Goal: Task Accomplishment & Management: Use online tool/utility

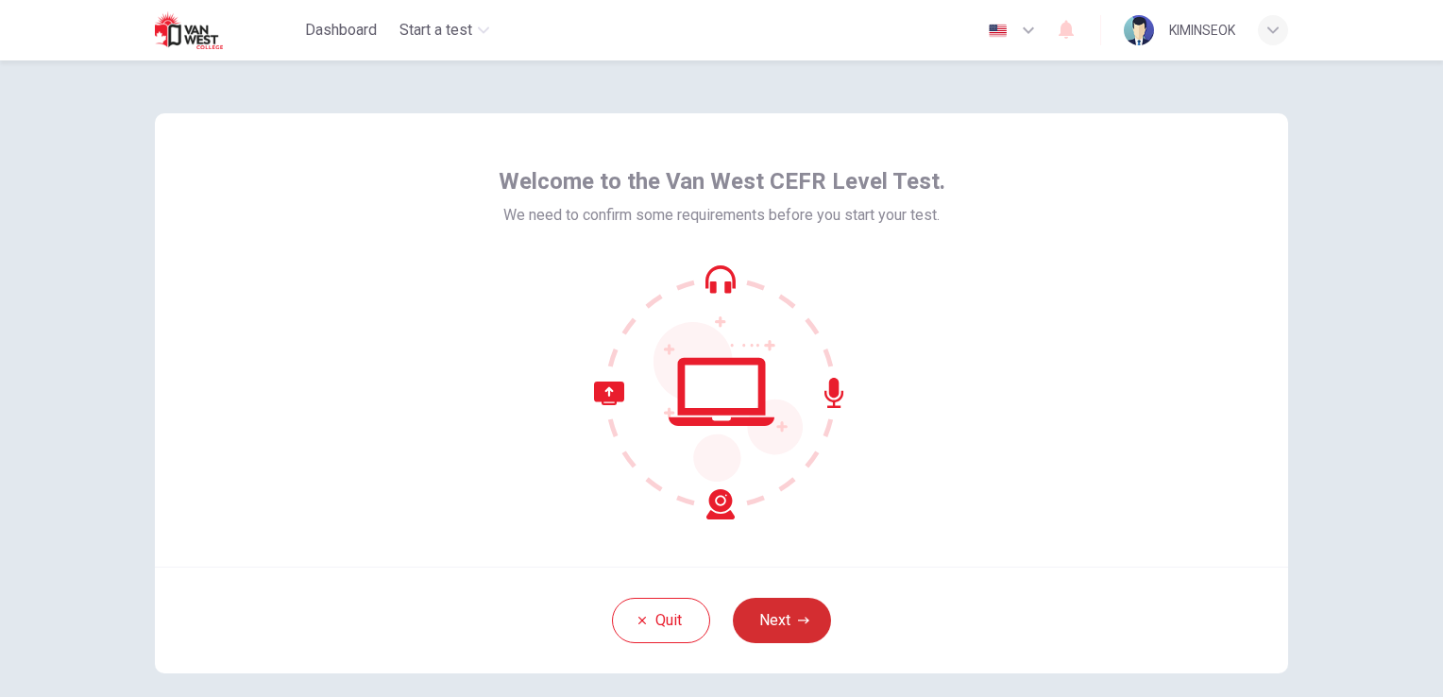
click at [757, 629] on button "Next" at bounding box center [782, 620] width 98 height 45
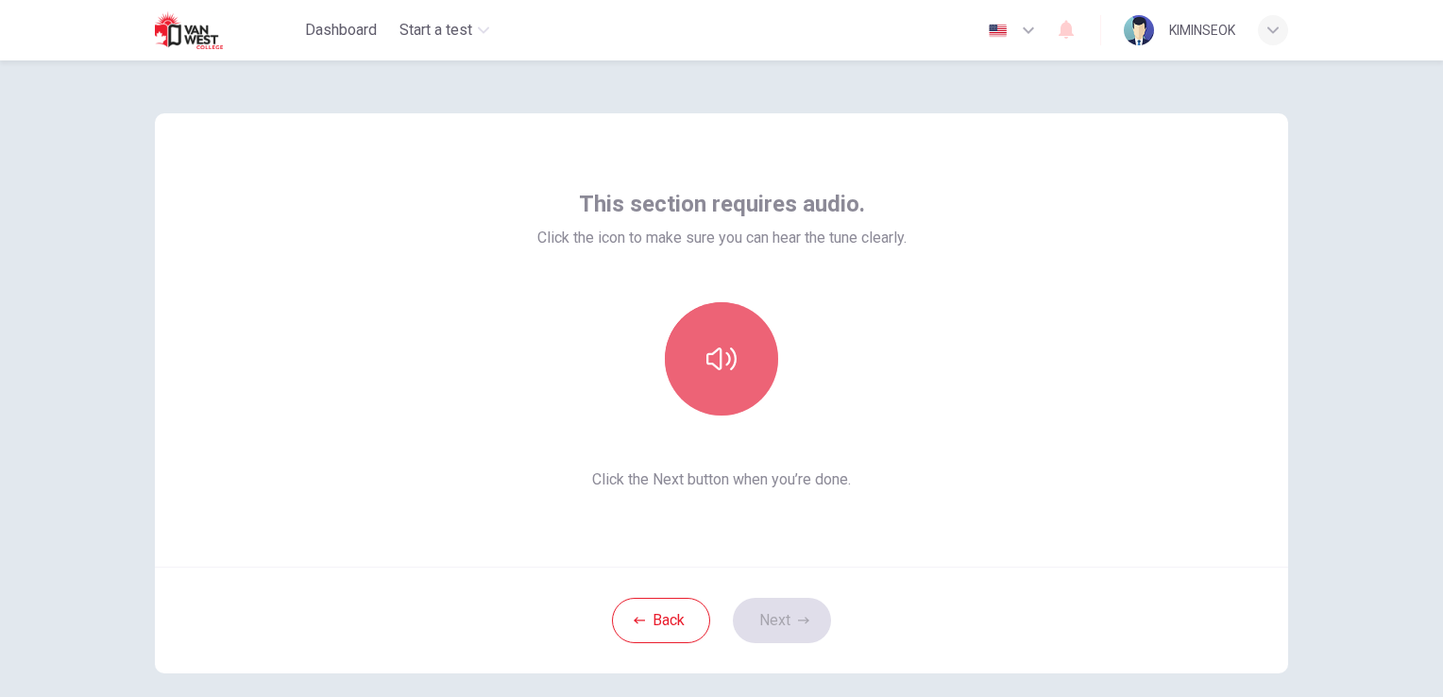
click at [733, 393] on button "button" at bounding box center [721, 358] width 113 height 113
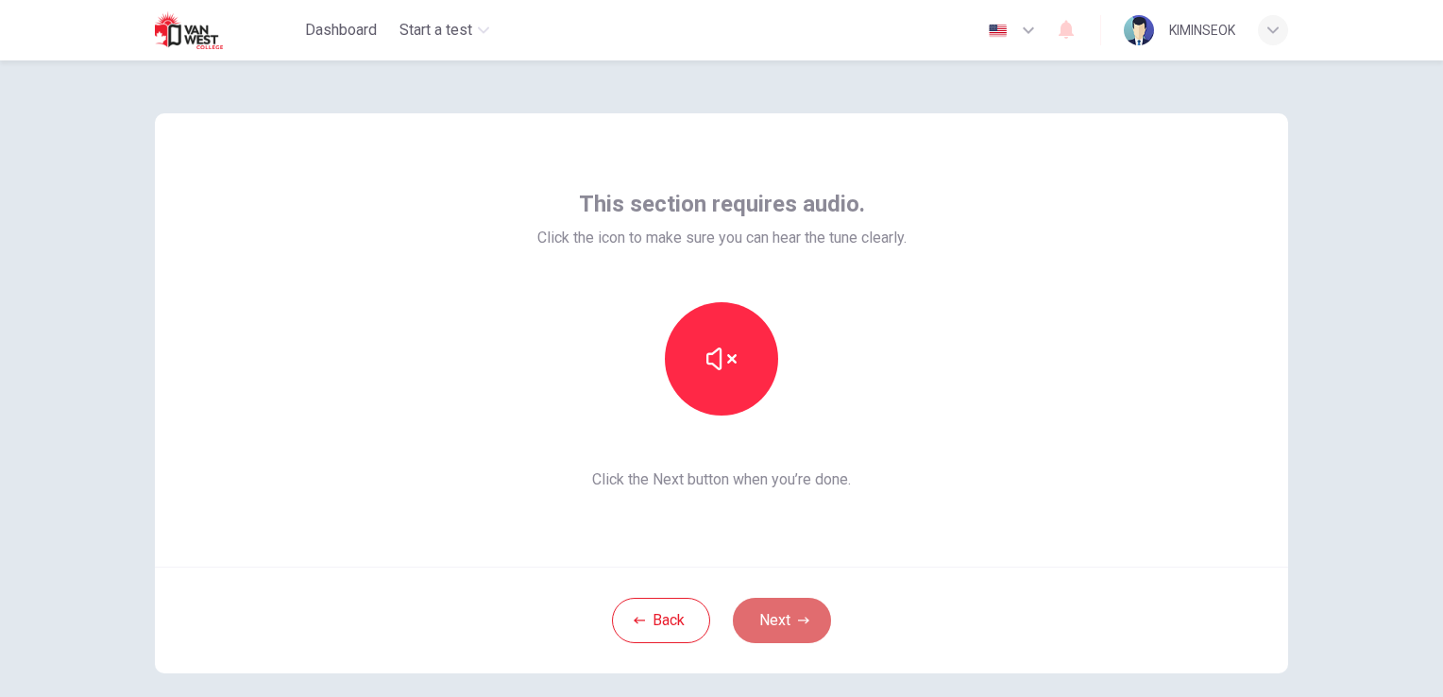
click at [798, 617] on icon "button" at bounding box center [803, 620] width 11 height 11
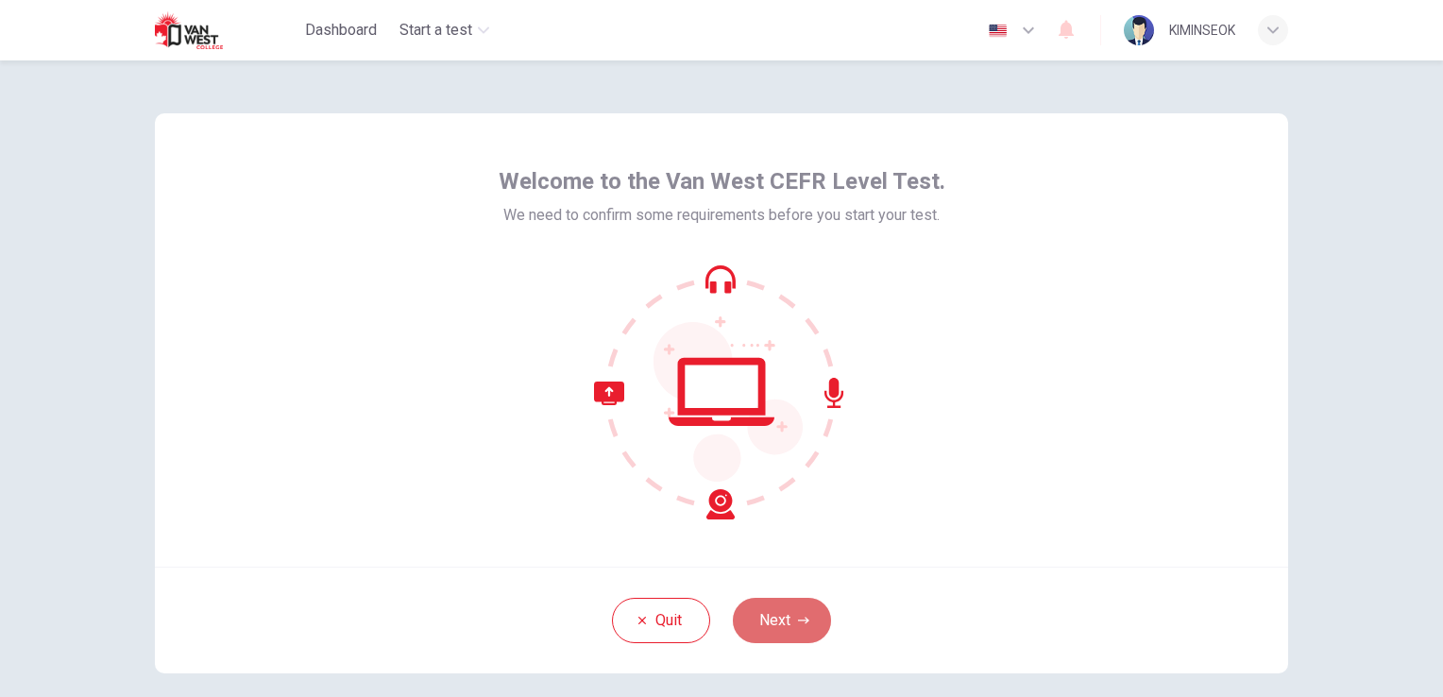
click at [801, 620] on icon "button" at bounding box center [803, 620] width 11 height 7
click at [801, 620] on div "Quit Next" at bounding box center [721, 620] width 1133 height 107
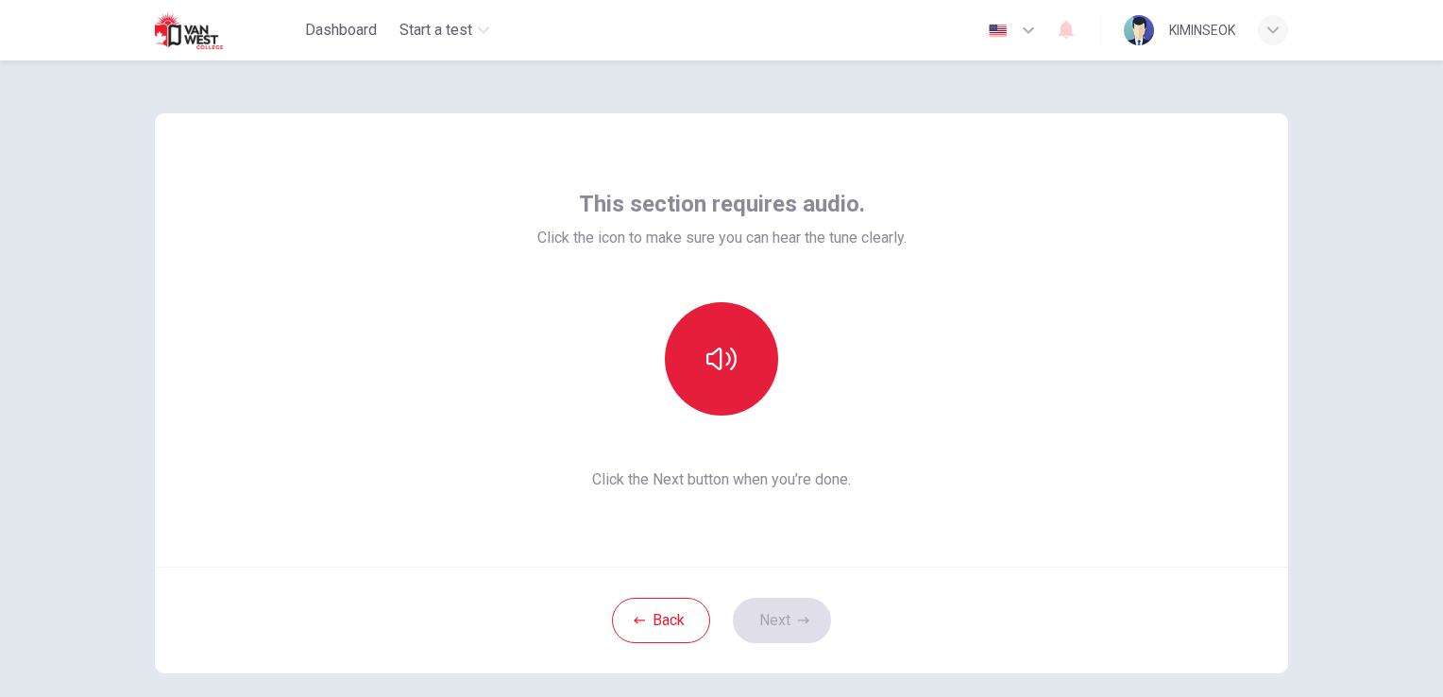
drag, startPoint x: 801, startPoint y: 620, endPoint x: 739, endPoint y: 367, distance: 260.4
click at [739, 367] on button "button" at bounding box center [721, 358] width 113 height 113
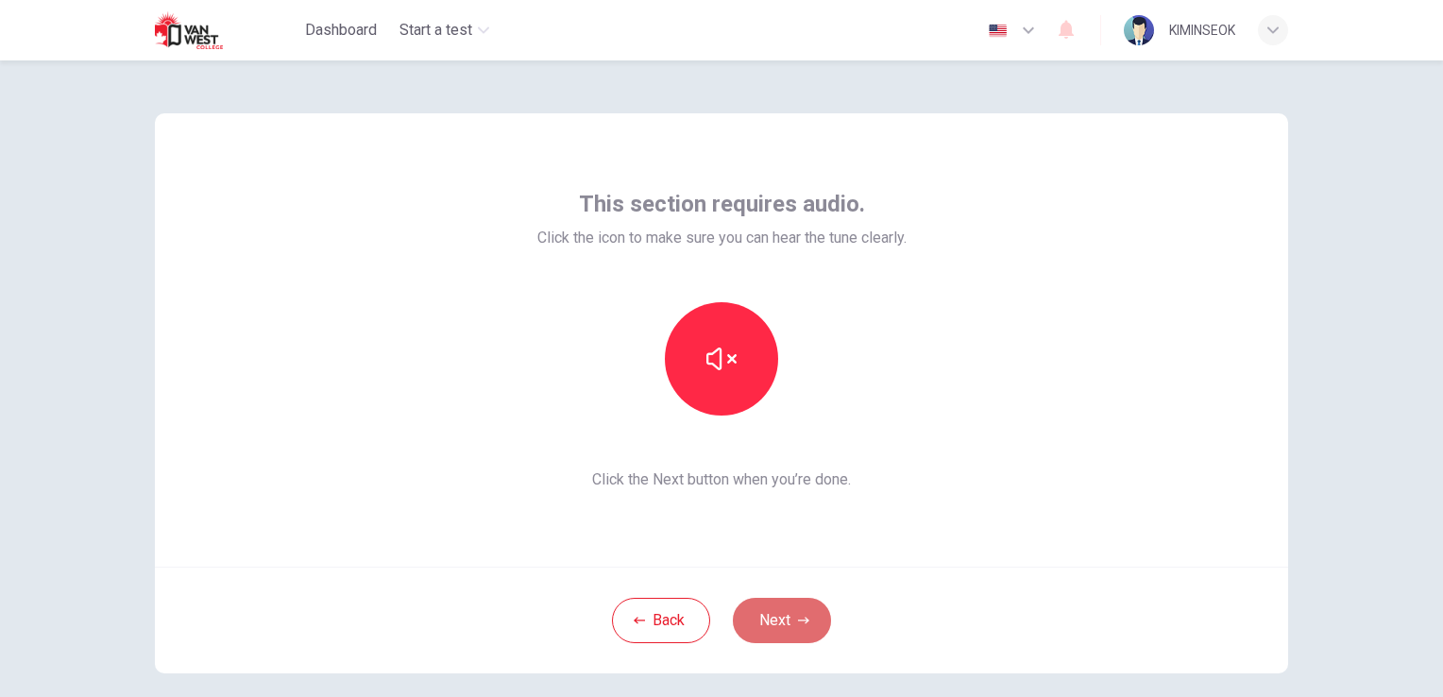
click at [778, 610] on button "Next" at bounding box center [782, 620] width 98 height 45
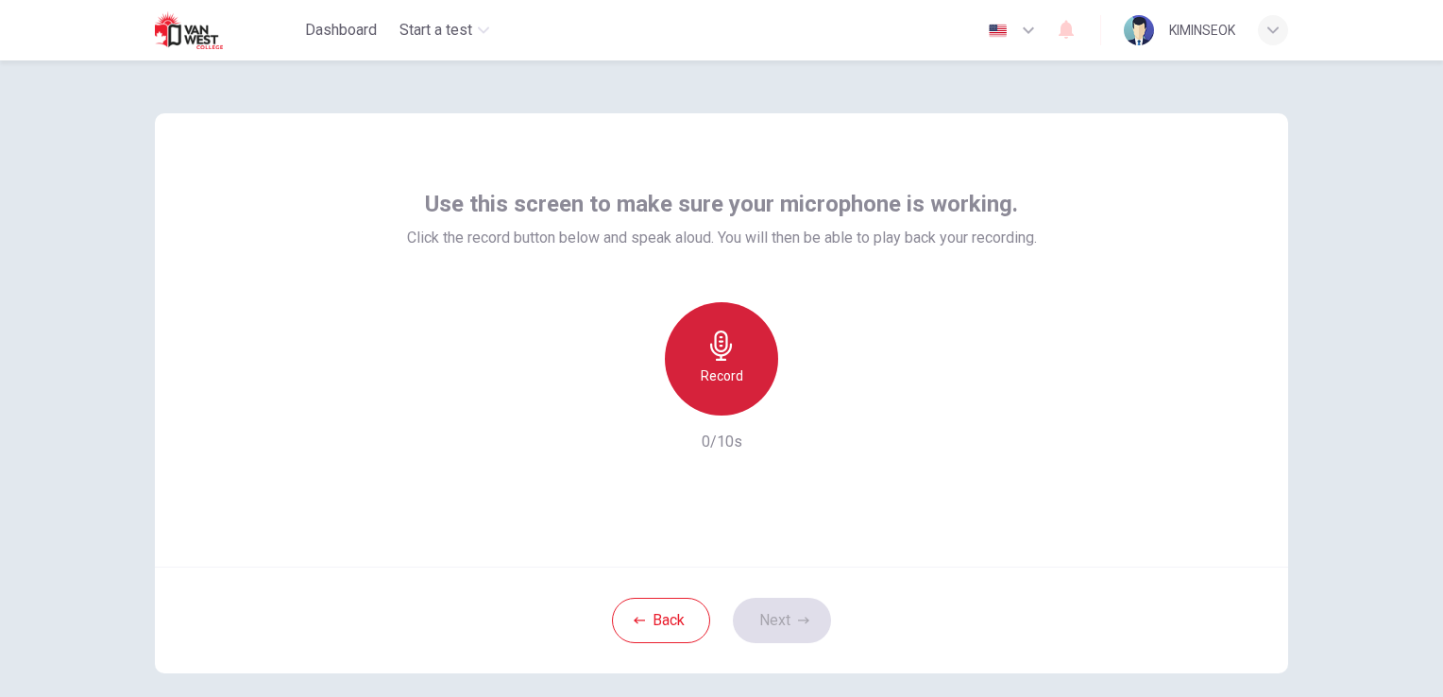
click at [725, 361] on div "Record" at bounding box center [721, 358] width 113 height 113
click at [801, 617] on div "Back Next" at bounding box center [721, 620] width 1133 height 107
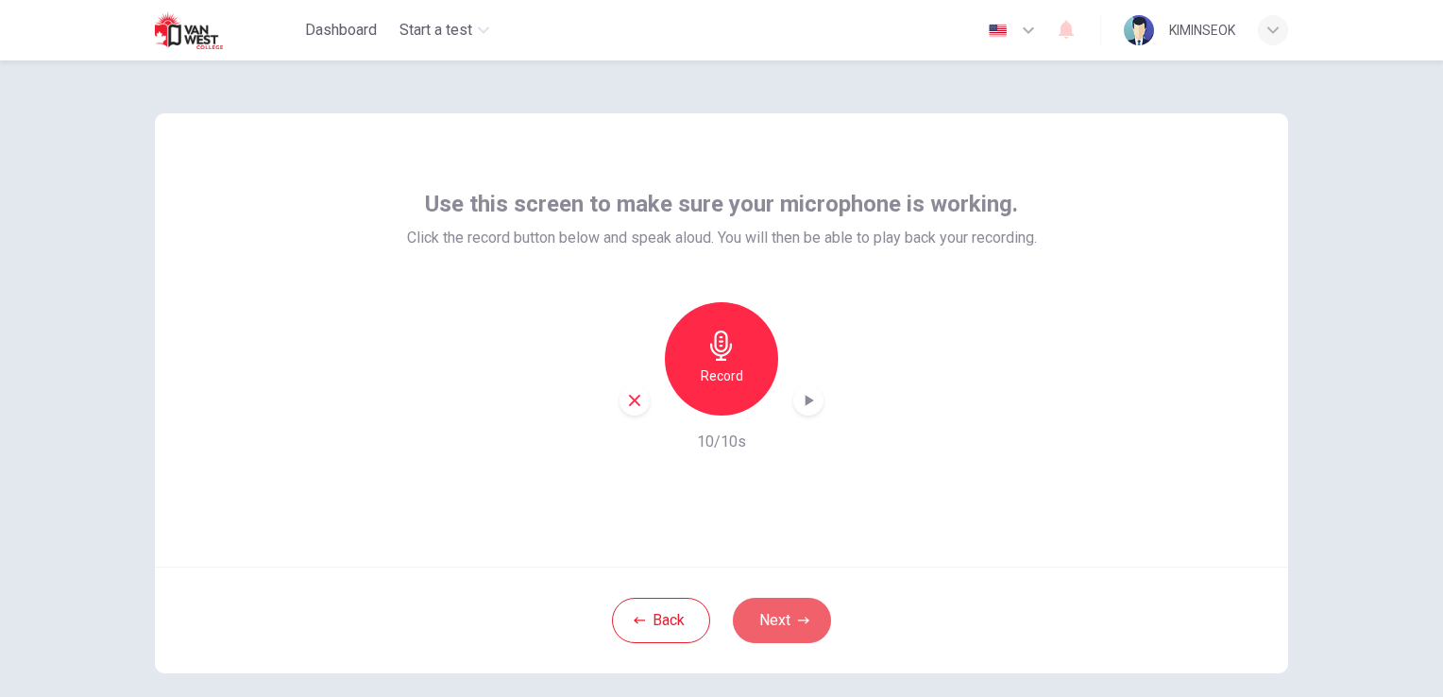
click at [804, 625] on button "Next" at bounding box center [782, 620] width 98 height 45
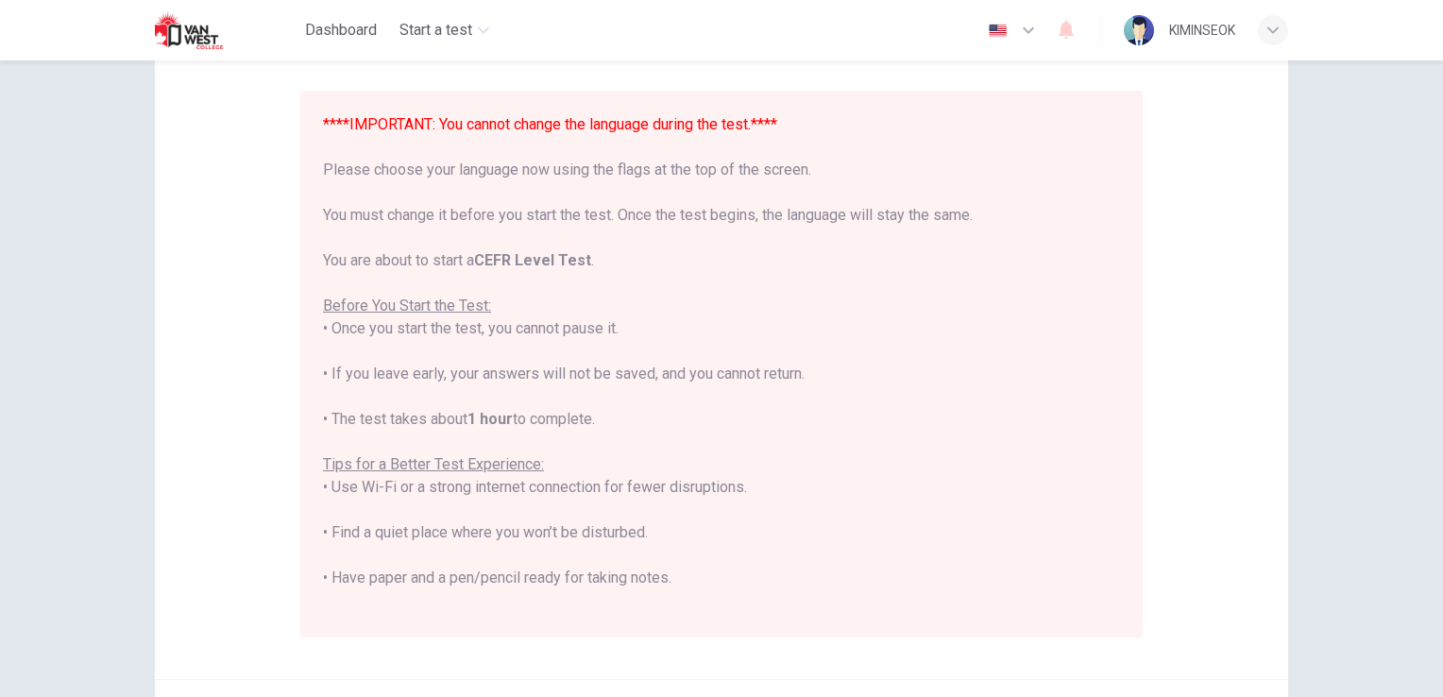
scroll to position [189, 0]
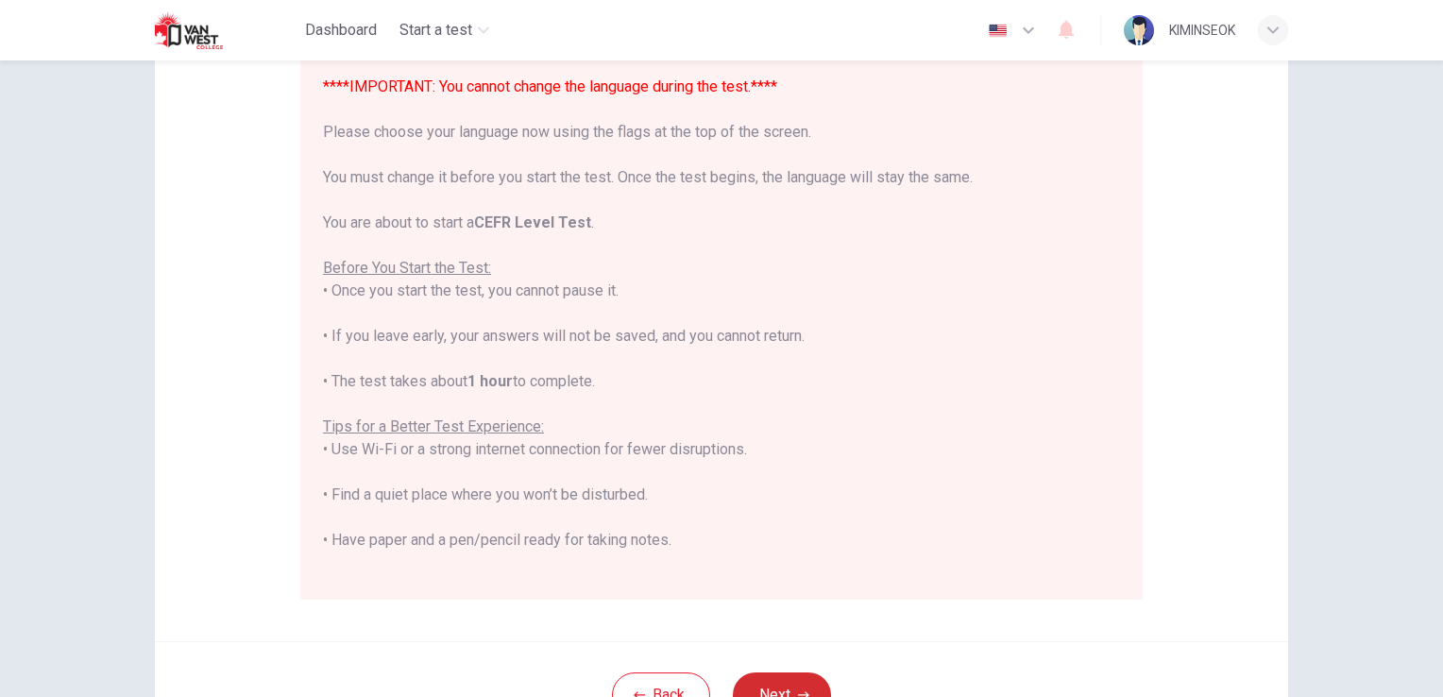
click at [807, 689] on button "Next" at bounding box center [782, 694] width 98 height 45
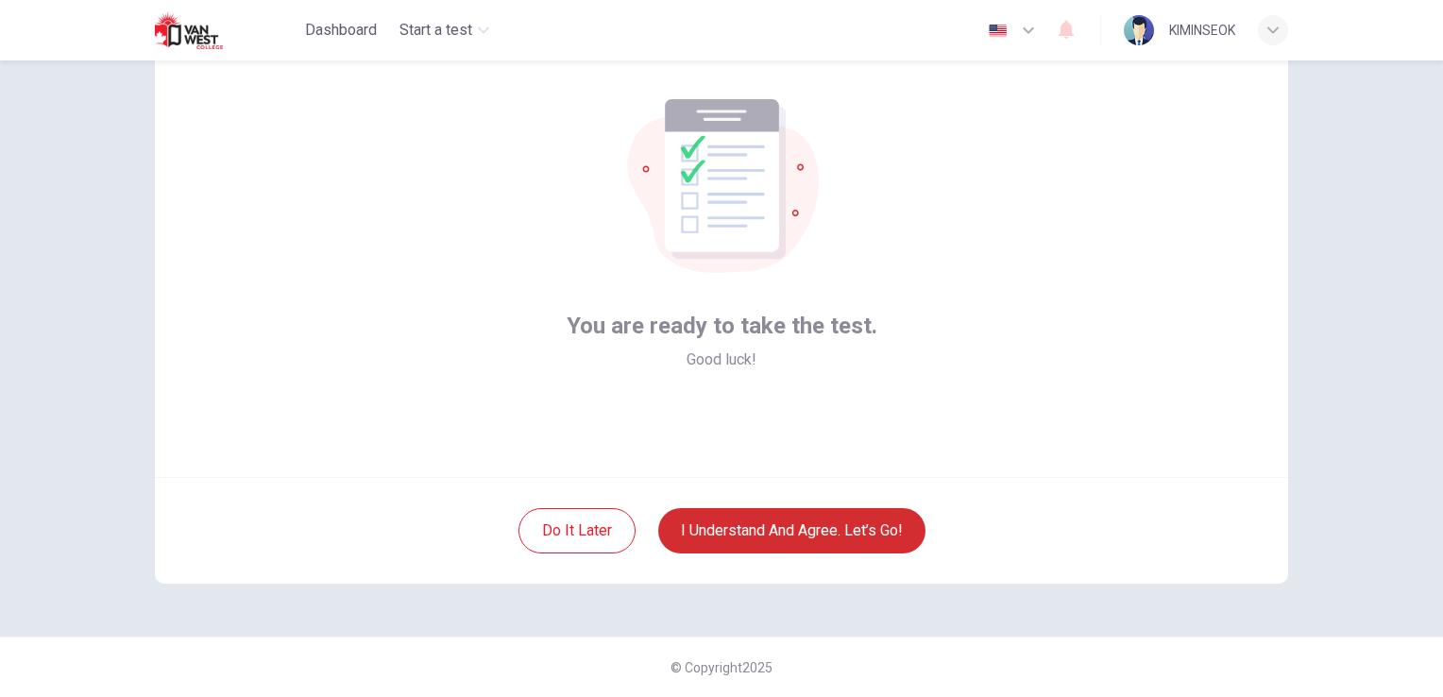
scroll to position [89, 0]
click at [811, 534] on button "I understand and agree. Let’s go!" at bounding box center [791, 531] width 267 height 45
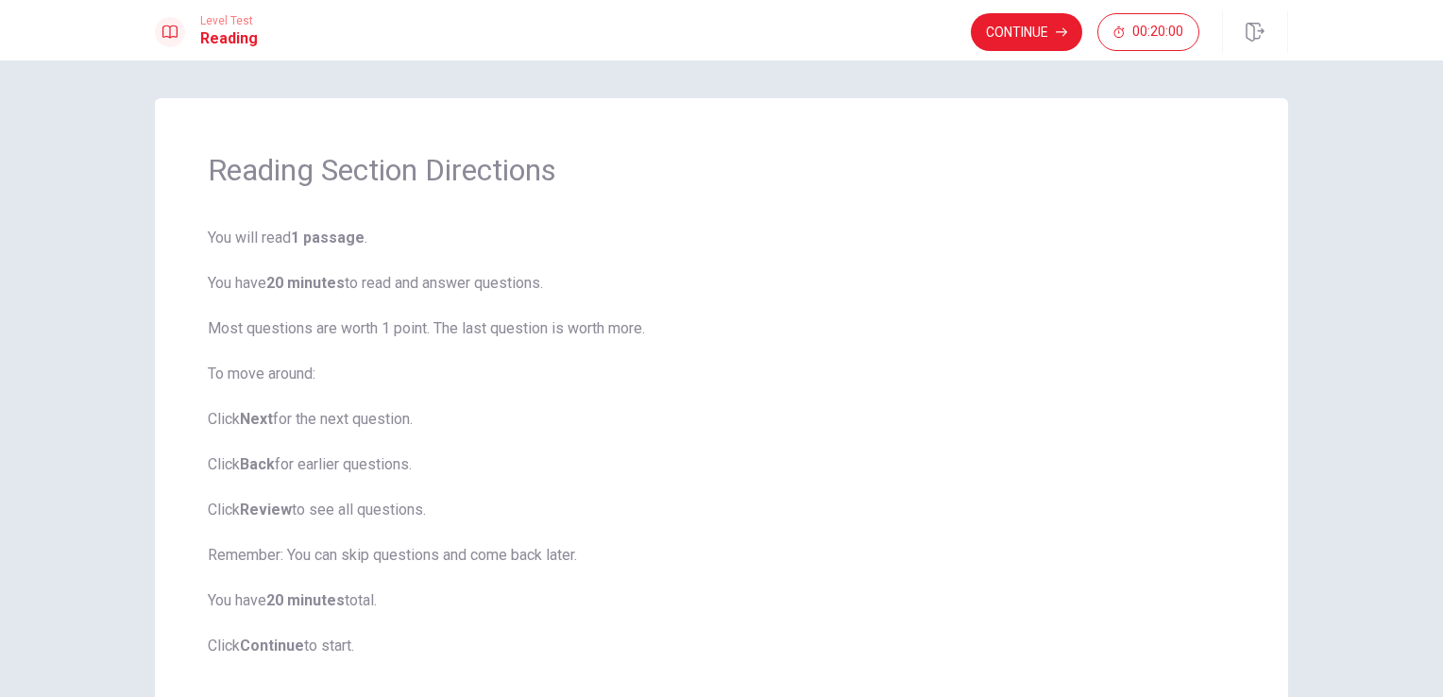
drag, startPoint x: 1431, startPoint y: 102, endPoint x: 1442, endPoint y: 184, distance: 82.8
click at [1442, 184] on html "This site uses cookies, as explained in our Privacy Policy . If you agree to th…" at bounding box center [721, 348] width 1443 height 697
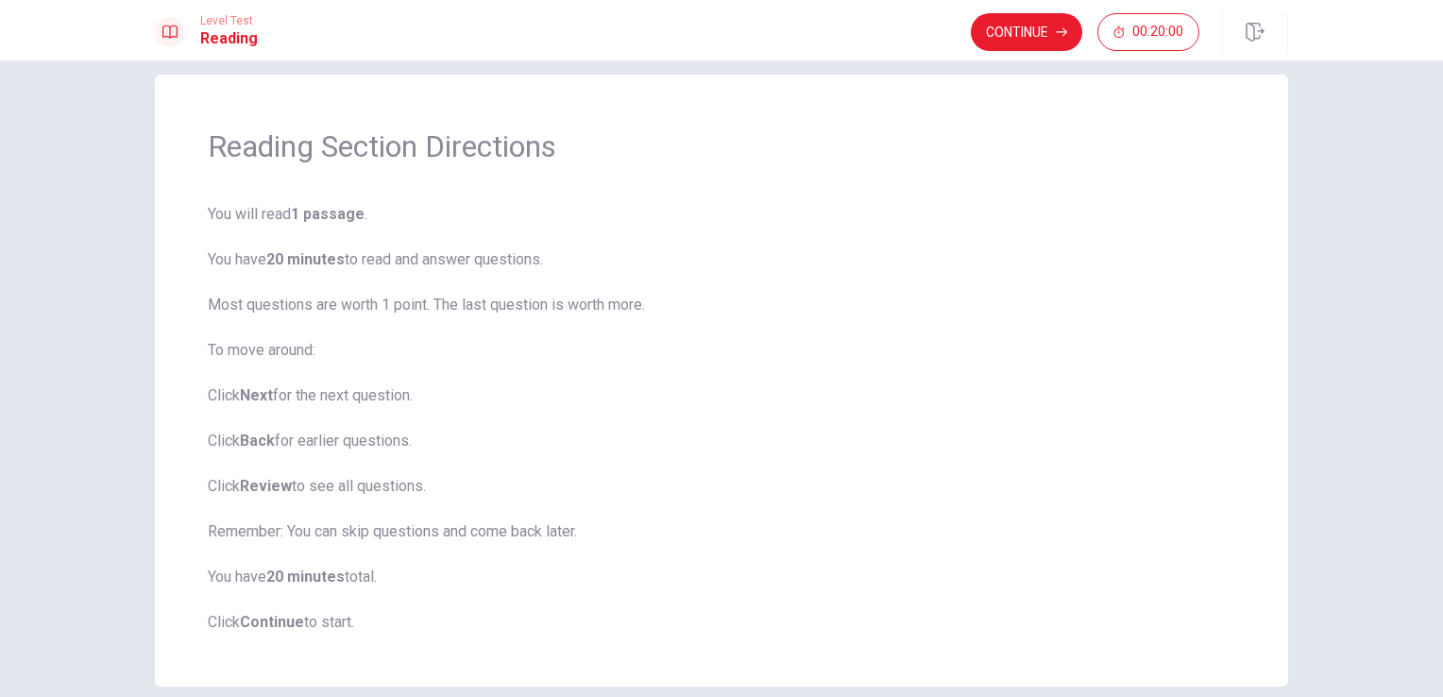
scroll to position [25, 0]
click at [1014, 30] on button "Continue" at bounding box center [1026, 32] width 111 height 38
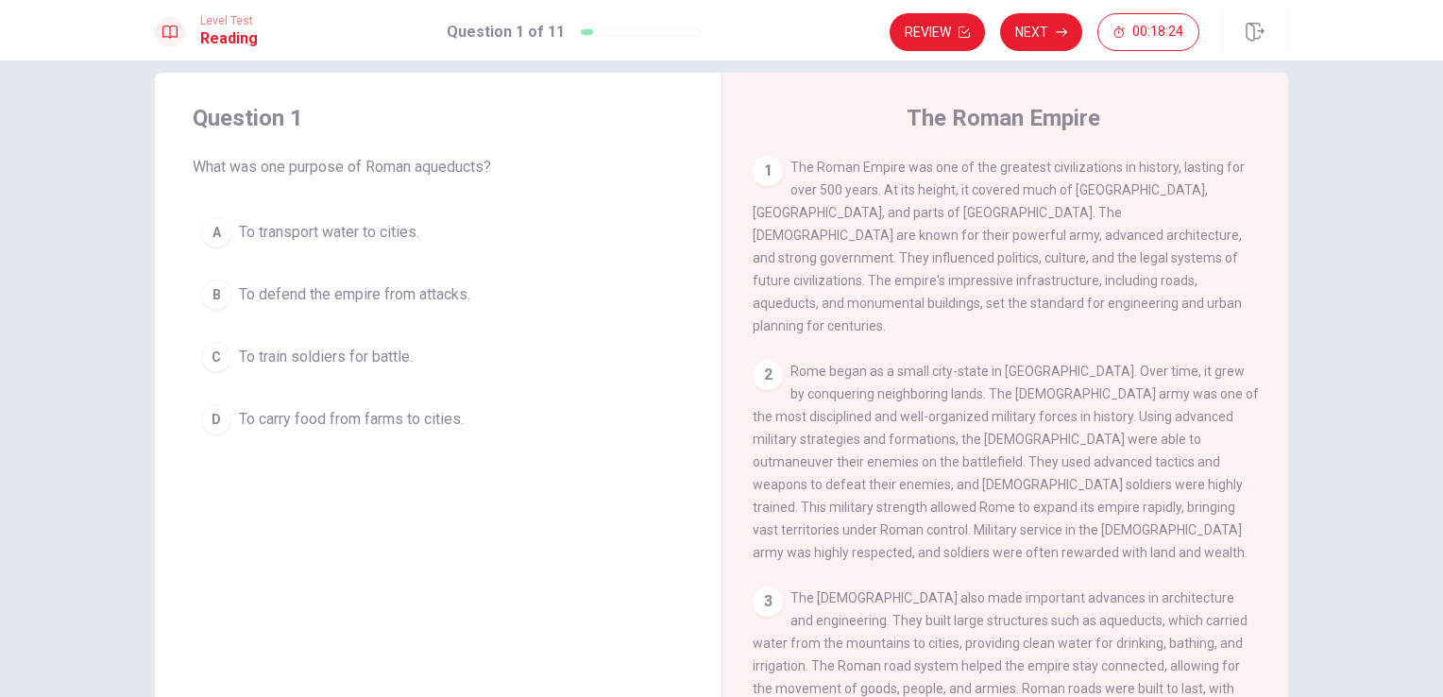
click at [299, 239] on span "To transport water to cities." at bounding box center [329, 232] width 180 height 23
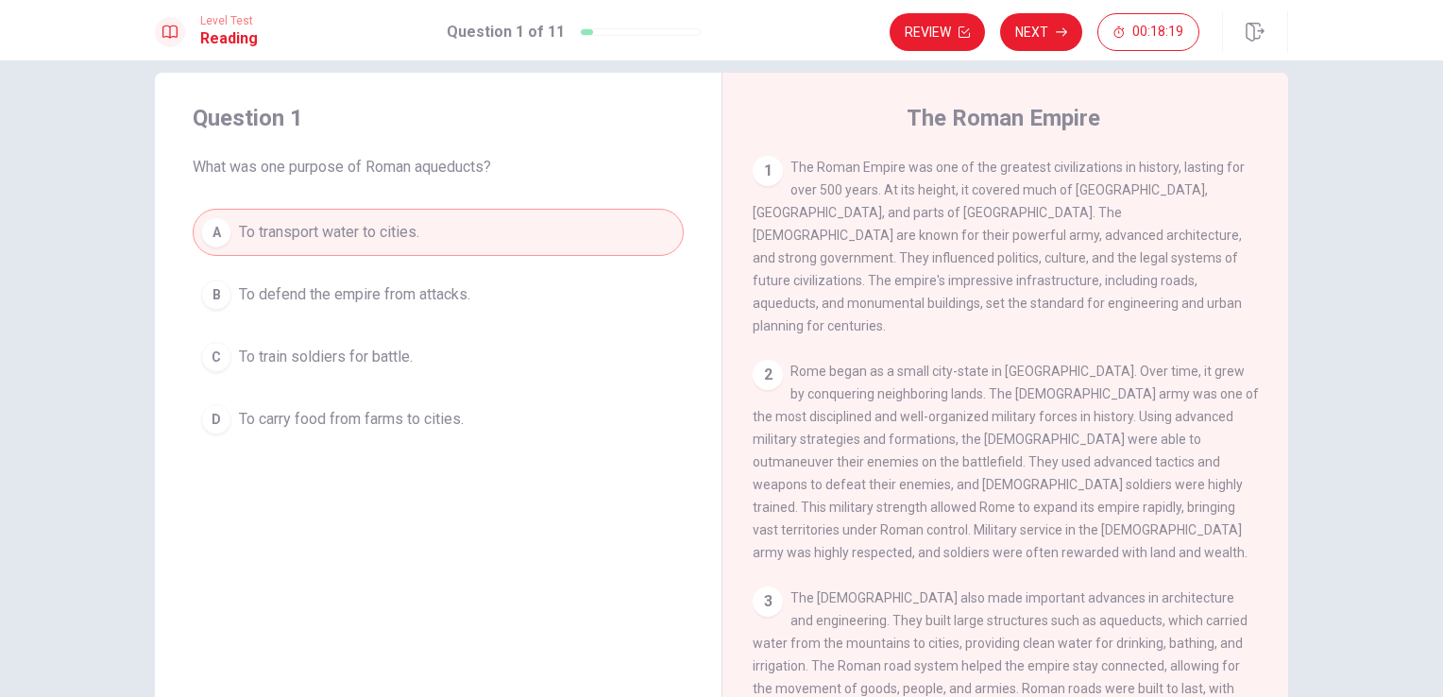
drag, startPoint x: 1265, startPoint y: 366, endPoint x: 1265, endPoint y: 421, distance: 54.8
click at [1265, 421] on div "1 The Roman Empire was one of the greatest civilizations in history, lasting fo…" at bounding box center [1018, 427] width 531 height 543
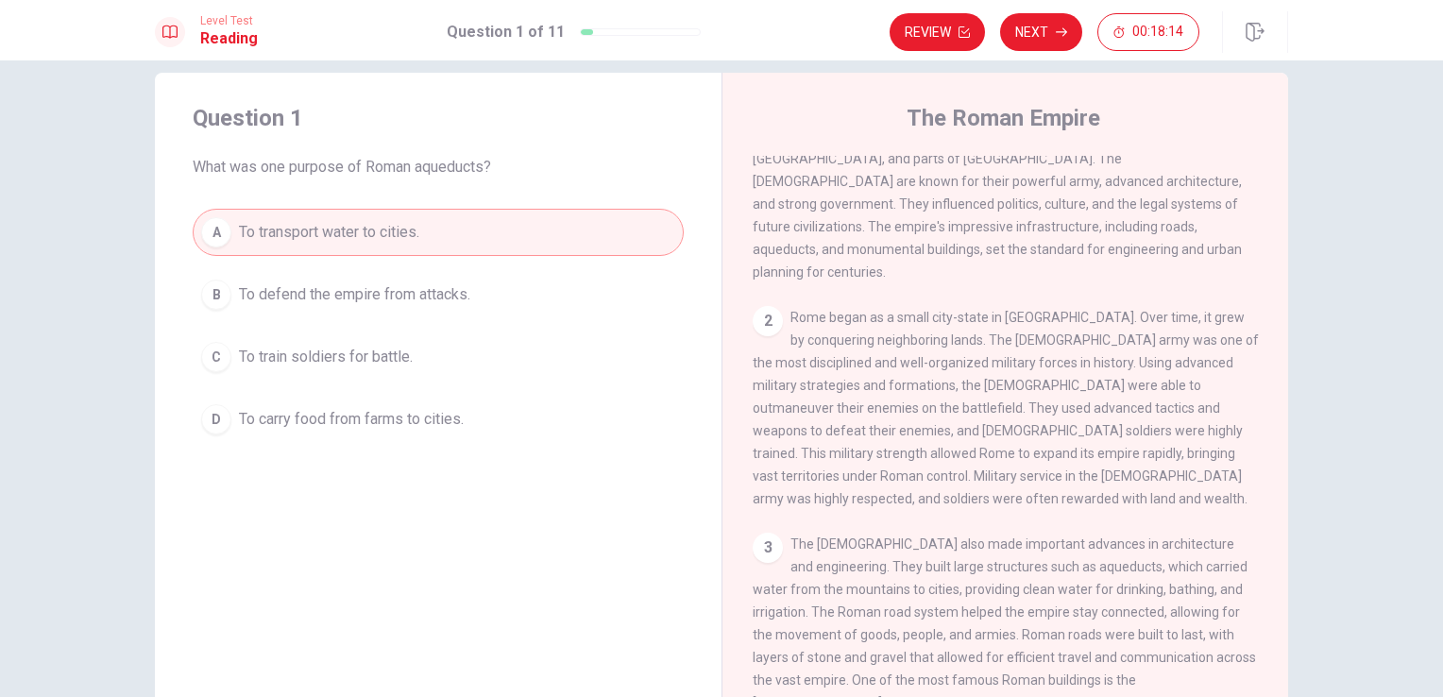
scroll to position [0, 0]
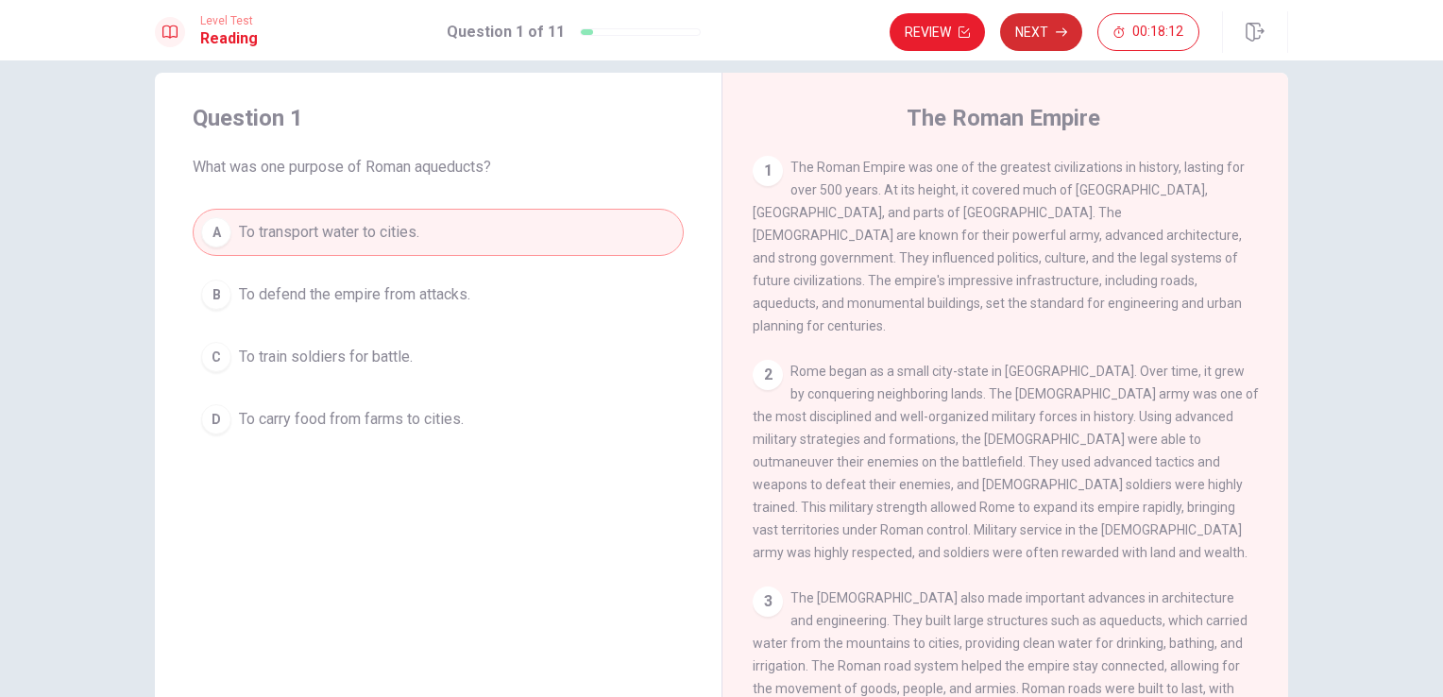
click at [1040, 39] on button "Next" at bounding box center [1041, 32] width 82 height 38
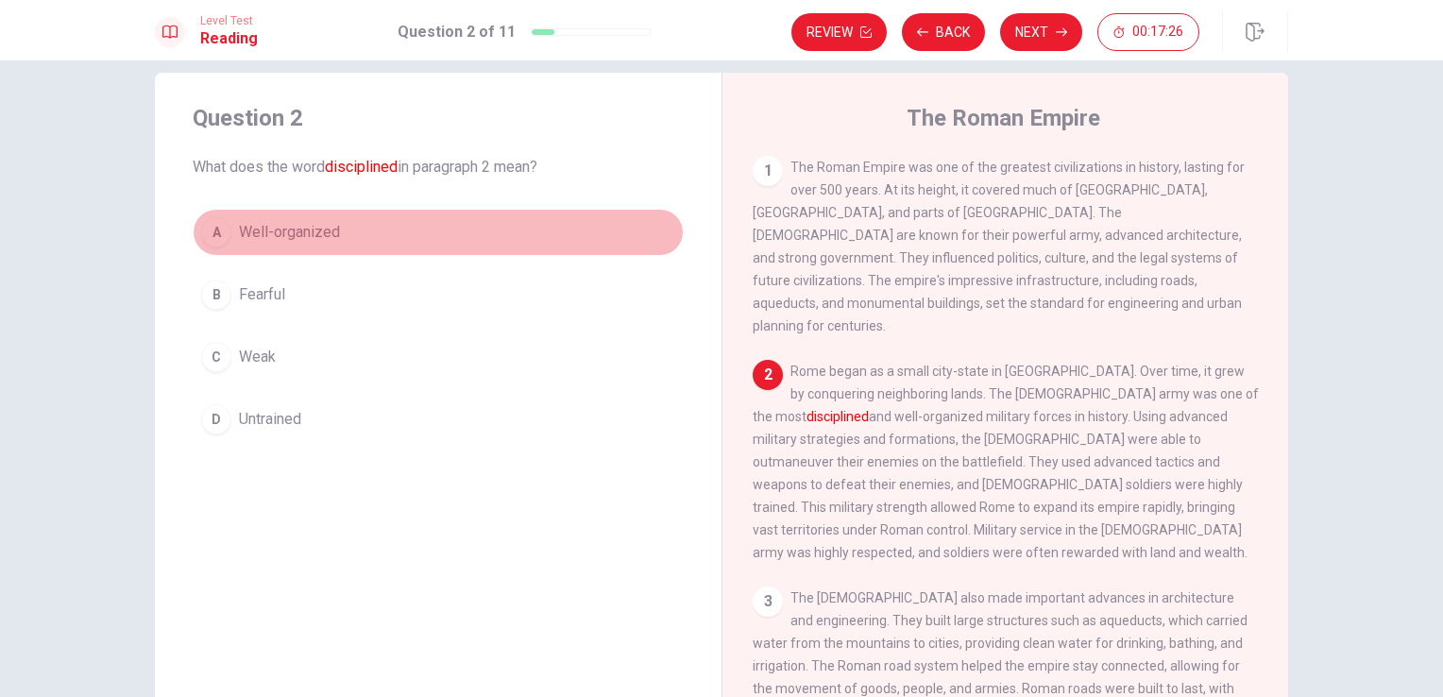
click at [222, 232] on div "A" at bounding box center [216, 232] width 30 height 30
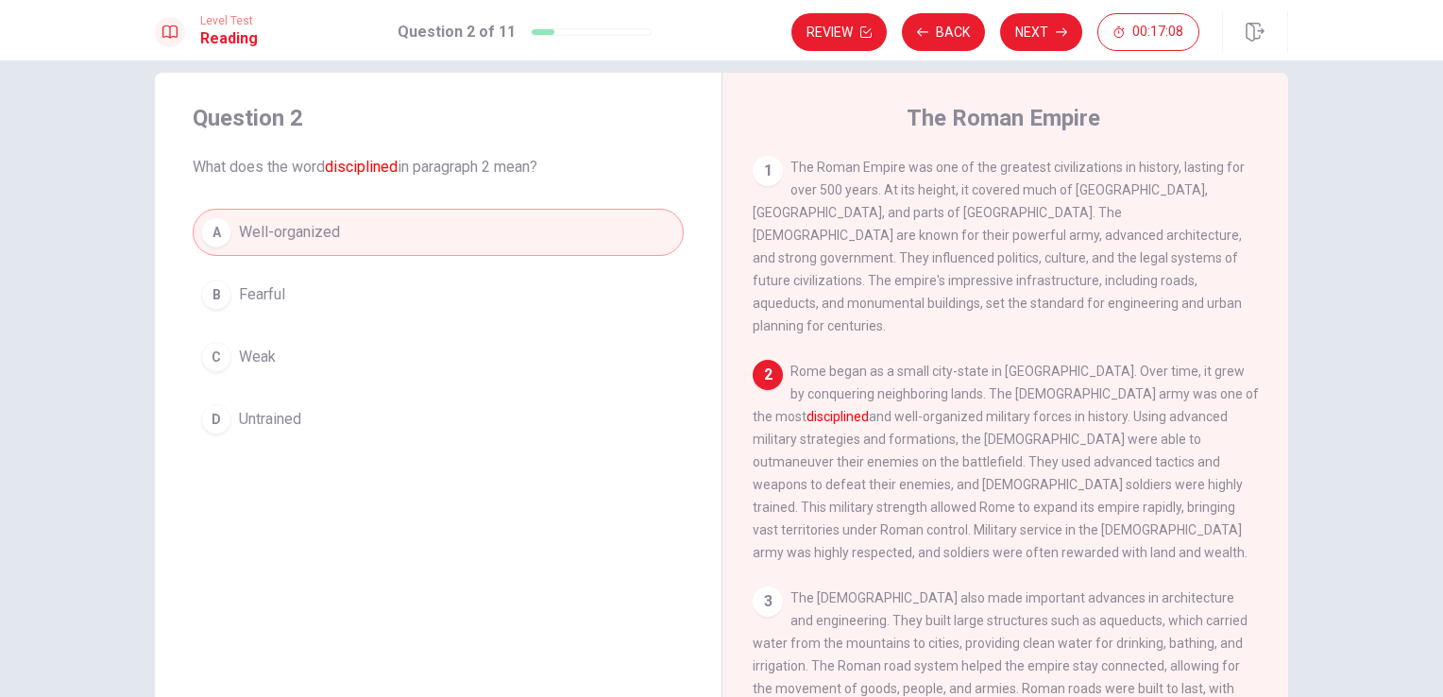
drag, startPoint x: 933, startPoint y: 402, endPoint x: 874, endPoint y: 263, distance: 150.6
click at [874, 263] on div "1 The Roman Empire was one of the greatest civilizations in history, lasting fo…" at bounding box center [1018, 427] width 531 height 543
click at [1067, 34] on icon "button" at bounding box center [1061, 31] width 11 height 11
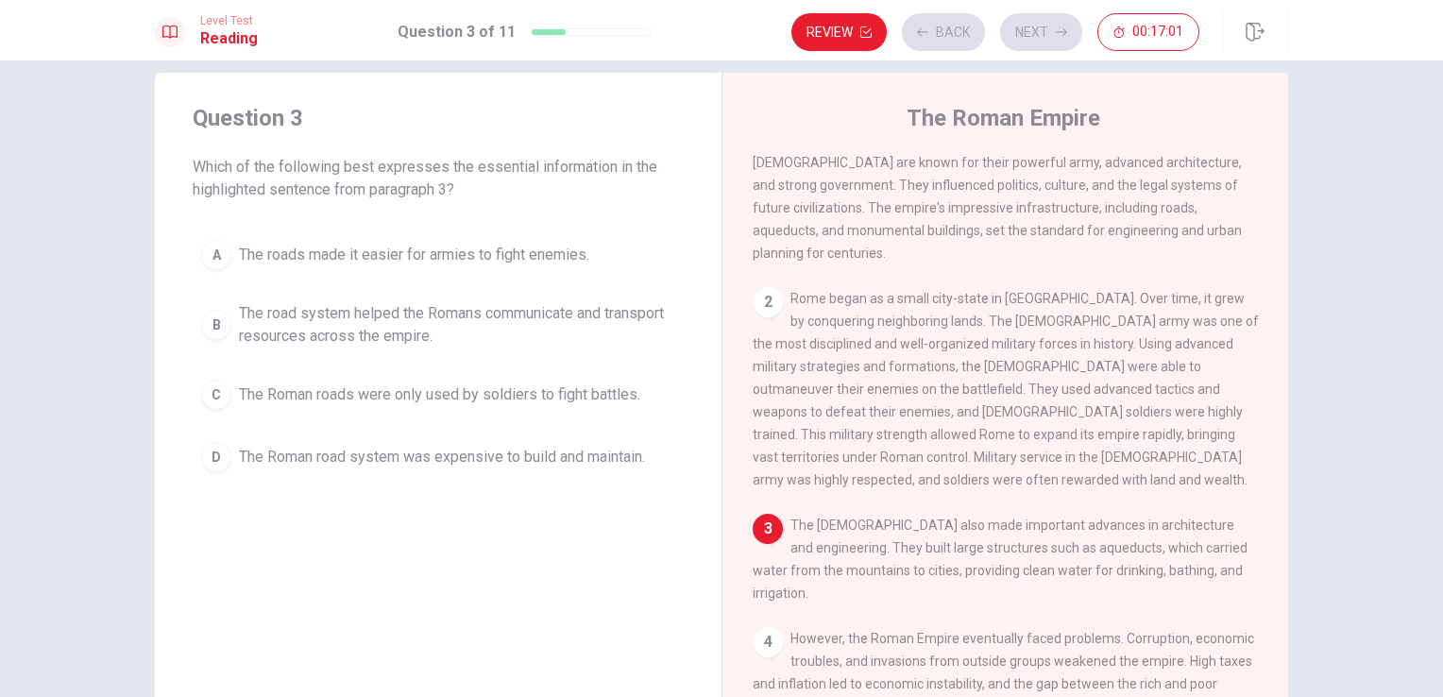
scroll to position [136, 0]
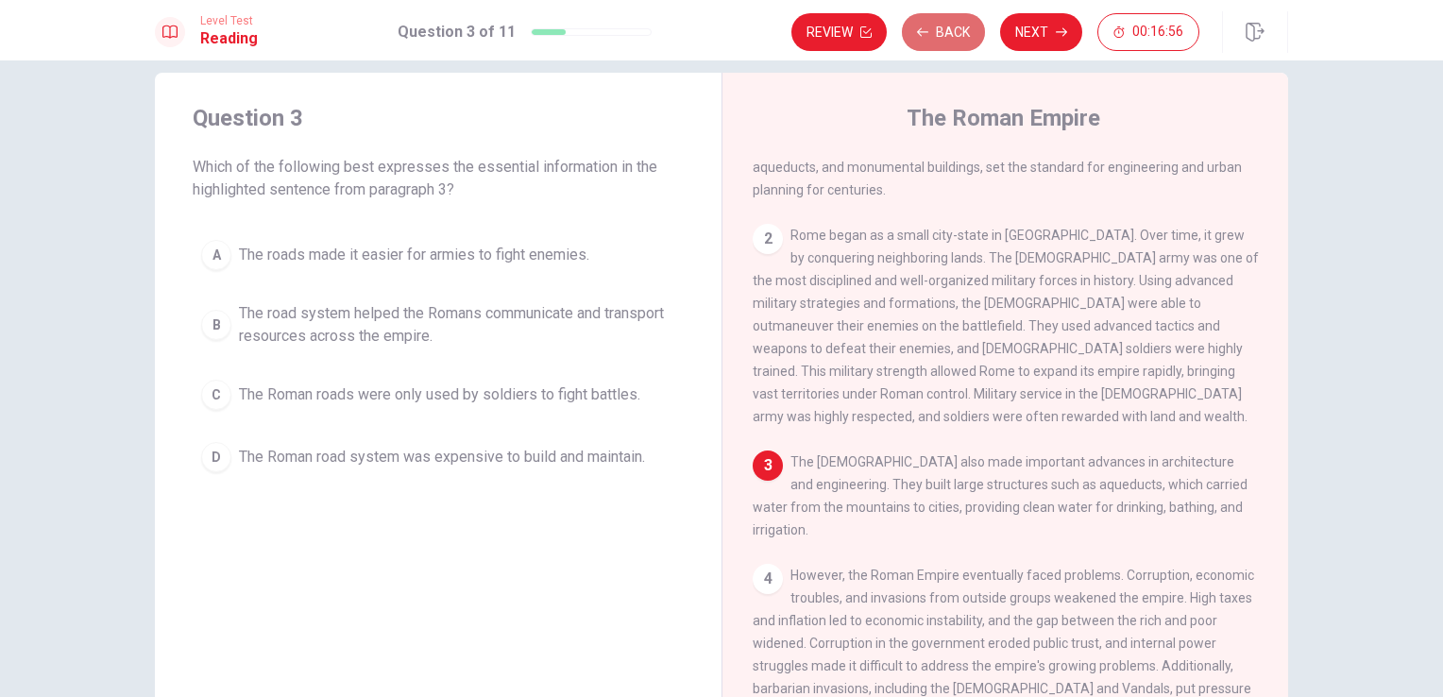
click at [930, 27] on button "Back" at bounding box center [943, 32] width 83 height 38
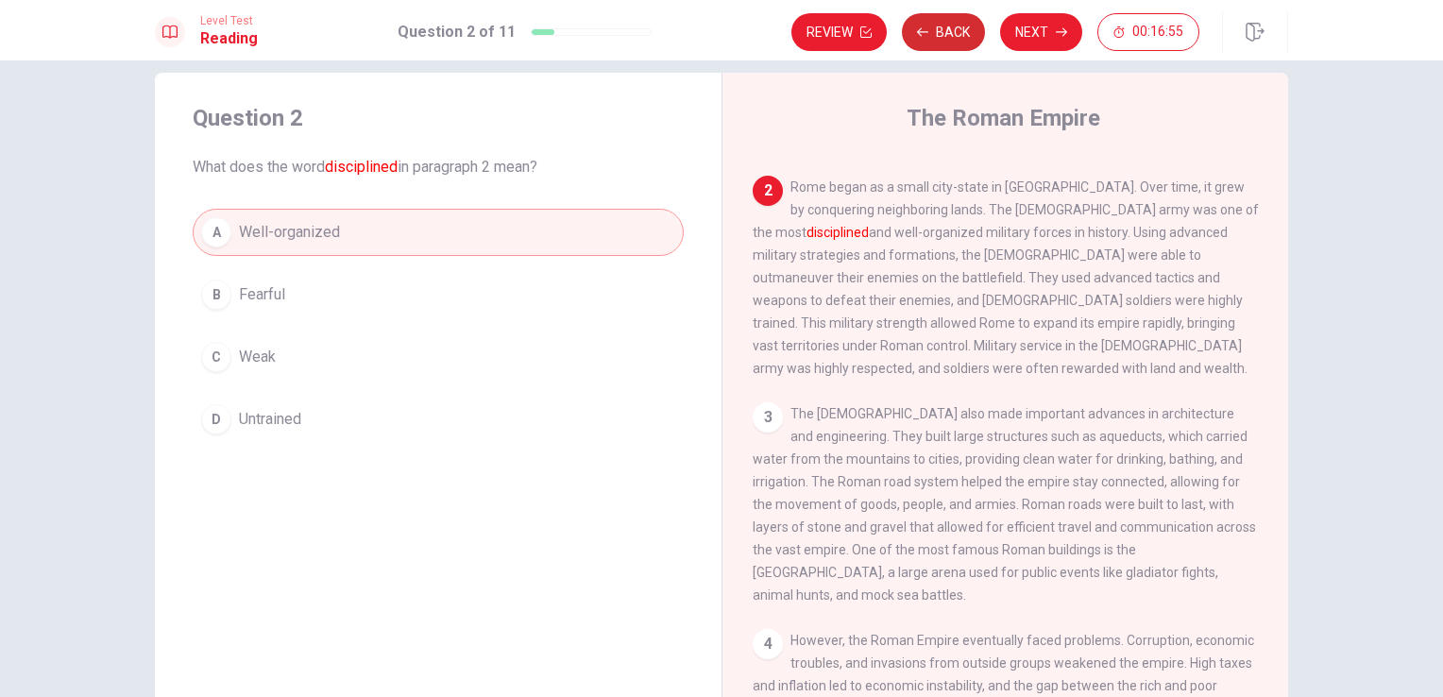
scroll to position [186, 0]
click at [930, 27] on button "Back" at bounding box center [943, 32] width 83 height 38
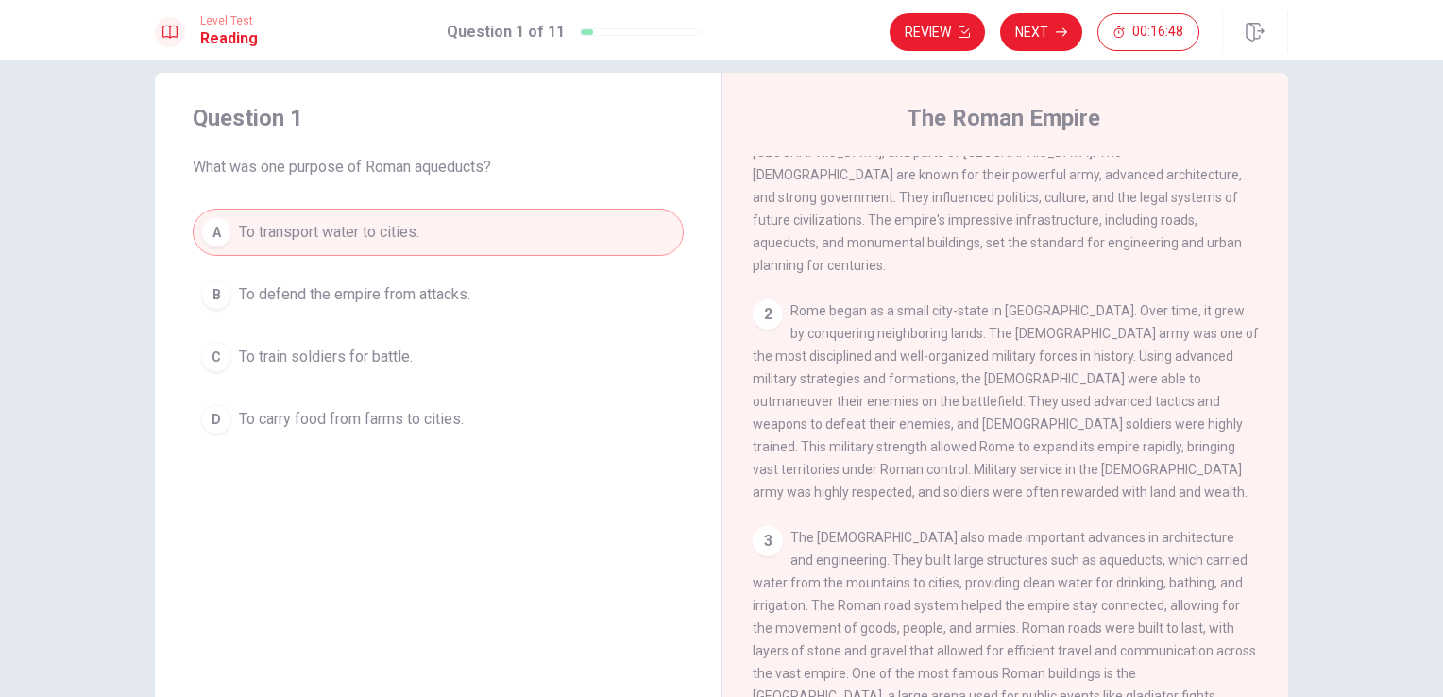
scroll to position [0, 0]
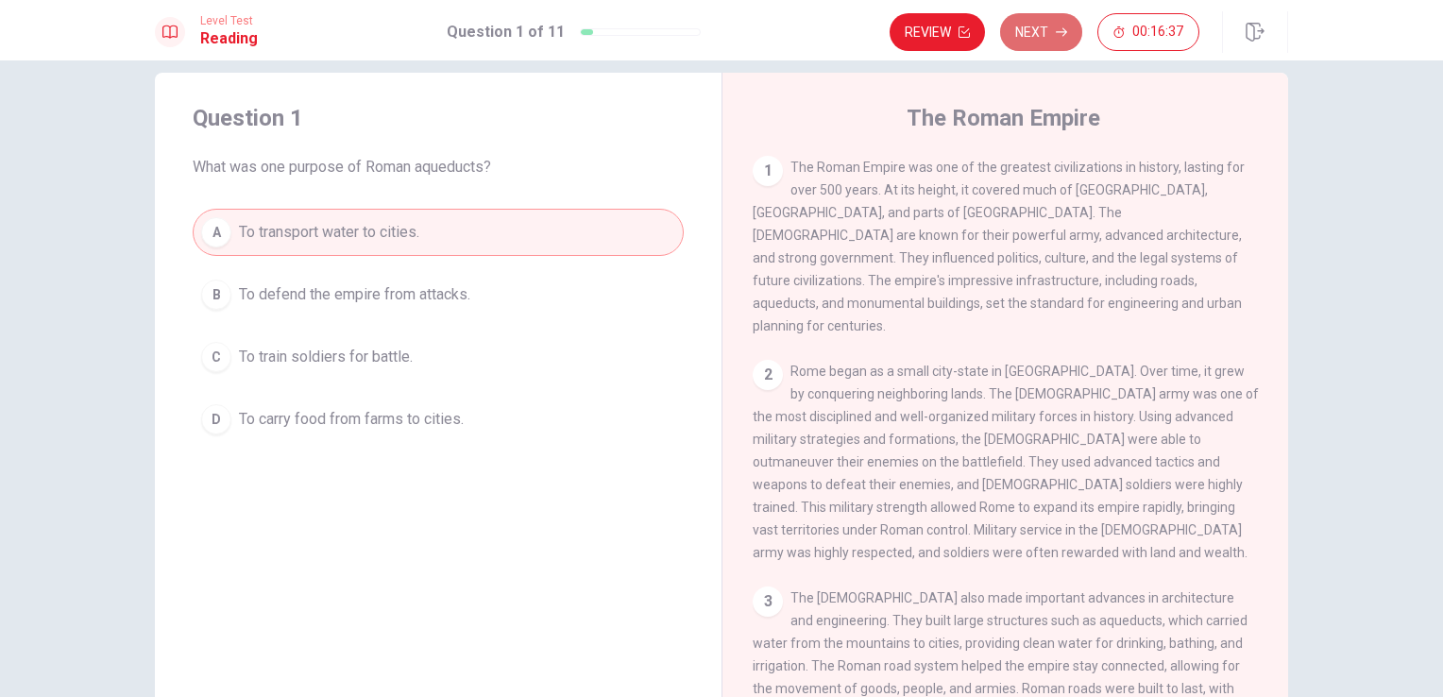
click at [1055, 27] on button "Next" at bounding box center [1041, 32] width 82 height 38
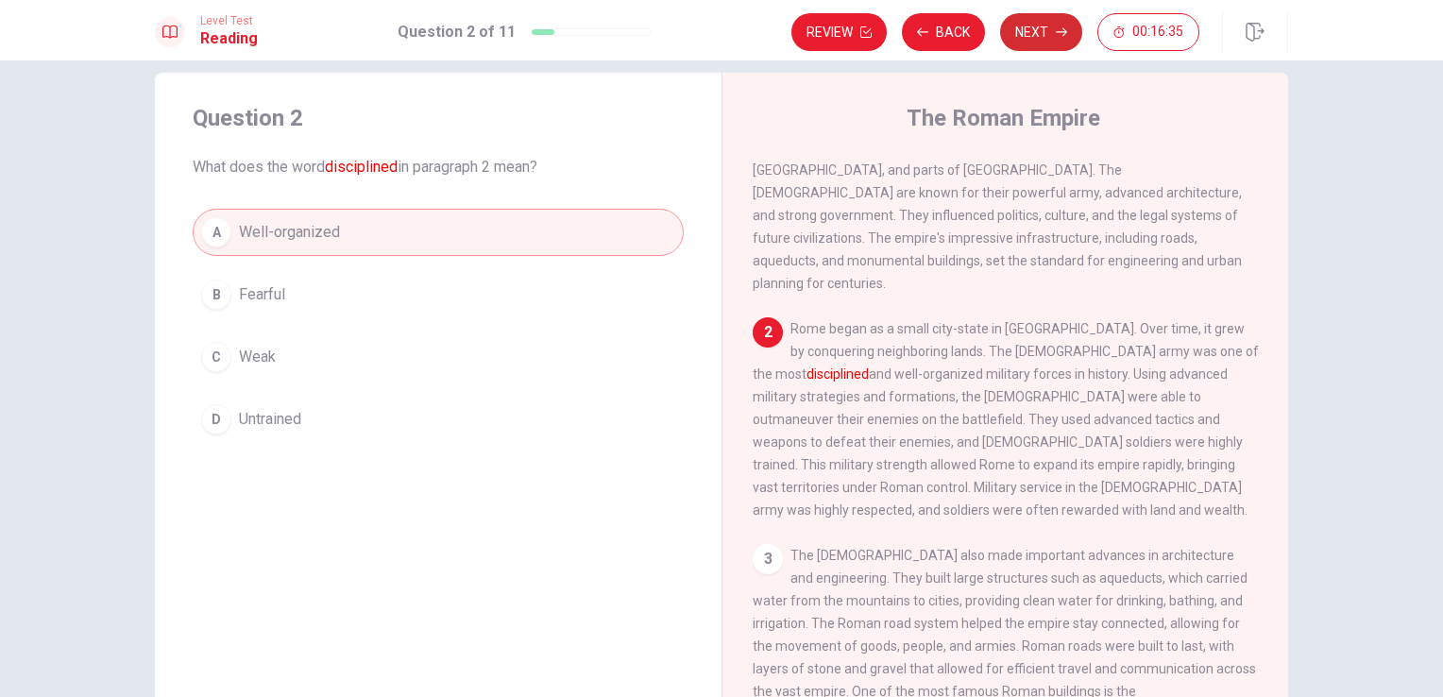
click at [1055, 27] on button "Next" at bounding box center [1041, 32] width 82 height 38
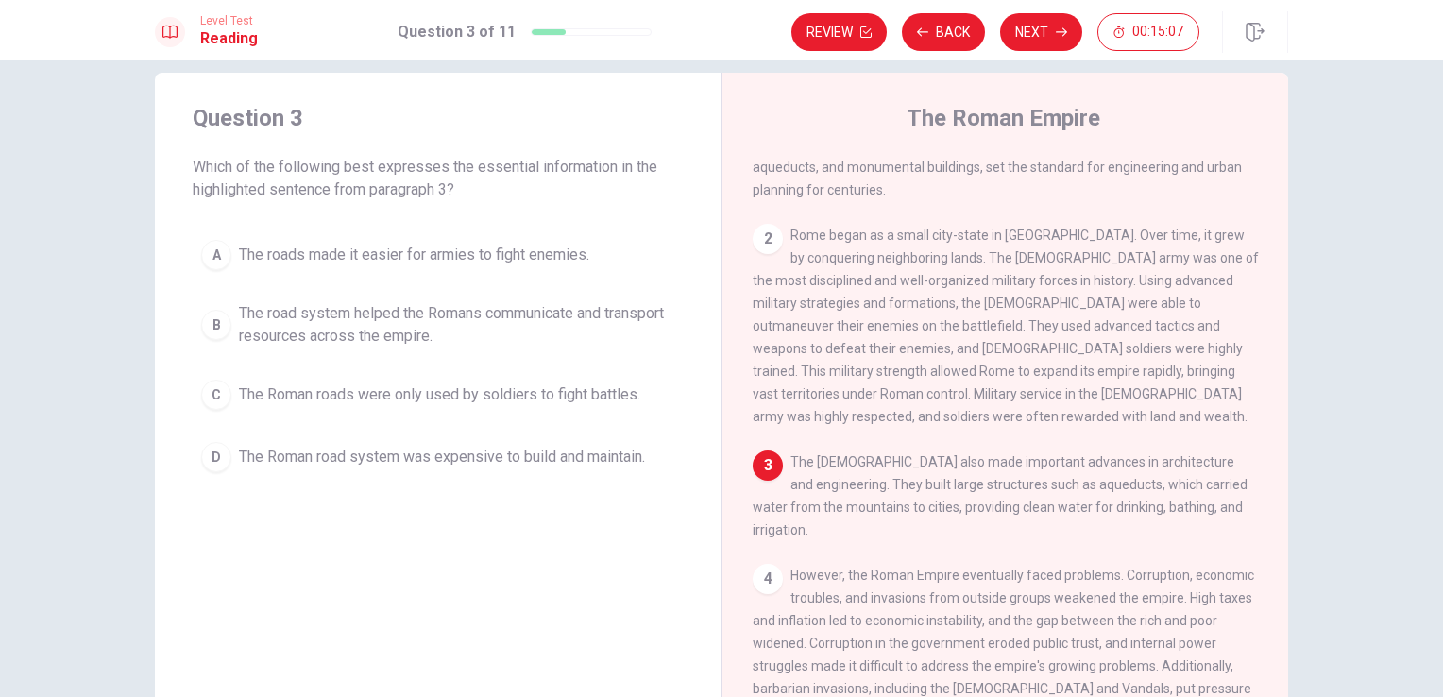
scroll to position [99, 0]
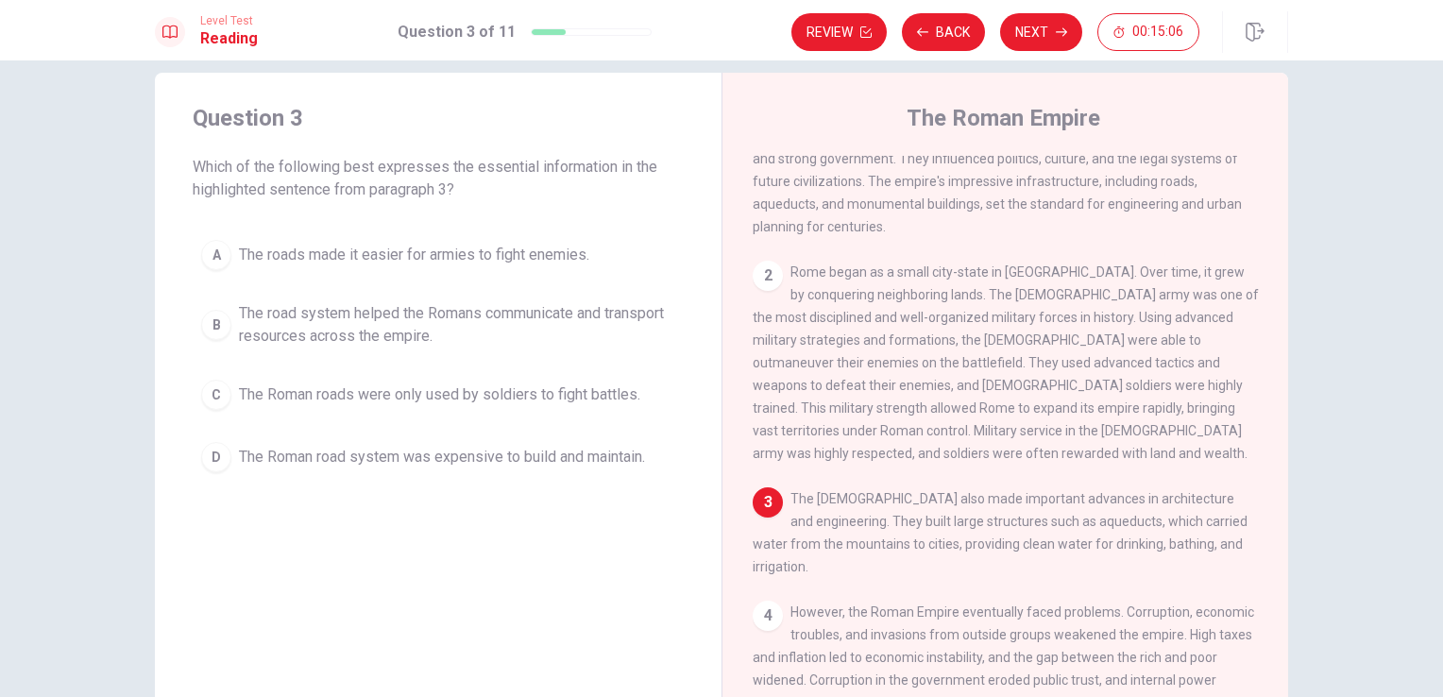
drag, startPoint x: 1266, startPoint y: 276, endPoint x: 1258, endPoint y: 208, distance: 68.5
click at [1258, 208] on div "1 The Roman Empire was one of the greatest civilizations in history, lasting fo…" at bounding box center [1018, 427] width 531 height 543
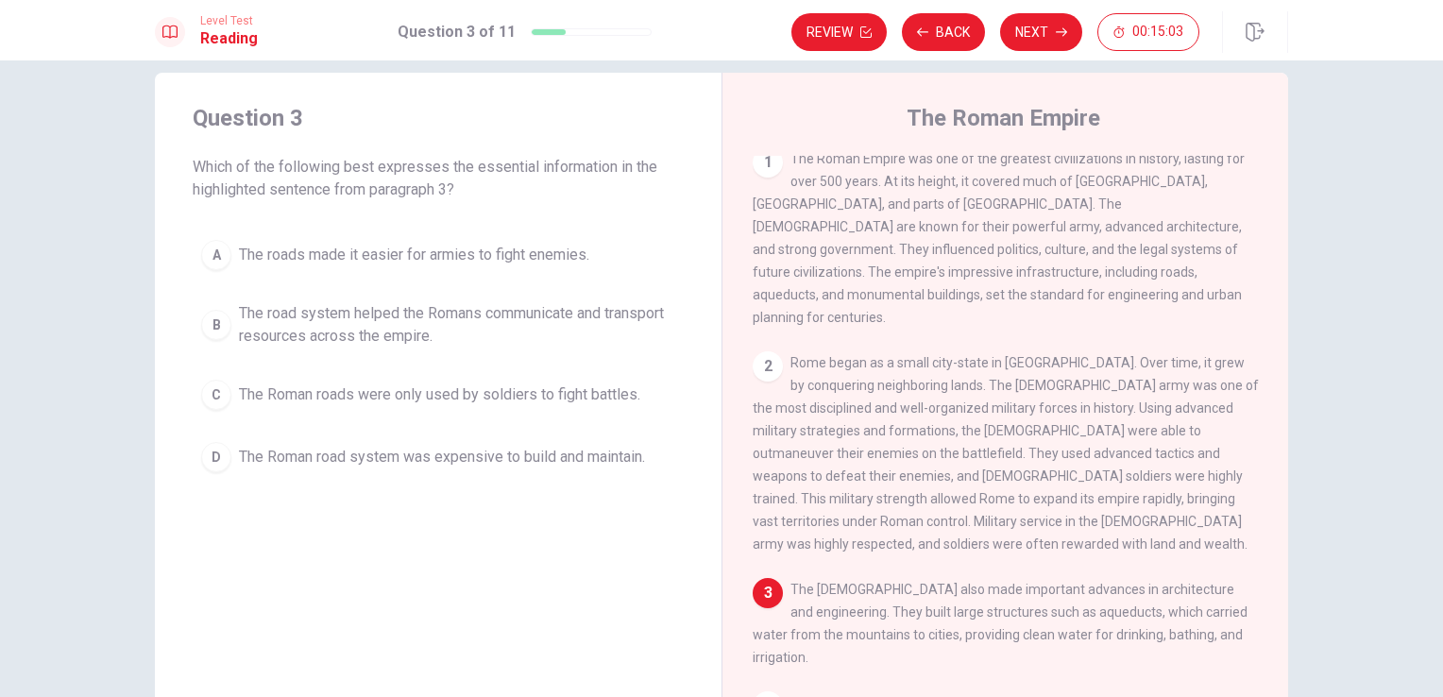
scroll to position [0, 0]
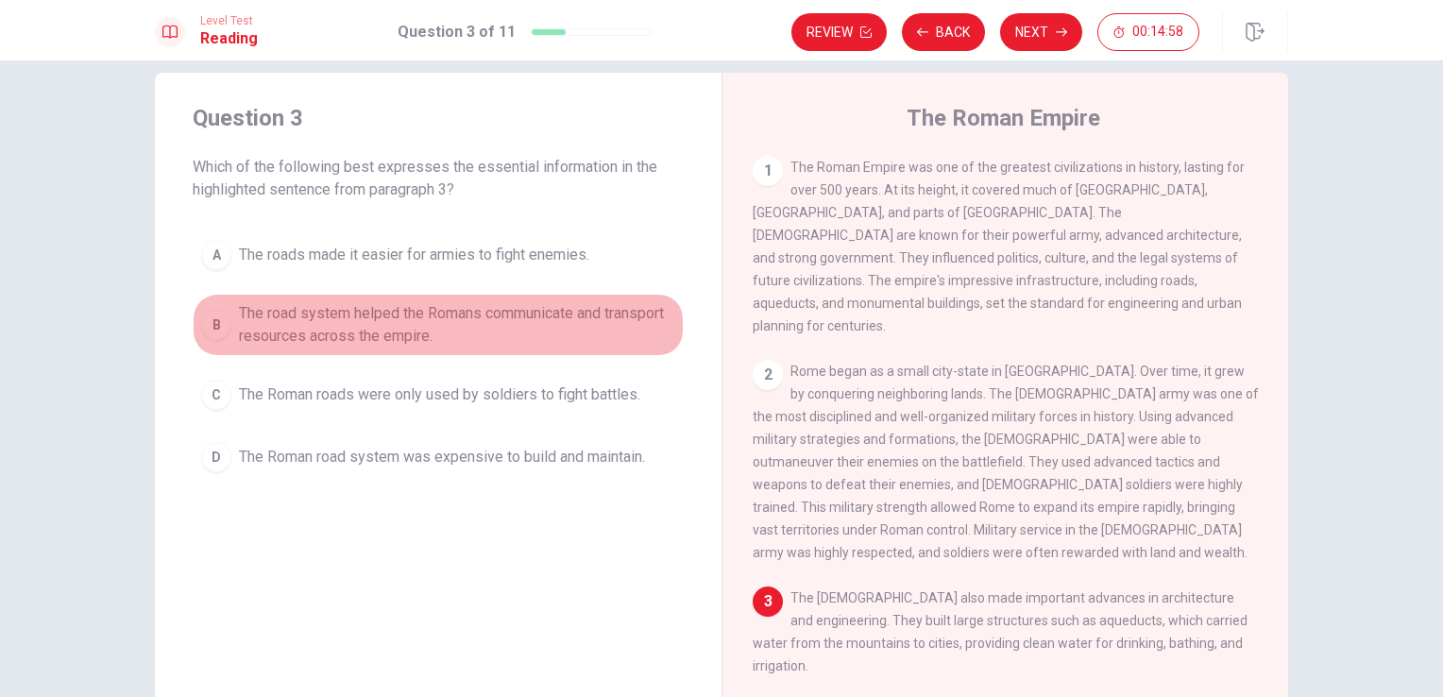
click at [446, 307] on span "The road system helped the Romans communicate and transport resources across th…" at bounding box center [457, 324] width 436 height 45
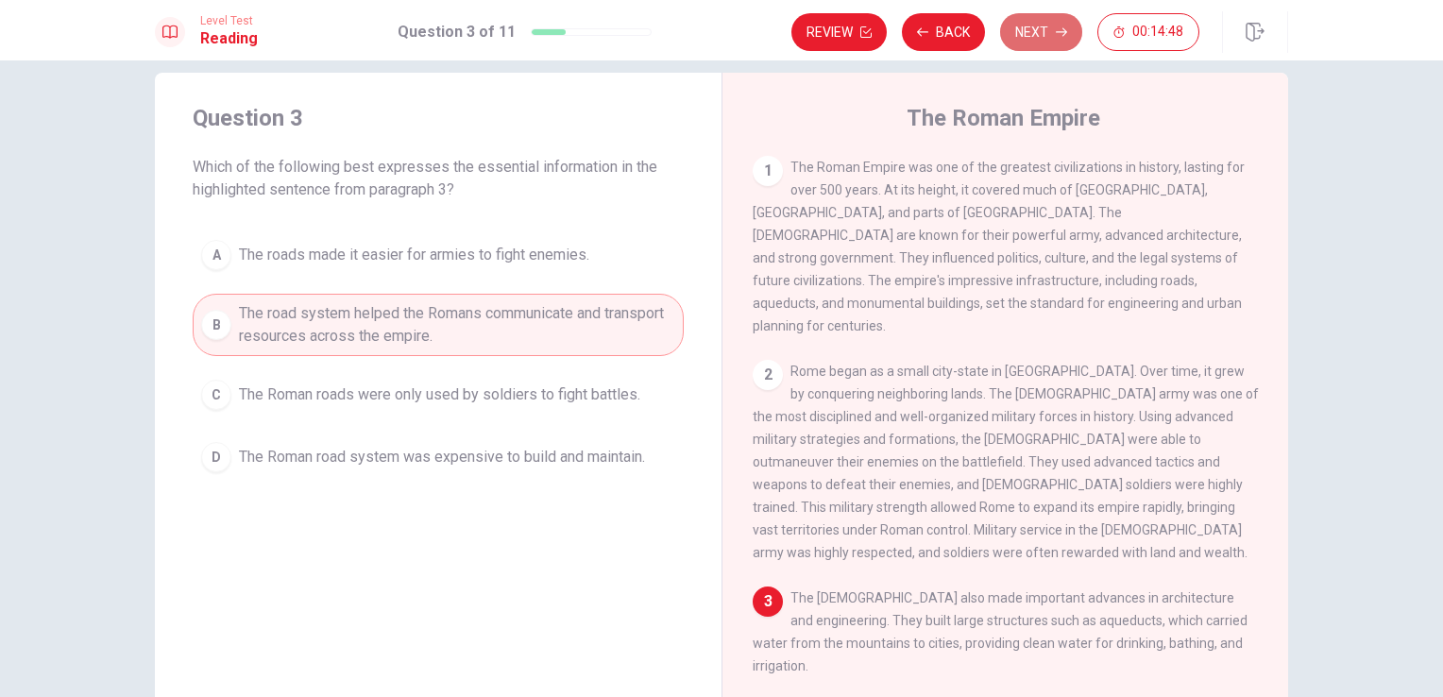
click at [1068, 37] on button "Next" at bounding box center [1041, 32] width 82 height 38
click at [1068, 37] on div "Review Back Next 00:14:48" at bounding box center [995, 32] width 408 height 38
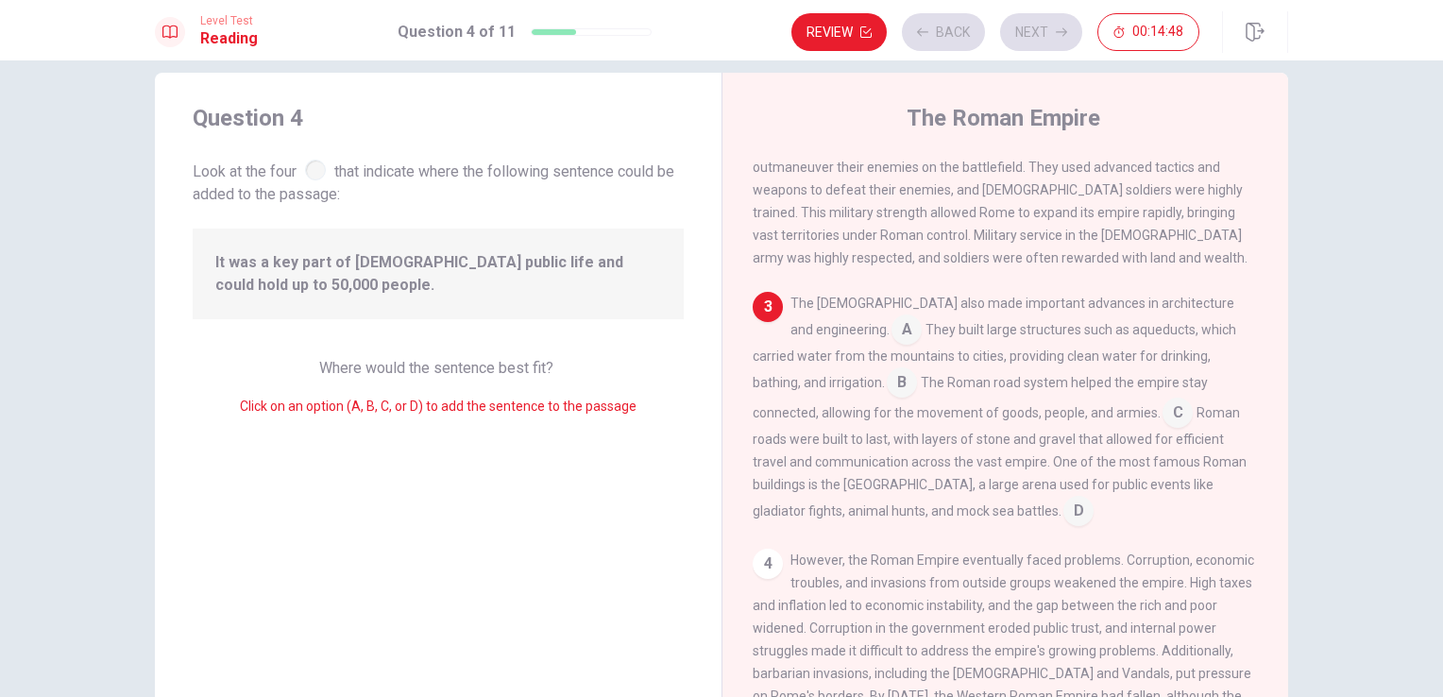
scroll to position [299, 0]
click at [891, 317] on input at bounding box center [906, 327] width 30 height 30
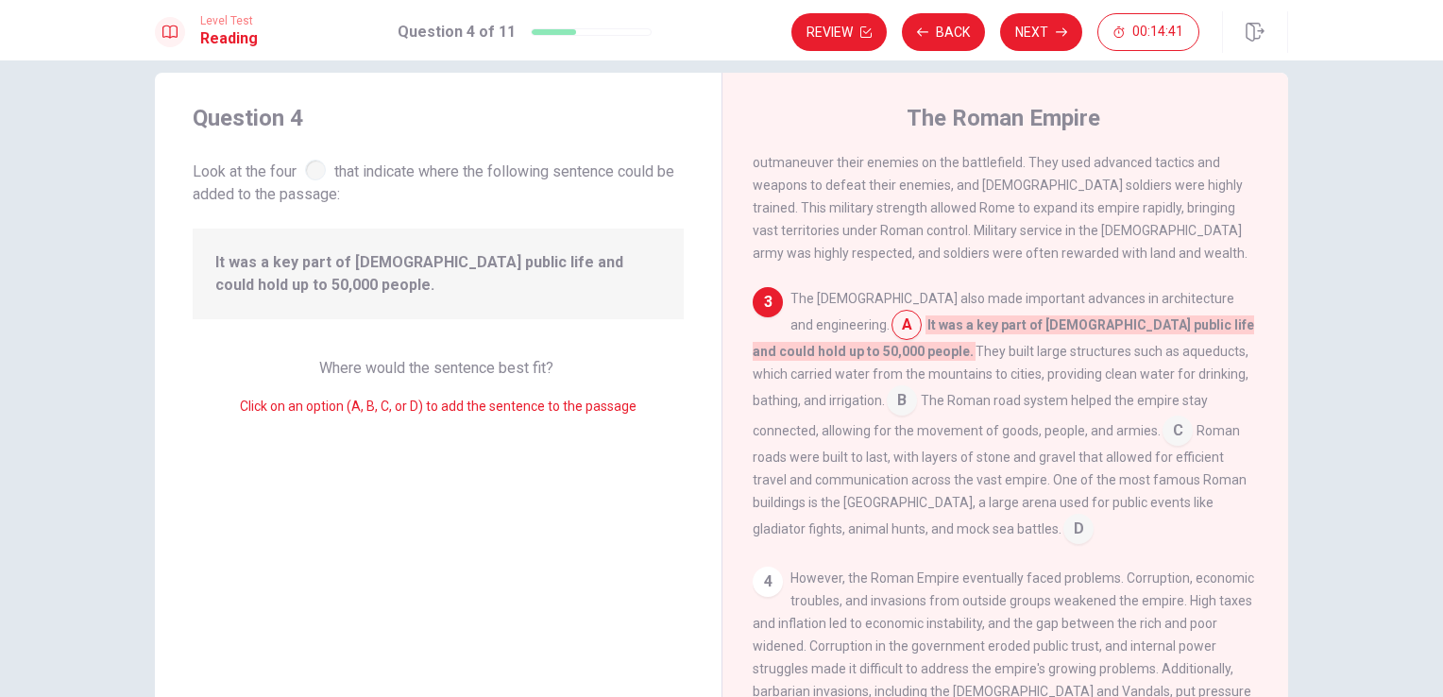
click at [754, 297] on div "3" at bounding box center [768, 302] width 30 height 30
click at [917, 387] on input at bounding box center [902, 402] width 30 height 30
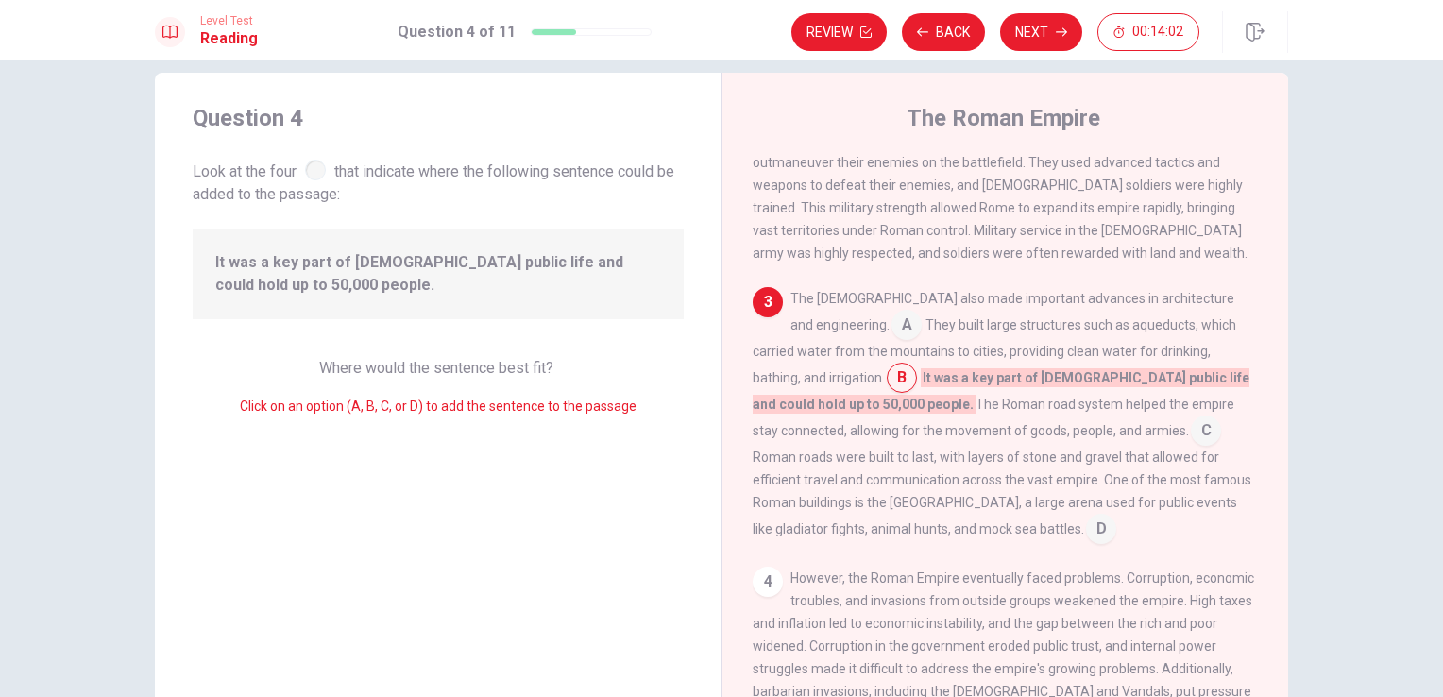
click at [1191, 418] on input at bounding box center [1206, 432] width 30 height 30
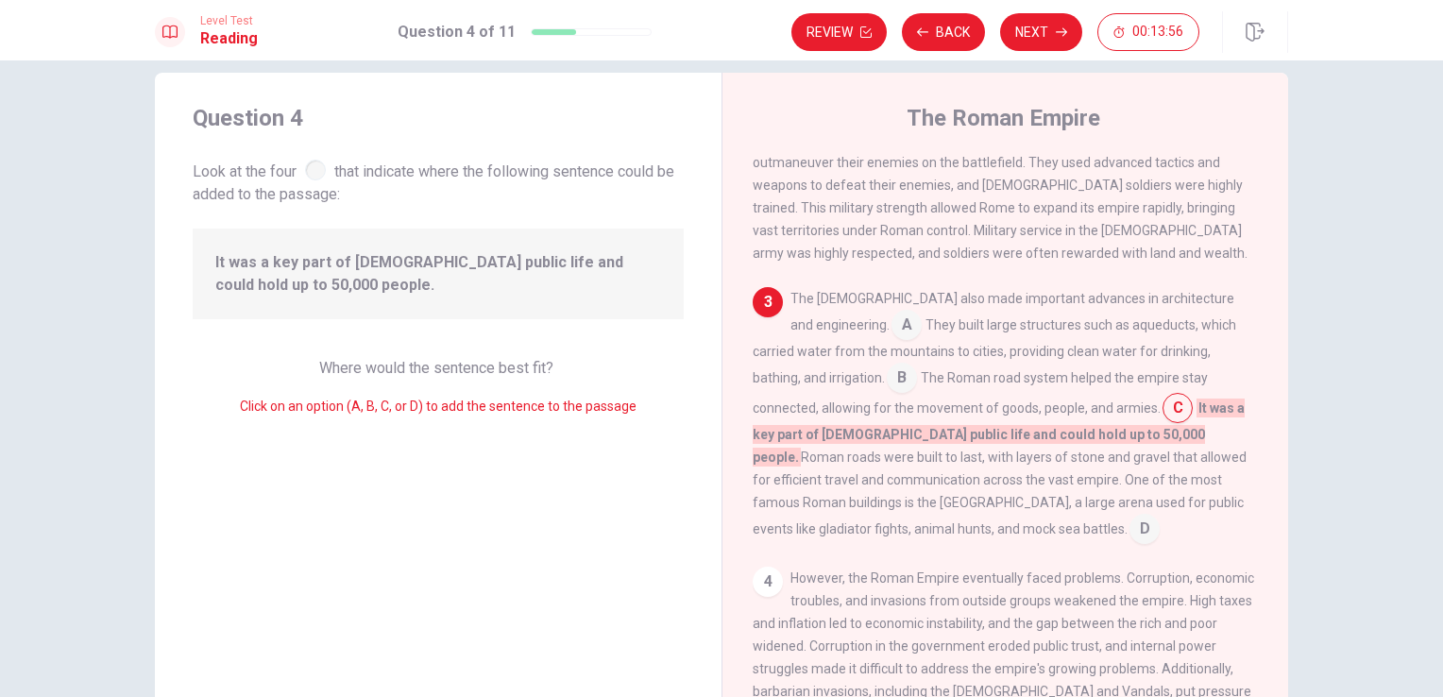
click at [891, 322] on input at bounding box center [906, 327] width 30 height 30
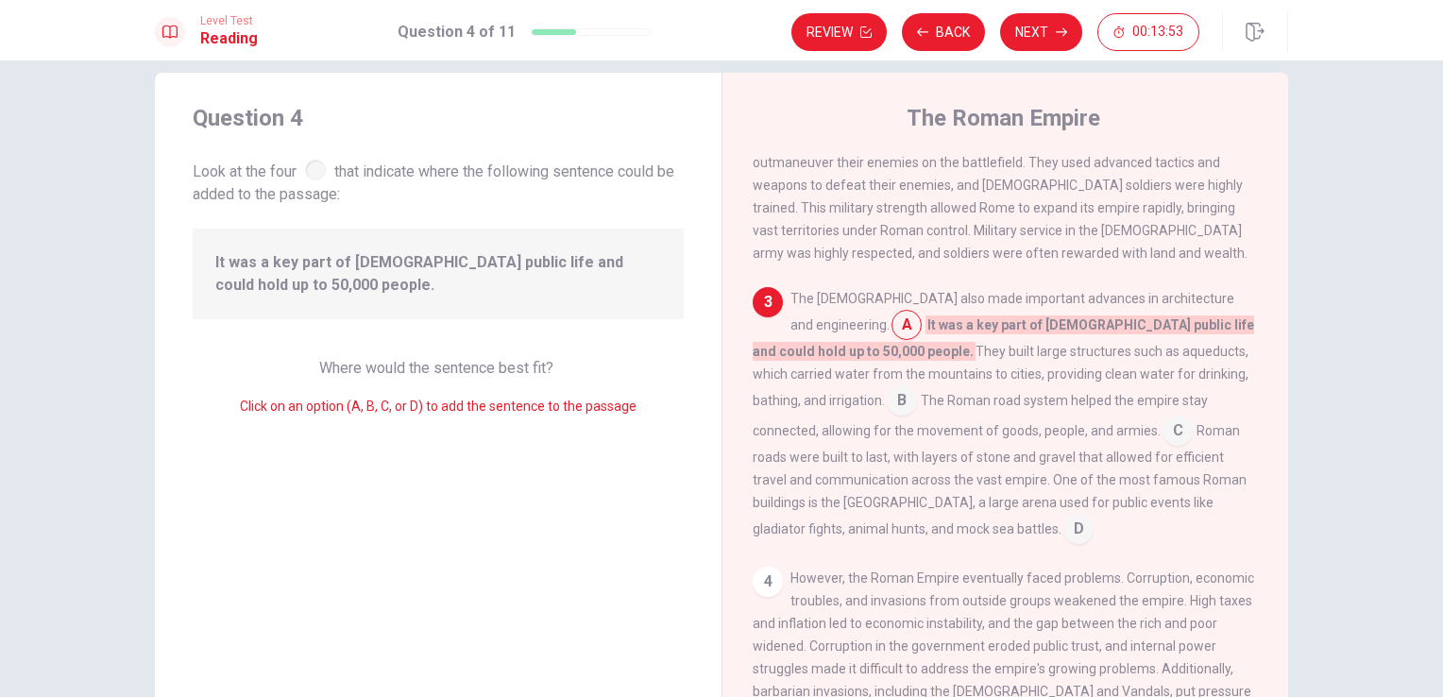
click at [827, 523] on div "The [DEMOGRAPHIC_DATA] also made important advances in architecture and enginee…" at bounding box center [1006, 415] width 506 height 257
click at [1063, 516] on input at bounding box center [1078, 531] width 30 height 30
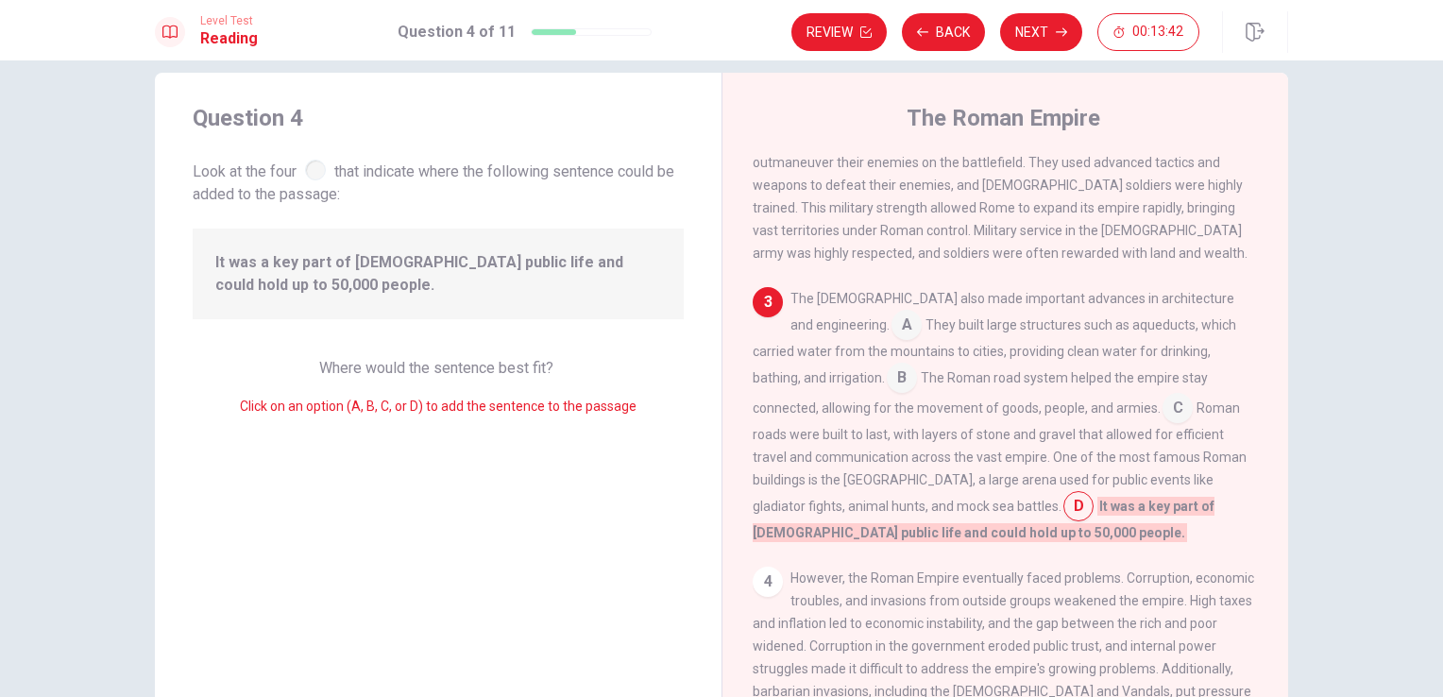
click at [1162, 398] on input at bounding box center [1177, 410] width 30 height 30
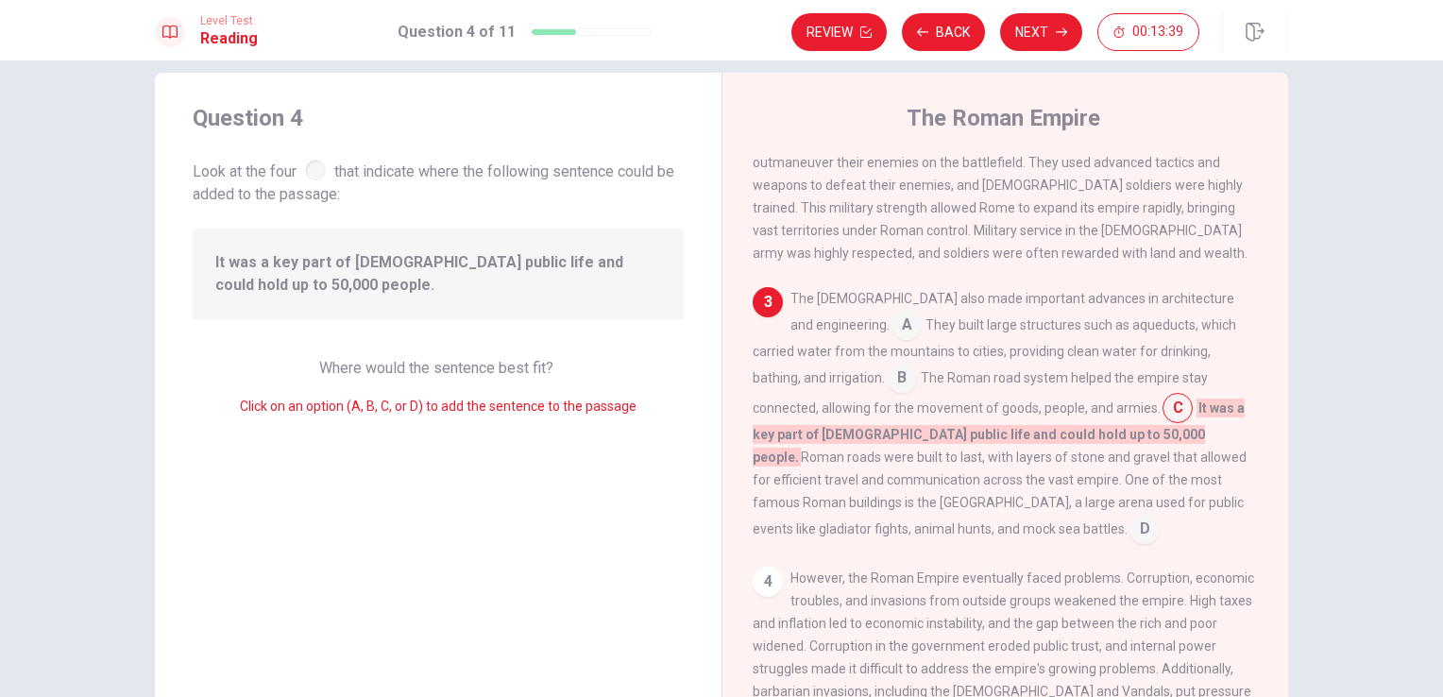
click at [1129, 516] on input at bounding box center [1144, 531] width 30 height 30
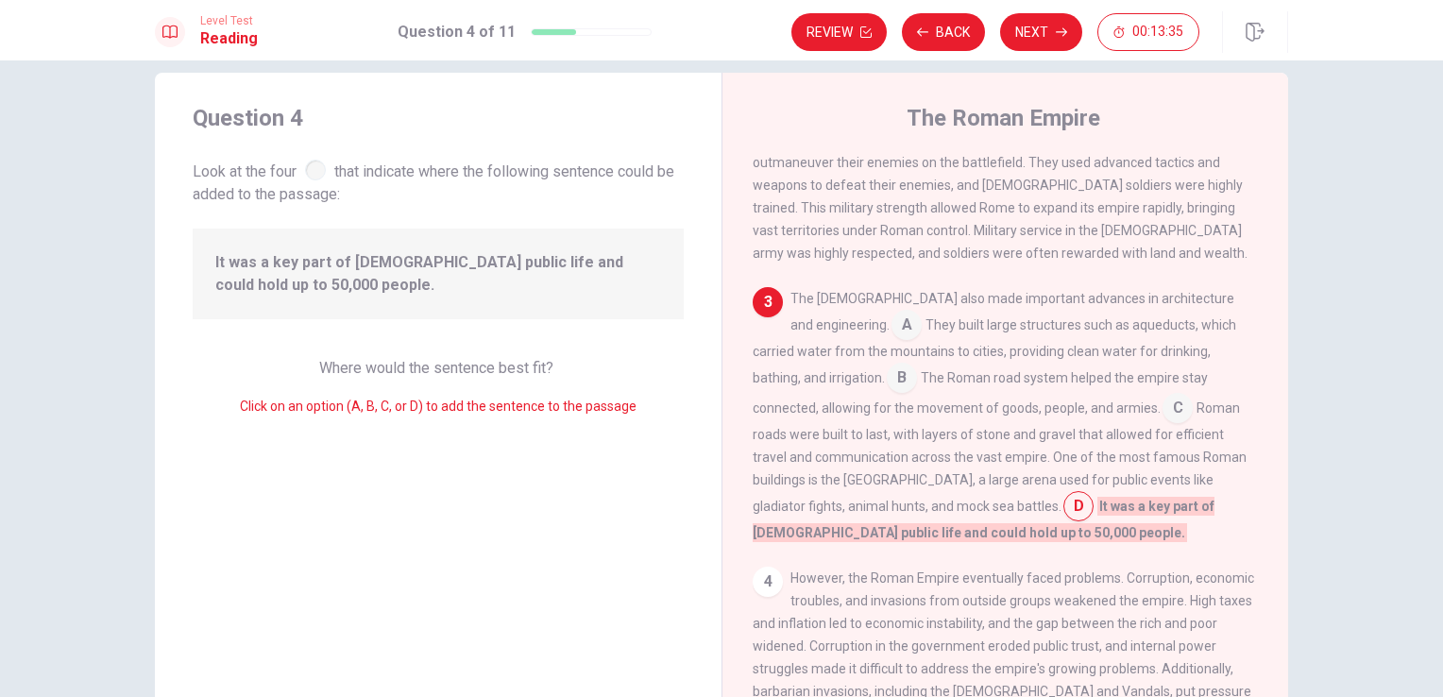
click at [1162, 398] on input at bounding box center [1177, 410] width 30 height 30
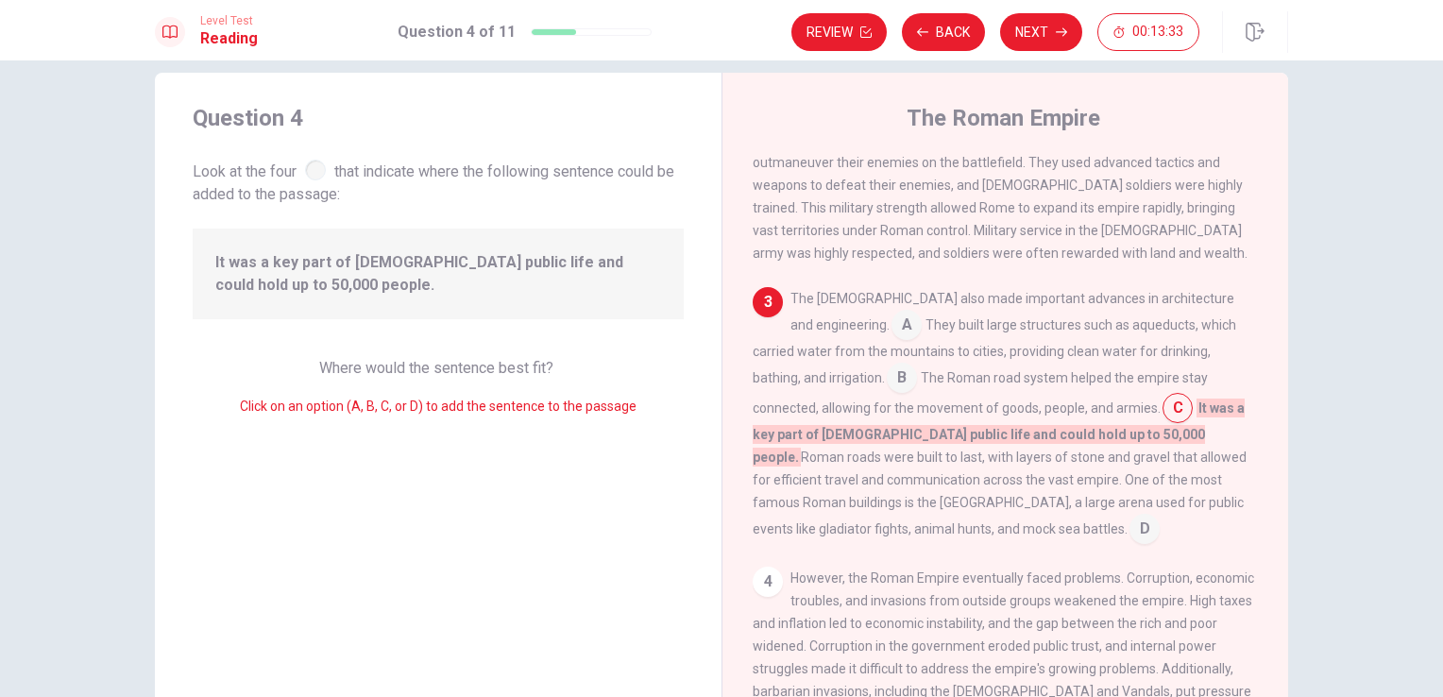
click at [1129, 518] on input at bounding box center [1144, 531] width 30 height 30
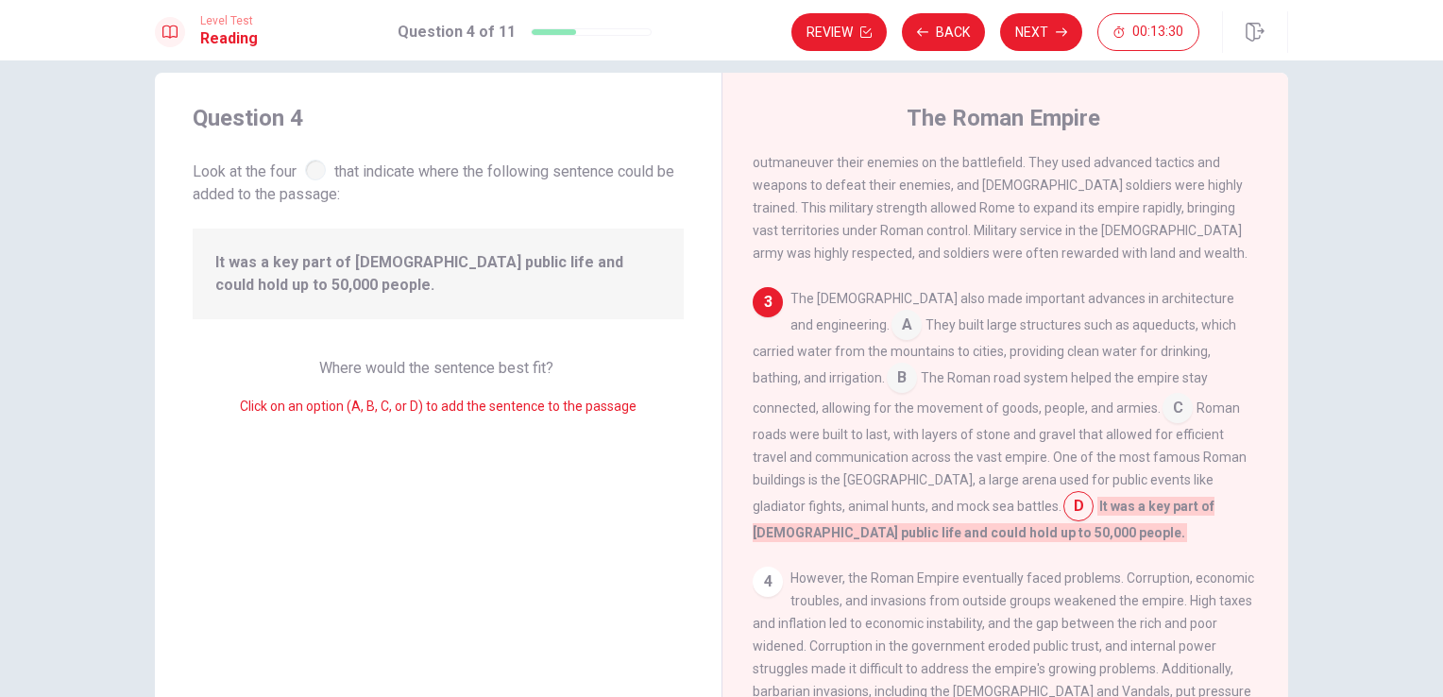
click at [325, 174] on span "Look at the four that indicate where the following sentence could be added to t…" at bounding box center [438, 181] width 491 height 50
click at [759, 296] on div "3" at bounding box center [768, 302] width 30 height 30
click at [891, 314] on input at bounding box center [906, 327] width 30 height 30
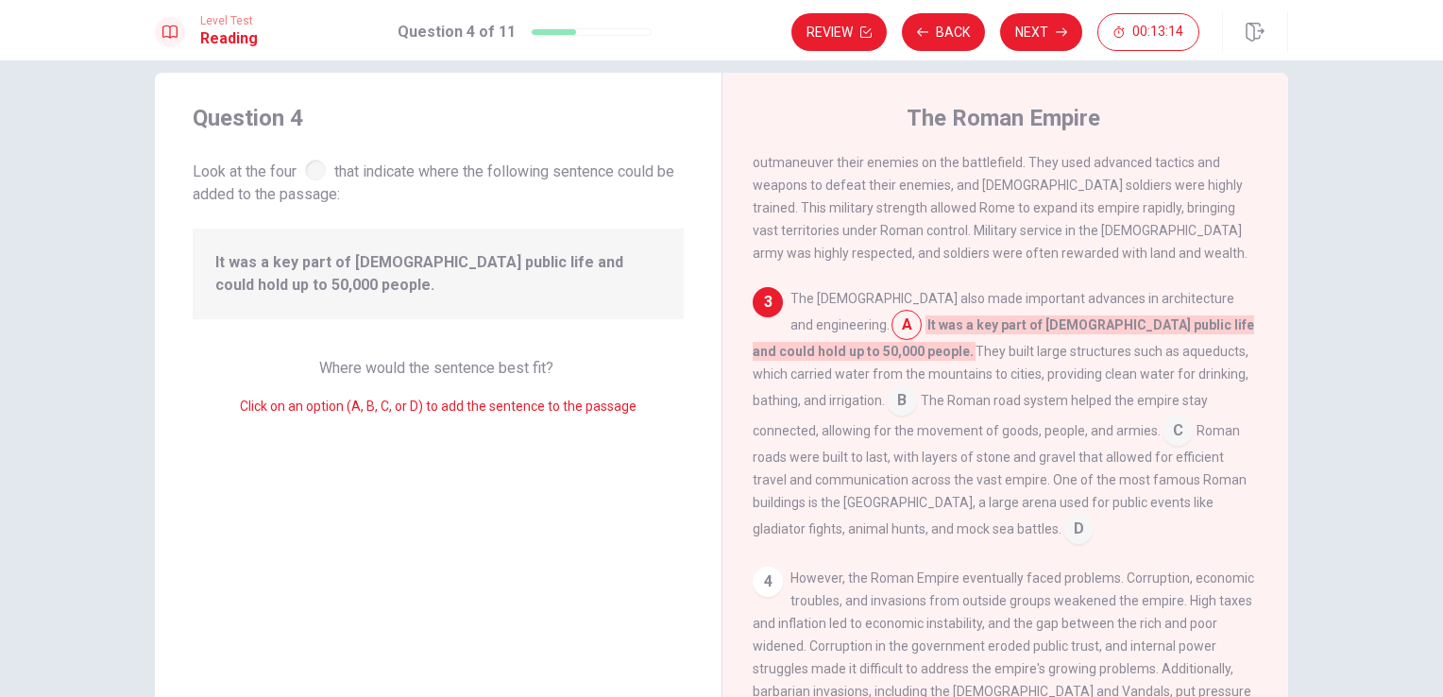
click at [917, 387] on input at bounding box center [902, 402] width 30 height 30
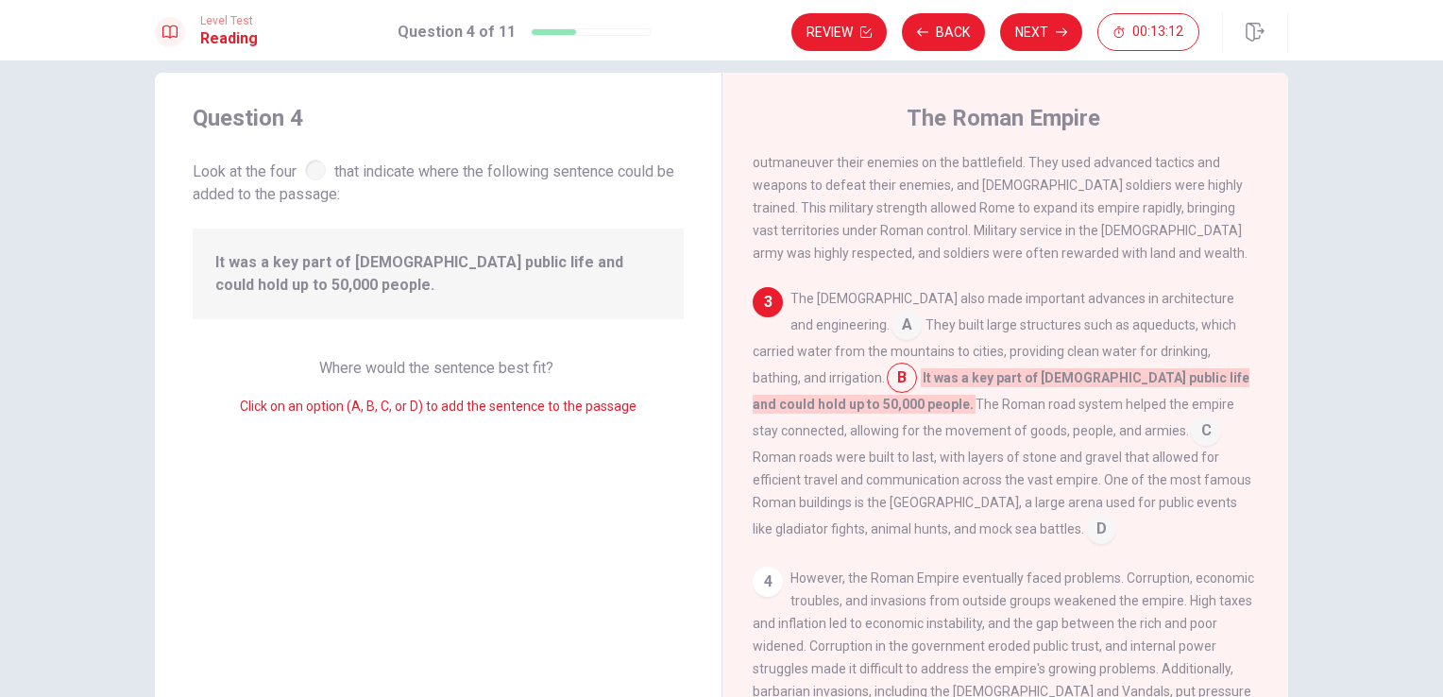
click at [891, 314] on input at bounding box center [906, 327] width 30 height 30
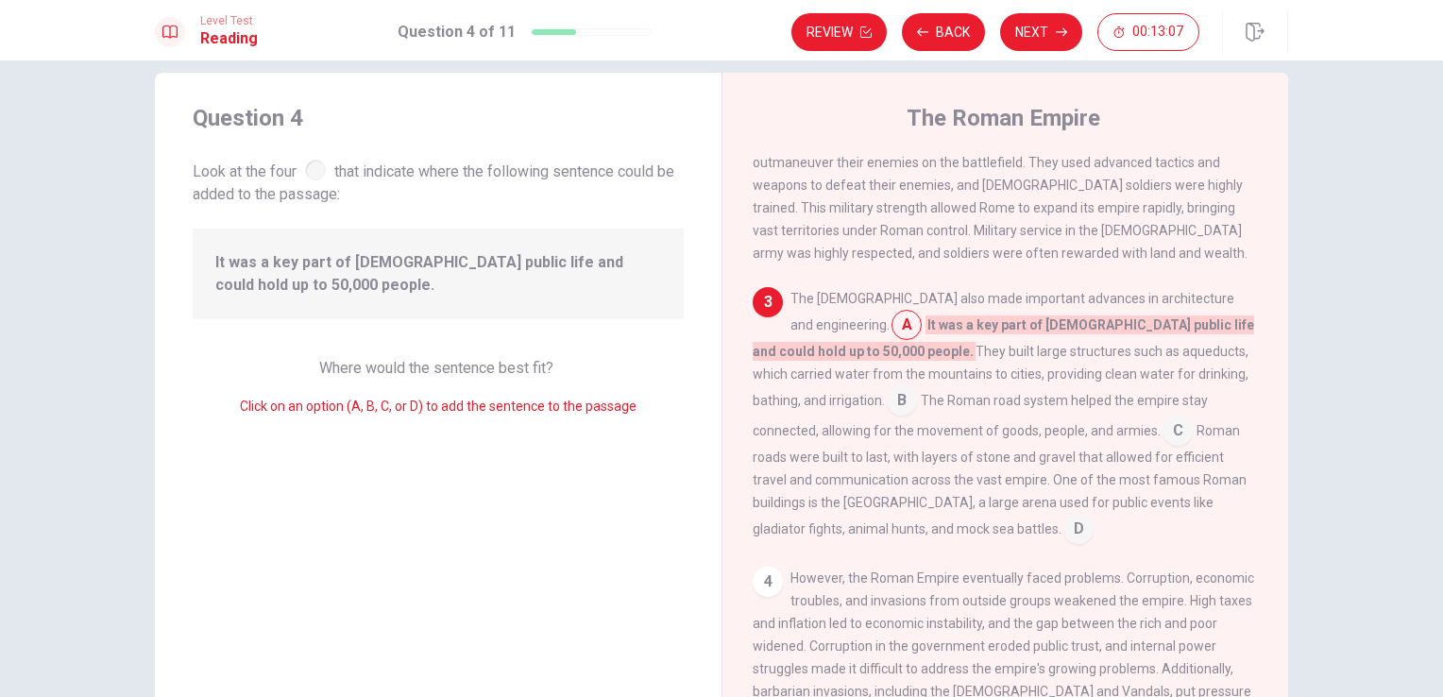
click at [917, 387] on input at bounding box center [902, 402] width 30 height 30
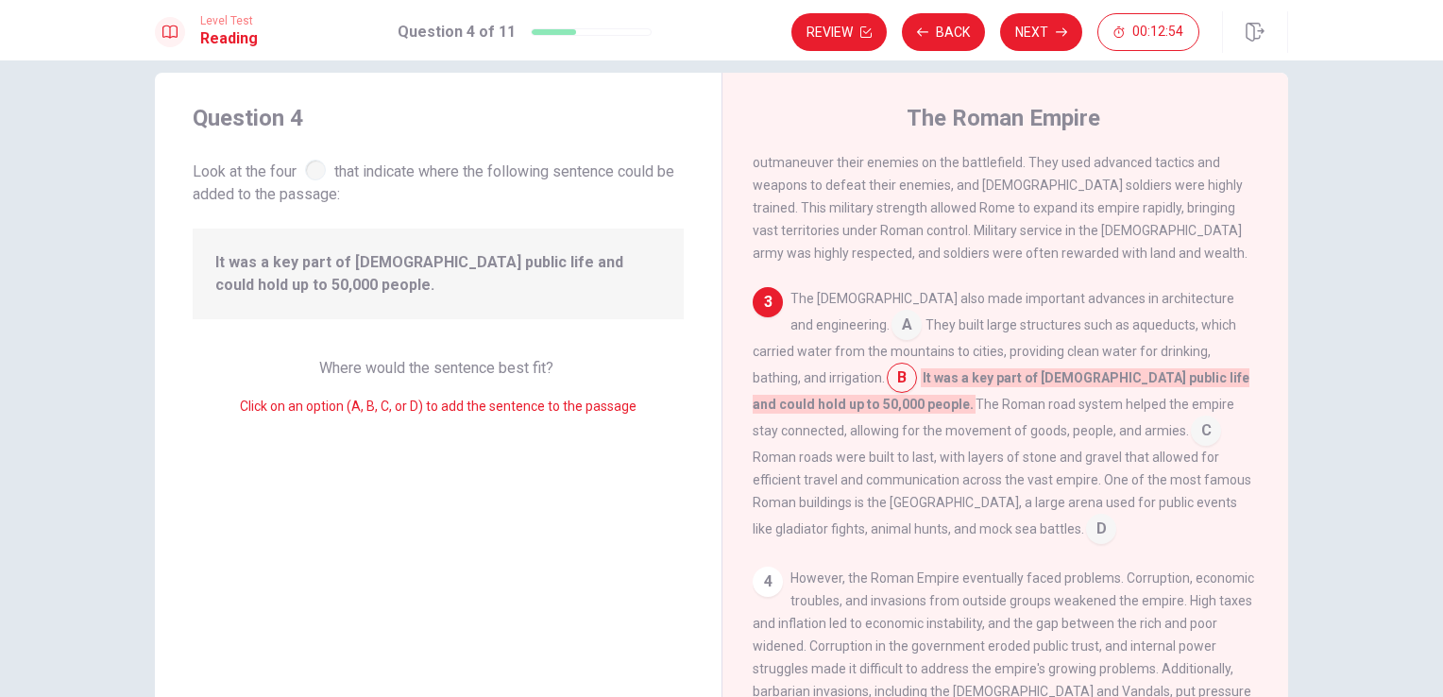
click at [1191, 418] on input at bounding box center [1206, 432] width 30 height 30
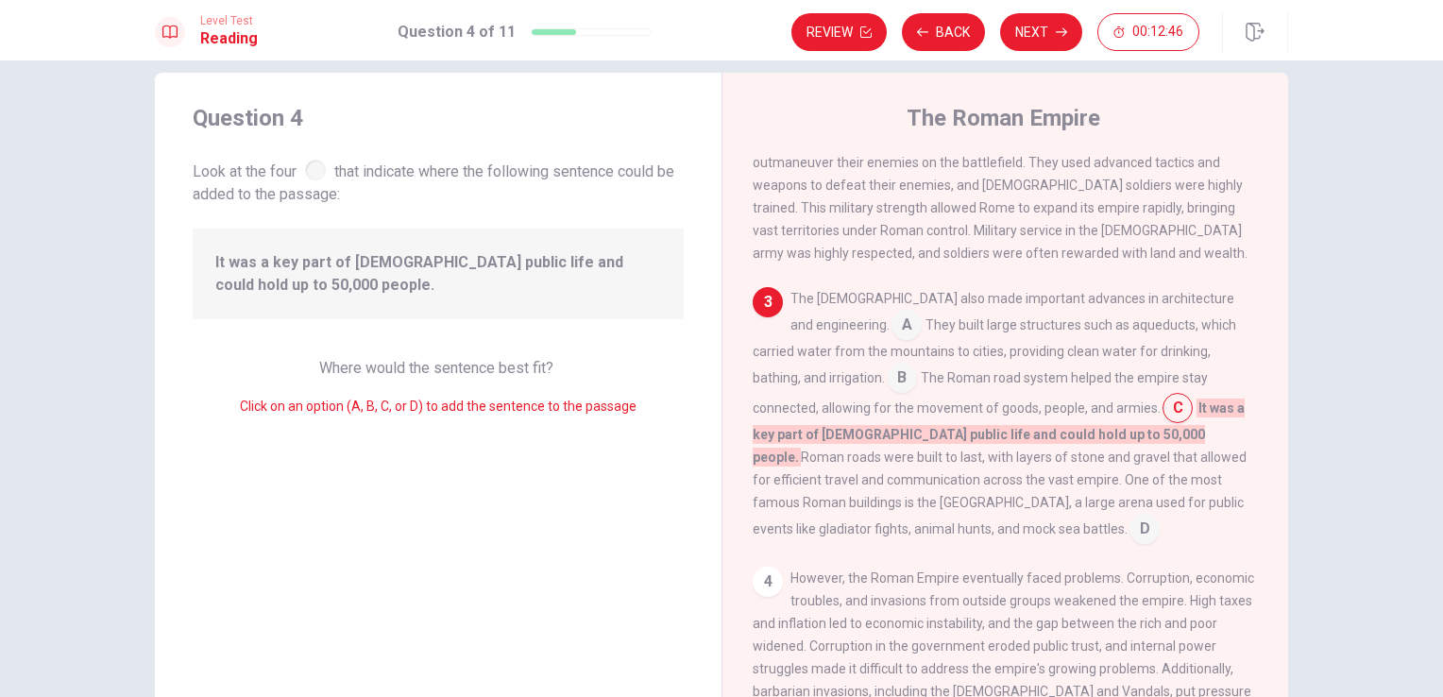
click at [887, 366] on input at bounding box center [902, 379] width 30 height 30
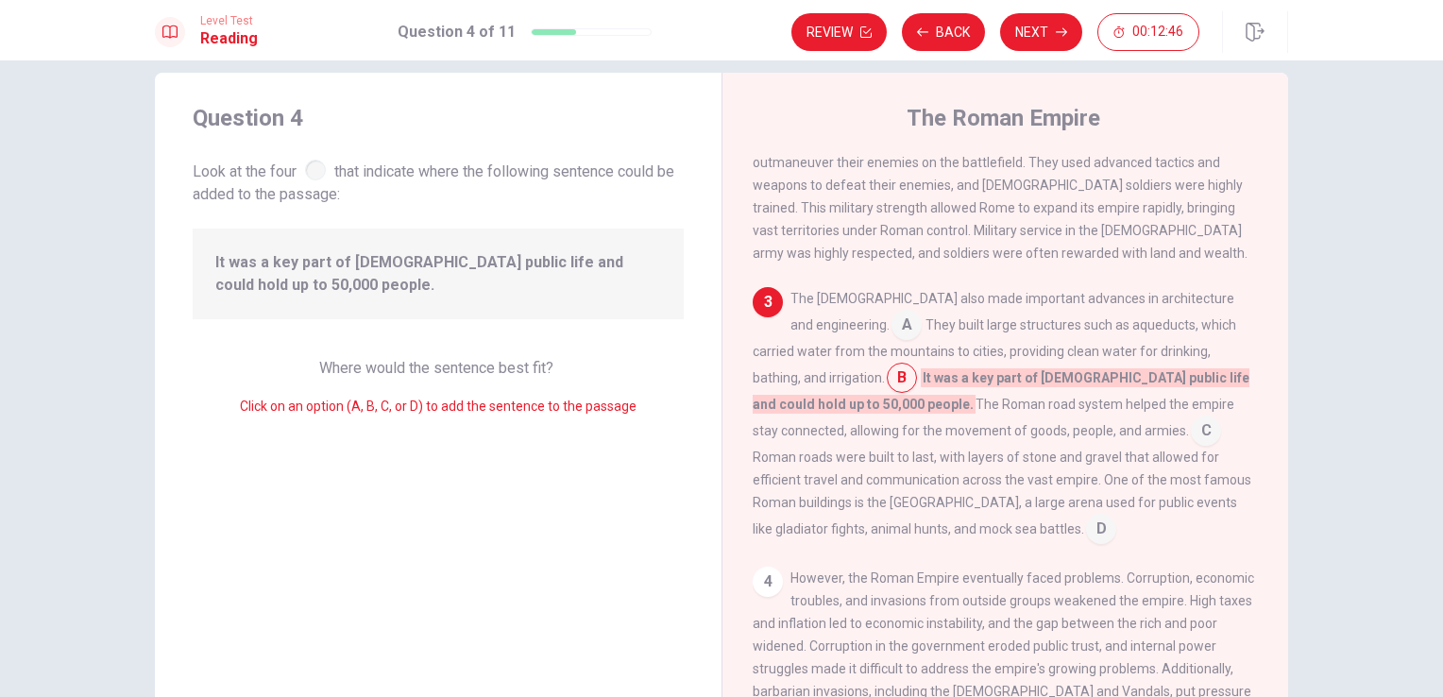
click at [820, 324] on div "The [DEMOGRAPHIC_DATA] also made important advances in architecture and enginee…" at bounding box center [1006, 415] width 506 height 257
click at [891, 314] on input at bounding box center [906, 327] width 30 height 30
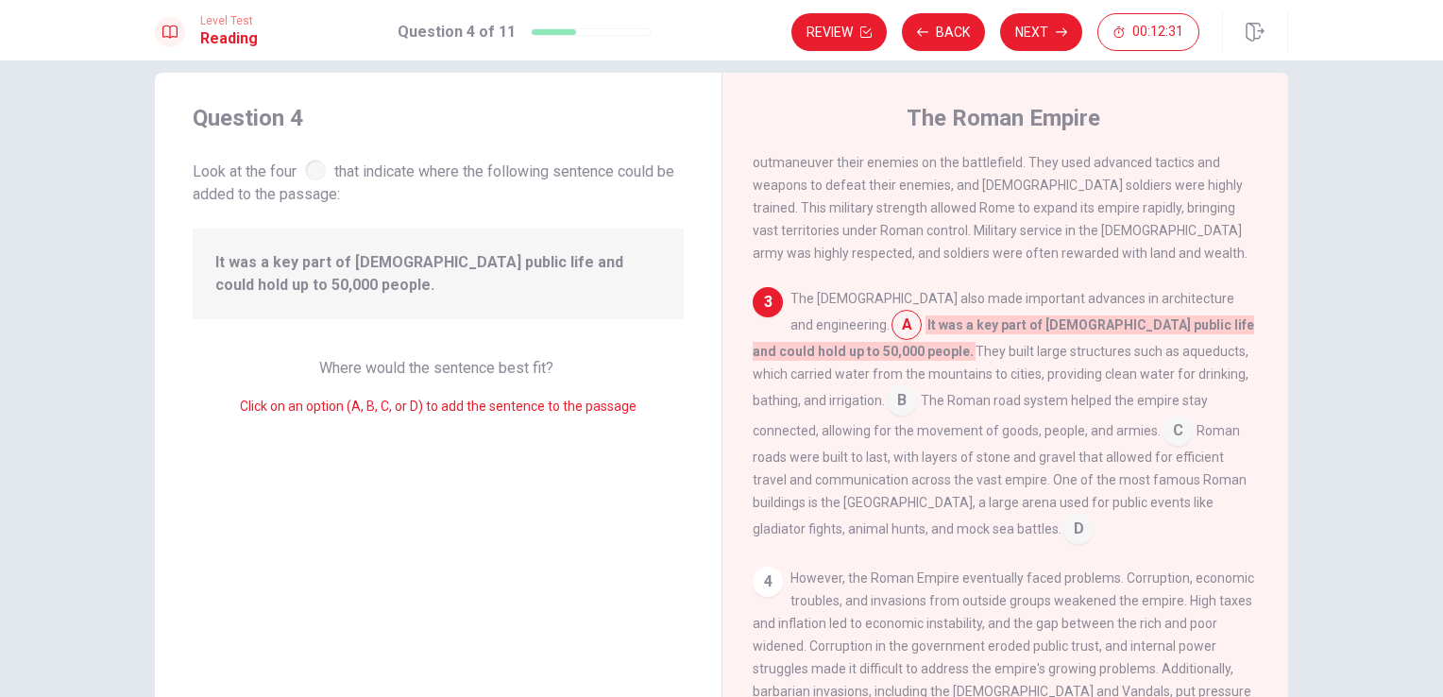
click at [1162, 417] on input at bounding box center [1177, 432] width 30 height 30
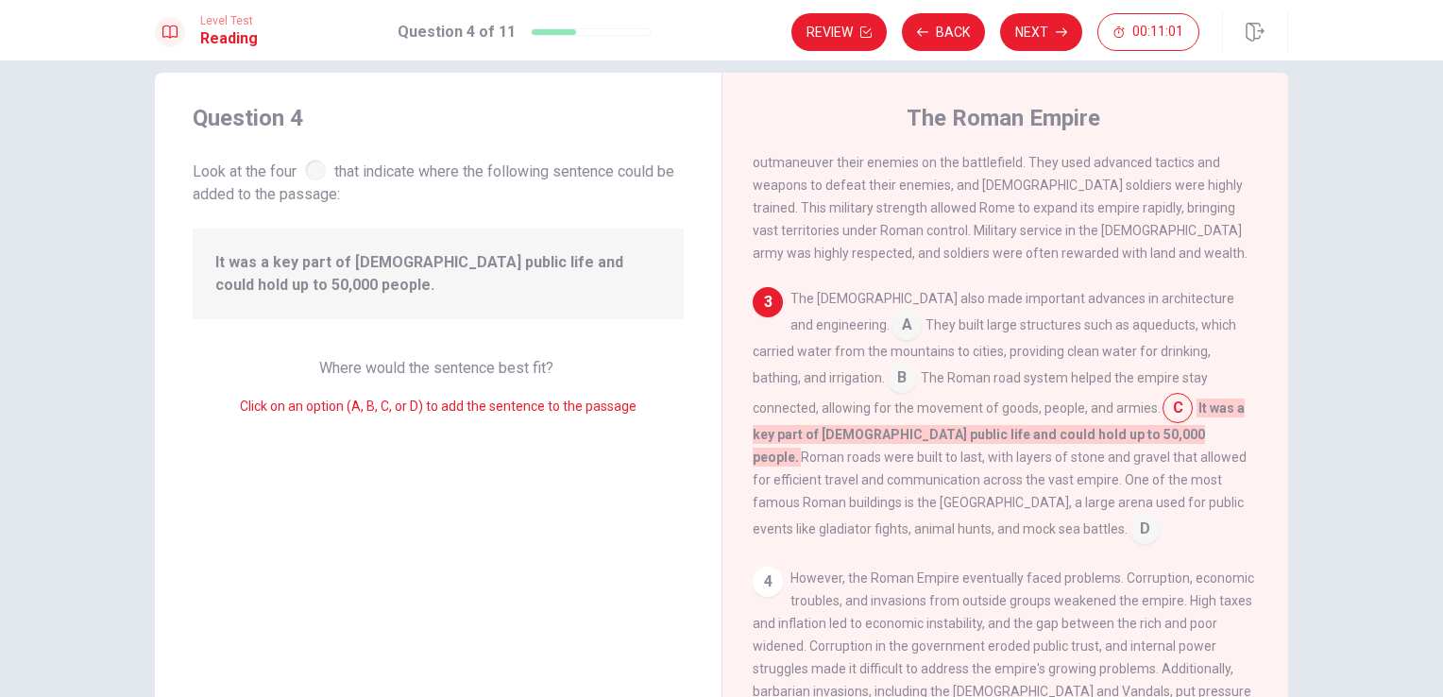
click at [1129, 514] on span "D" at bounding box center [1144, 529] width 30 height 30
click at [1129, 516] on input at bounding box center [1144, 531] width 30 height 30
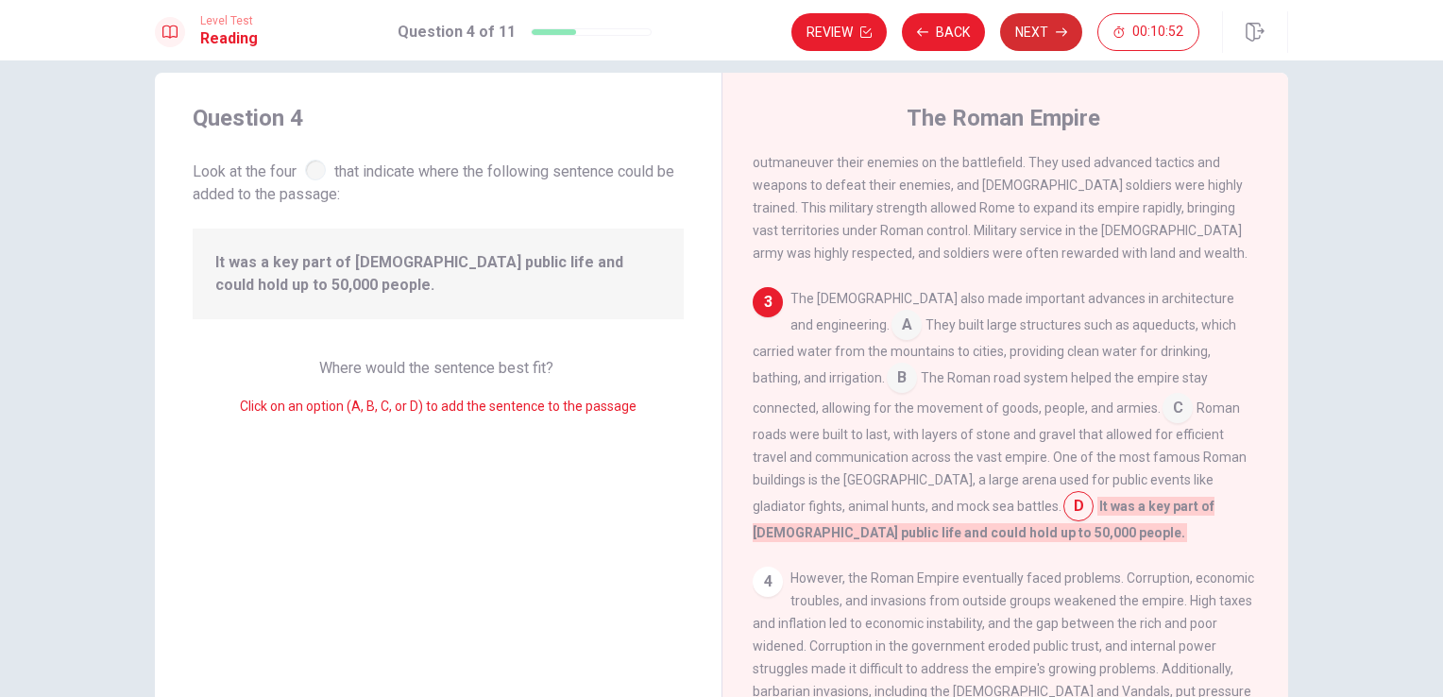
click at [1040, 25] on button "Next" at bounding box center [1041, 32] width 82 height 38
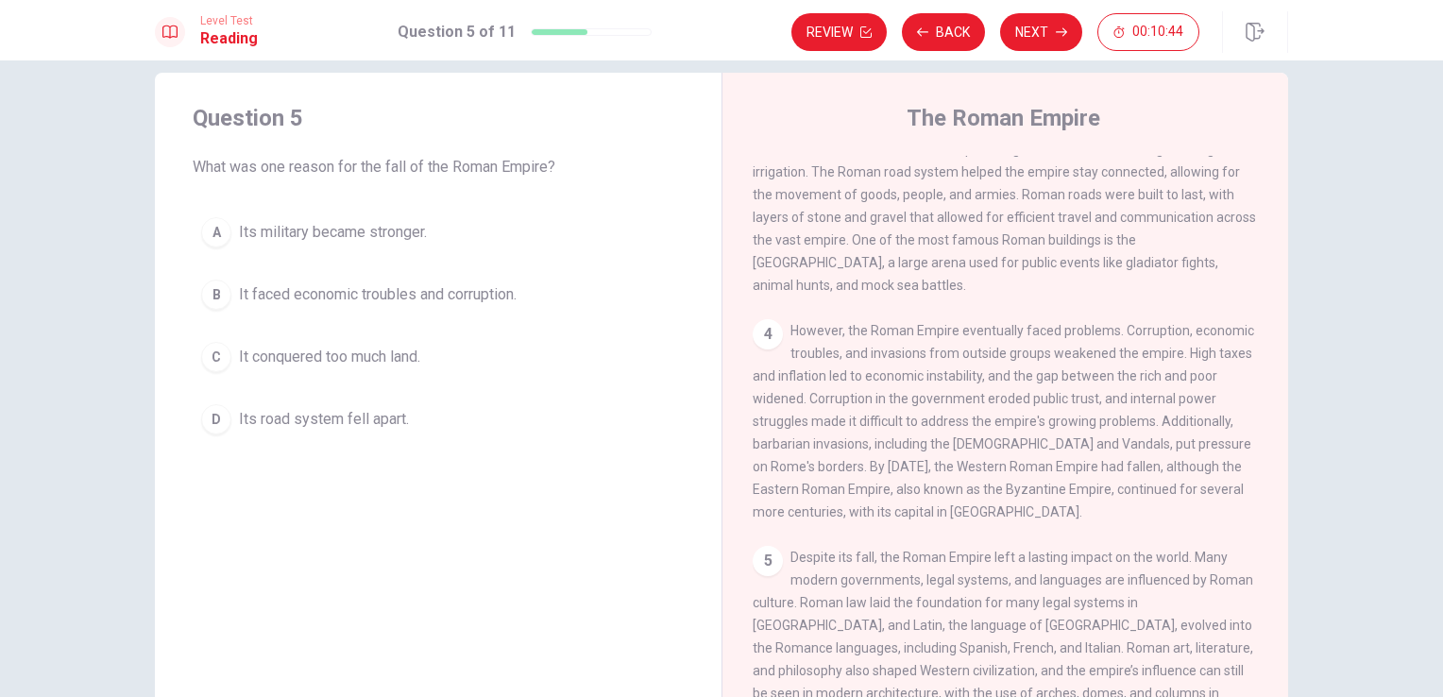
scroll to position [506, 0]
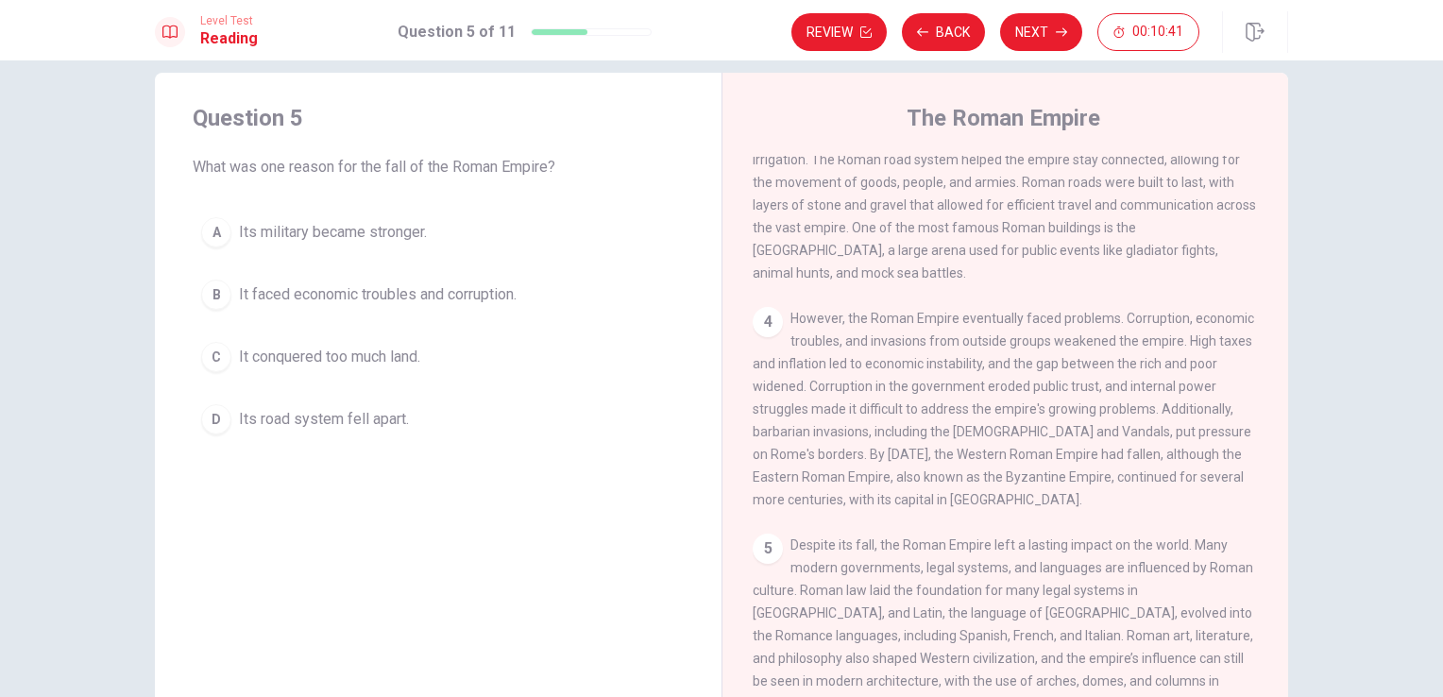
click at [1302, 641] on div "Question 5 What was one reason for the fall of the Roman Empire? A Its military…" at bounding box center [721, 401] width 1193 height 656
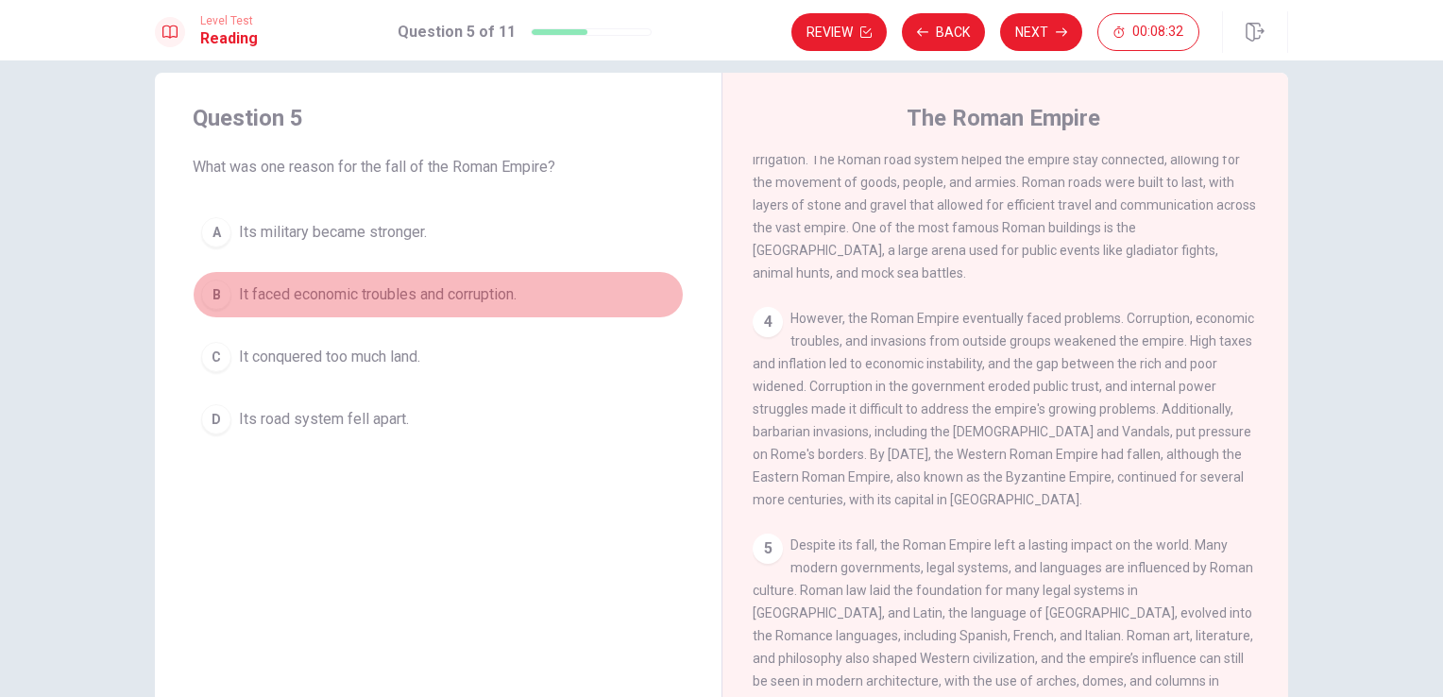
click at [211, 283] on div "B" at bounding box center [216, 294] width 30 height 30
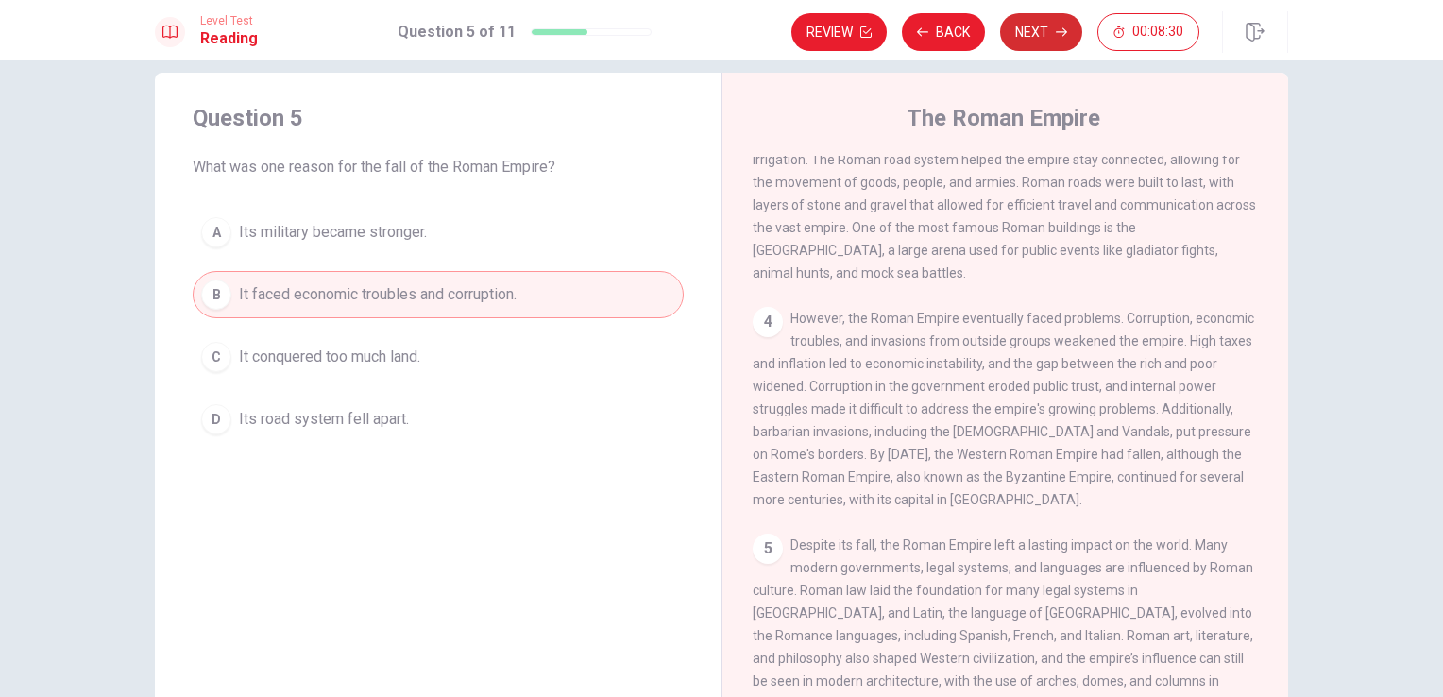
click at [1054, 15] on button "Next" at bounding box center [1041, 32] width 82 height 38
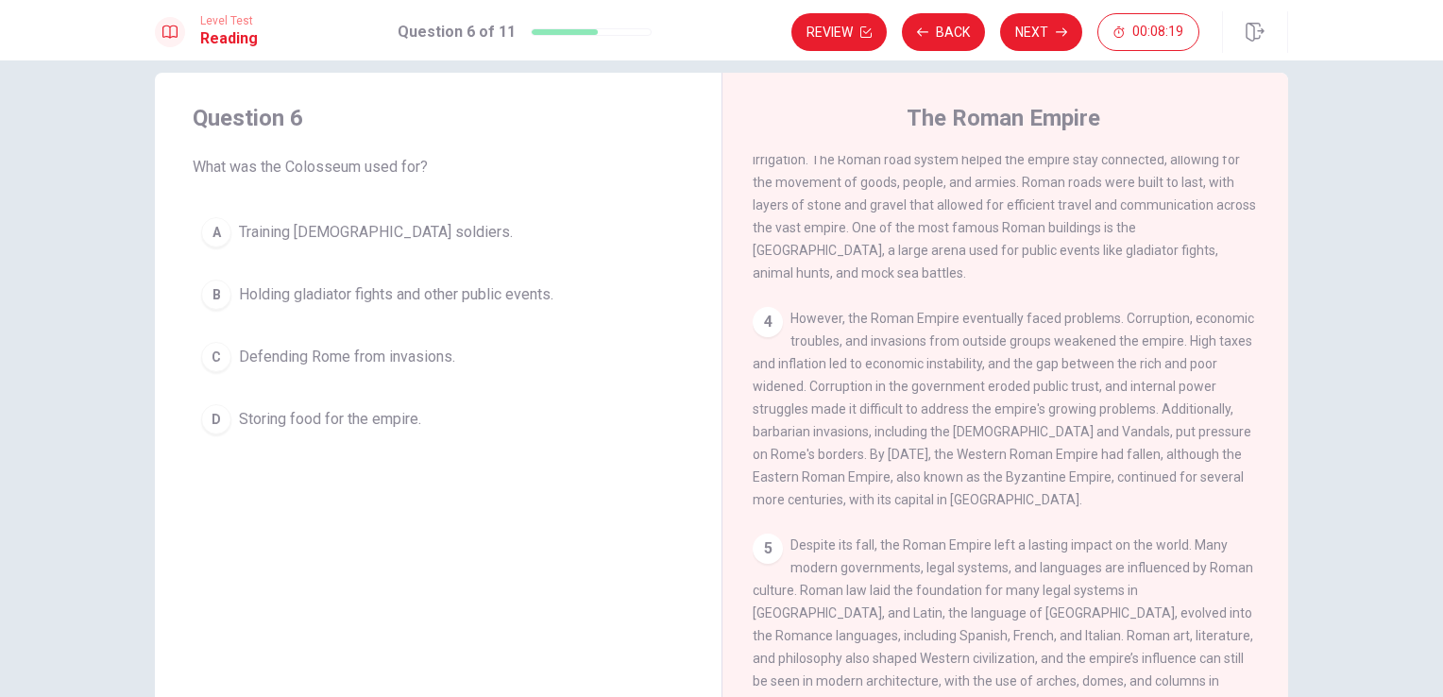
click at [211, 296] on div "B" at bounding box center [216, 294] width 30 height 30
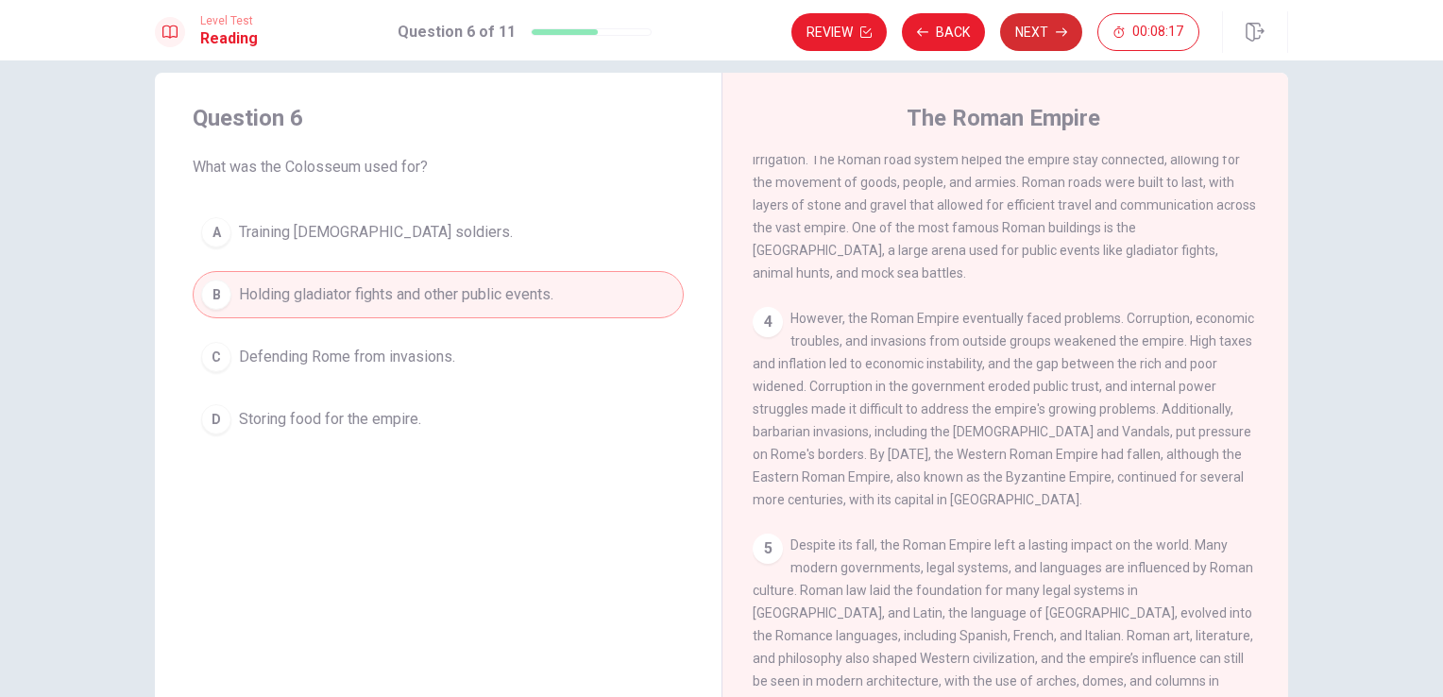
click at [1031, 42] on button "Next" at bounding box center [1041, 32] width 82 height 38
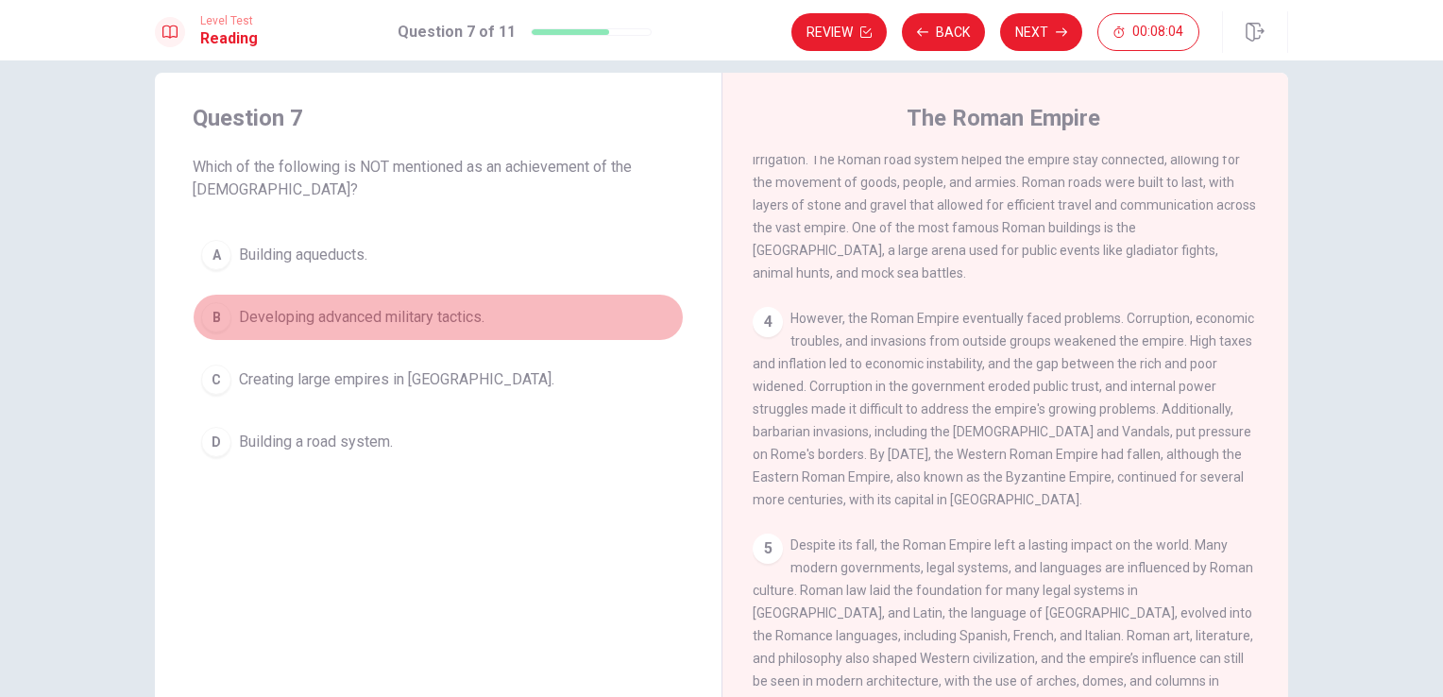
click at [407, 306] on span "Developing advanced military tactics." at bounding box center [361, 317] width 245 height 23
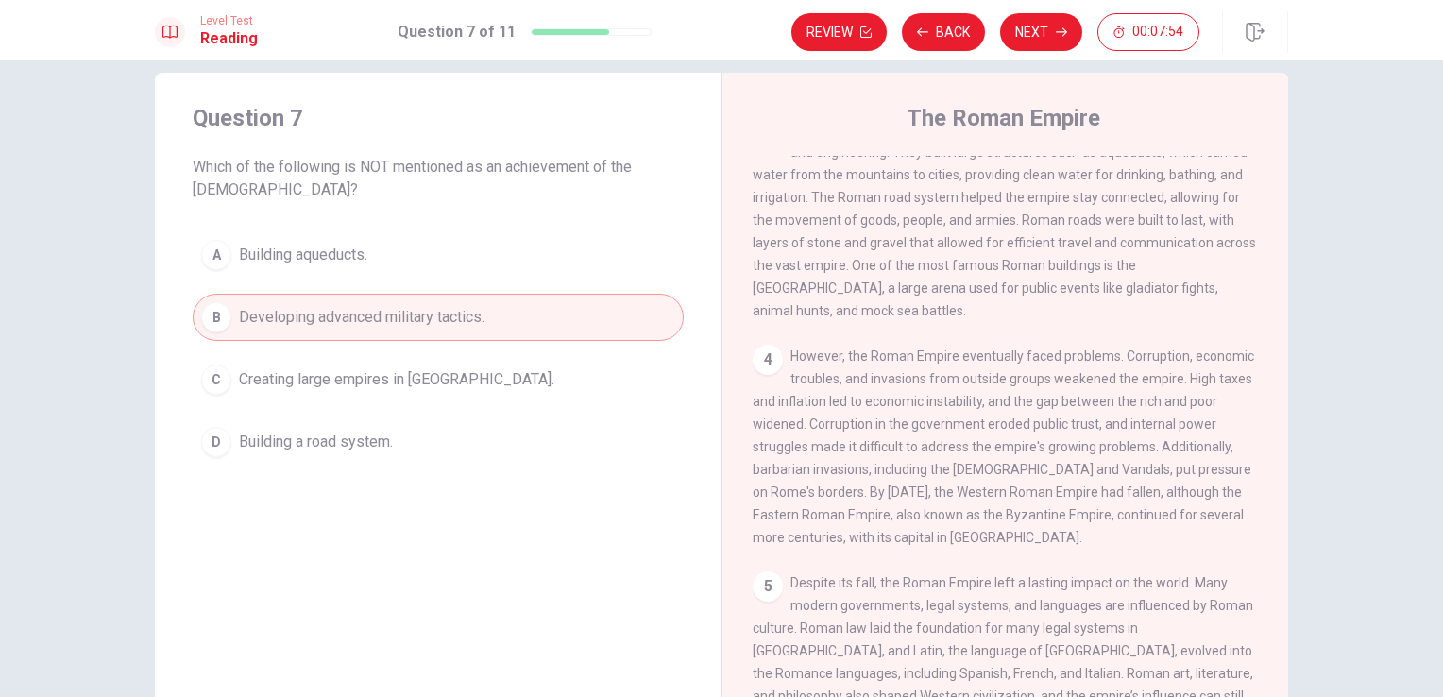
scroll to position [0, 0]
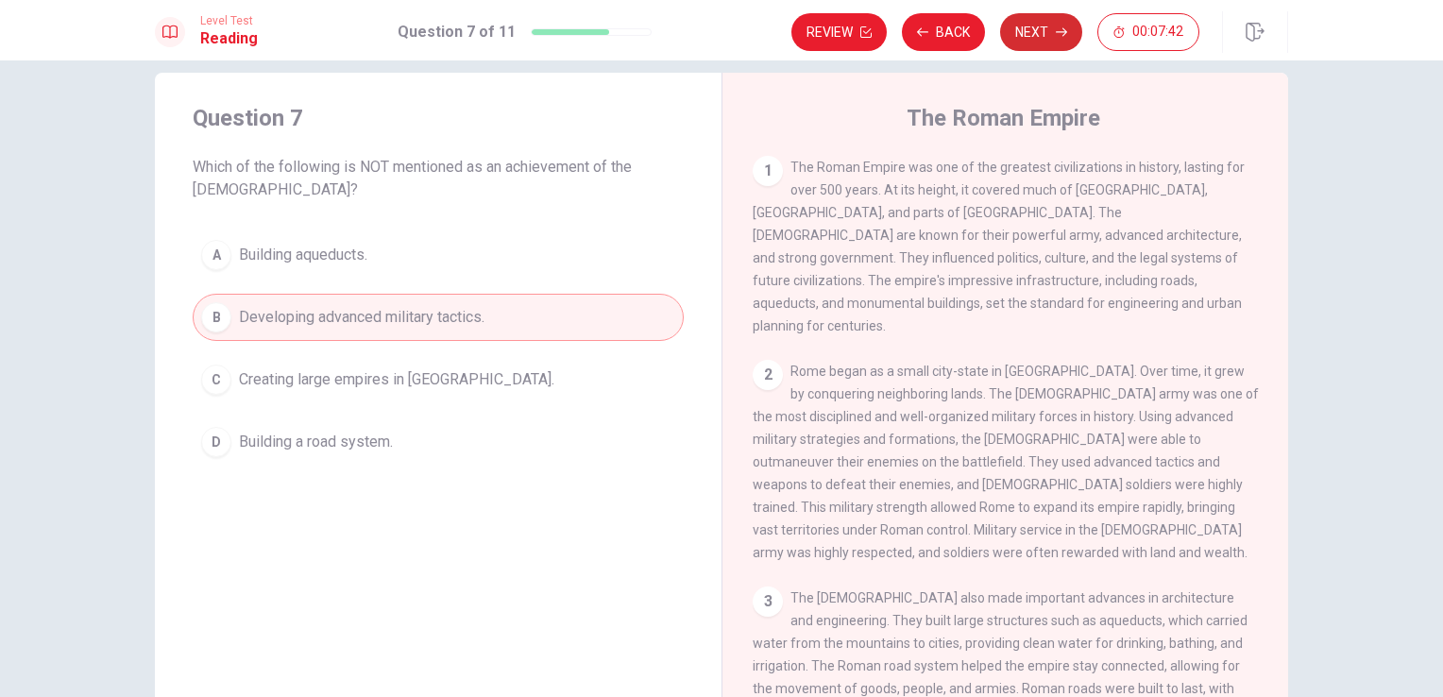
click at [1028, 41] on button "Next" at bounding box center [1041, 32] width 82 height 38
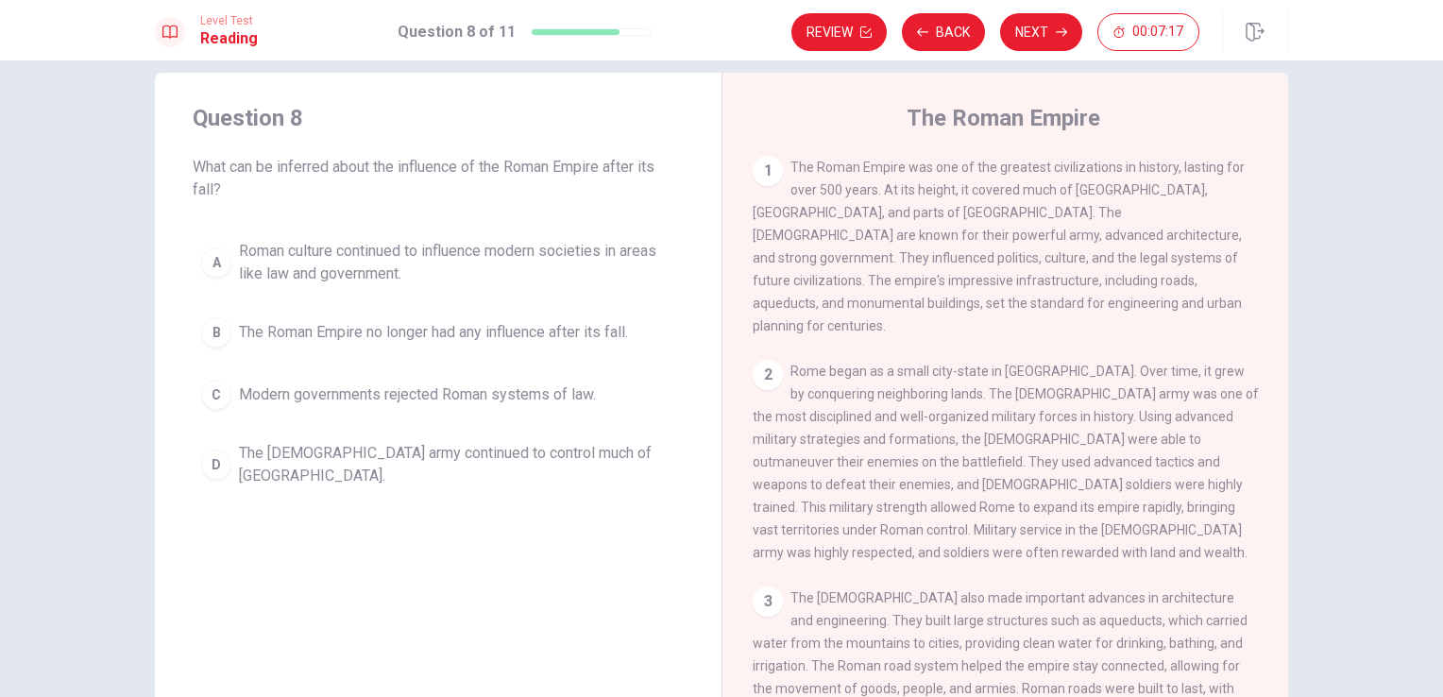
click at [294, 256] on span "Roman culture continued to influence modern societies in areas like law and gov…" at bounding box center [457, 262] width 436 height 45
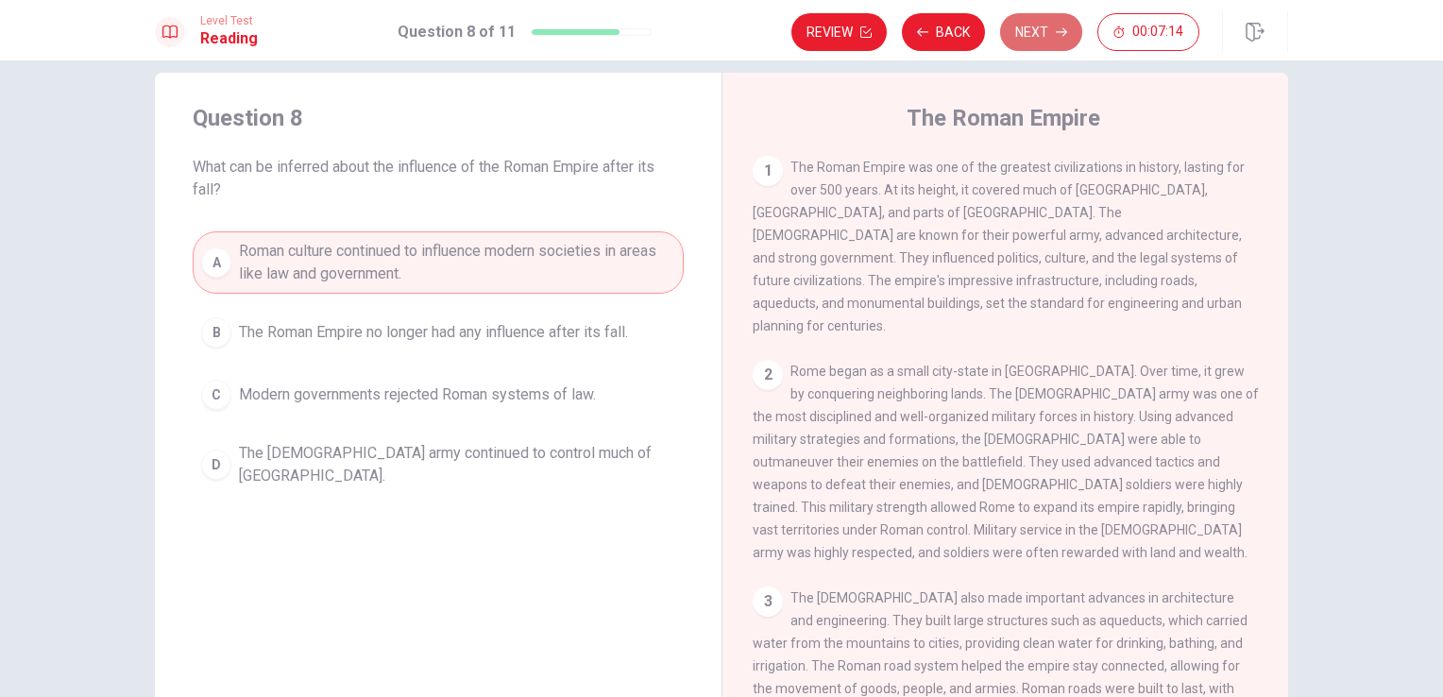
click at [1023, 42] on button "Next" at bounding box center [1041, 32] width 82 height 38
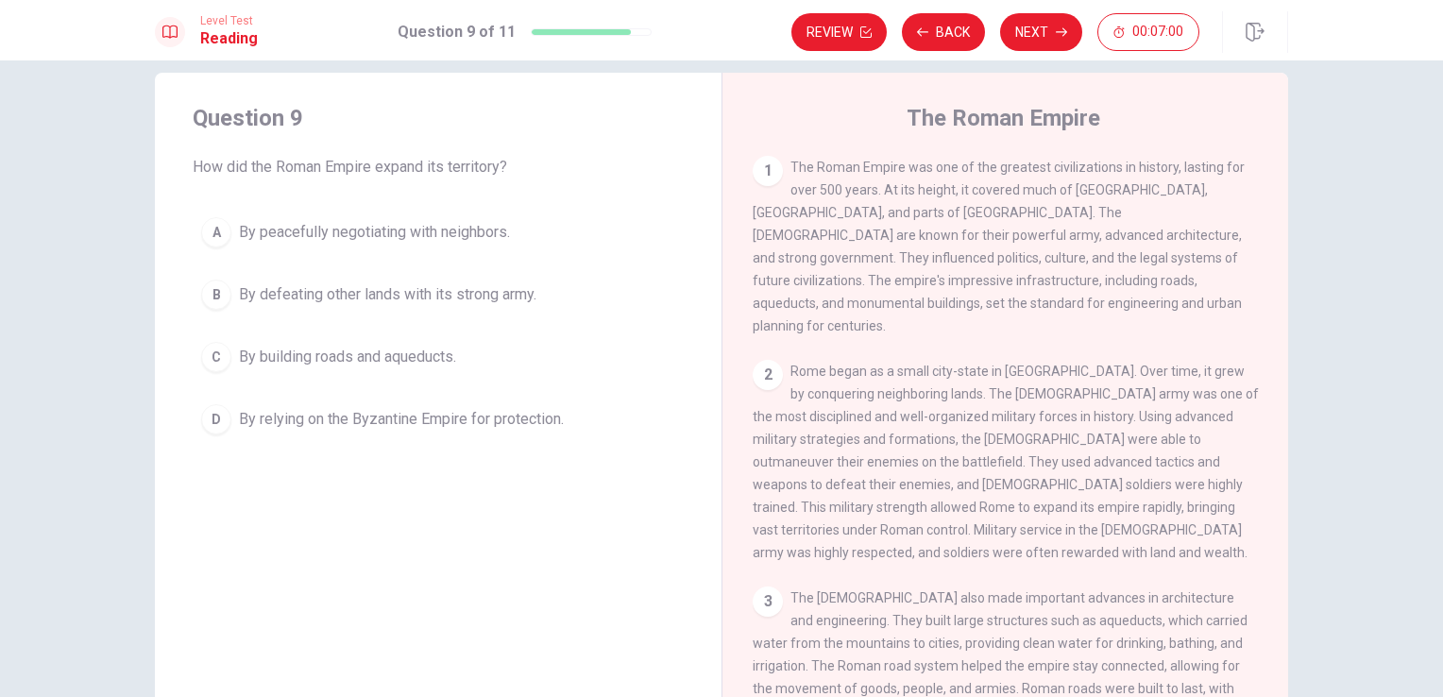
click at [363, 298] on span "By defeating other lands with its strong army." at bounding box center [387, 294] width 297 height 23
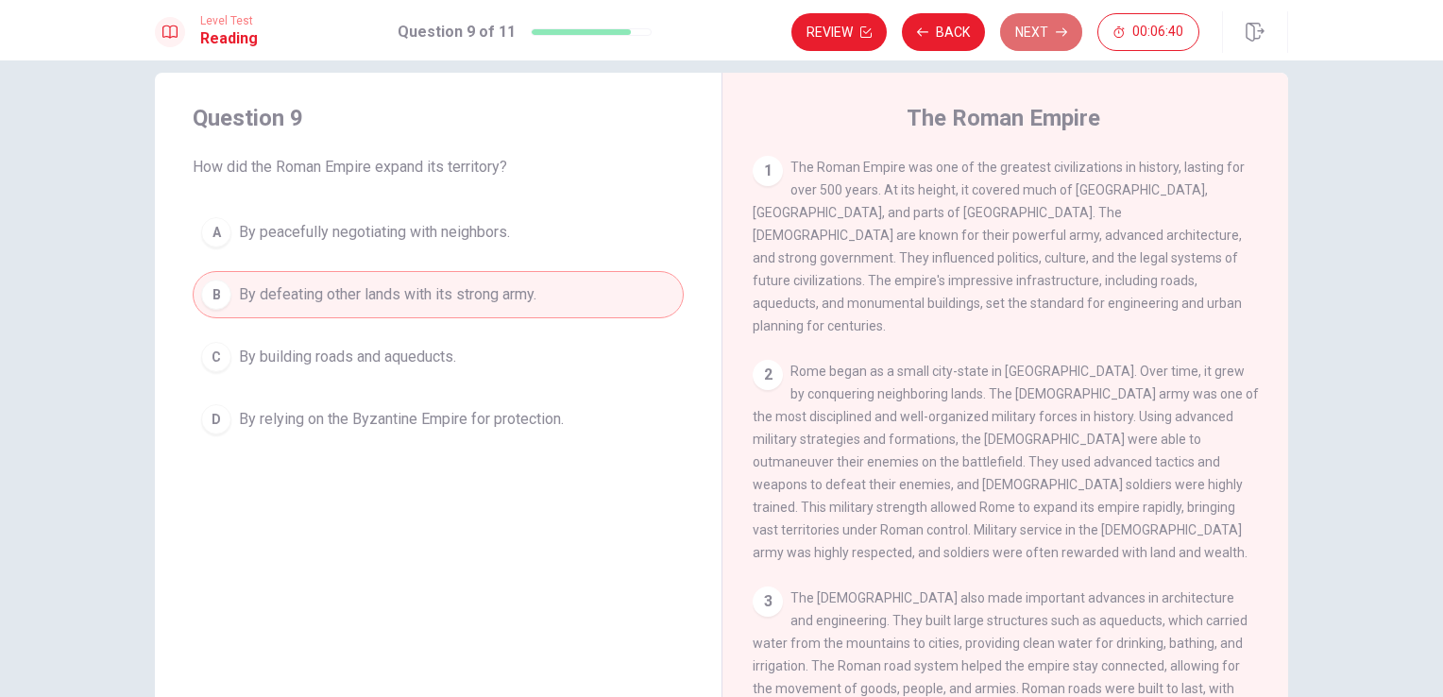
click at [1025, 36] on button "Next" at bounding box center [1041, 32] width 82 height 38
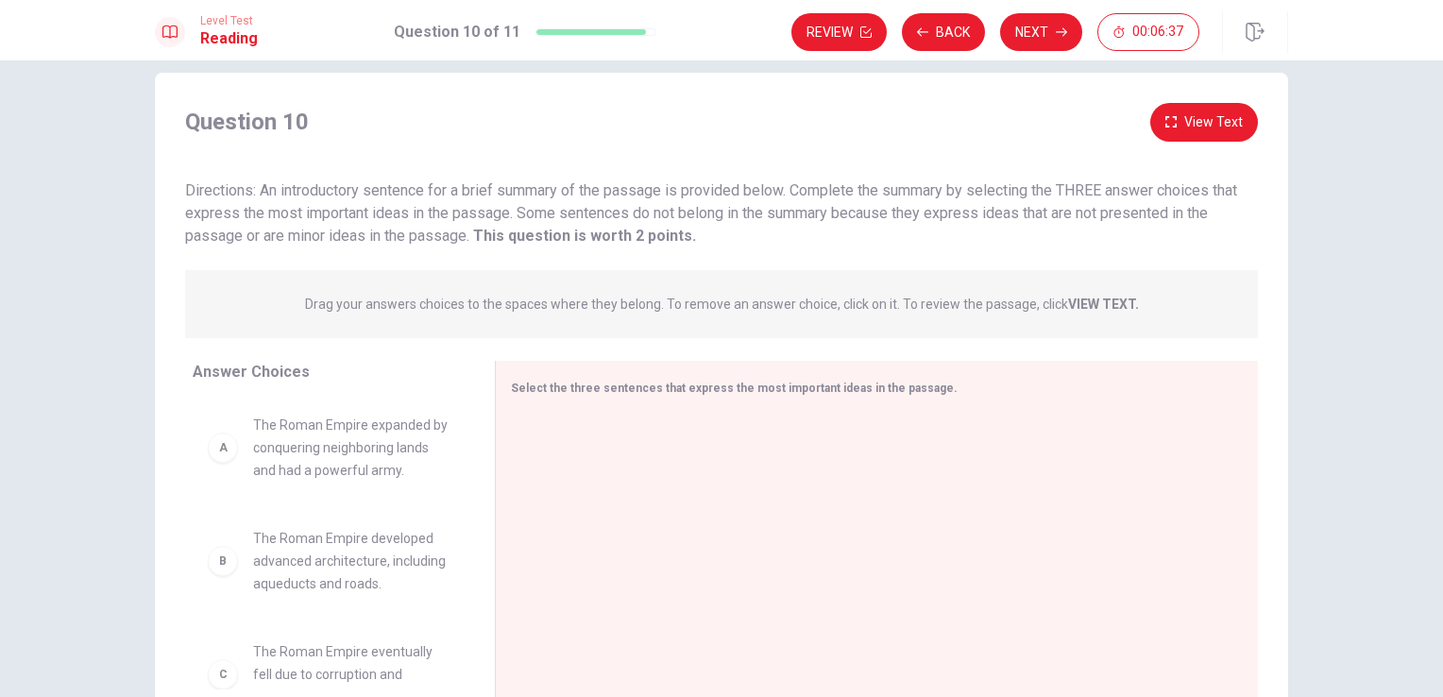
click at [334, 463] on span "The Roman Empire expanded by conquering neighboring lands and had a powerful ar…" at bounding box center [351, 448] width 196 height 68
click at [167, 422] on div "Answer Choices A The Roman Empire expanded by conquering neighboring lands and …" at bounding box center [325, 544] width 340 height 366
click at [217, 447] on div "A" at bounding box center [223, 447] width 30 height 30
drag, startPoint x: 531, startPoint y: 257, endPoint x: 578, endPoint y: 119, distance: 145.7
click at [578, 119] on div "Question 10 View Text Directions: An introductory sentence for a brief summary …" at bounding box center [721, 415] width 1133 height 624
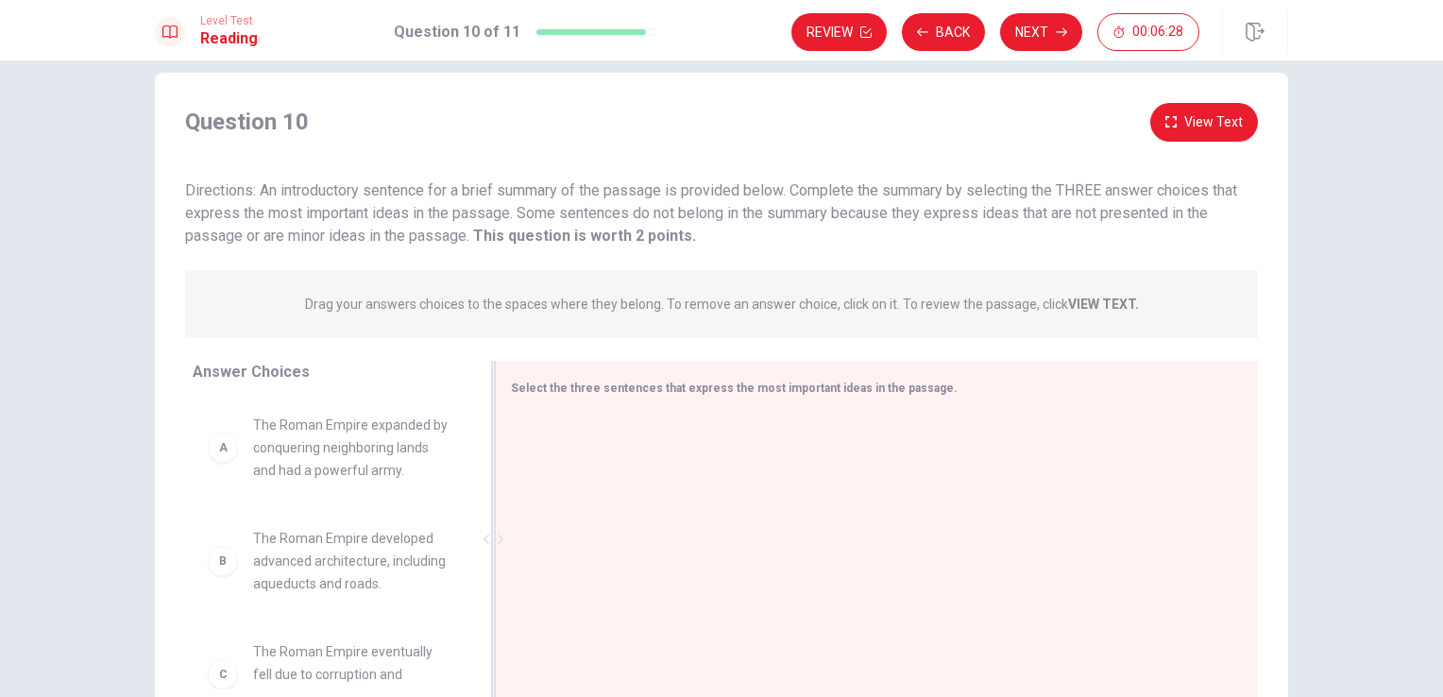
click at [584, 426] on div at bounding box center [869, 540] width 717 height 253
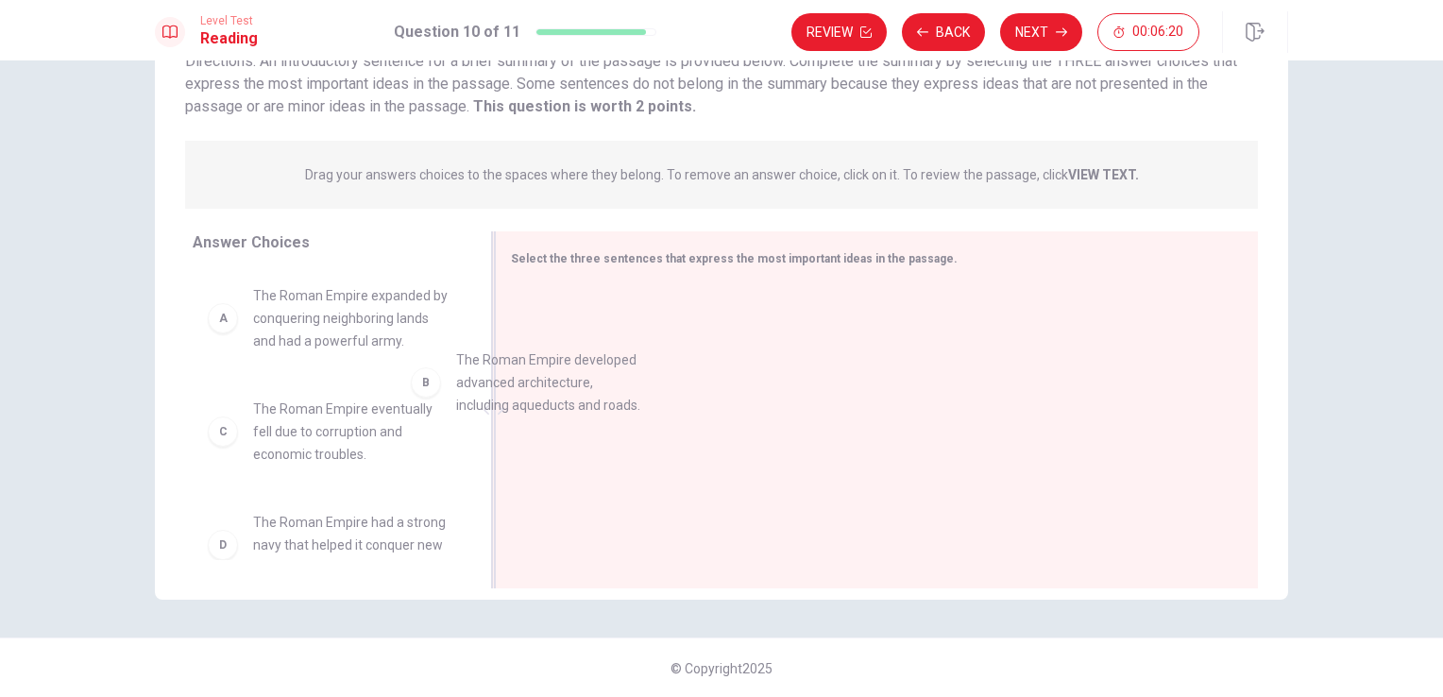
drag, startPoint x: 276, startPoint y: 429, endPoint x: 499, endPoint y: 368, distance: 231.8
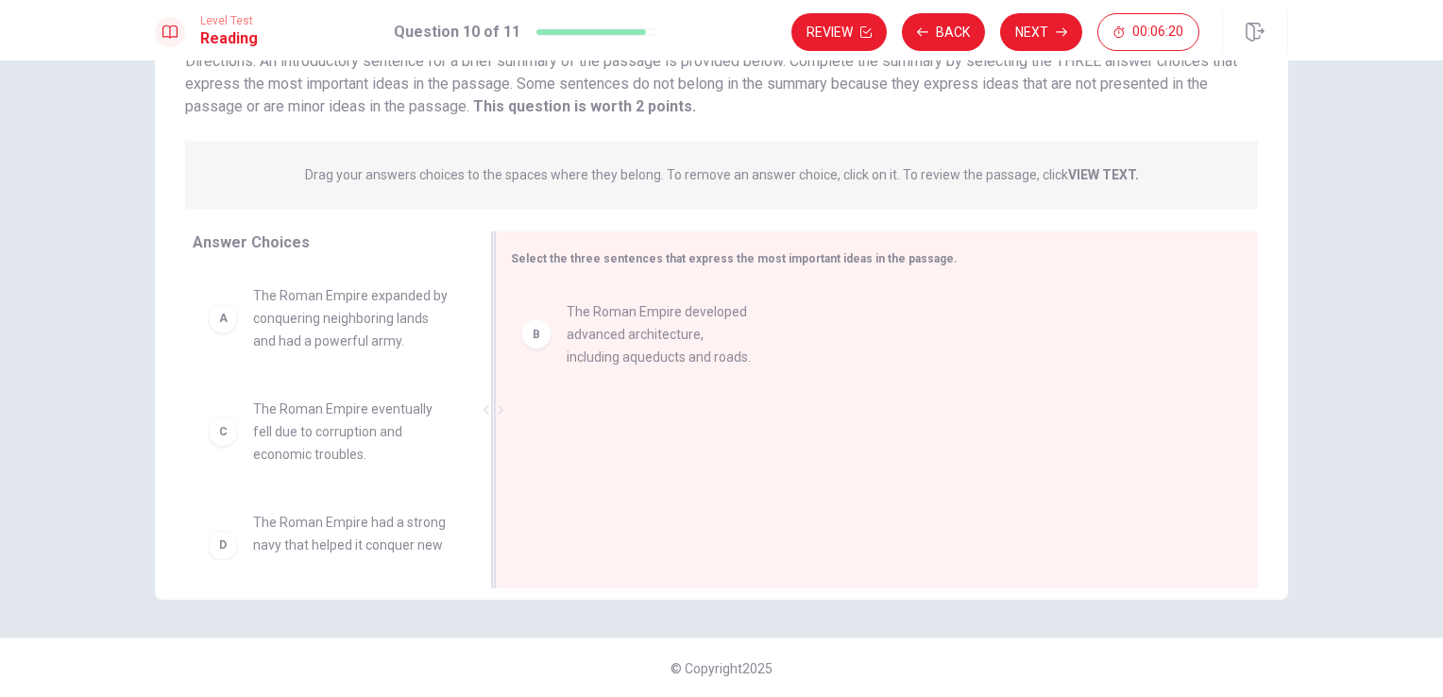
click at [499, 368] on div at bounding box center [869, 411] width 747 height 253
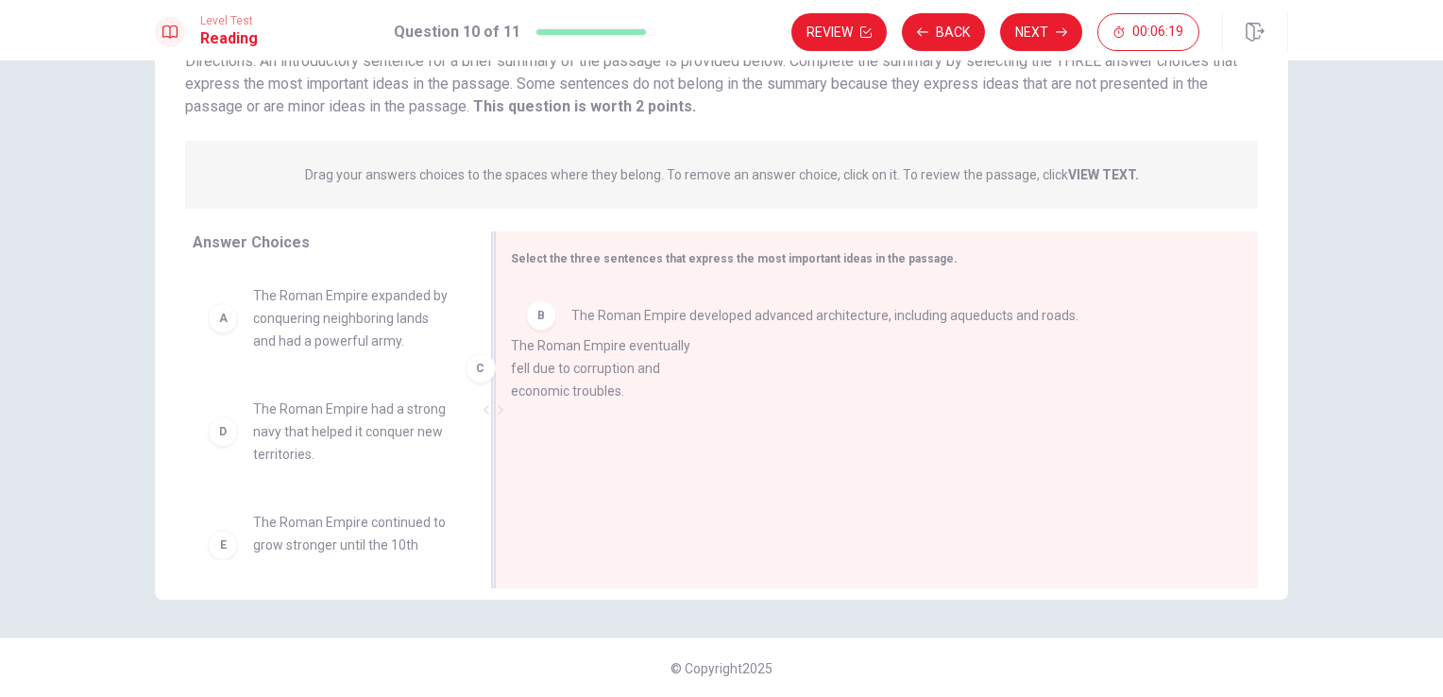
drag, startPoint x: 363, startPoint y: 428, endPoint x: 708, endPoint y: 353, distance: 353.5
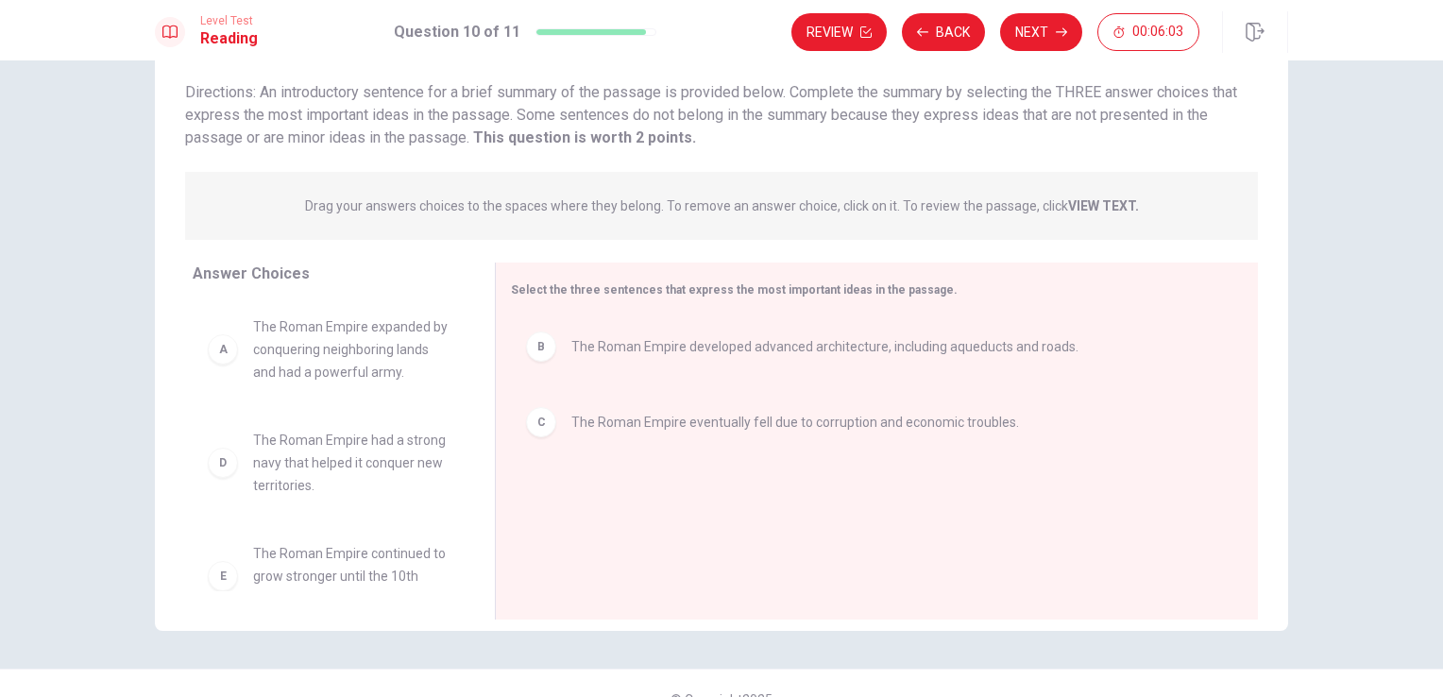
scroll to position [125, 0]
click at [638, 73] on div "Question 10 View Text Directions: An introductory sentence for a brief summary …" at bounding box center [721, 76] width 1133 height 144
click at [631, 143] on strong "This question is worth 2 points." at bounding box center [582, 136] width 227 height 18
click at [679, 366] on div "B The Roman Empire developed advanced architecture, including aqueducts and roa…" at bounding box center [869, 345] width 717 height 60
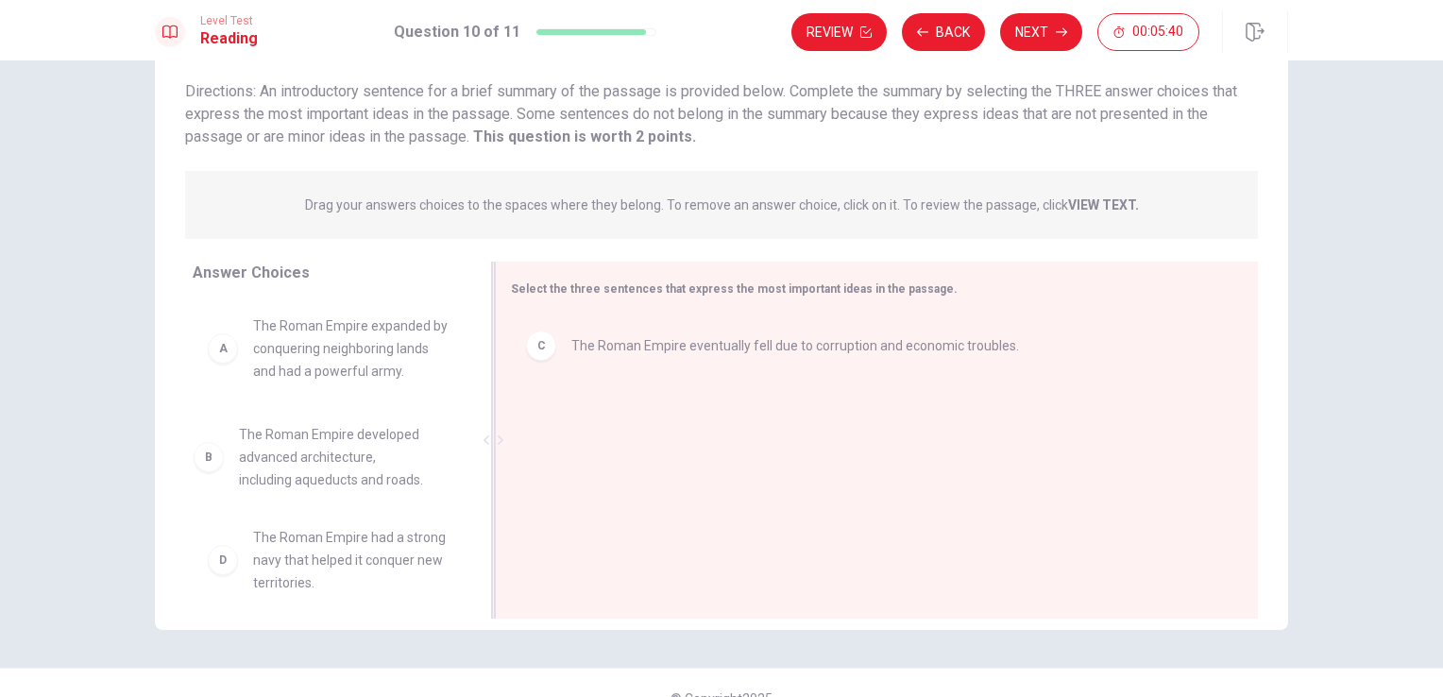
drag, startPoint x: 426, startPoint y: 494, endPoint x: 447, endPoint y: 474, distance: 28.7
click at [447, 474] on div "A The Roman Empire expanded by conquering neighboring lands and had a powerful …" at bounding box center [329, 444] width 272 height 291
drag, startPoint x: 533, startPoint y: 574, endPoint x: 662, endPoint y: 500, distance: 148.0
click at [662, 500] on div "Select the three sentences that express the most important ideas in the passage…" at bounding box center [876, 440] width 763 height 357
drag, startPoint x: 764, startPoint y: 414, endPoint x: 552, endPoint y: 432, distance: 212.3
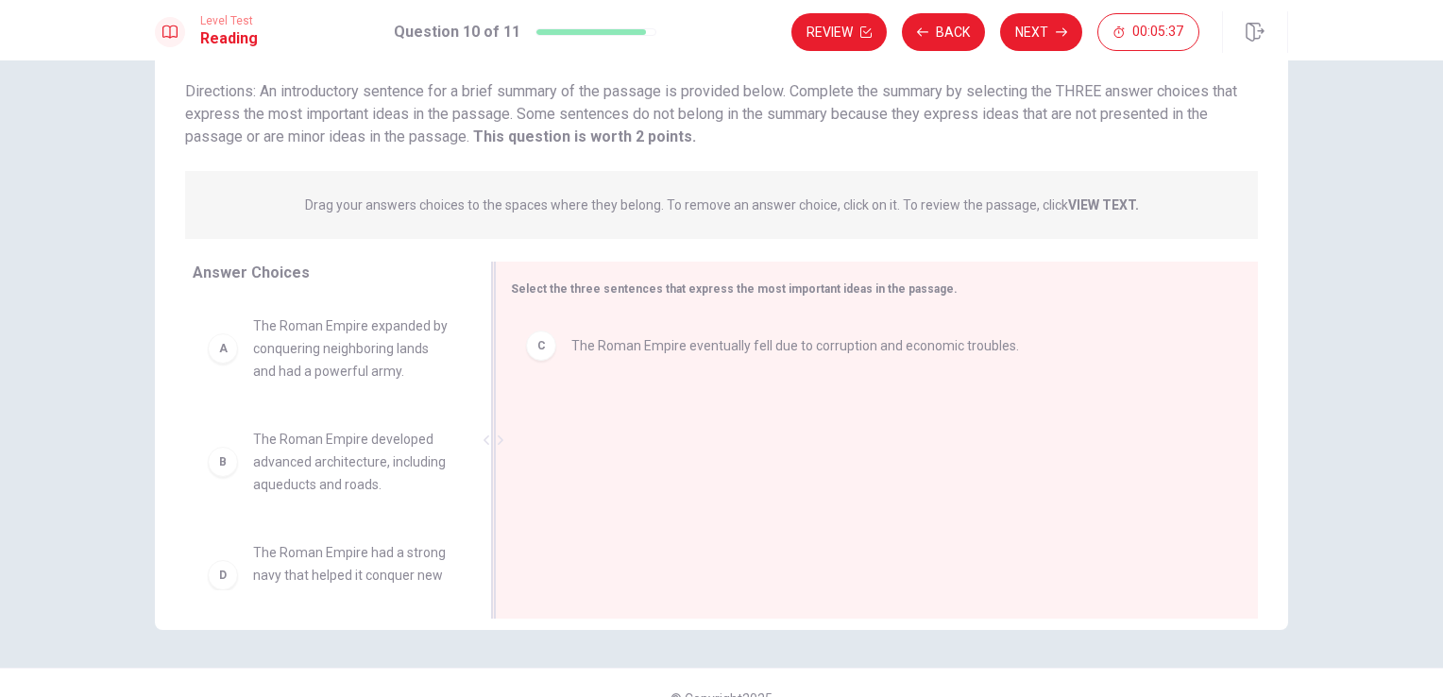
click at [552, 432] on div "C The Roman Empire eventually fell due to corruption and economic troubles." at bounding box center [869, 441] width 717 height 253
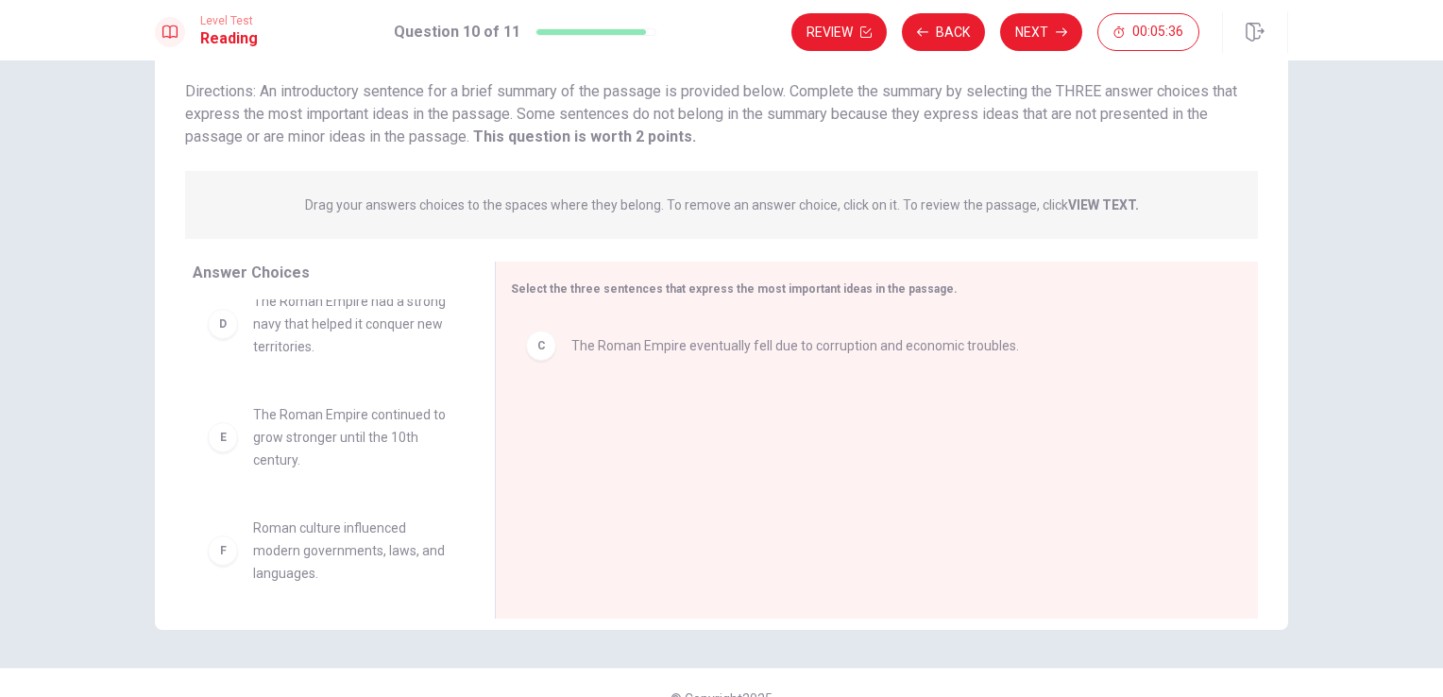
scroll to position [261, 0]
click at [491, 621] on div "Answer Choices A The Roman Empire expanded by conquering neighboring lands and …" at bounding box center [721, 445] width 1133 height 366
drag, startPoint x: 491, startPoint y: 621, endPoint x: 437, endPoint y: 575, distance: 71.0
click at [437, 575] on div "Answer Choices A The Roman Empire expanded by conquering neighboring lands and …" at bounding box center [721, 445] width 1133 height 366
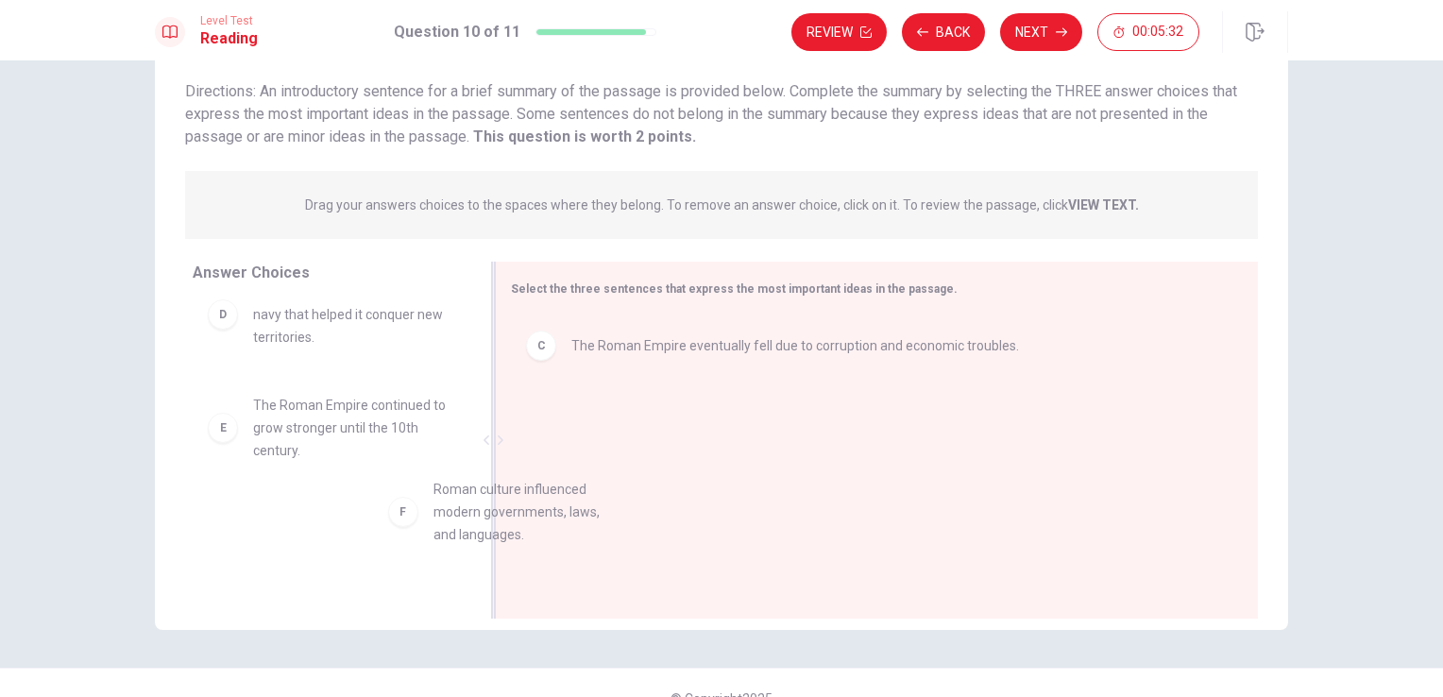
drag, startPoint x: 379, startPoint y: 565, endPoint x: 633, endPoint y: 520, distance: 257.8
click at [695, 517] on div "C The Roman Empire eventually fell due to corruption and economic troubles." at bounding box center [869, 441] width 717 height 253
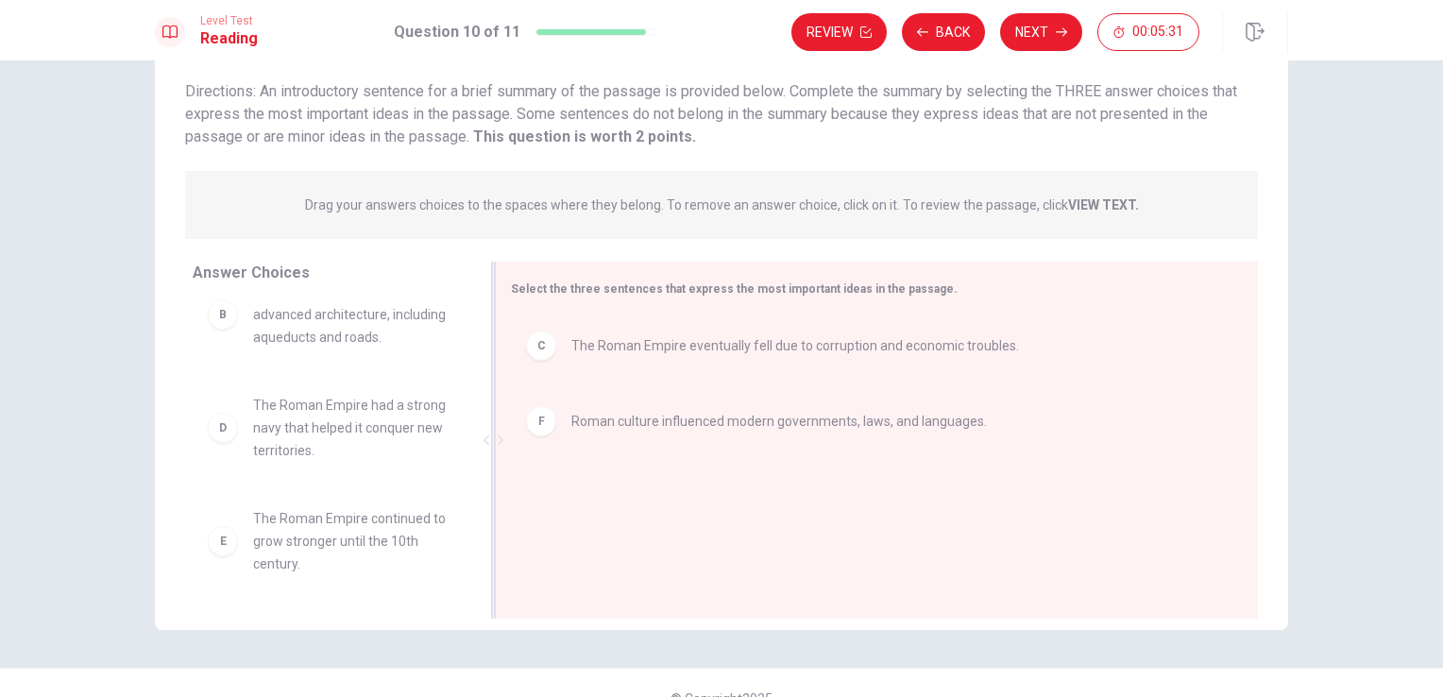
scroll to position [147, 0]
drag, startPoint x: 695, startPoint y: 515, endPoint x: 468, endPoint y: 477, distance: 229.7
click at [468, 477] on div "Answer Choices A The Roman Empire expanded by conquering neighboring lands and …" at bounding box center [721, 445] width 1133 height 366
drag, startPoint x: 463, startPoint y: 435, endPoint x: 466, endPoint y: 416, distance: 19.3
click at [466, 416] on div "A The Roman Empire expanded by conquering neighboring lands and had a powerful …" at bounding box center [336, 444] width 287 height 291
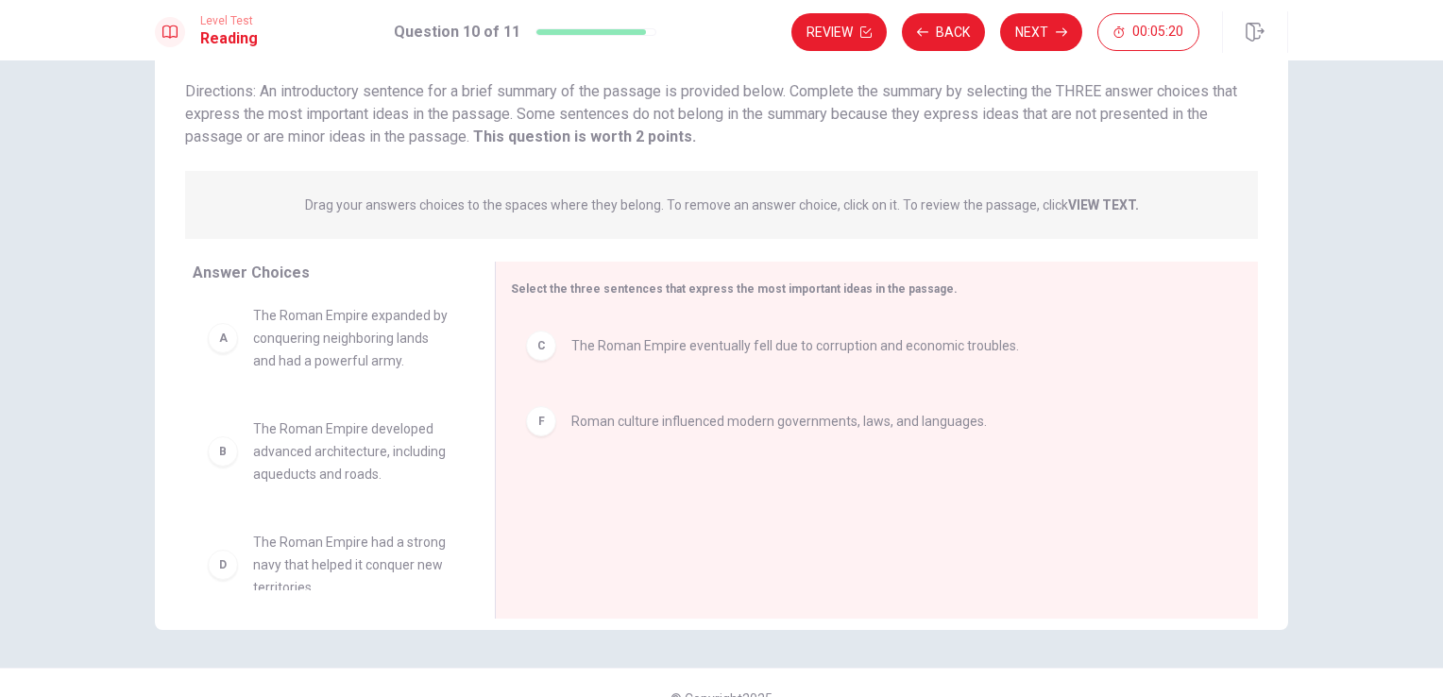
scroll to position [4, 0]
click at [474, 331] on div "A The Roman Empire expanded by conquering neighboring lands and had a powerful …" at bounding box center [336, 444] width 287 height 291
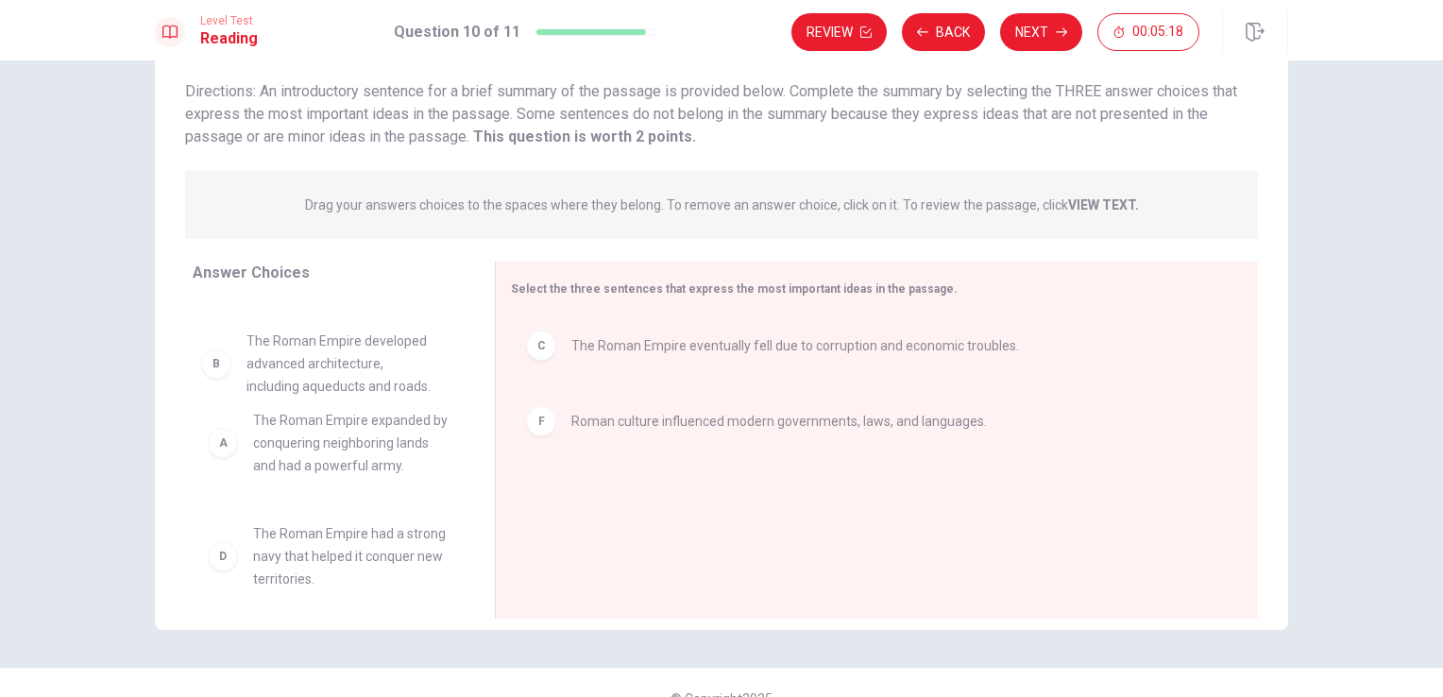
scroll to position [0, 0]
drag, startPoint x: 325, startPoint y: 465, endPoint x: 318, endPoint y: 445, distance: 21.8
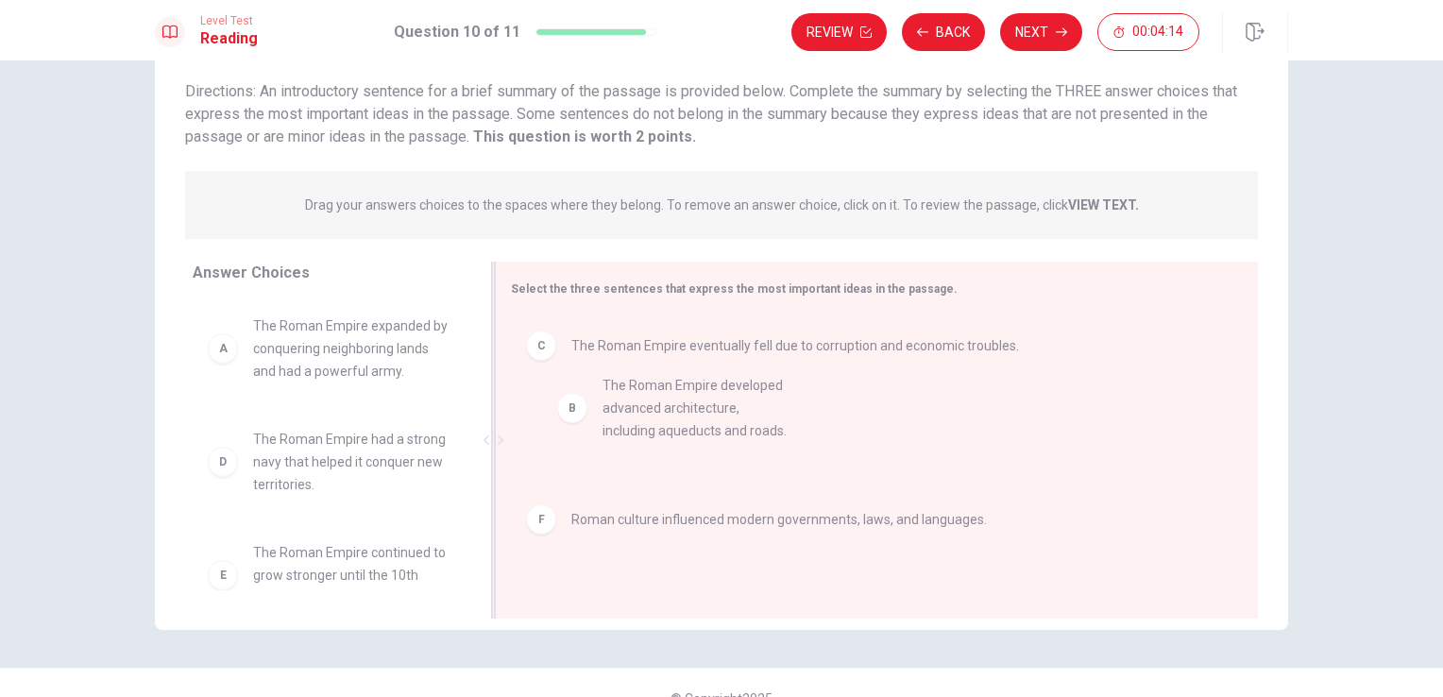
drag, startPoint x: 331, startPoint y: 477, endPoint x: 692, endPoint y: 425, distance: 364.4
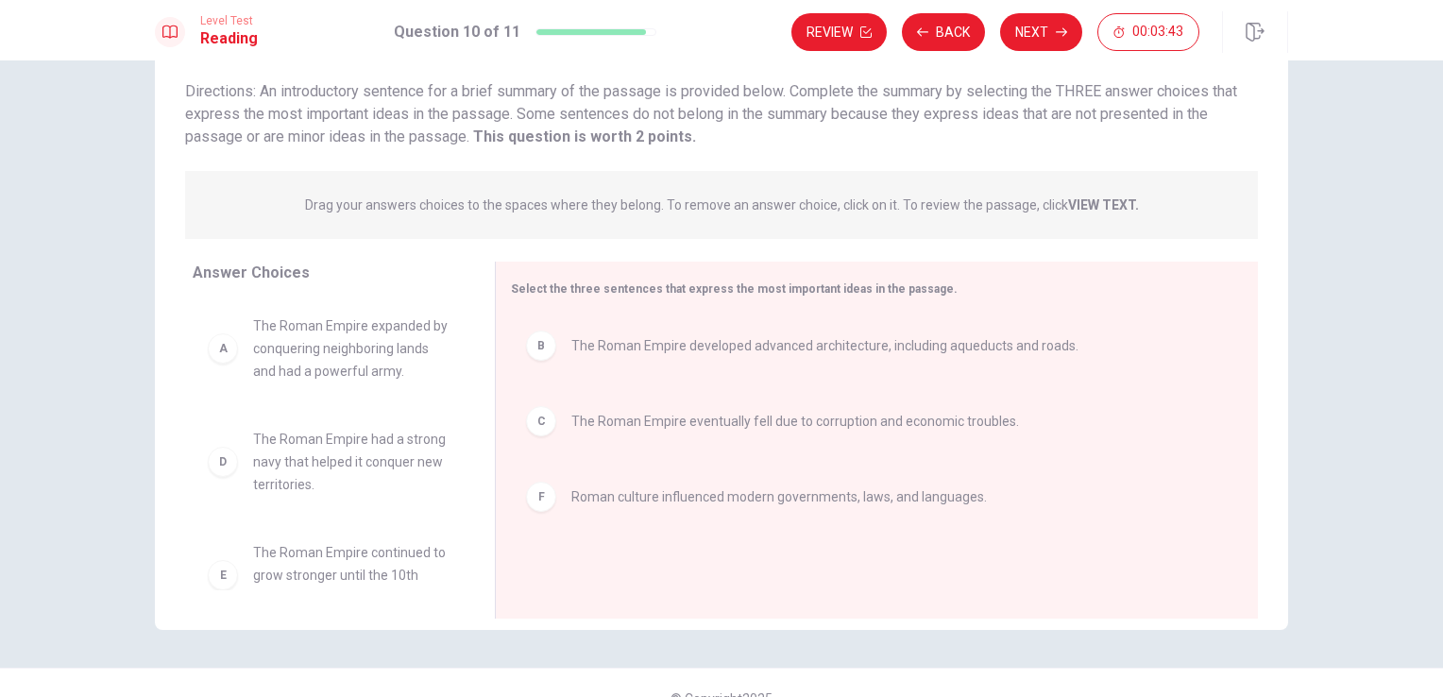
drag, startPoint x: 455, startPoint y: 434, endPoint x: 455, endPoint y: 476, distance: 41.5
click at [455, 476] on div "A The Roman Empire expanded by conquering neighboring lands and had a powerful …" at bounding box center [336, 444] width 287 height 291
drag, startPoint x: 479, startPoint y: 429, endPoint x: 463, endPoint y: 512, distance: 84.6
click at [463, 512] on div "Answer Choices A The Roman Empire expanded by conquering neighboring lands and …" at bounding box center [721, 445] width 1133 height 366
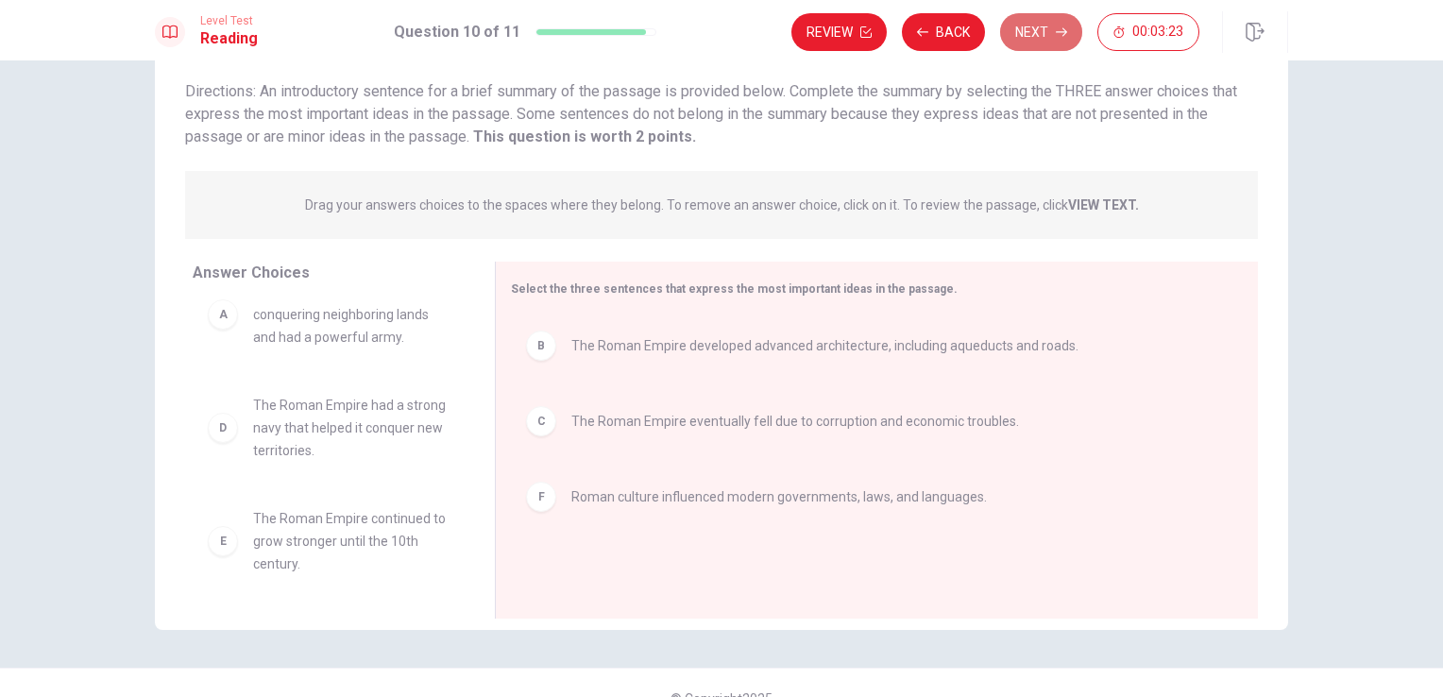
click at [1048, 27] on button "Next" at bounding box center [1041, 32] width 82 height 38
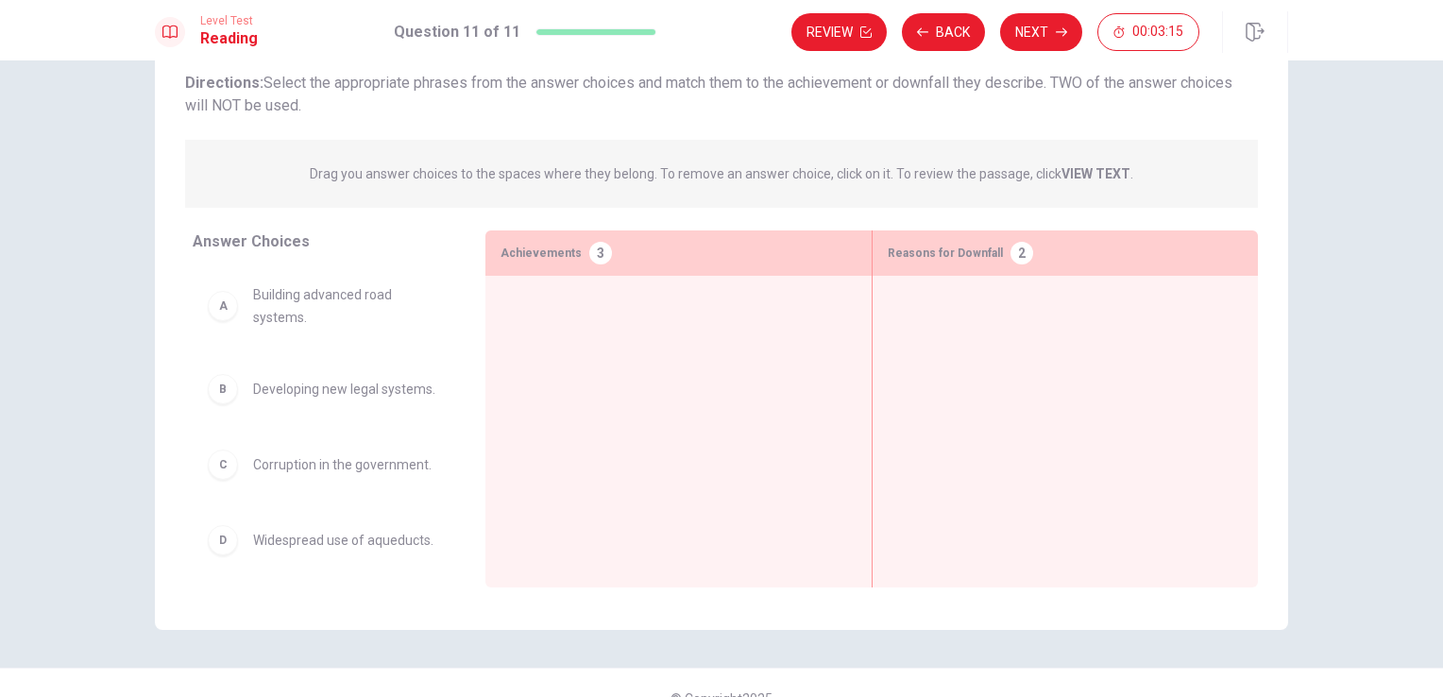
drag, startPoint x: 374, startPoint y: 330, endPoint x: 697, endPoint y: 378, distance: 326.5
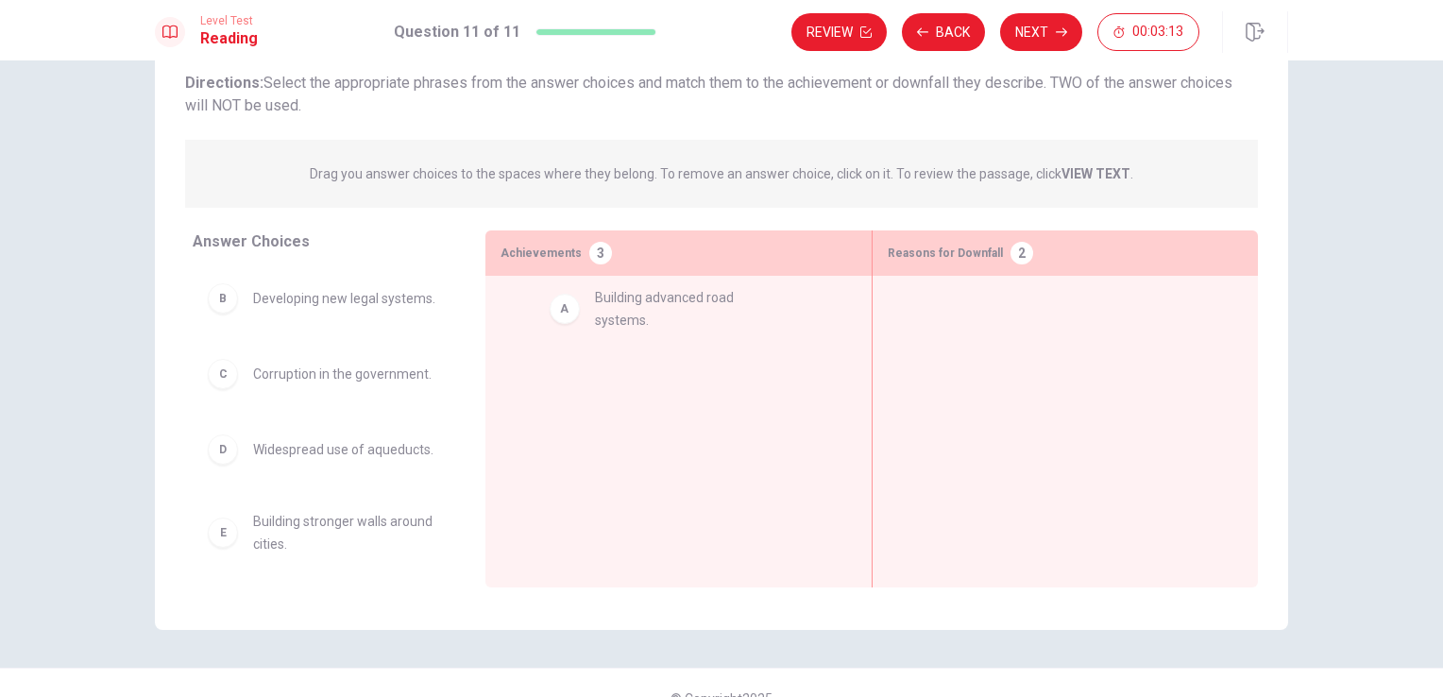
drag, startPoint x: 251, startPoint y: 320, endPoint x: 606, endPoint y: 330, distance: 355.2
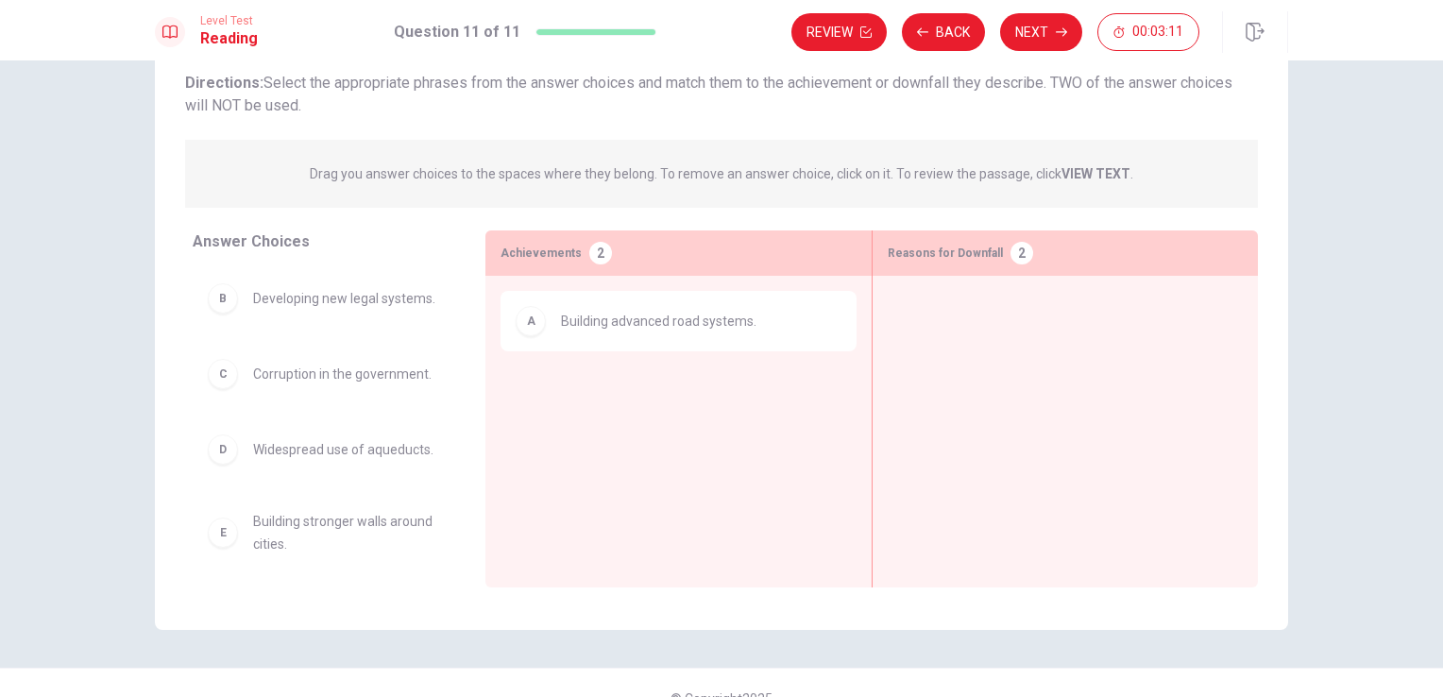
drag, startPoint x: 378, startPoint y: 397, endPoint x: 982, endPoint y: 337, distance: 607.2
drag, startPoint x: 230, startPoint y: 391, endPoint x: 702, endPoint y: 328, distance: 476.3
drag, startPoint x: 300, startPoint y: 397, endPoint x: 655, endPoint y: 326, distance: 362.0
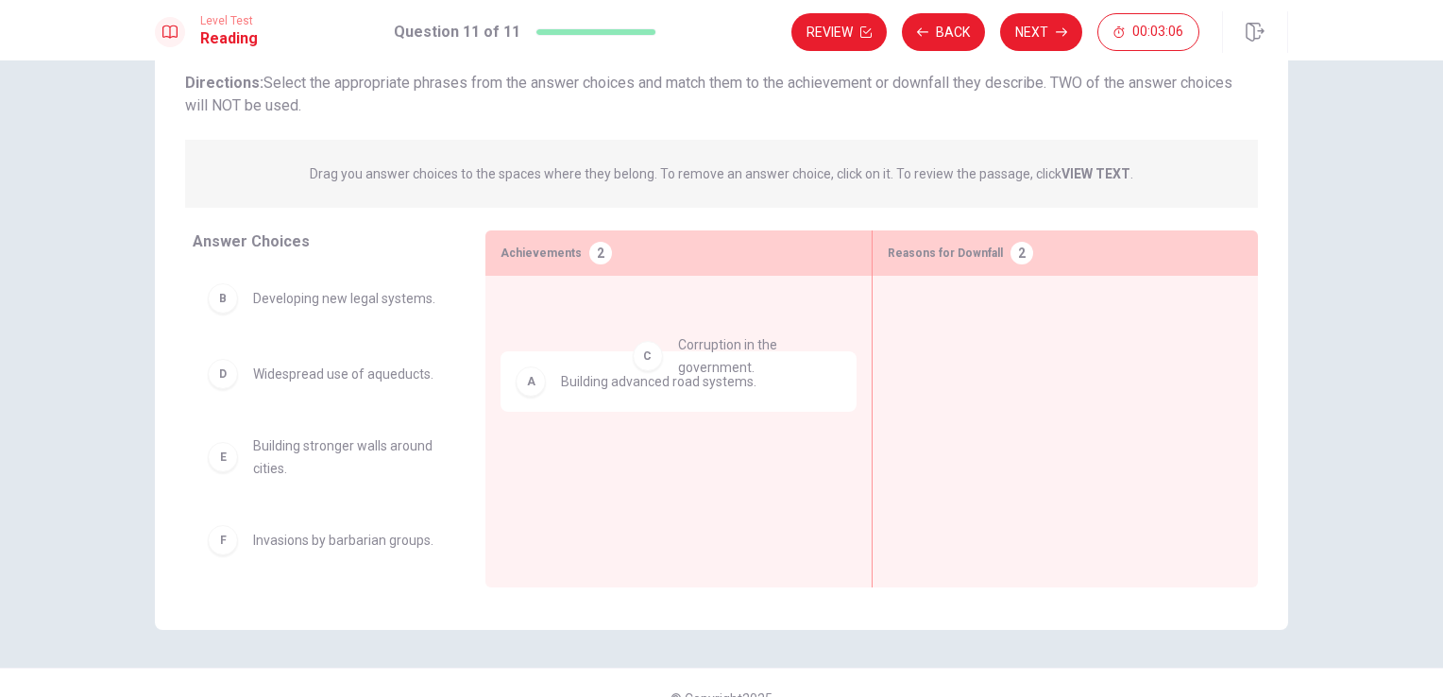
drag, startPoint x: 344, startPoint y: 399, endPoint x: 816, endPoint y: 349, distance: 474.7
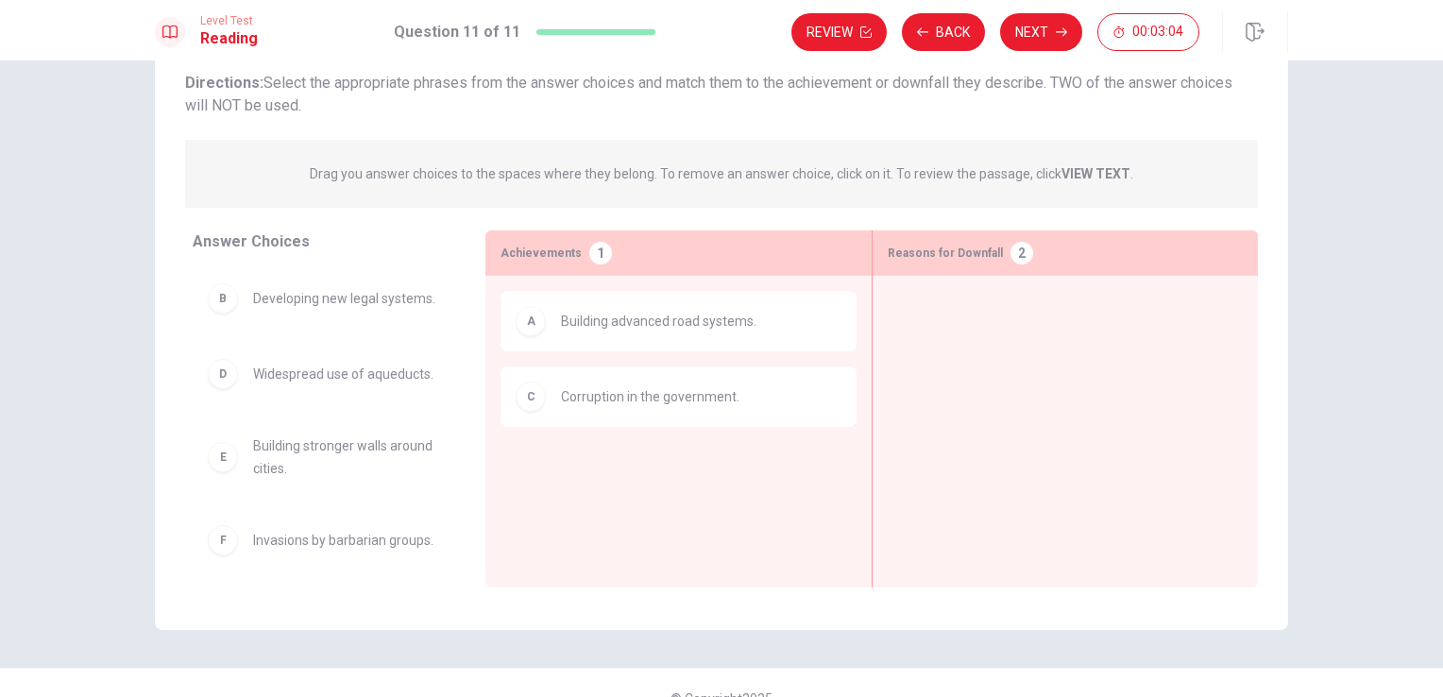
drag, startPoint x: 665, startPoint y: 422, endPoint x: 690, endPoint y: 417, distance: 25.9
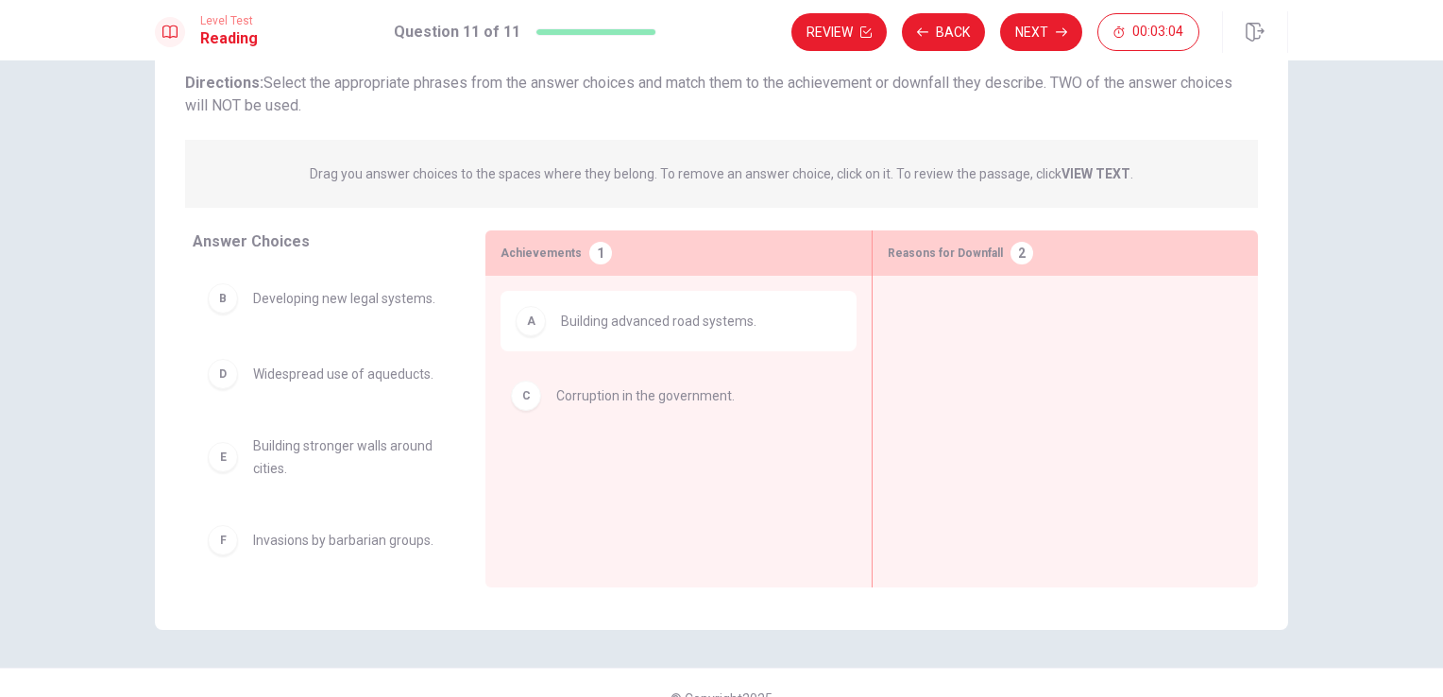
drag, startPoint x: 690, startPoint y: 417, endPoint x: 789, endPoint y: 410, distance: 99.4
click at [789, 410] on div "A Building advanced road systems." at bounding box center [678, 402] width 356 height 223
drag, startPoint x: 598, startPoint y: 401, endPoint x: 1066, endPoint y: 337, distance: 472.7
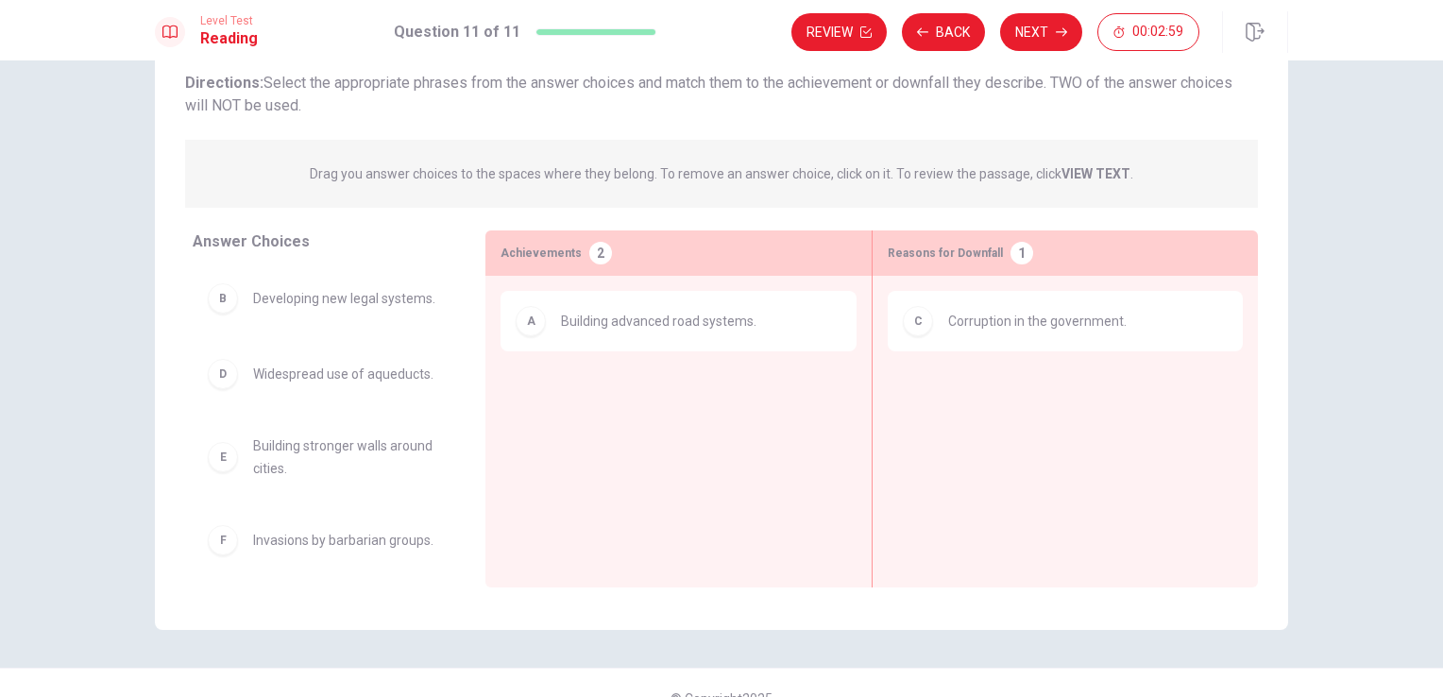
drag, startPoint x: 309, startPoint y: 316, endPoint x: 563, endPoint y: 366, distance: 258.9
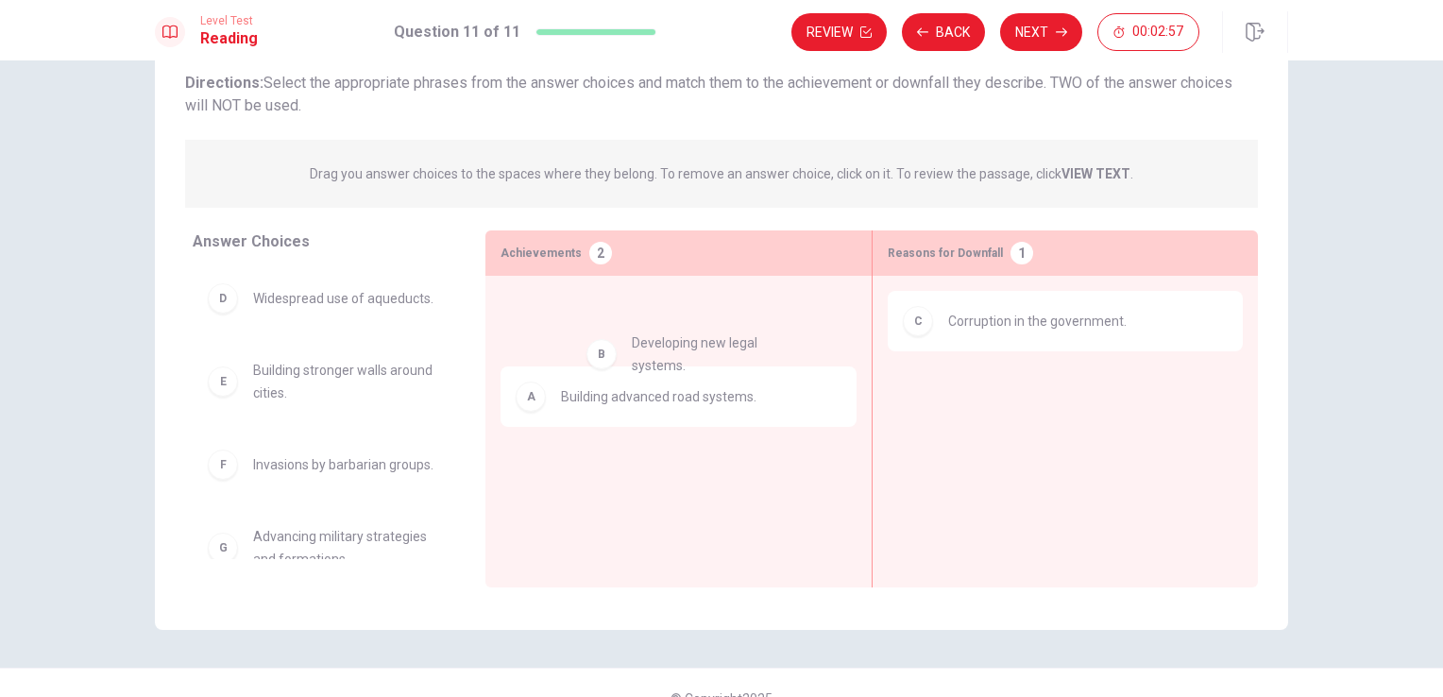
drag, startPoint x: 281, startPoint y: 326, endPoint x: 674, endPoint y: 383, distance: 397.0
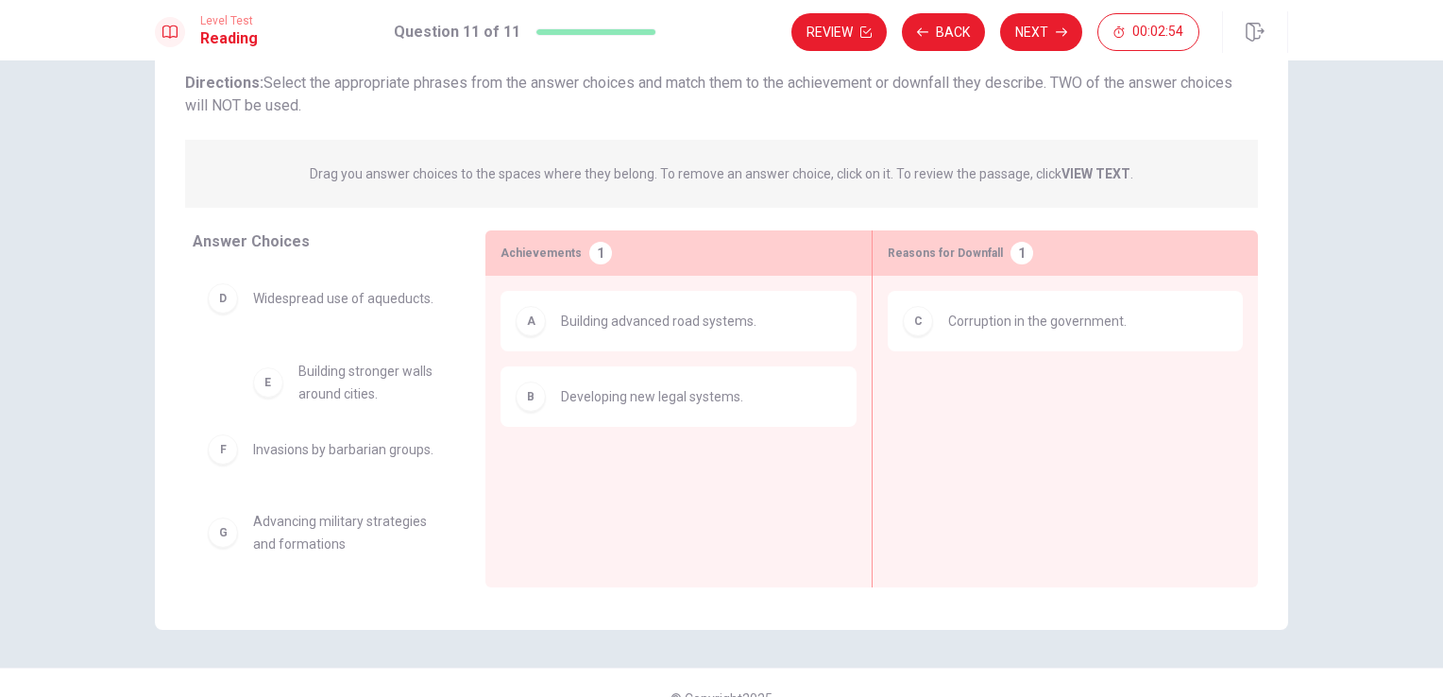
drag, startPoint x: 283, startPoint y: 407, endPoint x: 279, endPoint y: 376, distance: 31.4
drag, startPoint x: 465, startPoint y: 486, endPoint x: 467, endPoint y: 534, distance: 48.2
click at [467, 534] on div "Answer Choices D Widespread use of aqueducts. E Building stronger walls around …" at bounding box center [320, 413] width 330 height 366
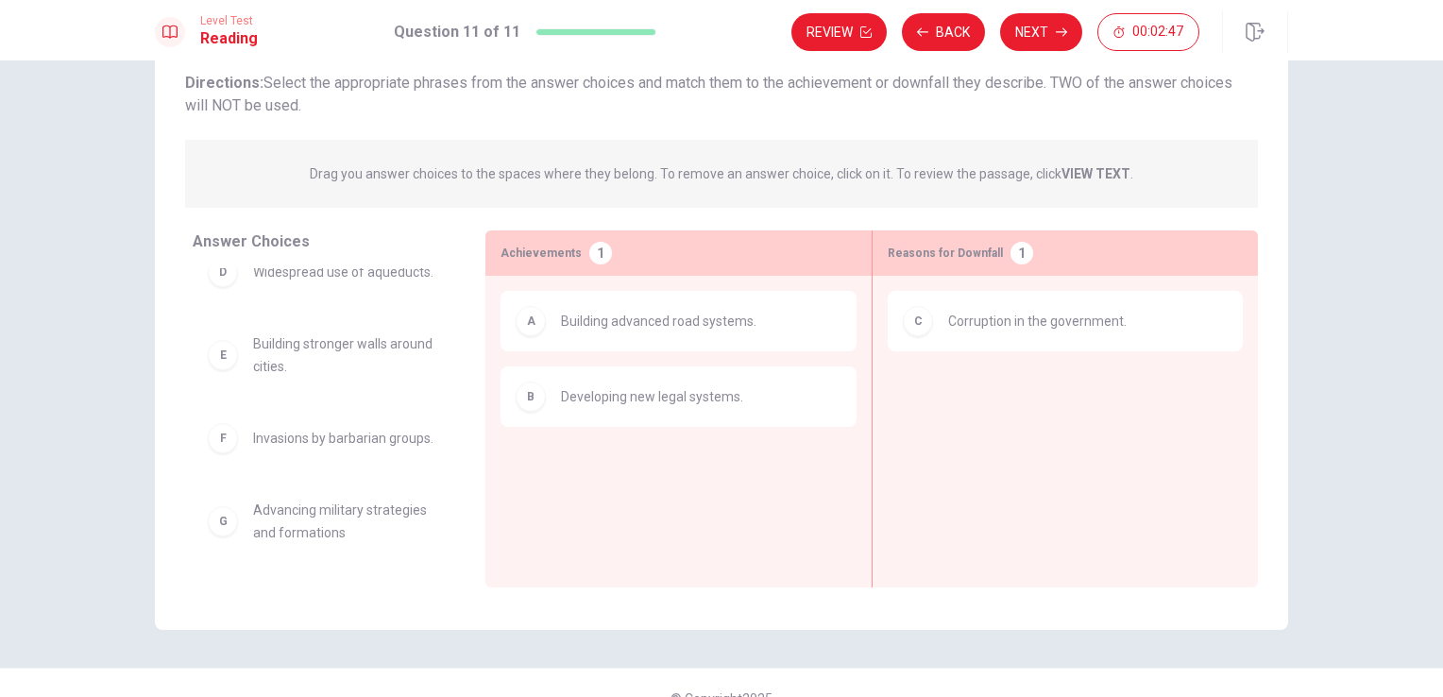
scroll to position [57, 0]
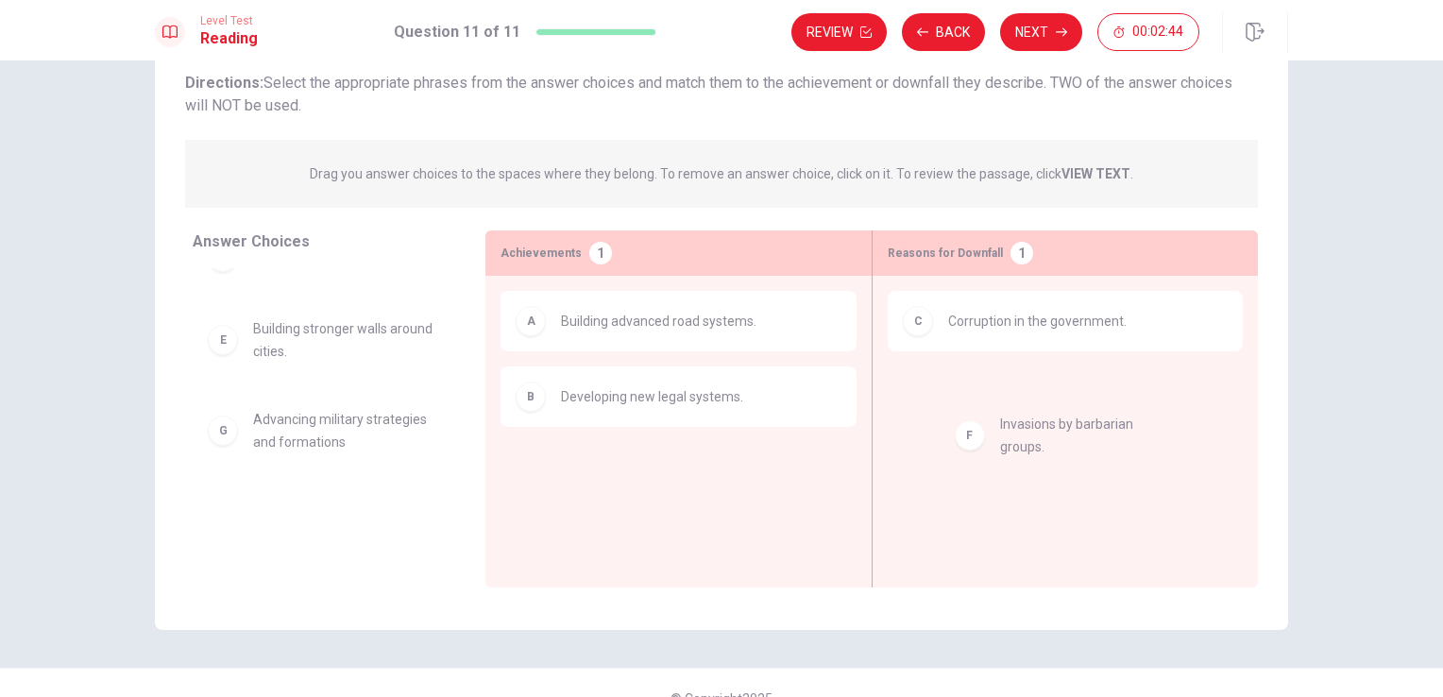
drag, startPoint x: 284, startPoint y: 453, endPoint x: 1043, endPoint y: 457, distance: 759.1
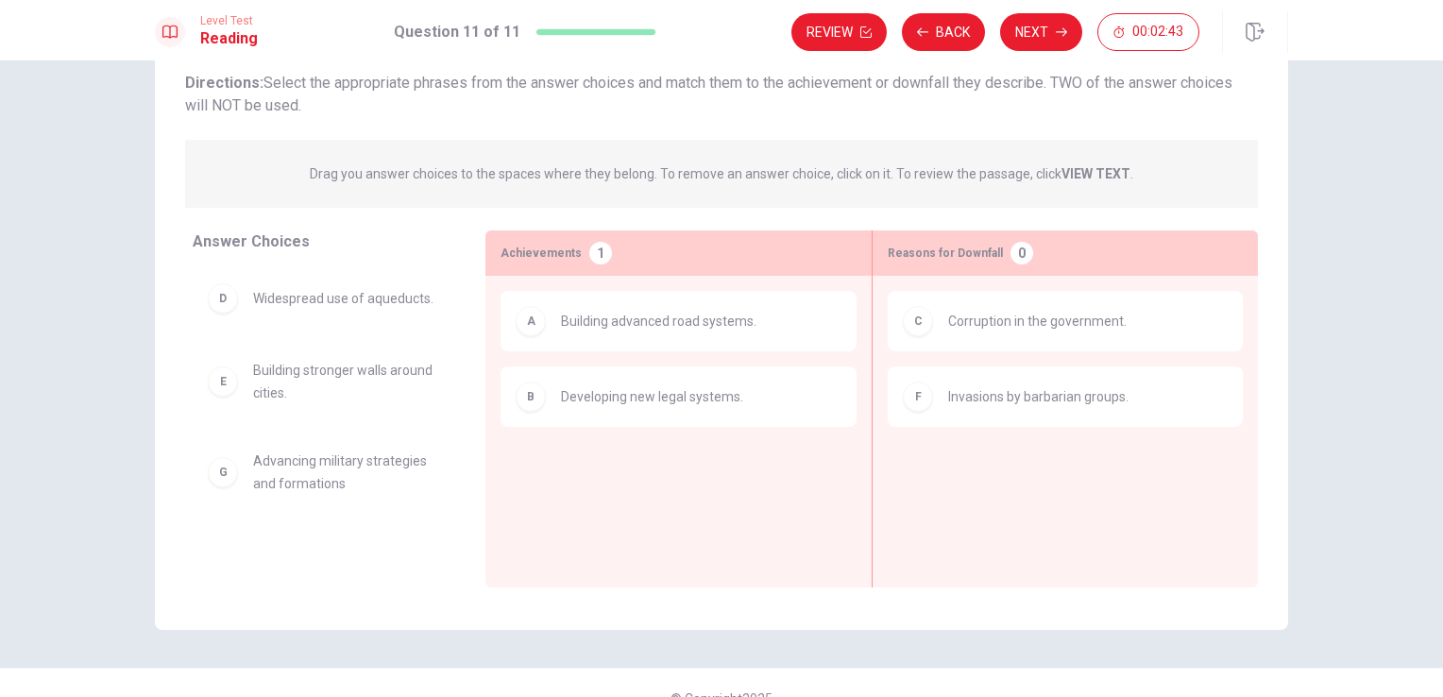
scroll to position [0, 0]
click at [437, 241] on div "Answer Choices" at bounding box center [332, 241] width 278 height 23
drag, startPoint x: 401, startPoint y: 339, endPoint x: 409, endPoint y: 399, distance: 60.9
click at [406, 395] on div "D Widespread use of aqueducts. E Building stronger walls around cities. G Advan…" at bounding box center [324, 413] width 262 height 291
click at [448, 432] on div "D Widespread use of aqueducts. E Building stronger walls around cities. G Advan…" at bounding box center [324, 413] width 262 height 291
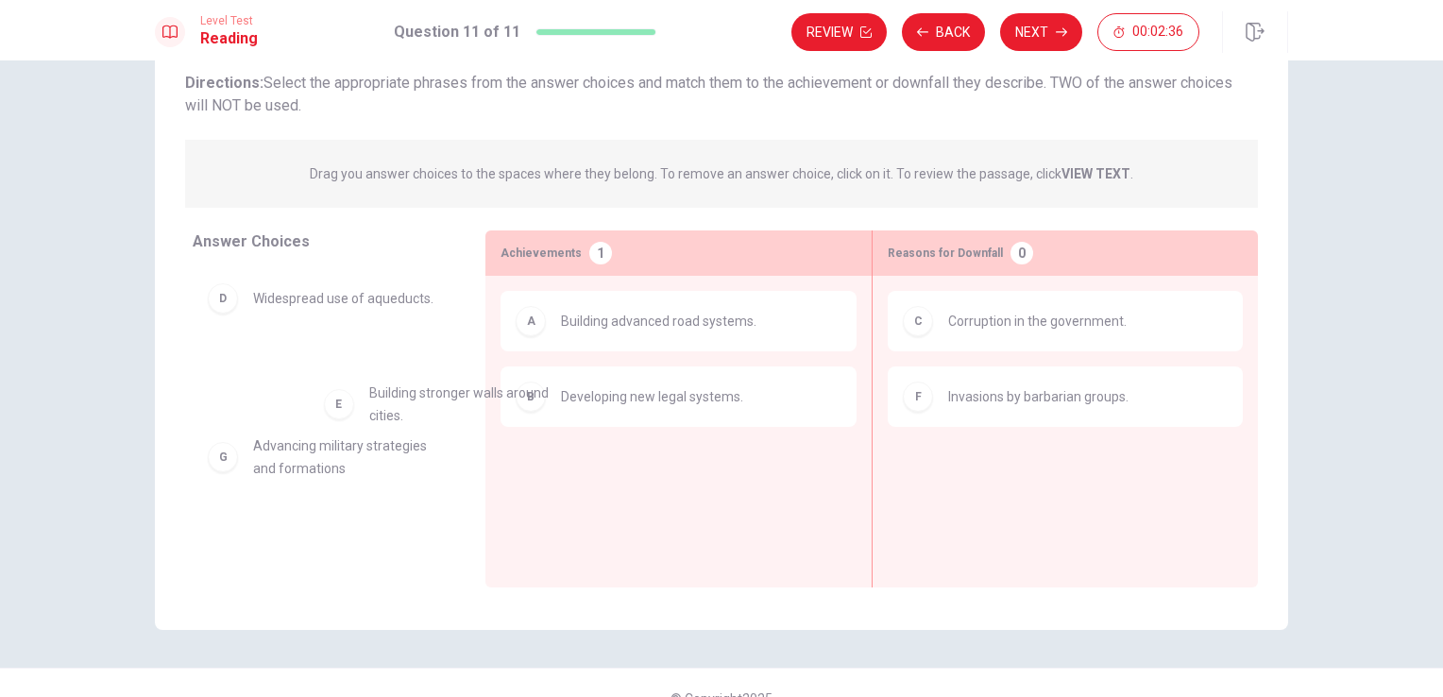
drag, startPoint x: 311, startPoint y: 393, endPoint x: 412, endPoint y: 417, distance: 104.0
click at [412, 417] on div "D Widespread use of aqueducts. G Advancing military strategies and formations" at bounding box center [324, 413] width 262 height 291
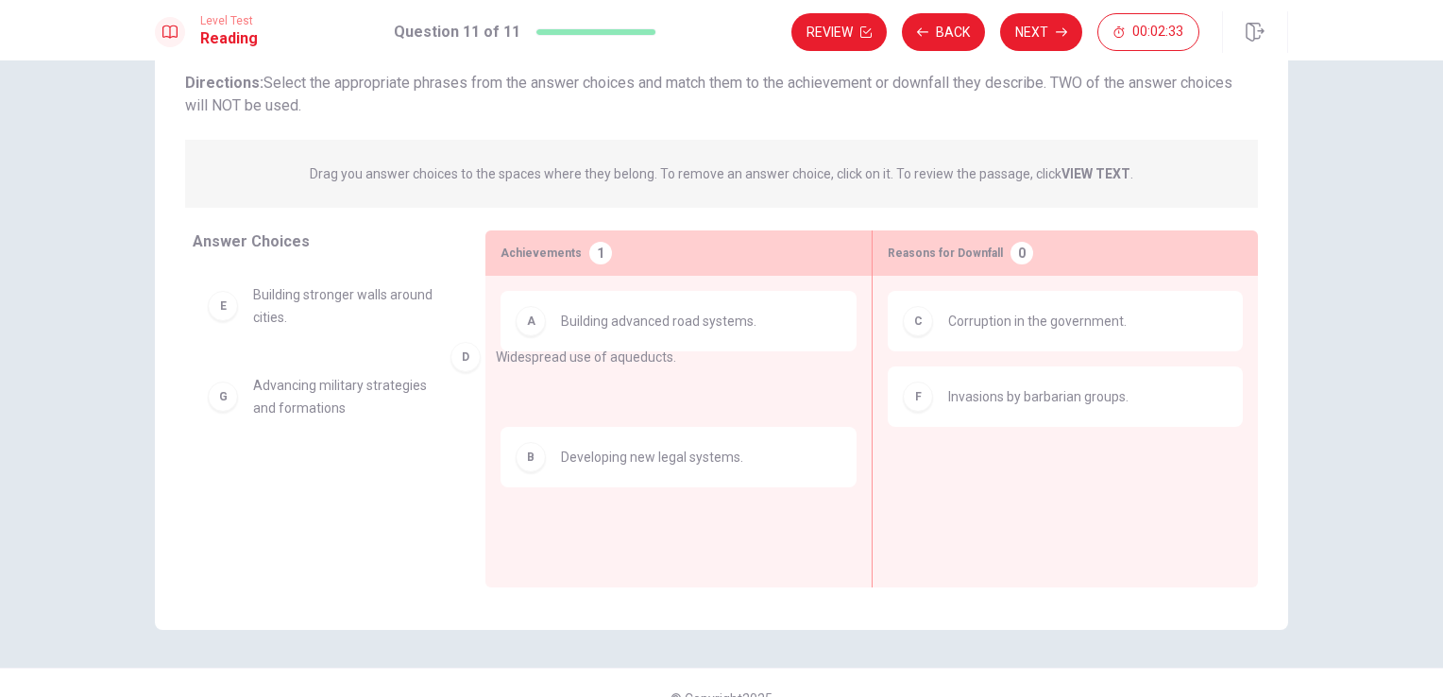
drag, startPoint x: 367, startPoint y: 306, endPoint x: 632, endPoint y: 372, distance: 272.5
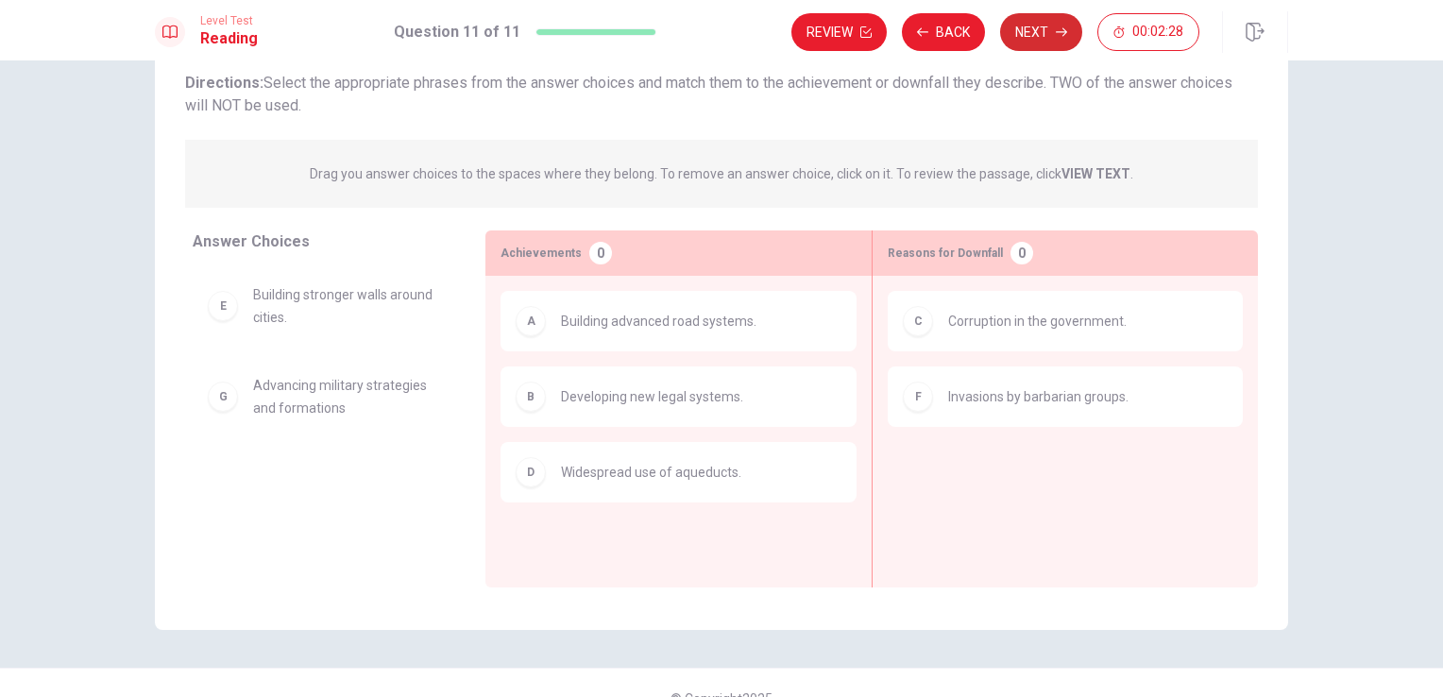
click at [1045, 25] on button "Next" at bounding box center [1041, 32] width 82 height 38
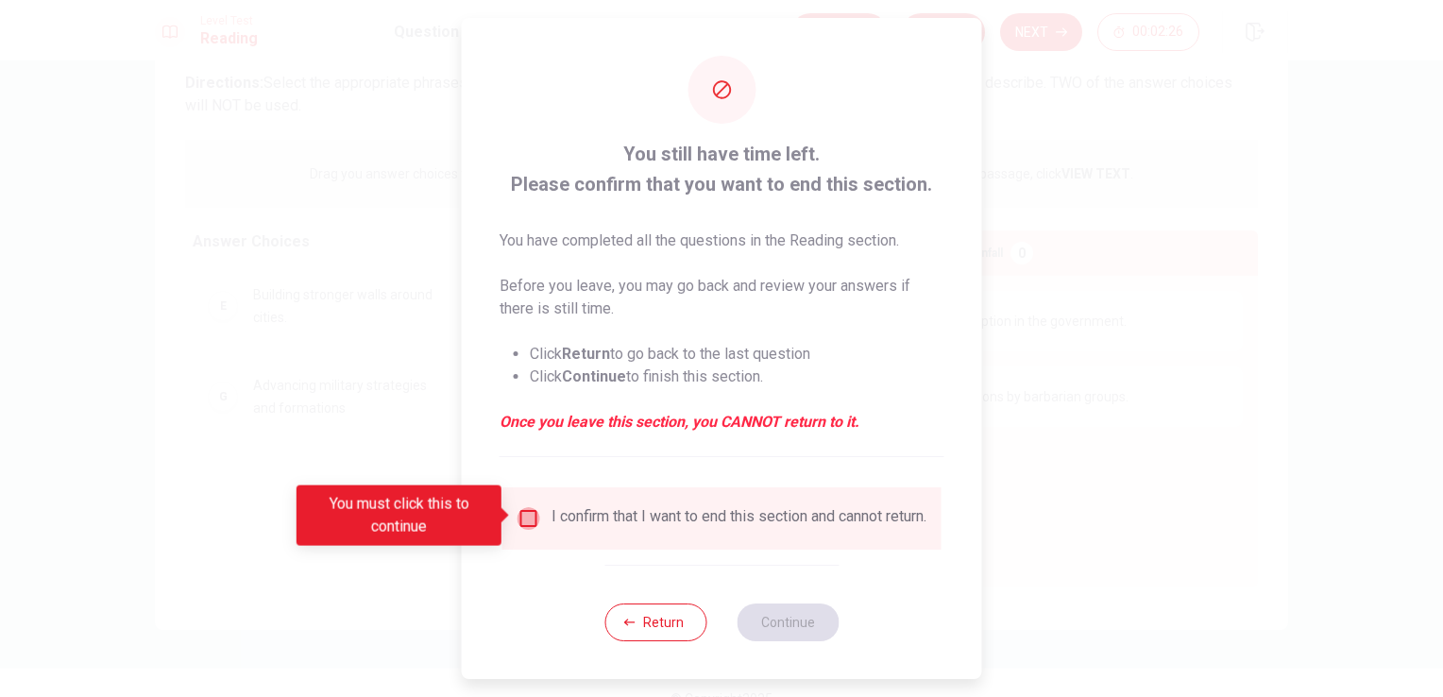
click at [522, 515] on input "You must click this to continue" at bounding box center [528, 518] width 23 height 23
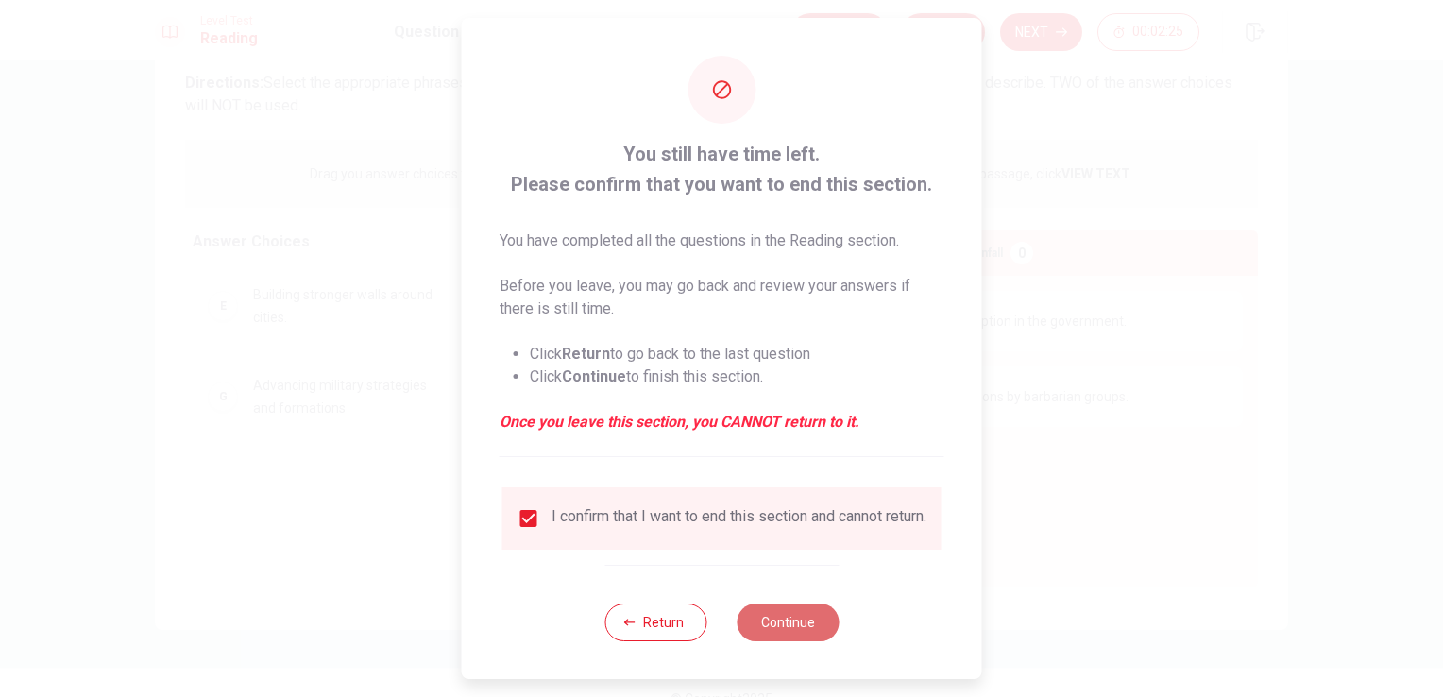
click at [781, 632] on button "Continue" at bounding box center [787, 622] width 102 height 38
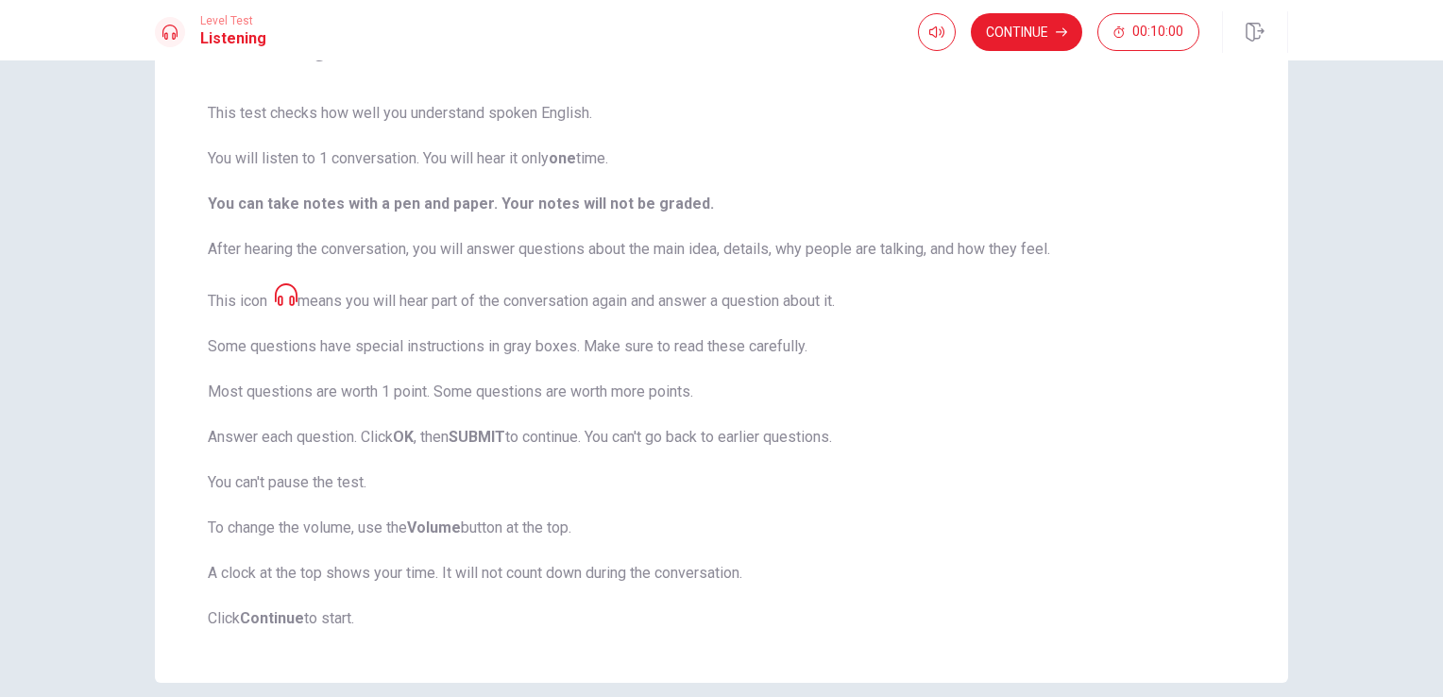
click at [888, 678] on div "Listening Section Directions This test checks how well you understand spoken En…" at bounding box center [721, 328] width 1133 height 709
click at [1254, 383] on div "Listening Section Directions This test checks how well you understand spoken En…" at bounding box center [721, 328] width 1133 height 709
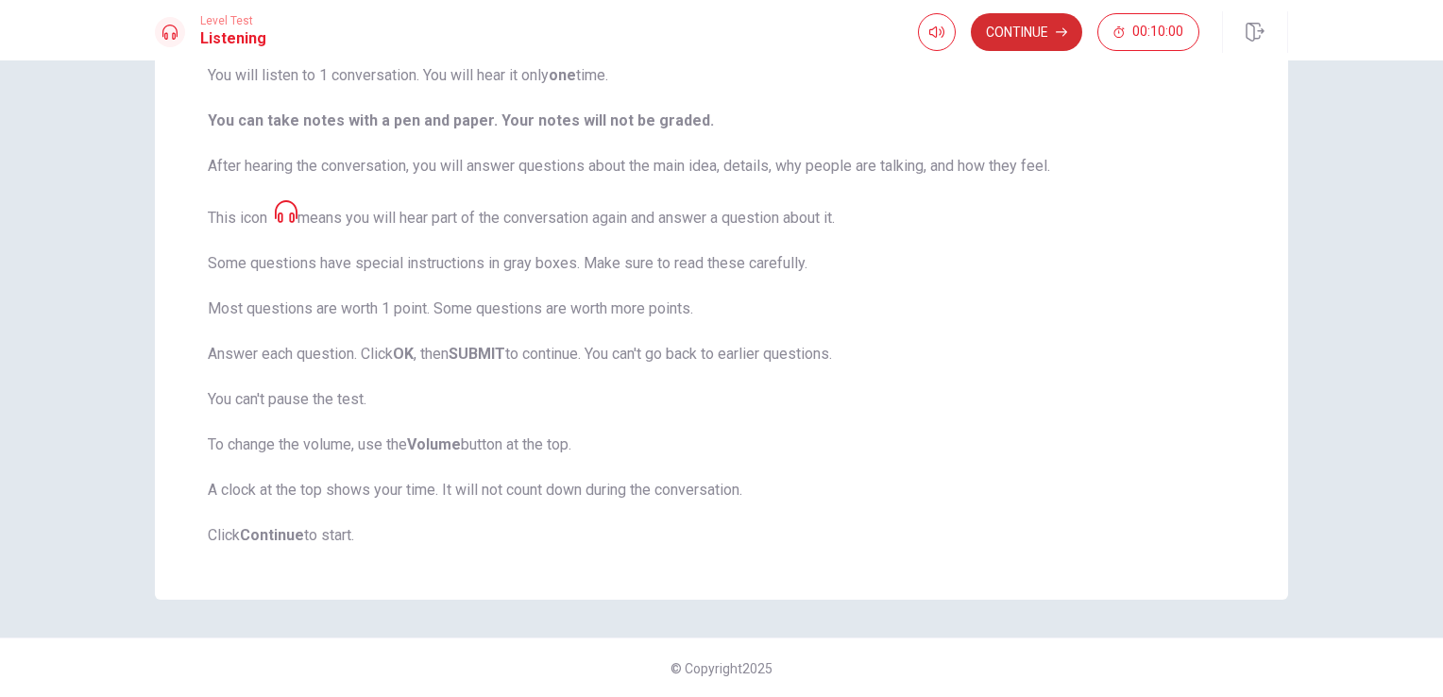
click at [1054, 35] on button "Continue" at bounding box center [1026, 32] width 111 height 38
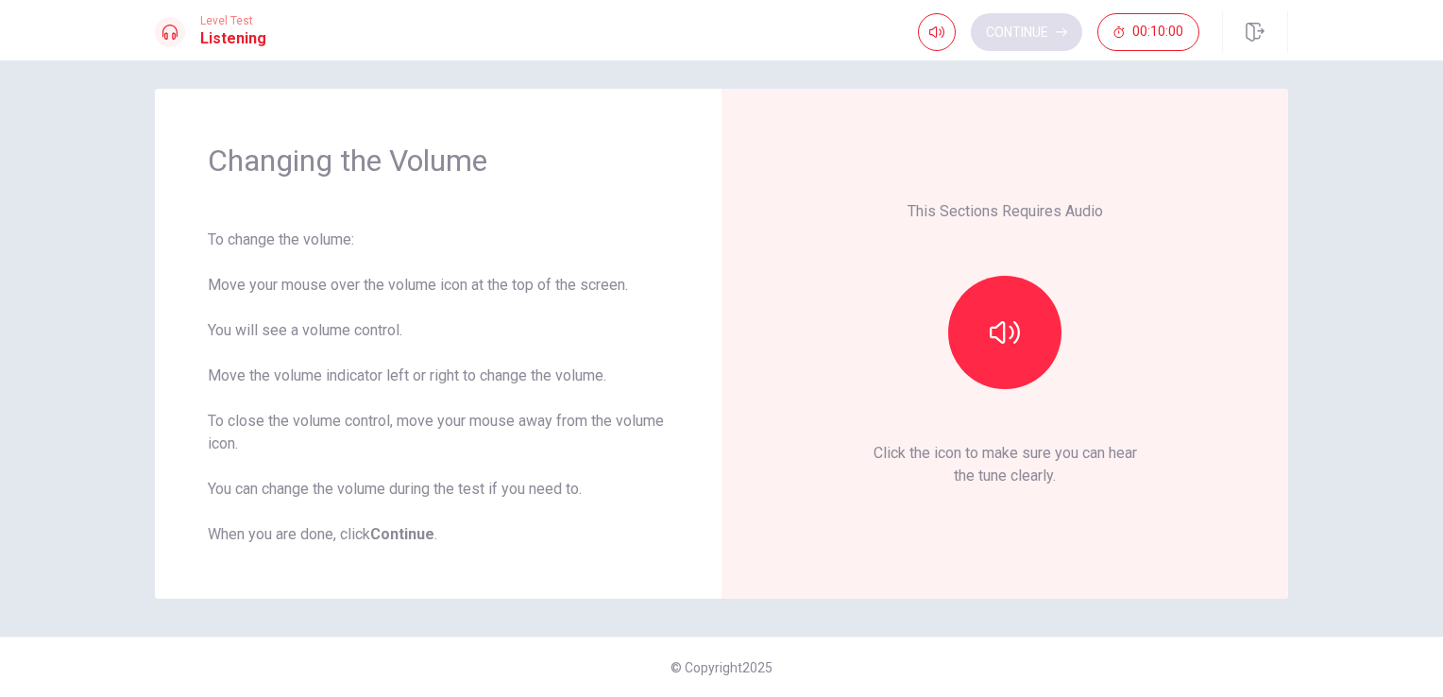
scroll to position [8, 0]
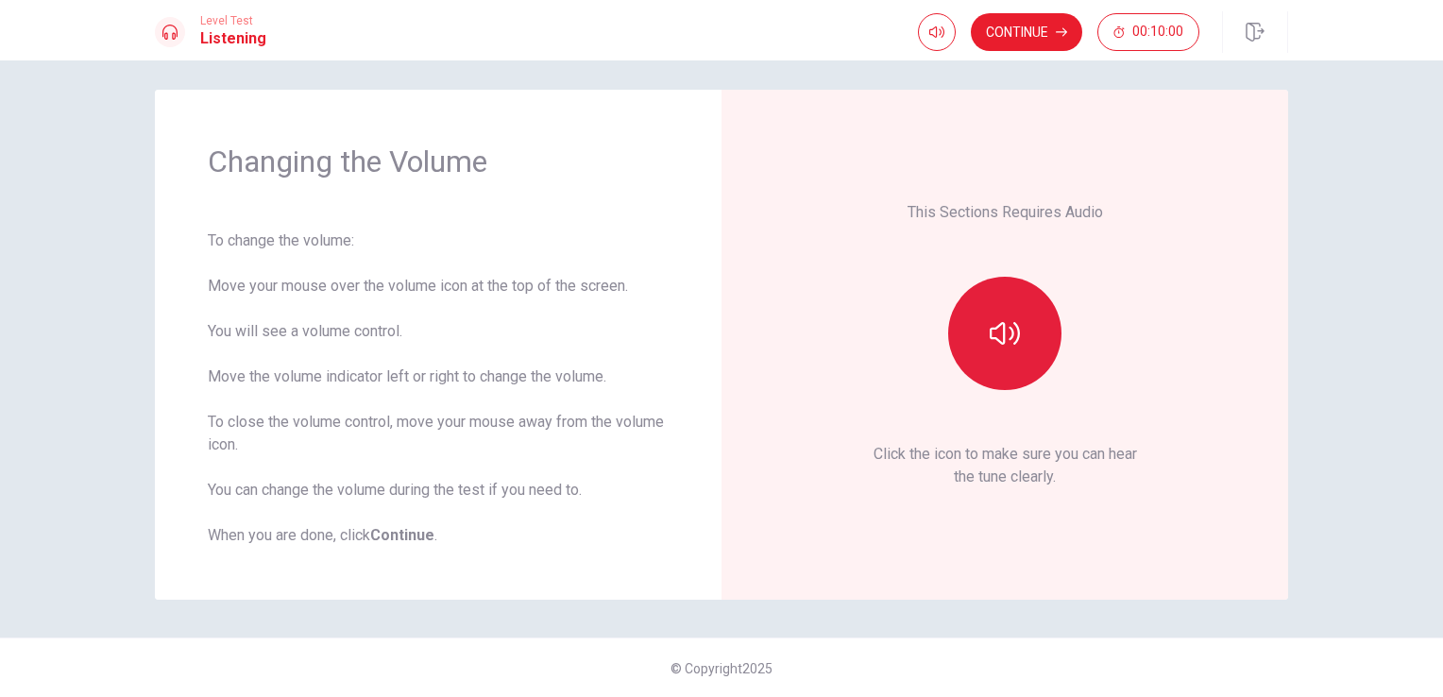
click at [1042, 334] on button "button" at bounding box center [1004, 333] width 113 height 113
click at [898, 570] on div "This Sections Requires Audio Click the icon to make sure you can hear the tune …" at bounding box center [1004, 345] width 567 height 510
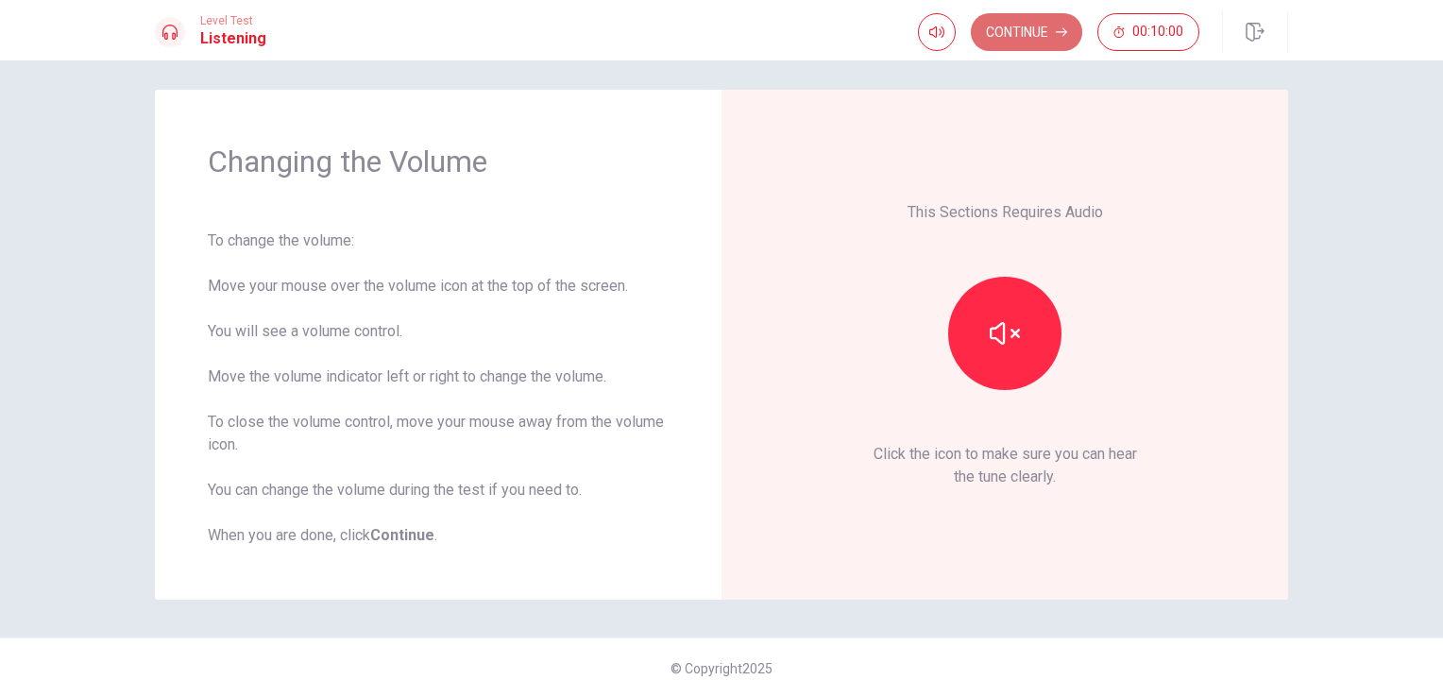
click at [1051, 25] on button "Continue" at bounding box center [1026, 32] width 111 height 38
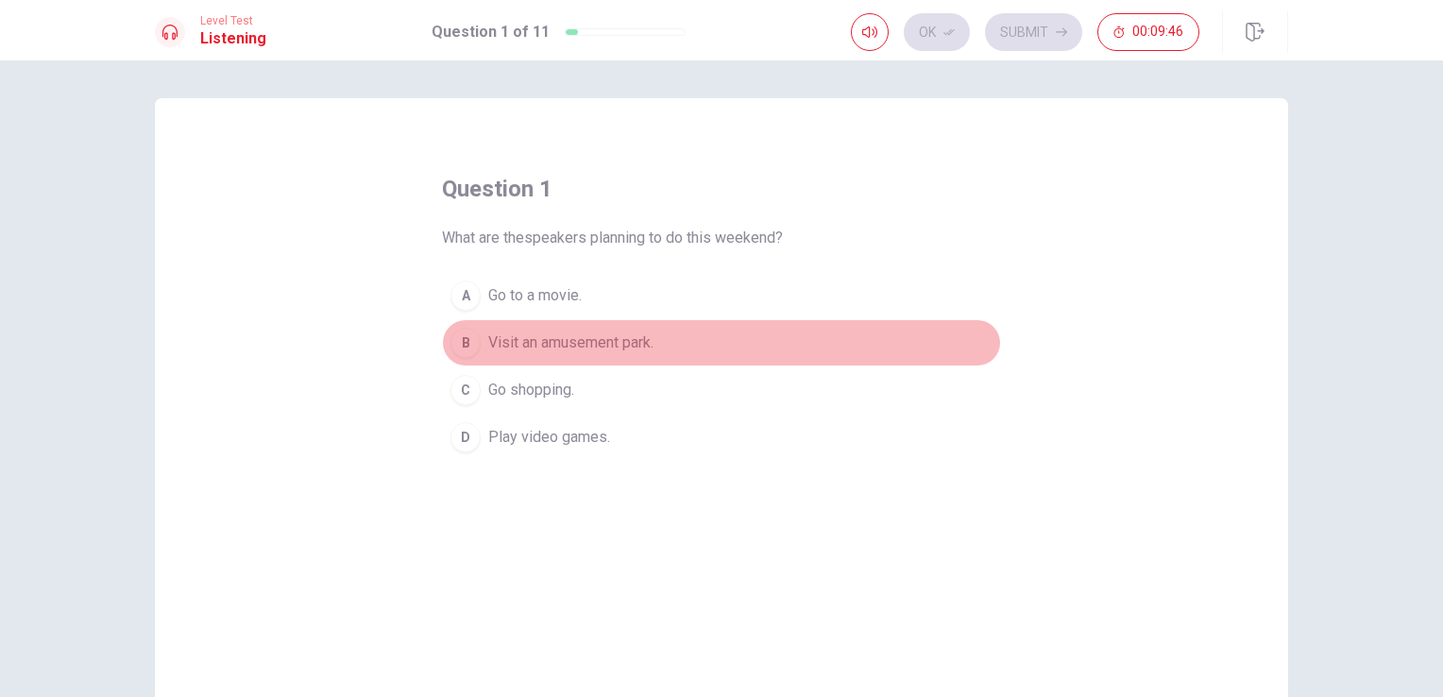
click at [461, 349] on div "B" at bounding box center [465, 343] width 30 height 30
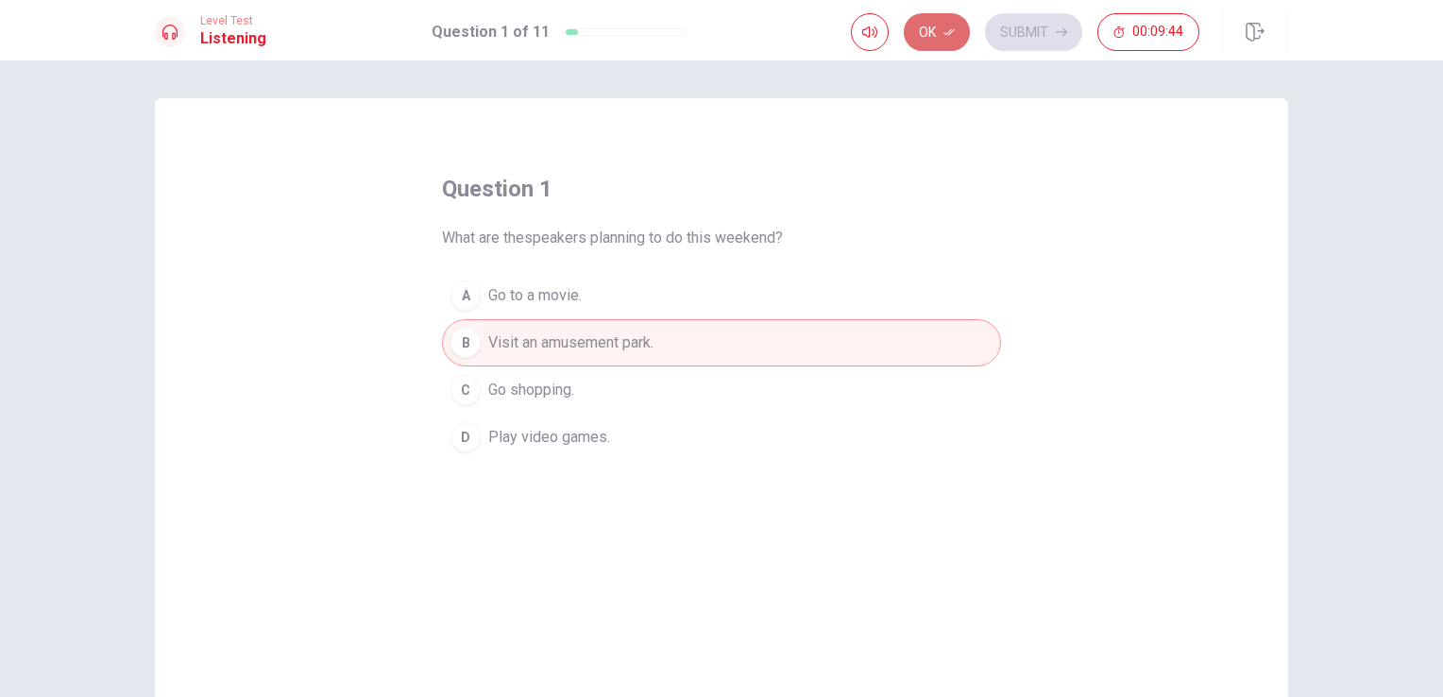
click at [950, 34] on icon "button" at bounding box center [948, 32] width 11 height 7
click at [1041, 43] on button "Submit" at bounding box center [1033, 32] width 97 height 38
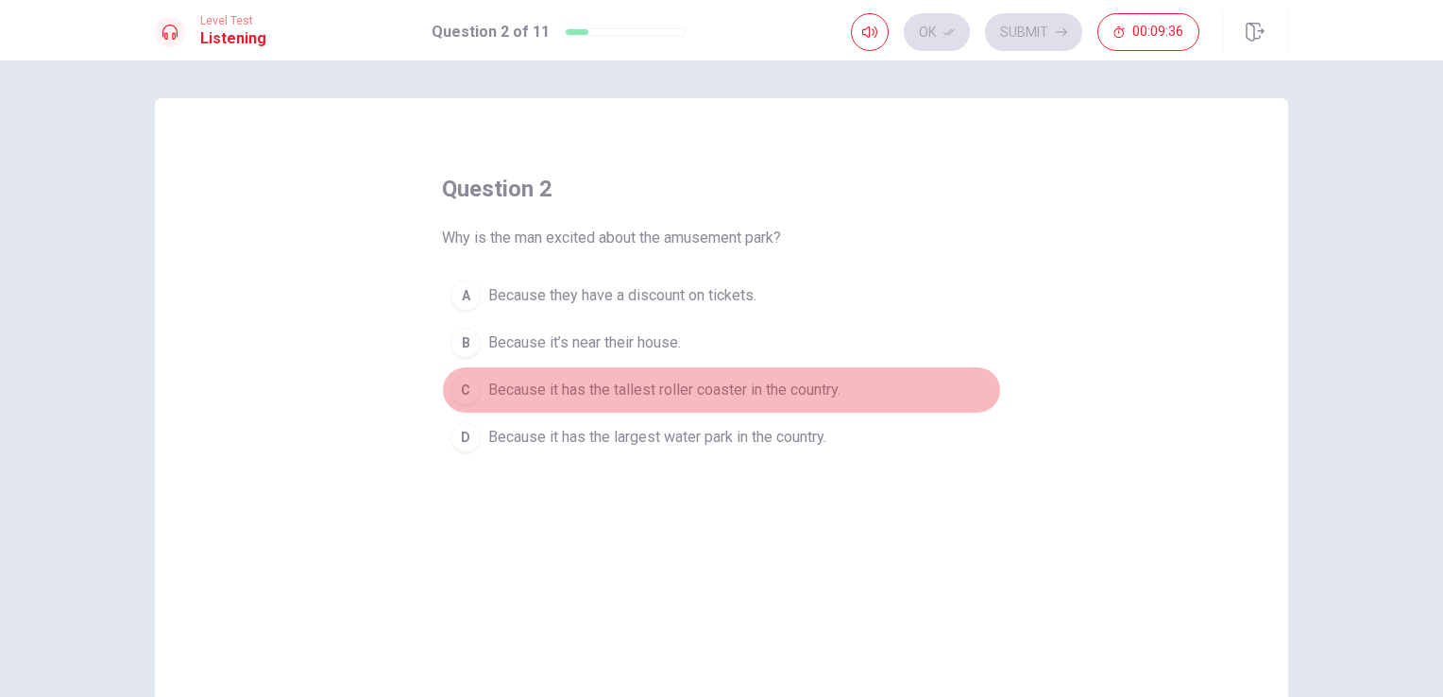
click at [456, 383] on div "C" at bounding box center [465, 390] width 30 height 30
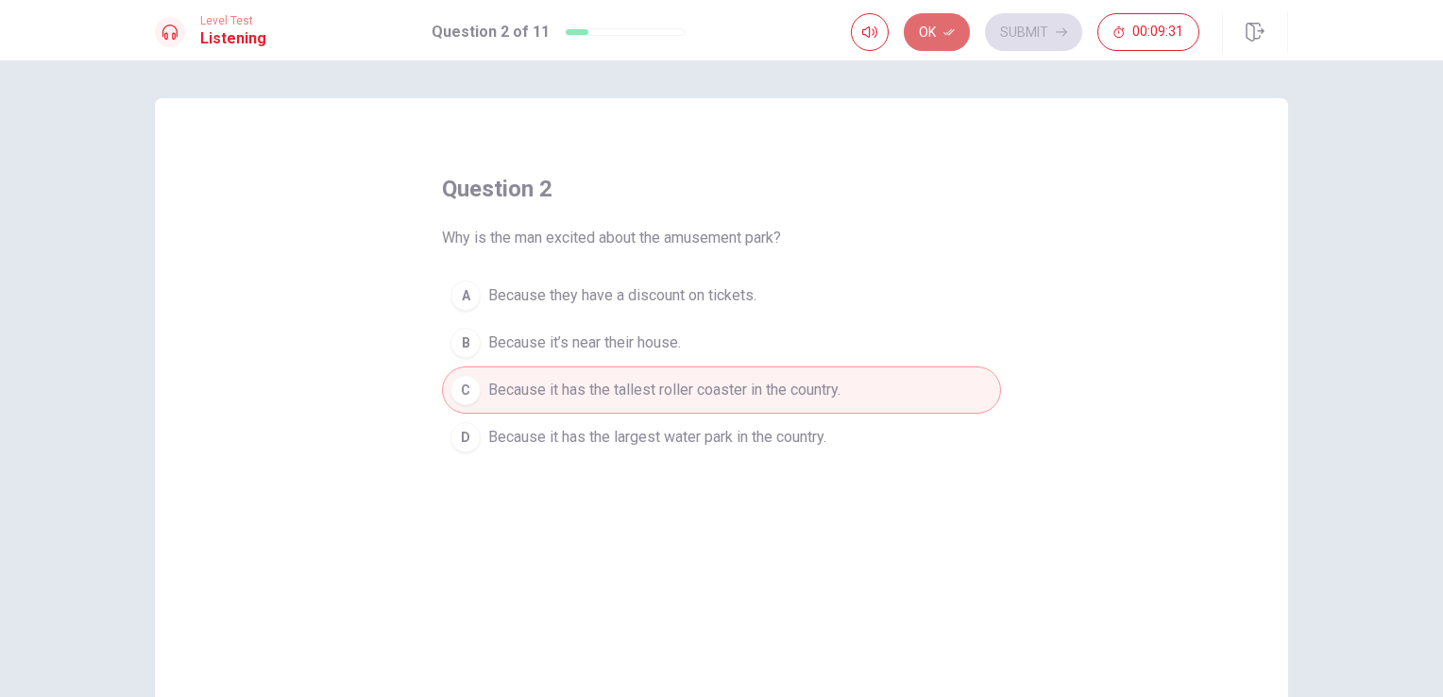
click at [957, 36] on button "Ok" at bounding box center [937, 32] width 66 height 38
click at [1056, 24] on button "Submit" at bounding box center [1033, 32] width 97 height 38
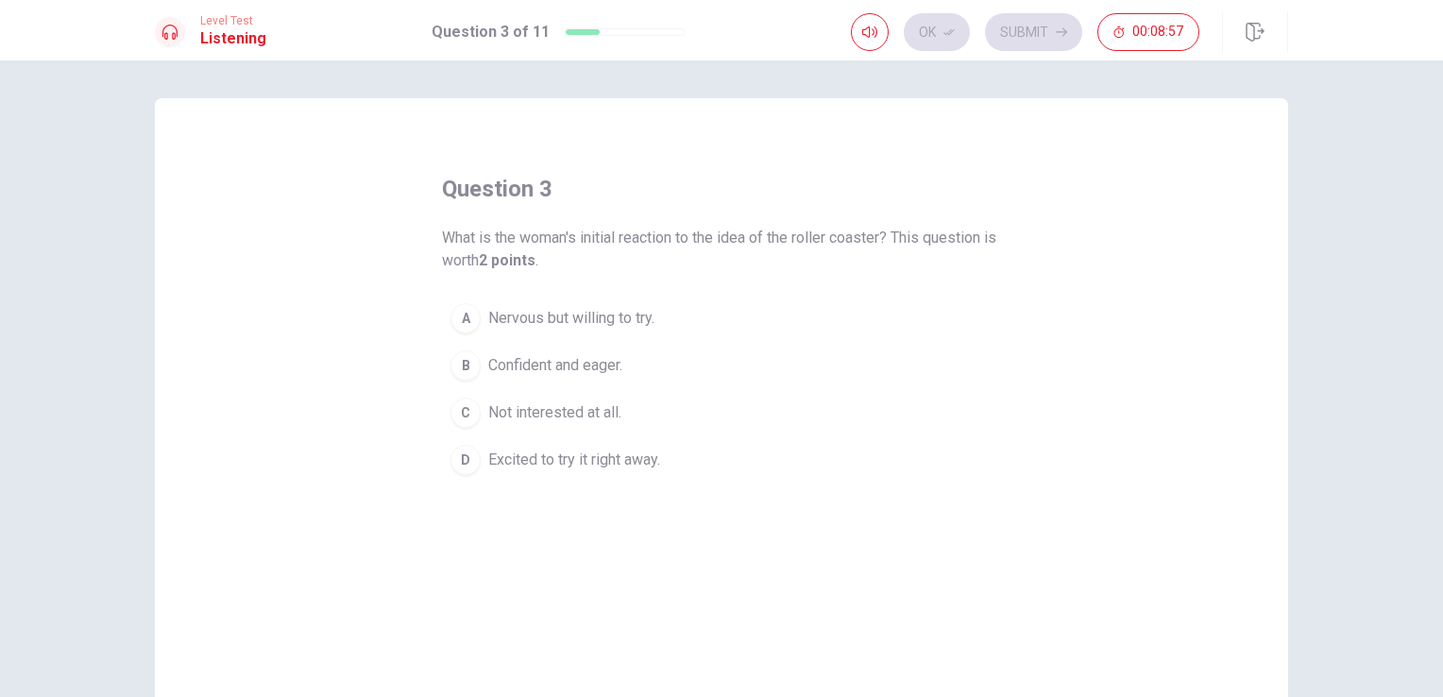
click at [488, 315] on span "Nervous but willing to try." at bounding box center [571, 318] width 166 height 23
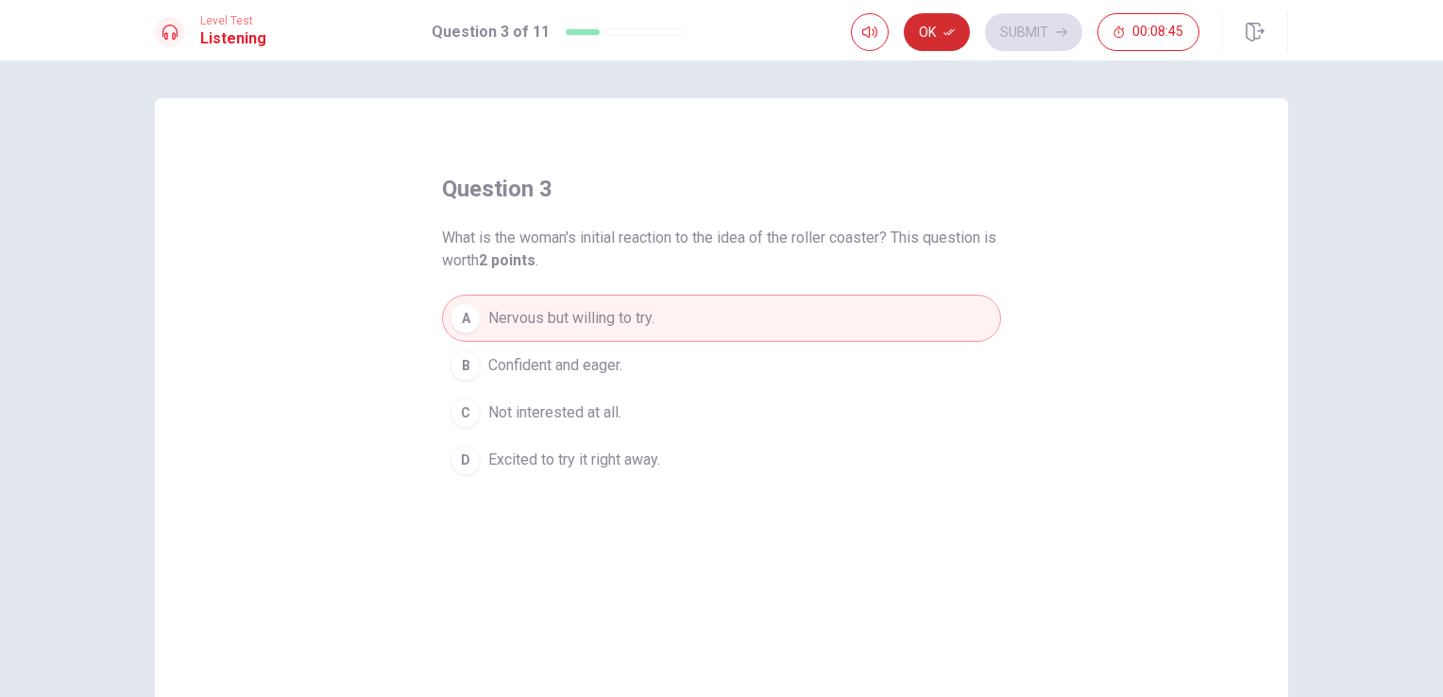
click at [956, 41] on button "Ok" at bounding box center [937, 32] width 66 height 38
click at [1030, 35] on button "Submit" at bounding box center [1033, 32] width 97 height 38
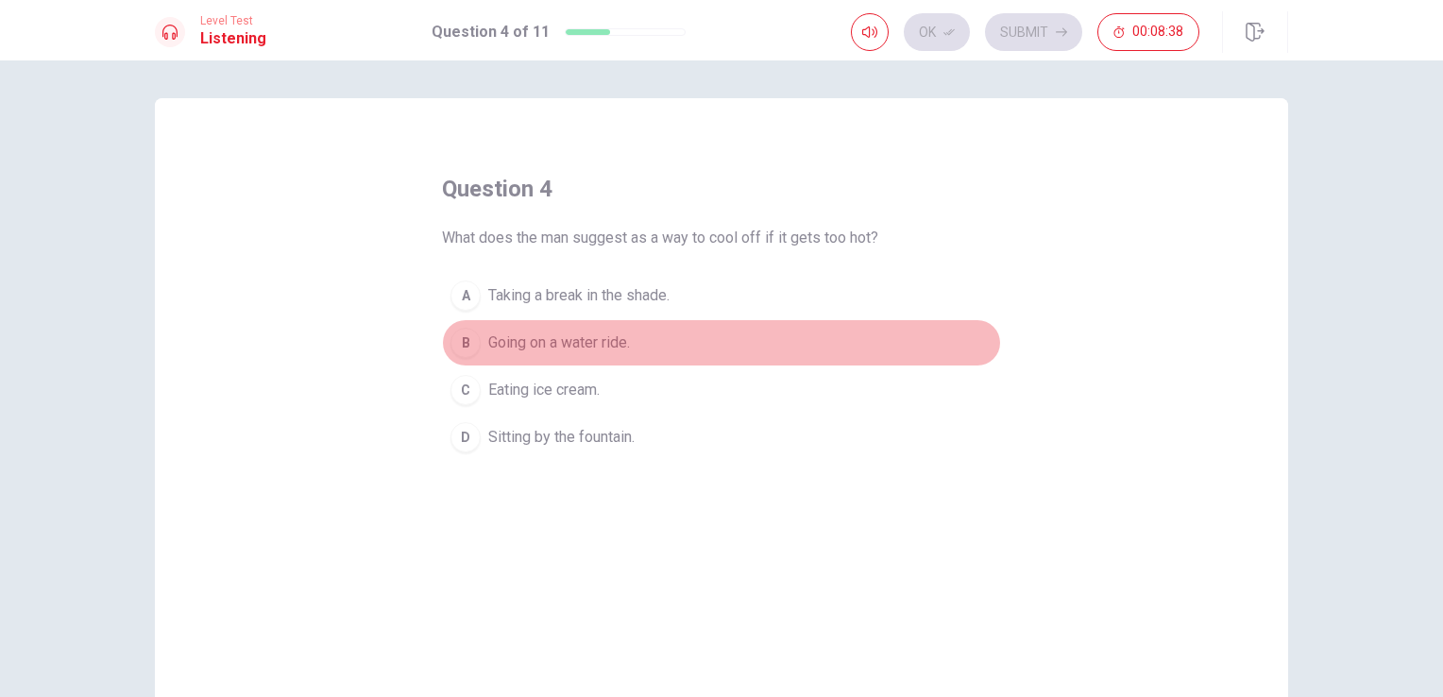
click at [488, 344] on span "Going on a water ride." at bounding box center [559, 342] width 142 height 23
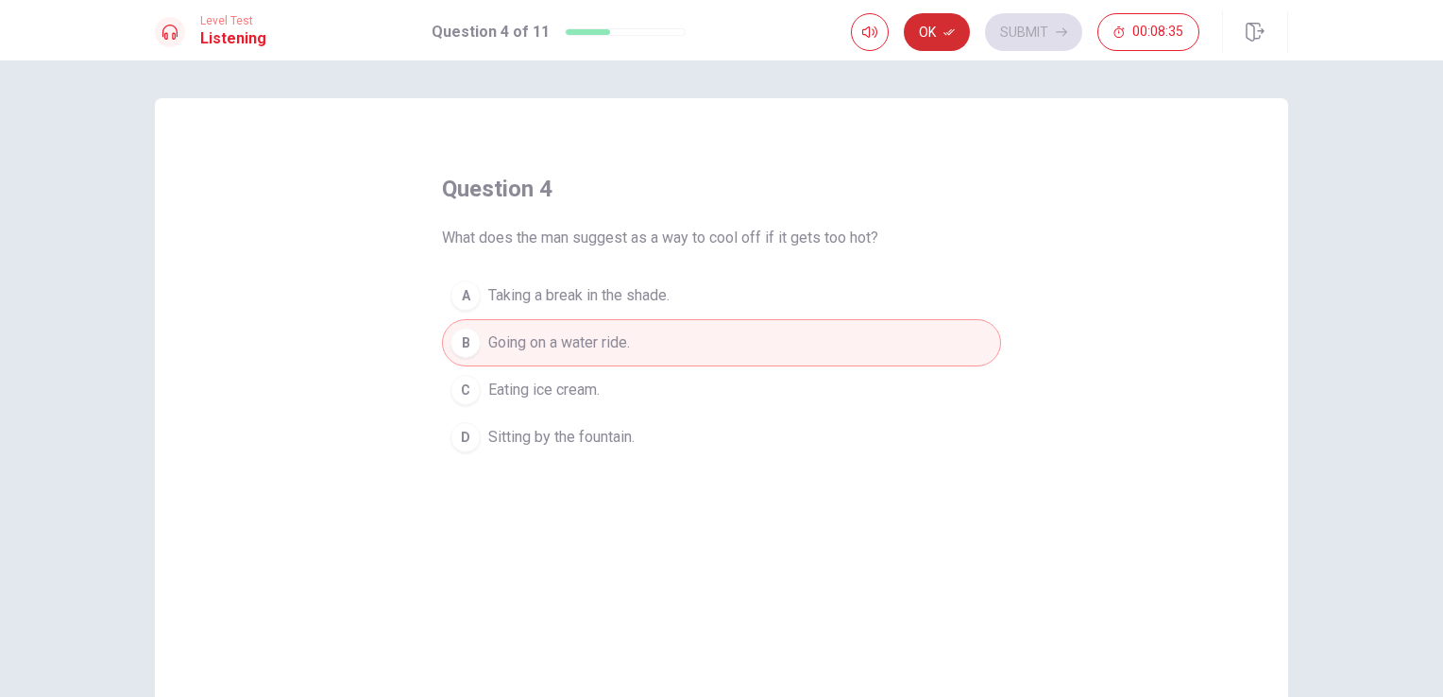
click at [952, 37] on icon "button" at bounding box center [948, 31] width 11 height 11
click at [1050, 25] on button "Submit" at bounding box center [1033, 32] width 97 height 38
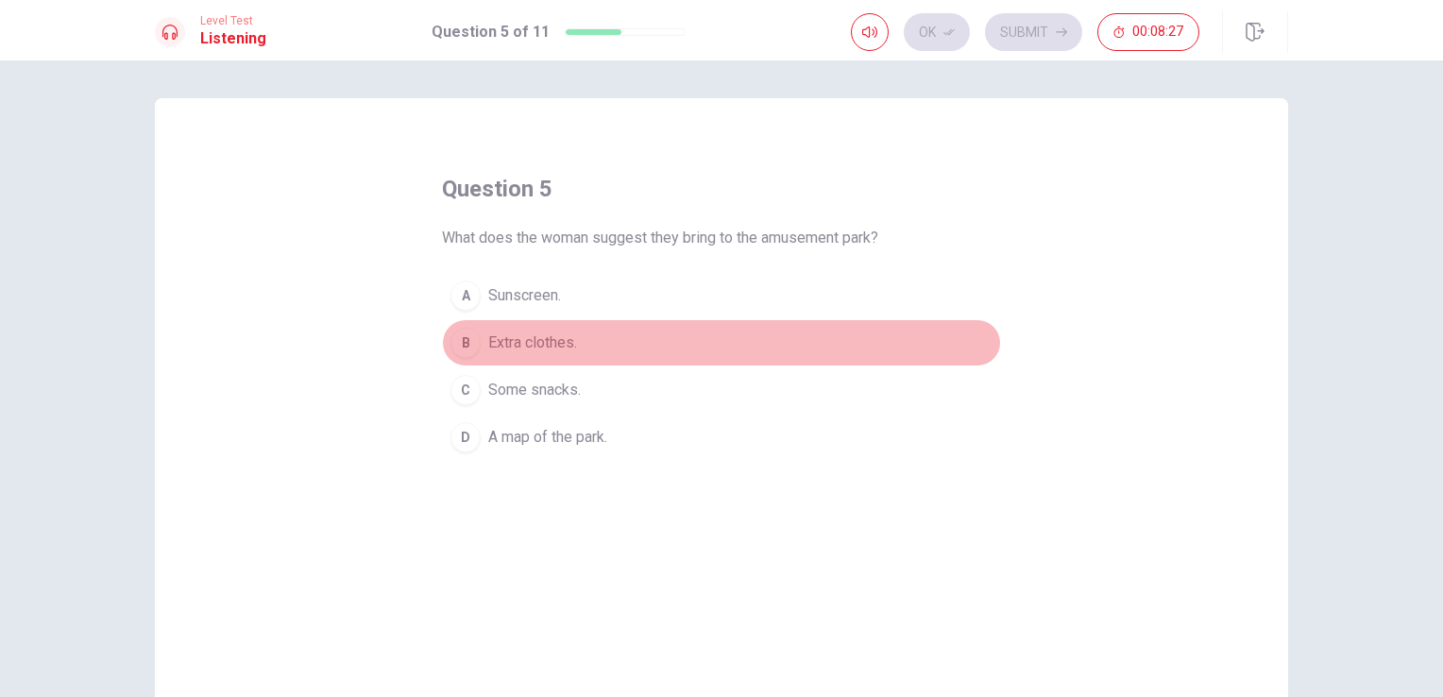
click at [525, 340] on span "Extra clothes." at bounding box center [532, 342] width 89 height 23
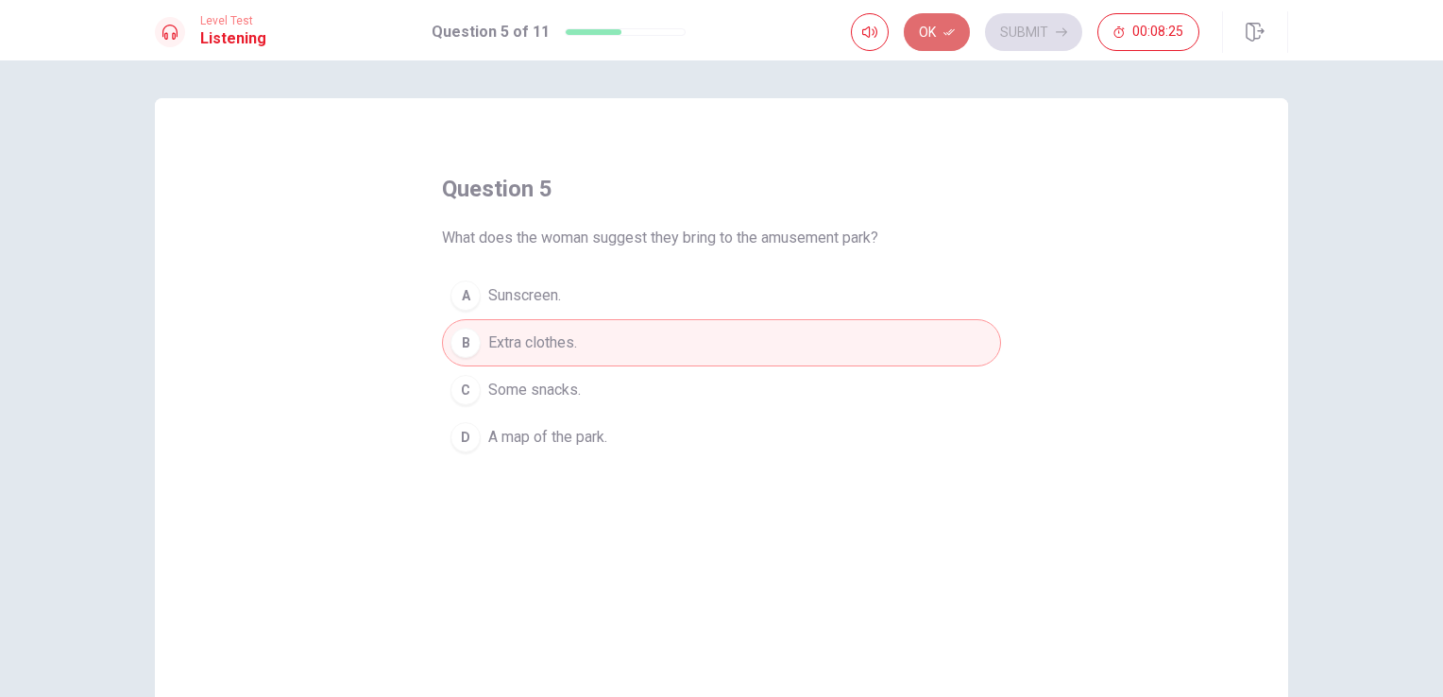
click at [961, 36] on button "Ok" at bounding box center [937, 32] width 66 height 38
click at [1034, 32] on button "Submit" at bounding box center [1033, 32] width 97 height 38
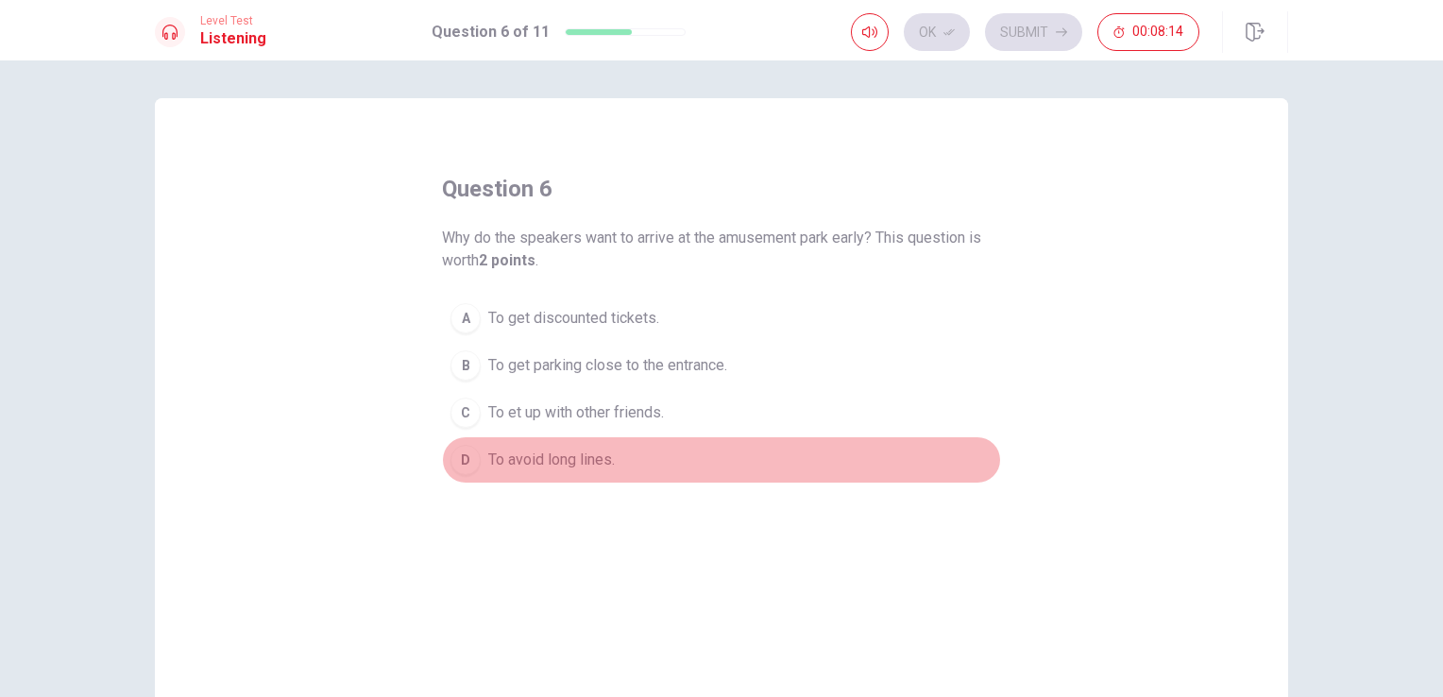
click at [477, 455] on button "D To avoid long lines." at bounding box center [721, 459] width 559 height 47
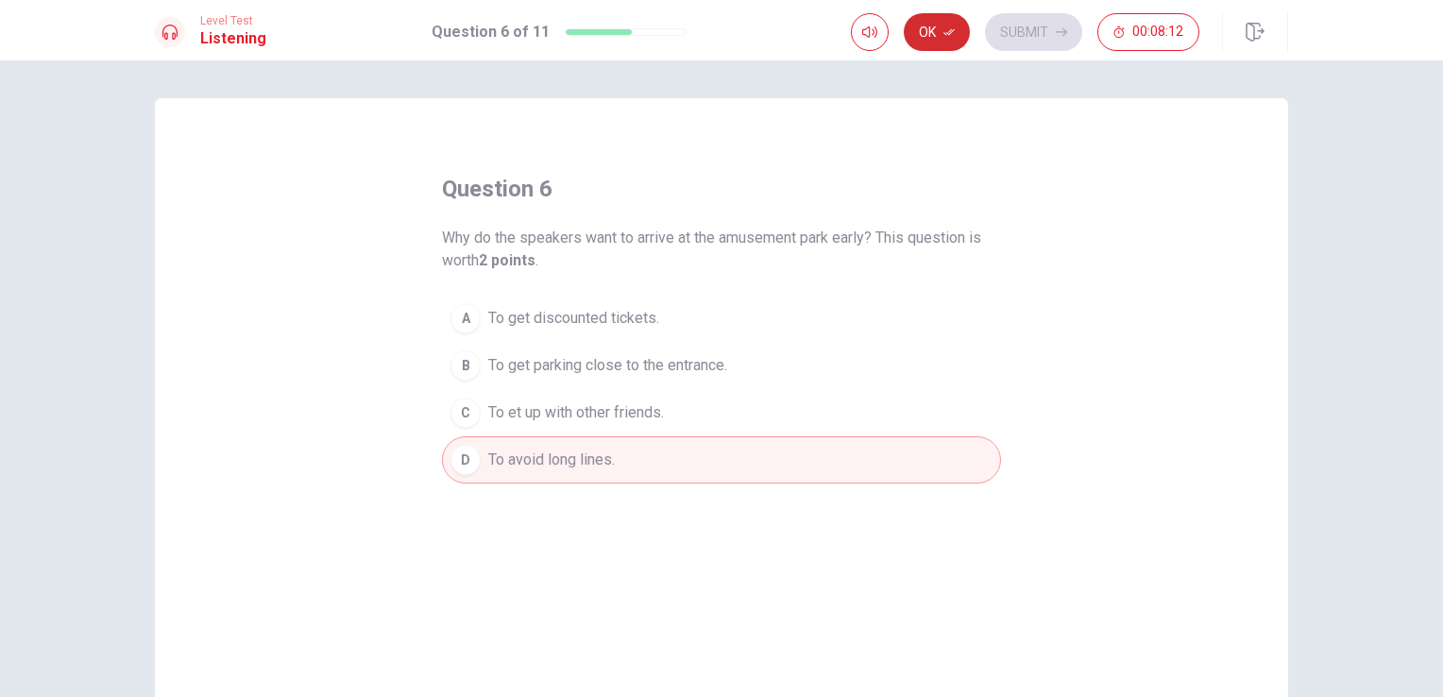
click at [922, 17] on button "Ok" at bounding box center [937, 32] width 66 height 38
click at [1018, 34] on button "Submit" at bounding box center [1033, 32] width 97 height 38
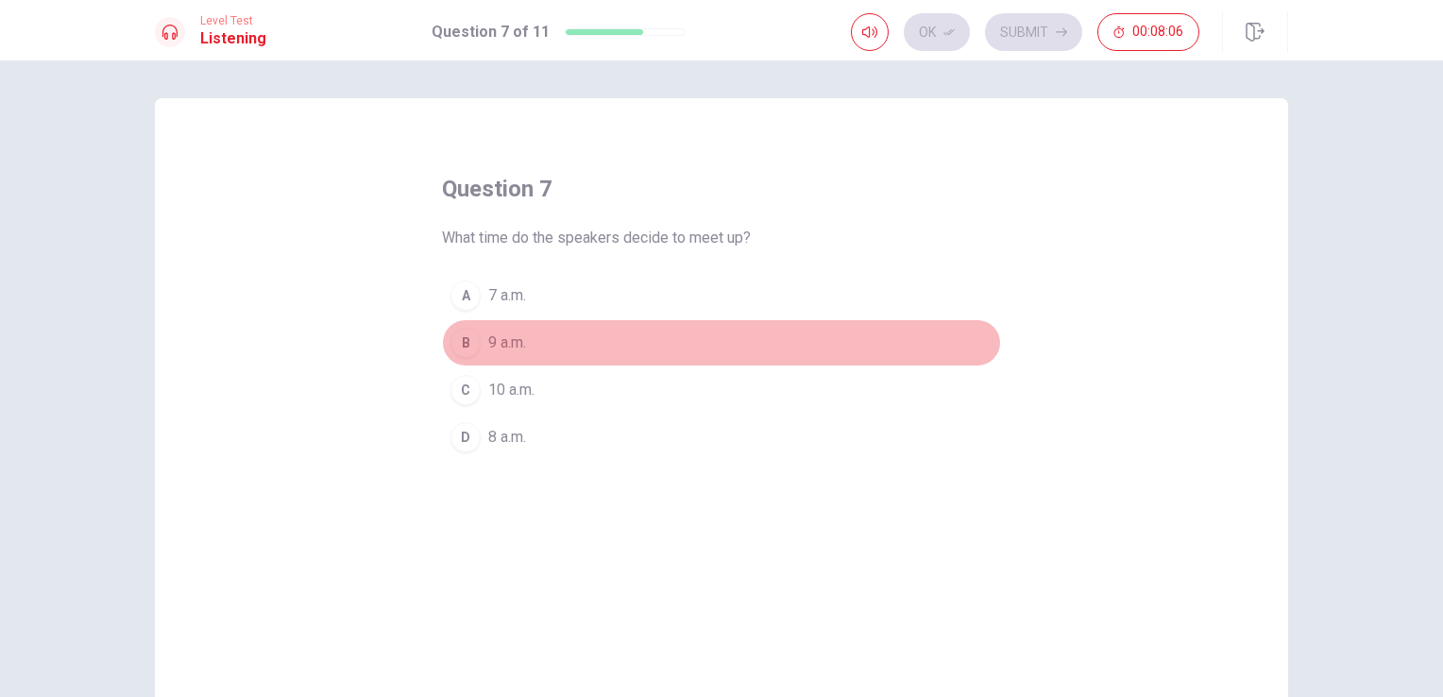
click at [472, 342] on div "B" at bounding box center [465, 343] width 30 height 30
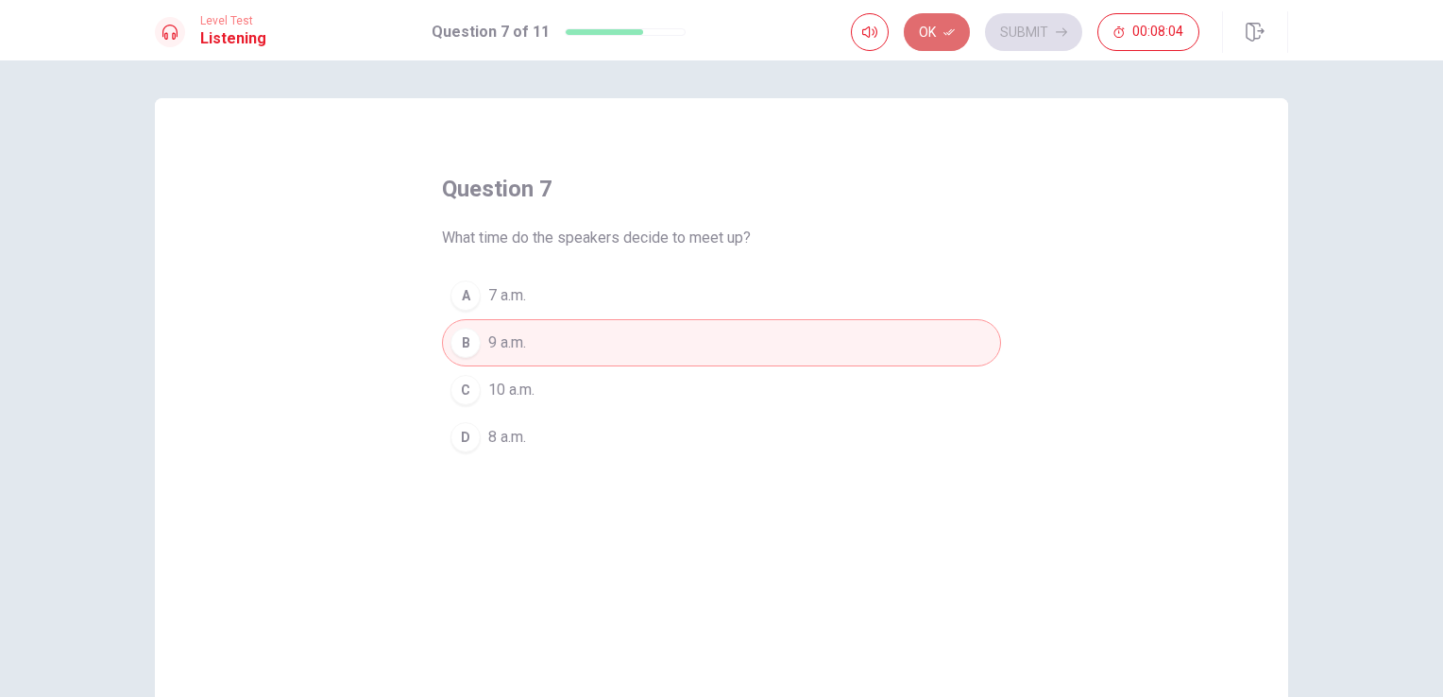
click at [955, 32] on icon "button" at bounding box center [948, 31] width 11 height 11
click at [1025, 47] on button "Submit" at bounding box center [1033, 32] width 97 height 38
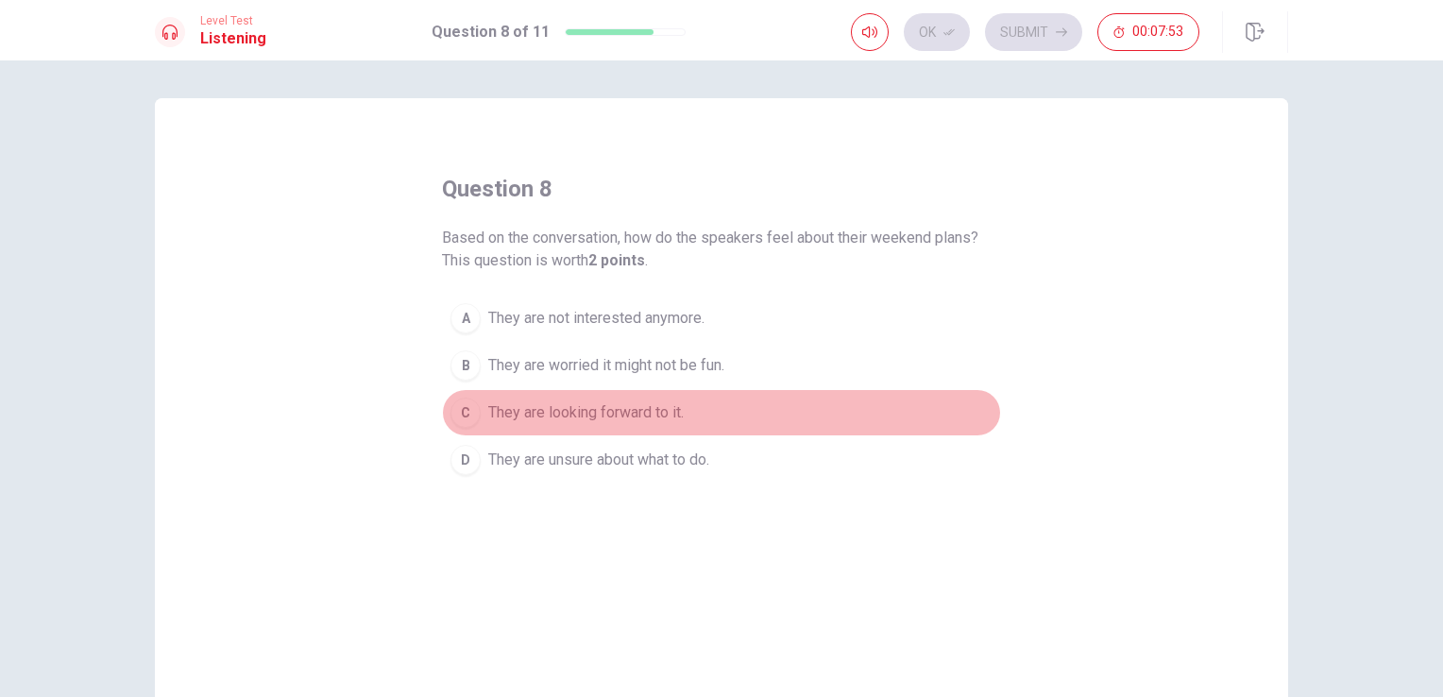
click at [448, 429] on button "C They are looking forward to it." at bounding box center [721, 412] width 559 height 47
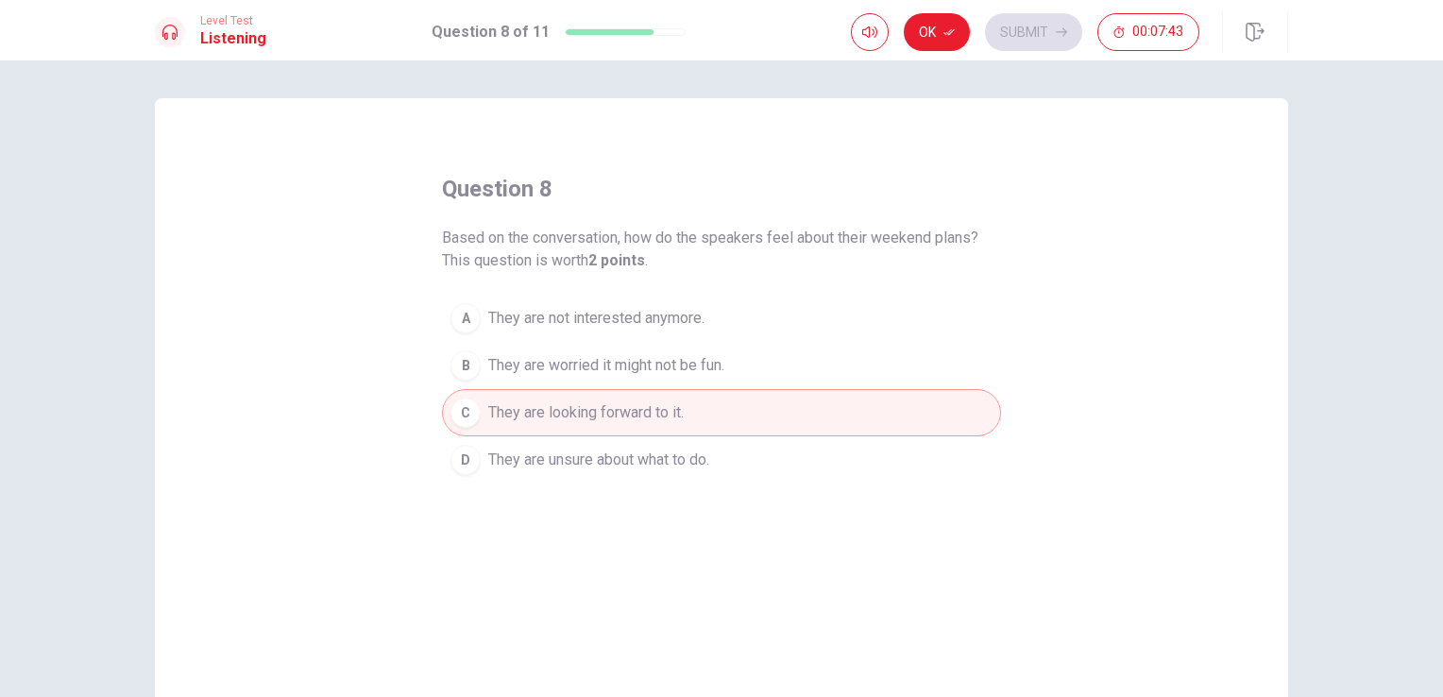
click at [461, 471] on div "D" at bounding box center [465, 460] width 30 height 30
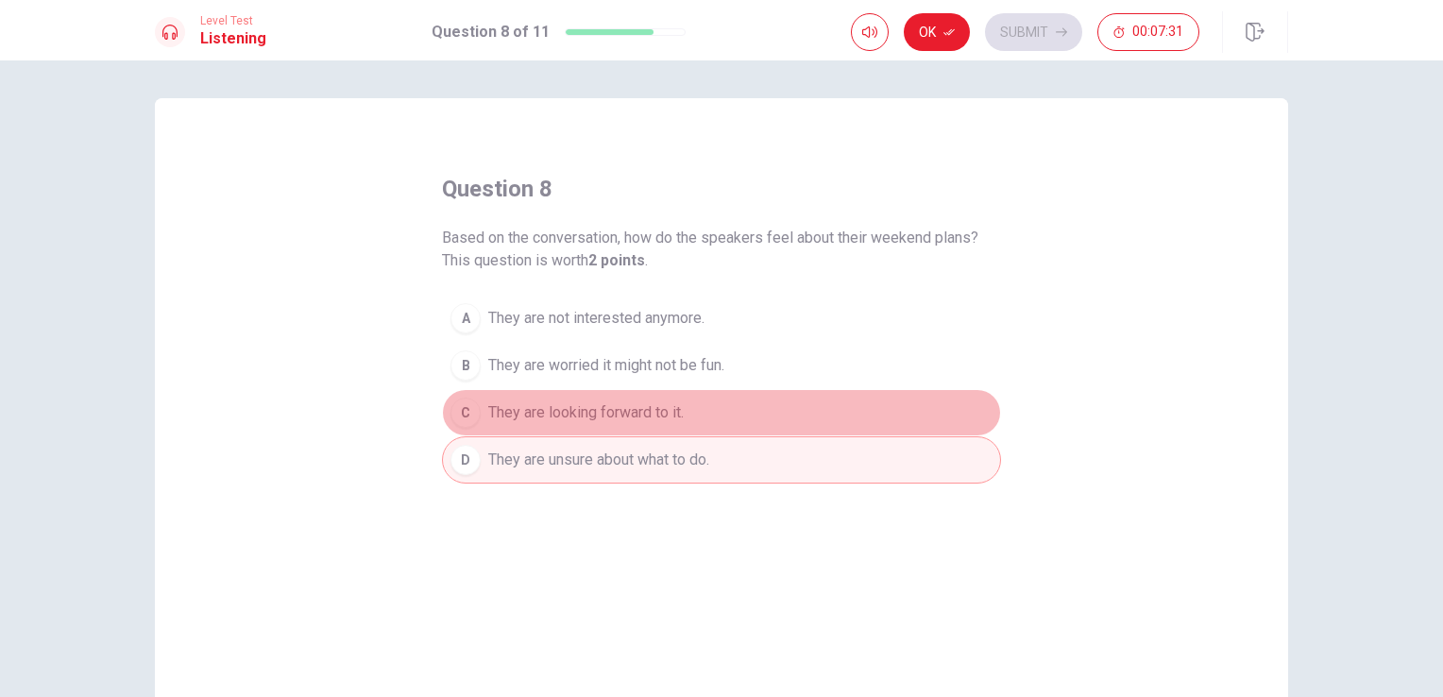
click at [461, 415] on div "C" at bounding box center [465, 413] width 30 height 30
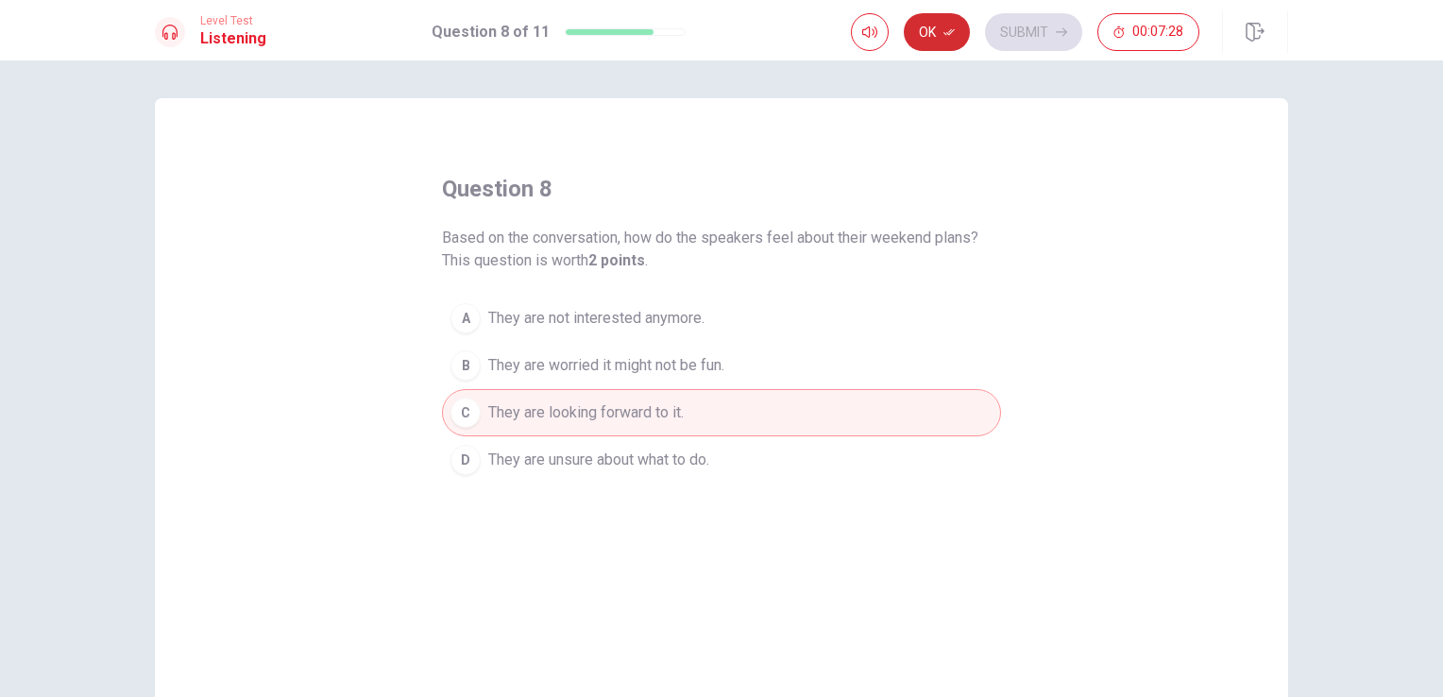
click at [942, 45] on button "Ok" at bounding box center [937, 32] width 66 height 38
click at [1041, 33] on button "Submit" at bounding box center [1033, 32] width 97 height 38
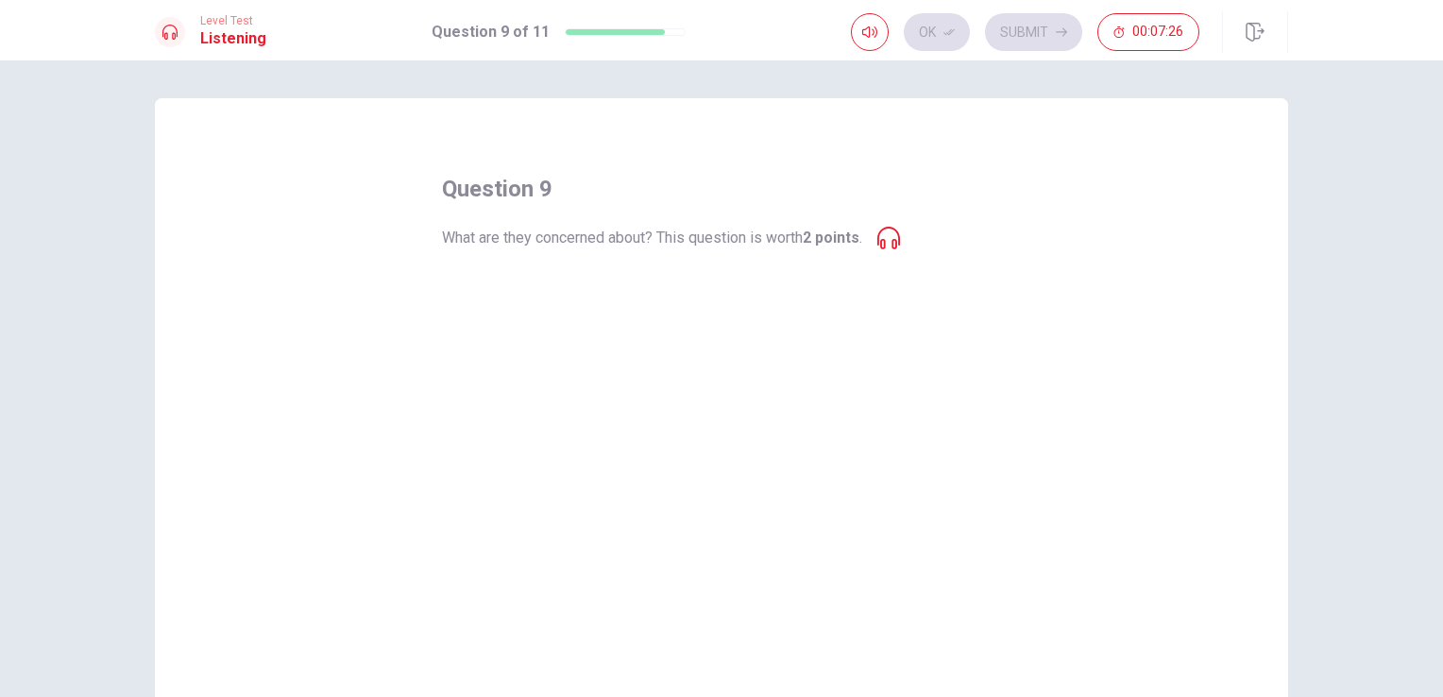
click at [719, 380] on button "C The park might be too crowded." at bounding box center [721, 389] width 559 height 47
click at [896, 244] on icon at bounding box center [888, 238] width 23 height 23
click at [905, 308] on button "A The weather might be bad." at bounding box center [721, 295] width 559 height 47
click at [888, 234] on icon at bounding box center [888, 238] width 23 height 23
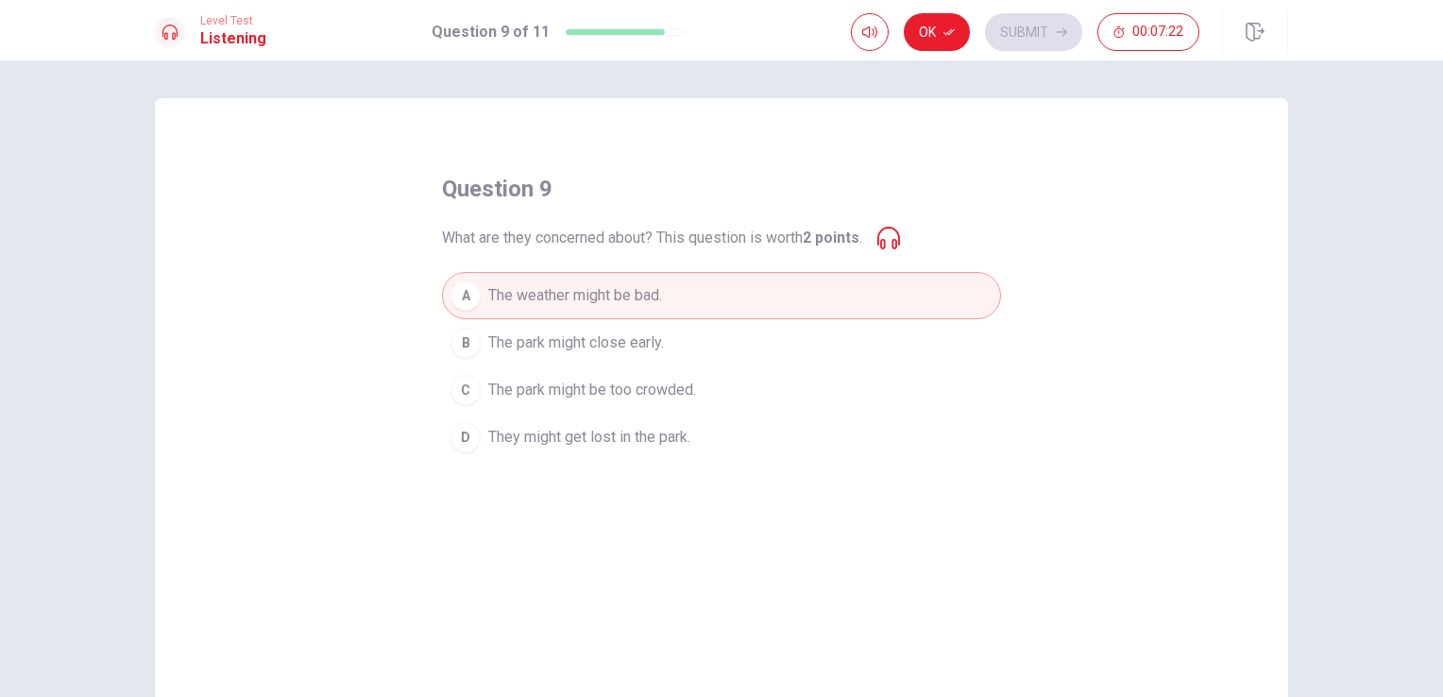
click at [488, 385] on span "The park might be too crowded." at bounding box center [592, 390] width 208 height 23
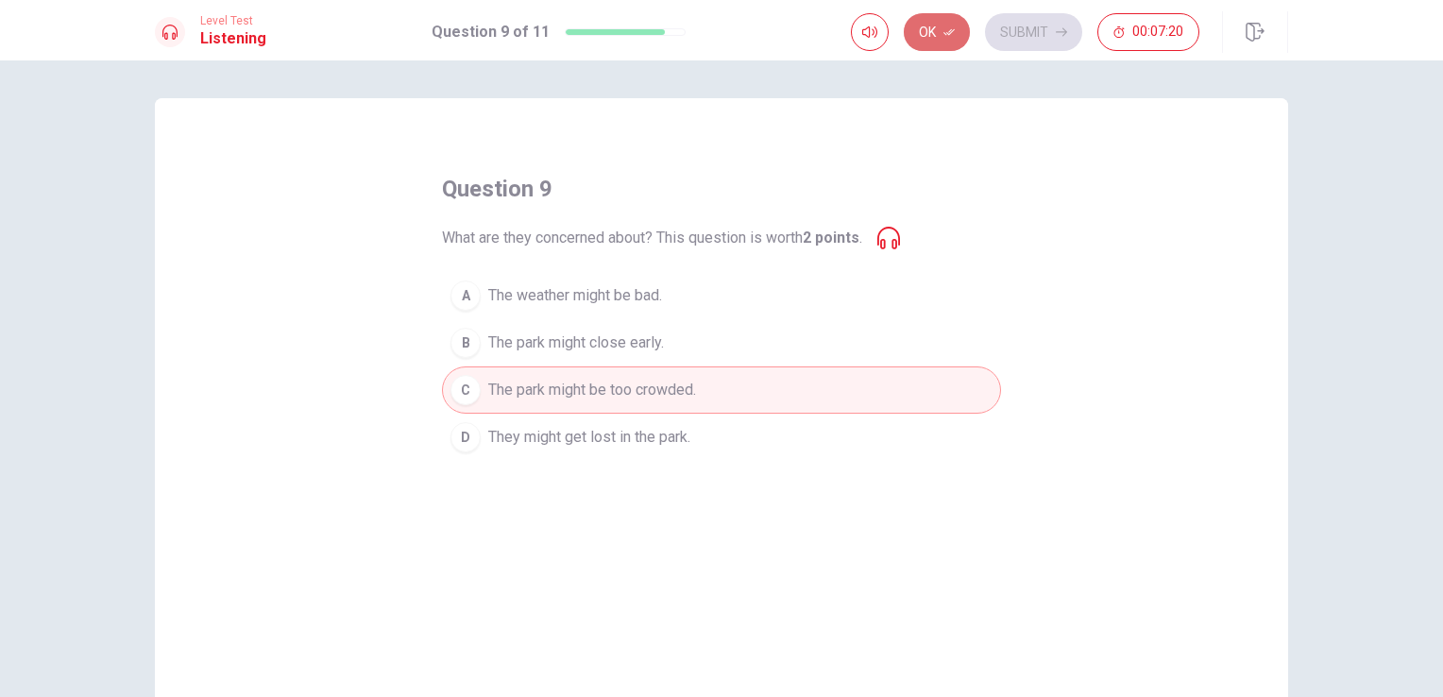
click at [944, 37] on icon "button" at bounding box center [948, 31] width 11 height 11
click at [1022, 44] on button "Submit" at bounding box center [1033, 32] width 97 height 38
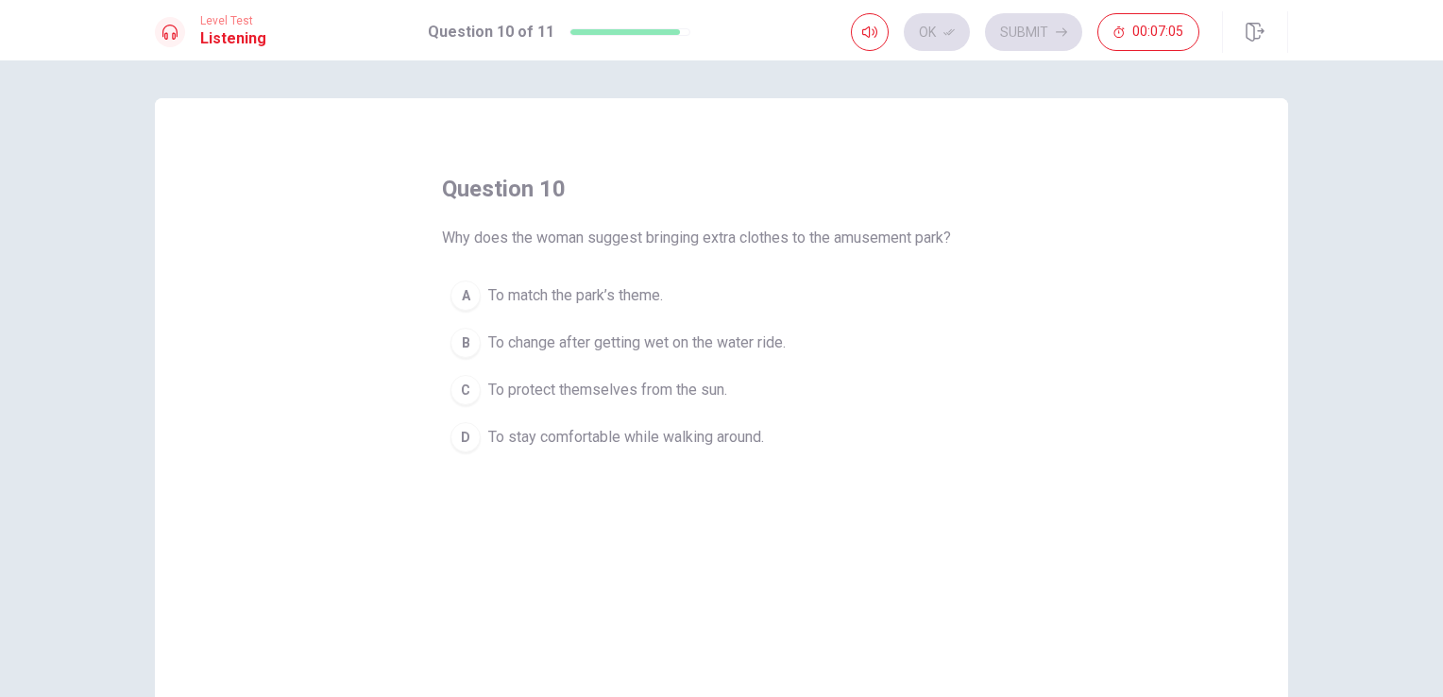
click at [457, 338] on div "B" at bounding box center [465, 343] width 30 height 30
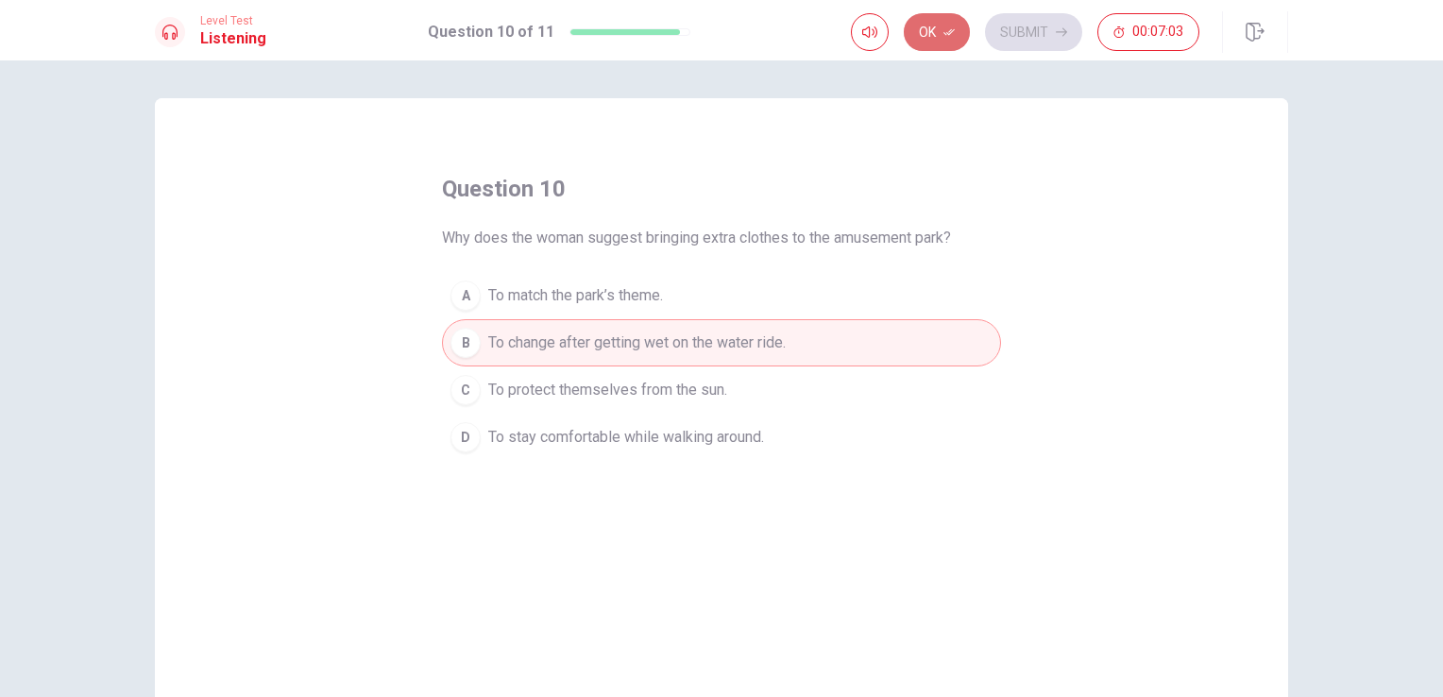
click at [940, 24] on button "Ok" at bounding box center [937, 32] width 66 height 38
click at [1054, 21] on button "Submit" at bounding box center [1033, 32] width 97 height 38
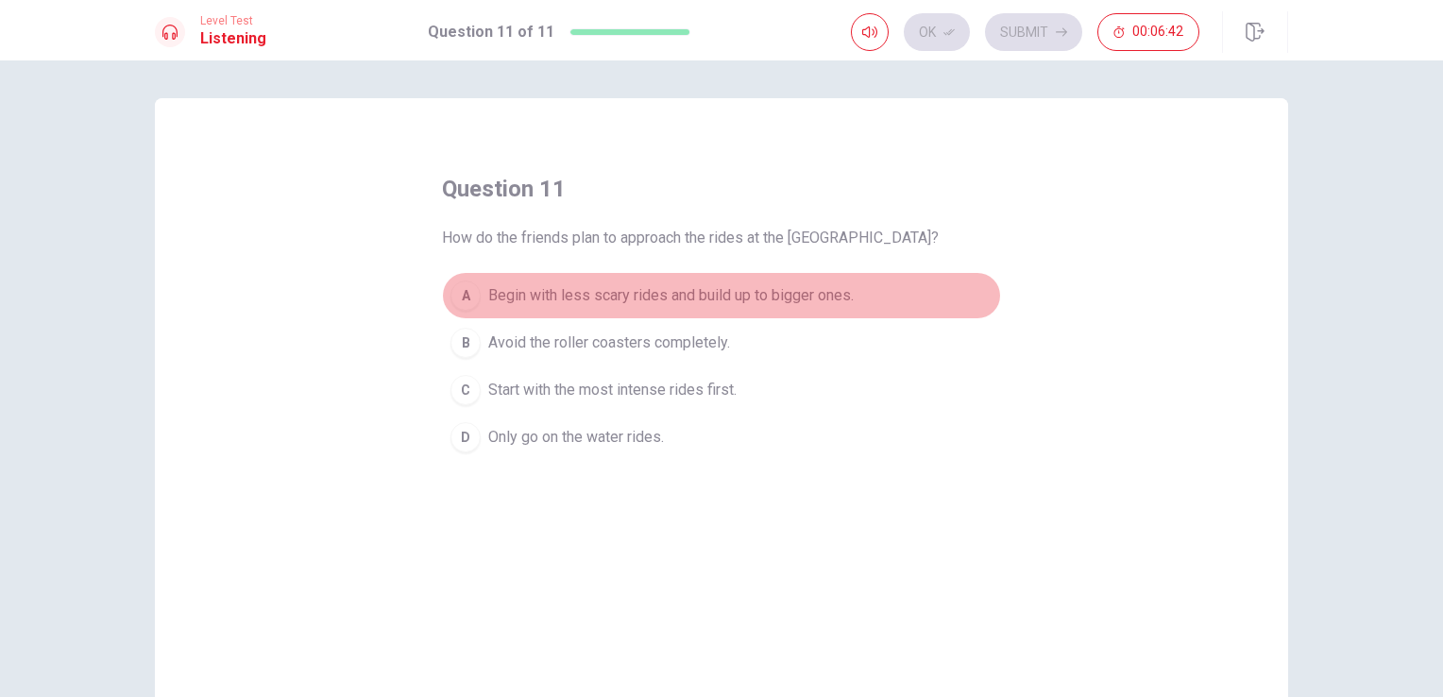
click at [451, 297] on div "A" at bounding box center [465, 295] width 30 height 30
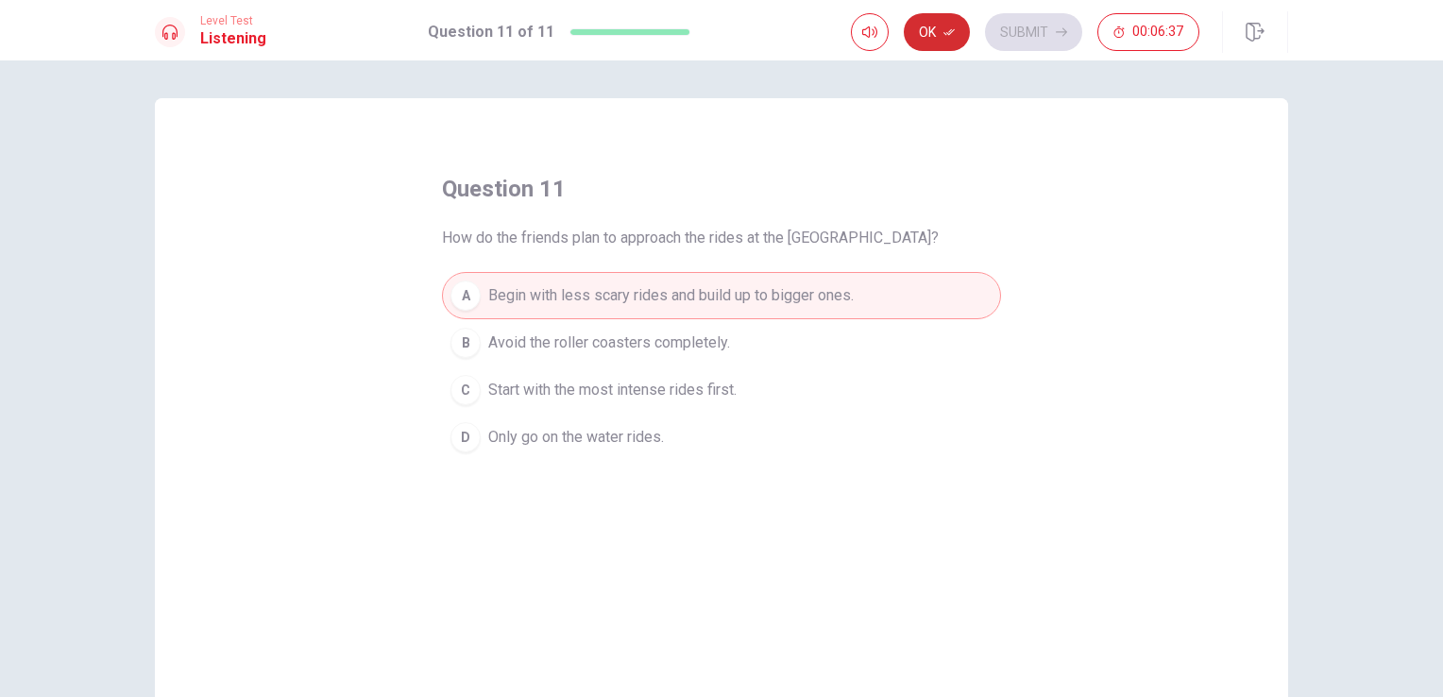
click at [963, 40] on button "Ok" at bounding box center [937, 32] width 66 height 38
click at [1016, 33] on button "Submit" at bounding box center [1033, 32] width 97 height 38
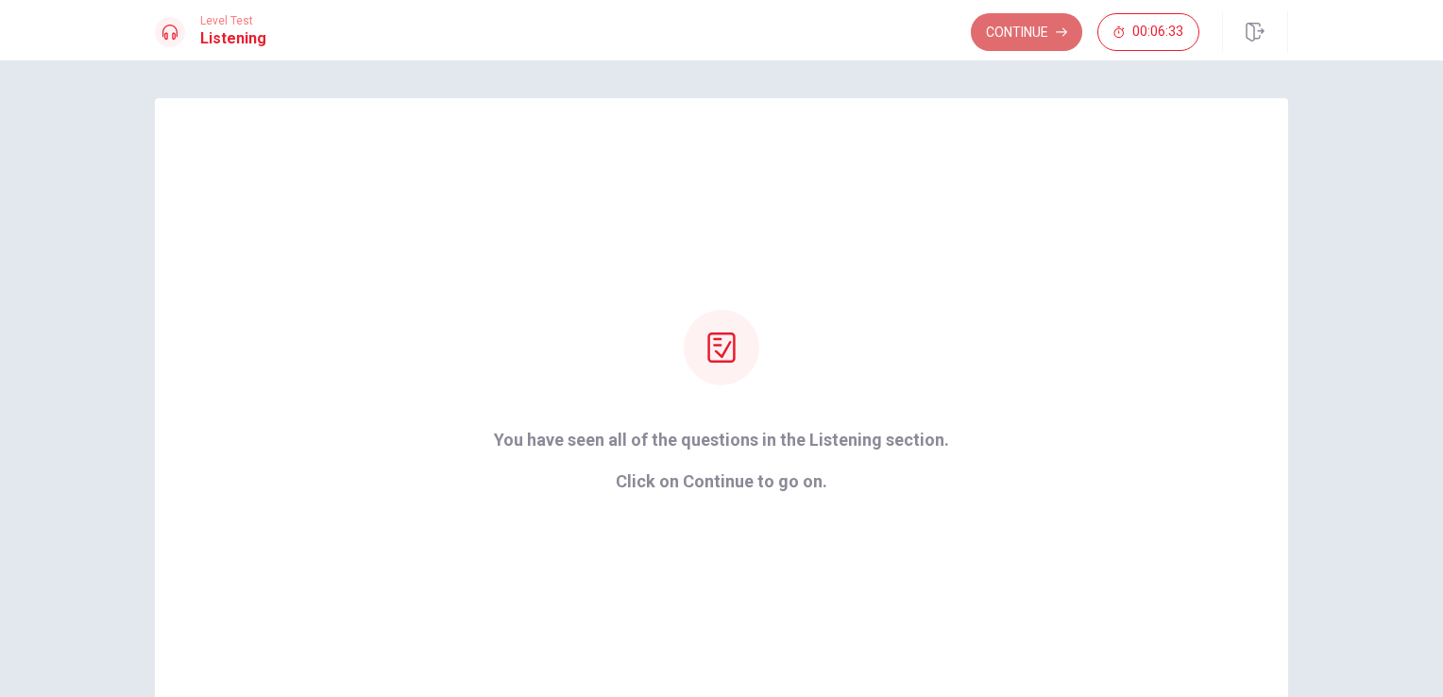
click at [1053, 32] on button "Continue" at bounding box center [1026, 32] width 111 height 38
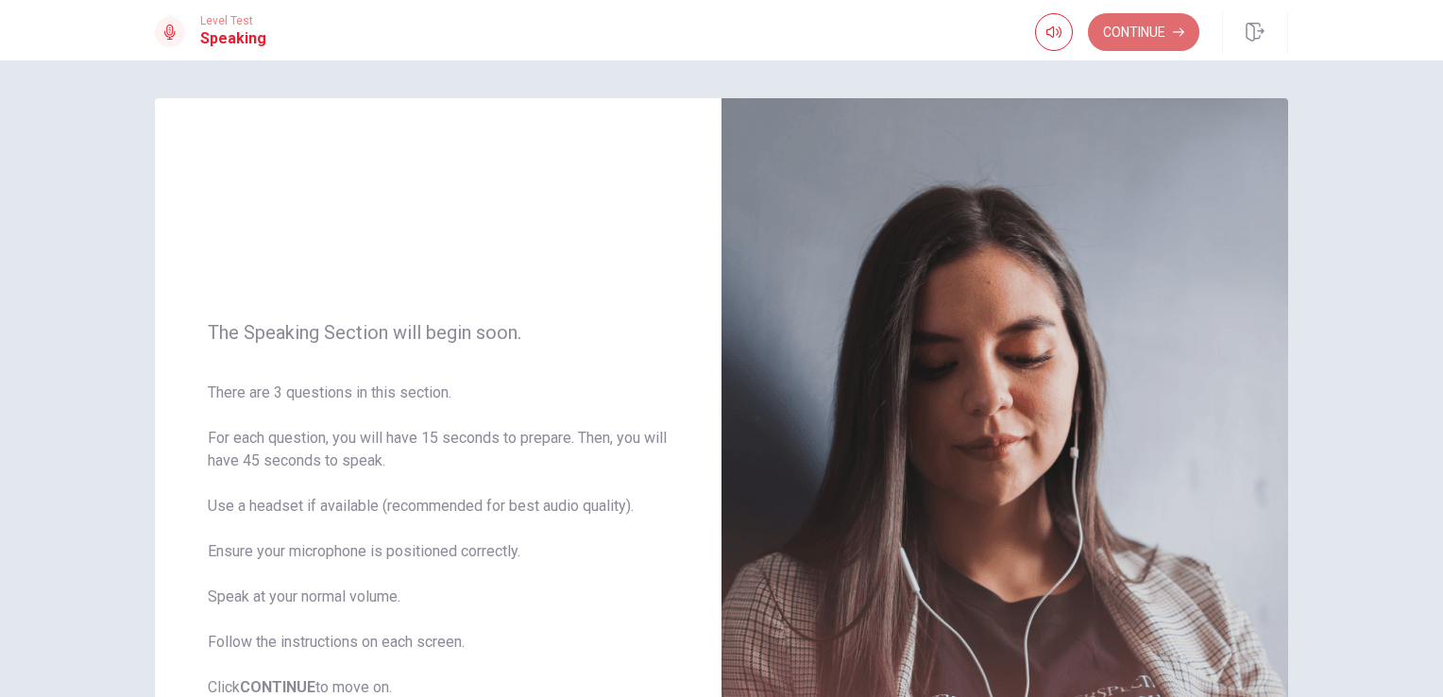
click at [1152, 41] on button "Continue" at bounding box center [1143, 32] width 111 height 38
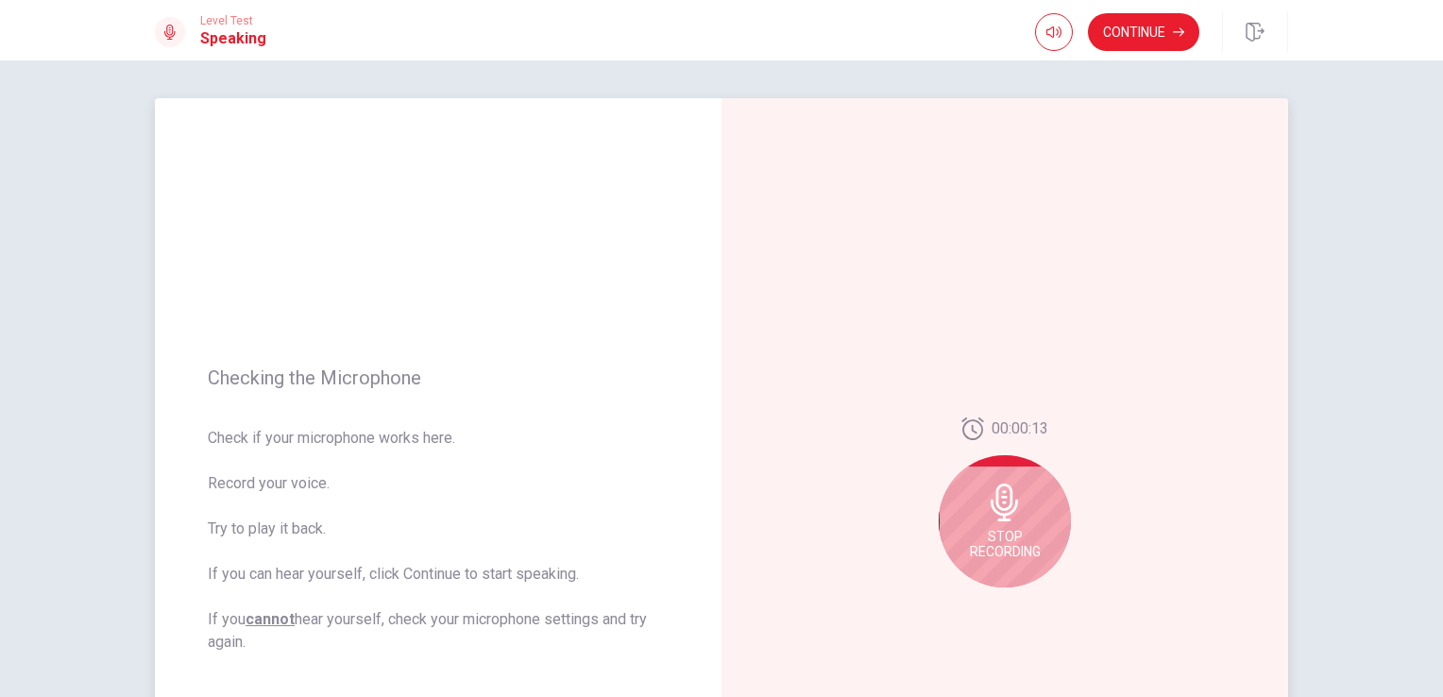
click at [1005, 529] on span "Stop Recording" at bounding box center [1005, 544] width 71 height 30
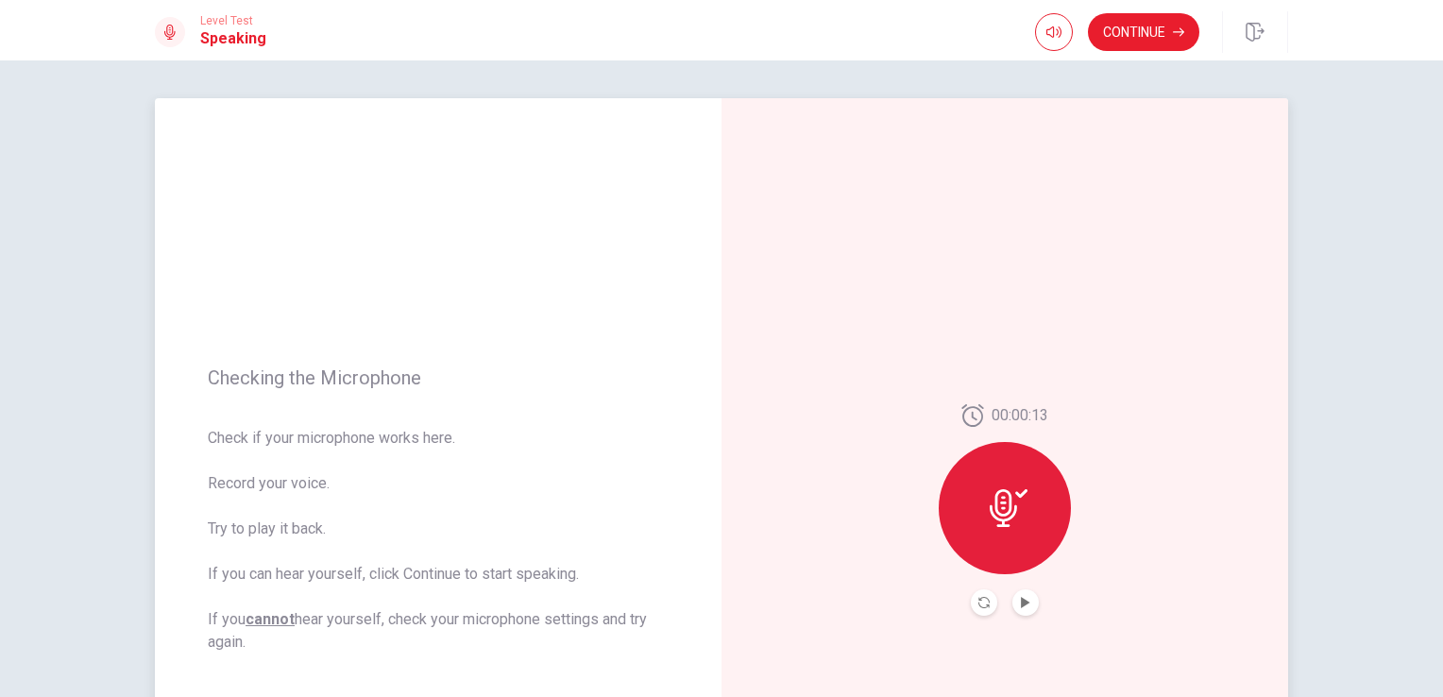
click at [1002, 490] on icon at bounding box center [1003, 508] width 27 height 38
click at [982, 607] on icon "Record Again" at bounding box center [983, 602] width 11 height 11
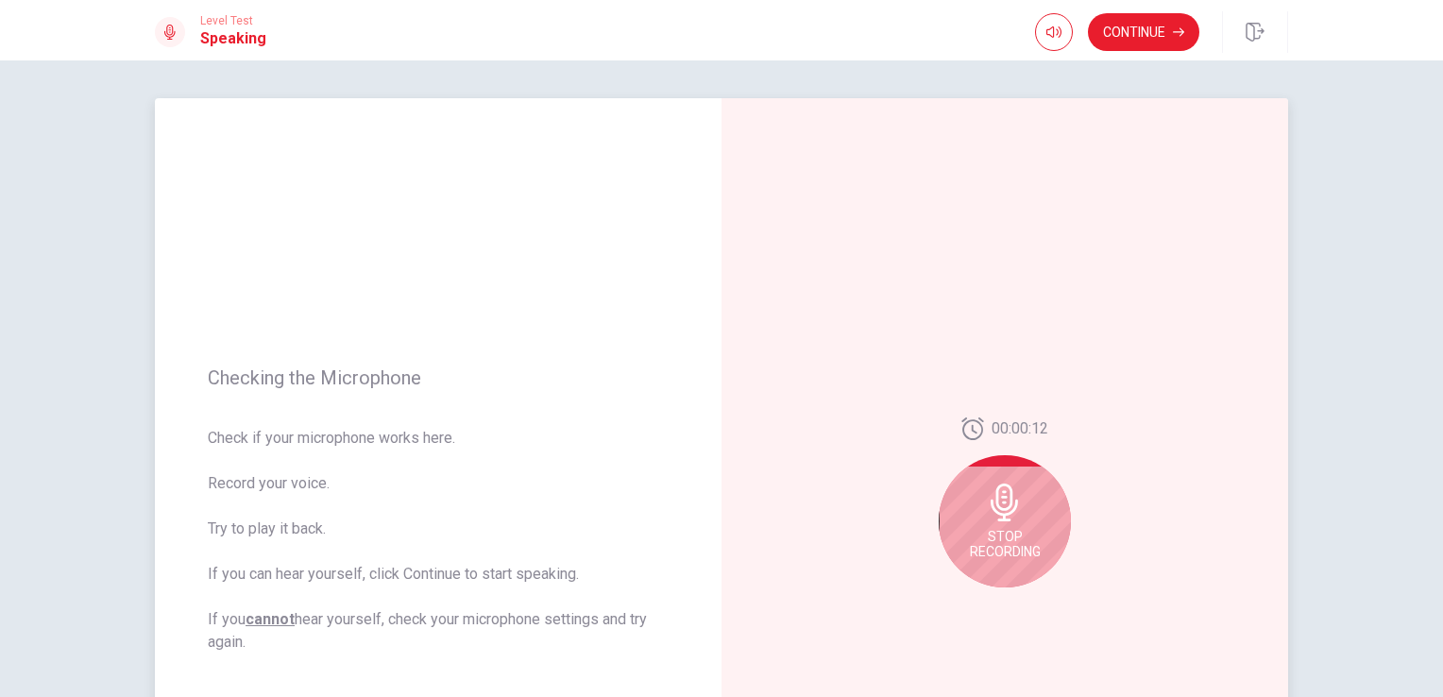
click at [1010, 565] on div "Stop Recording" at bounding box center [1005, 521] width 132 height 132
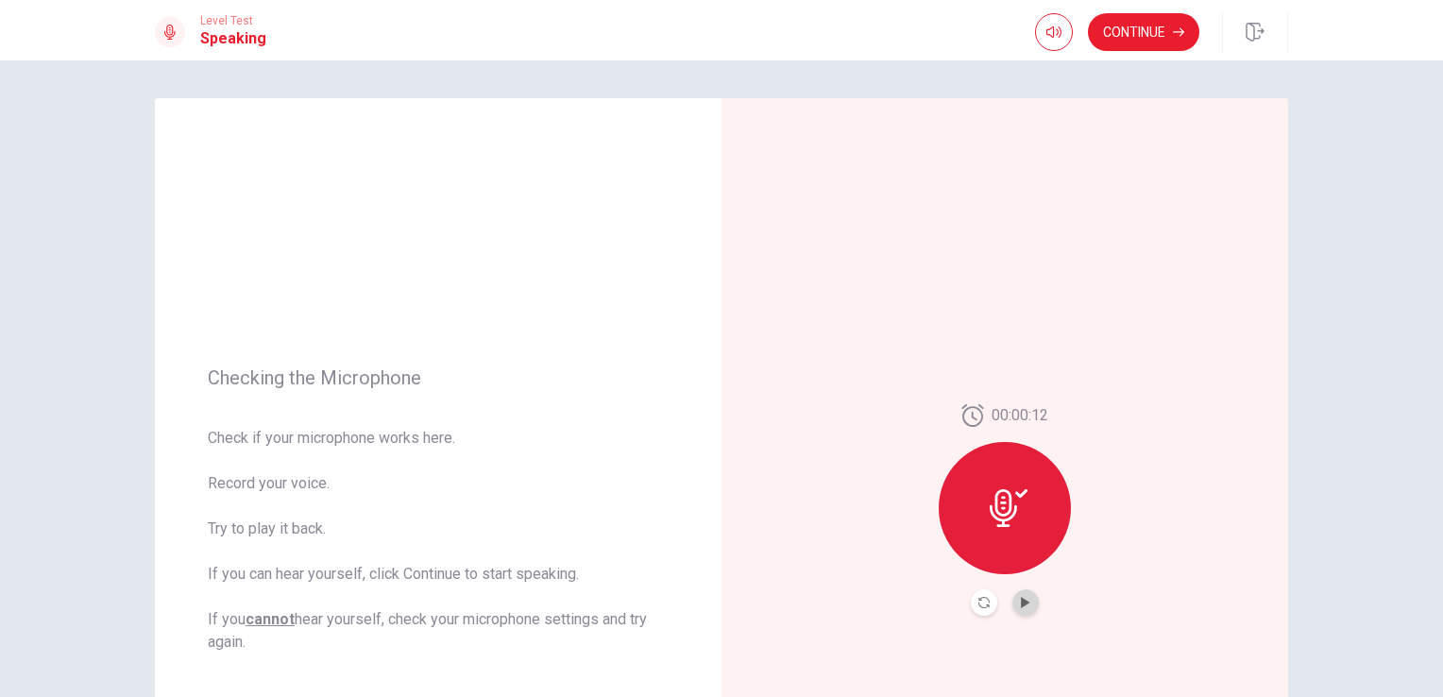
click at [1024, 610] on button "Play Audio" at bounding box center [1025, 602] width 26 height 26
click at [1024, 610] on button "Pause Audio" at bounding box center [1025, 602] width 26 height 26
click at [1142, 41] on button "Continue" at bounding box center [1143, 32] width 111 height 38
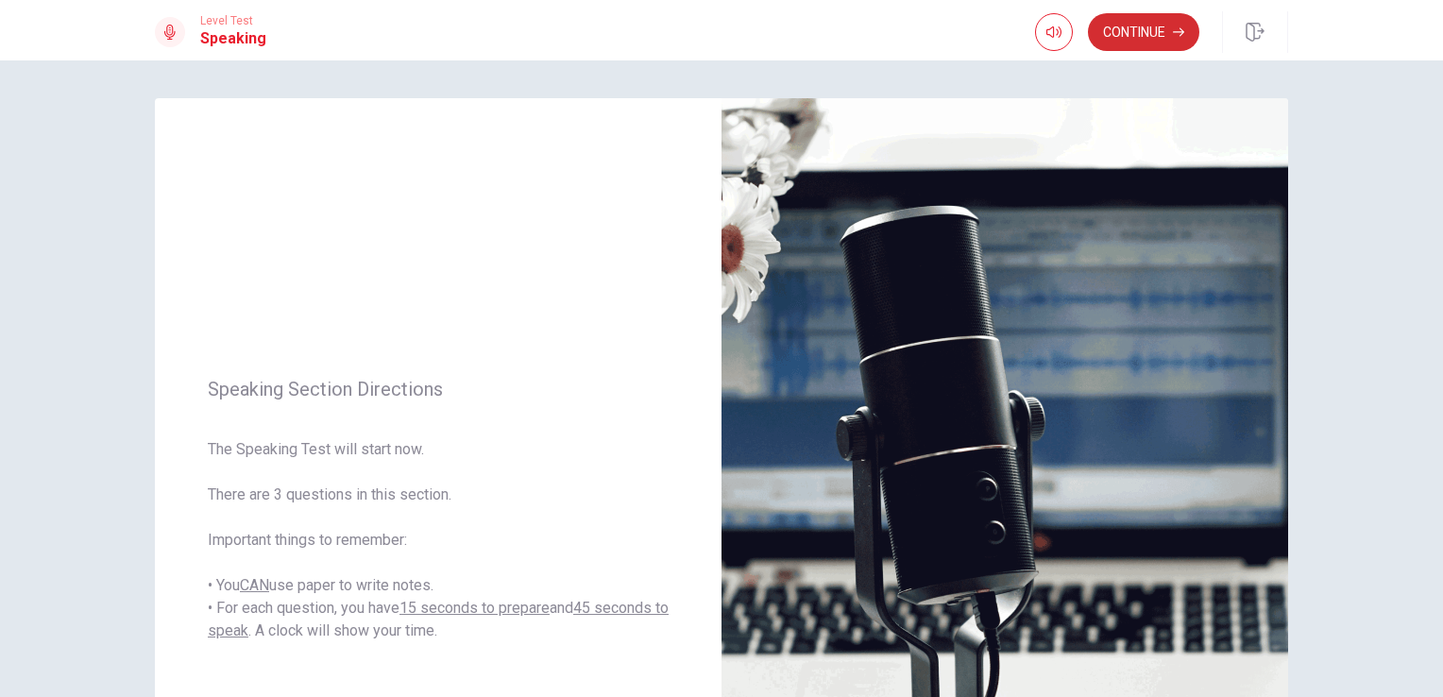
click at [1150, 26] on button "Continue" at bounding box center [1143, 32] width 111 height 38
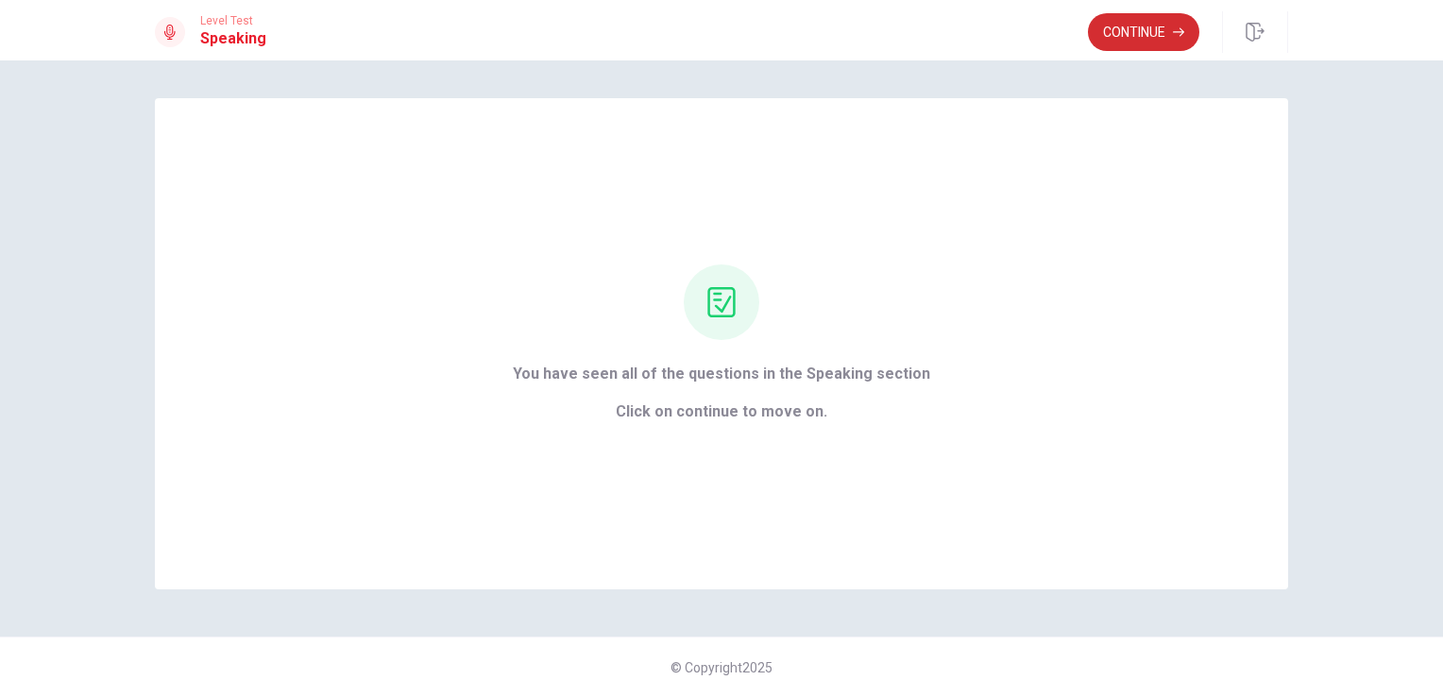
click at [1107, 38] on button "Continue" at bounding box center [1143, 32] width 111 height 38
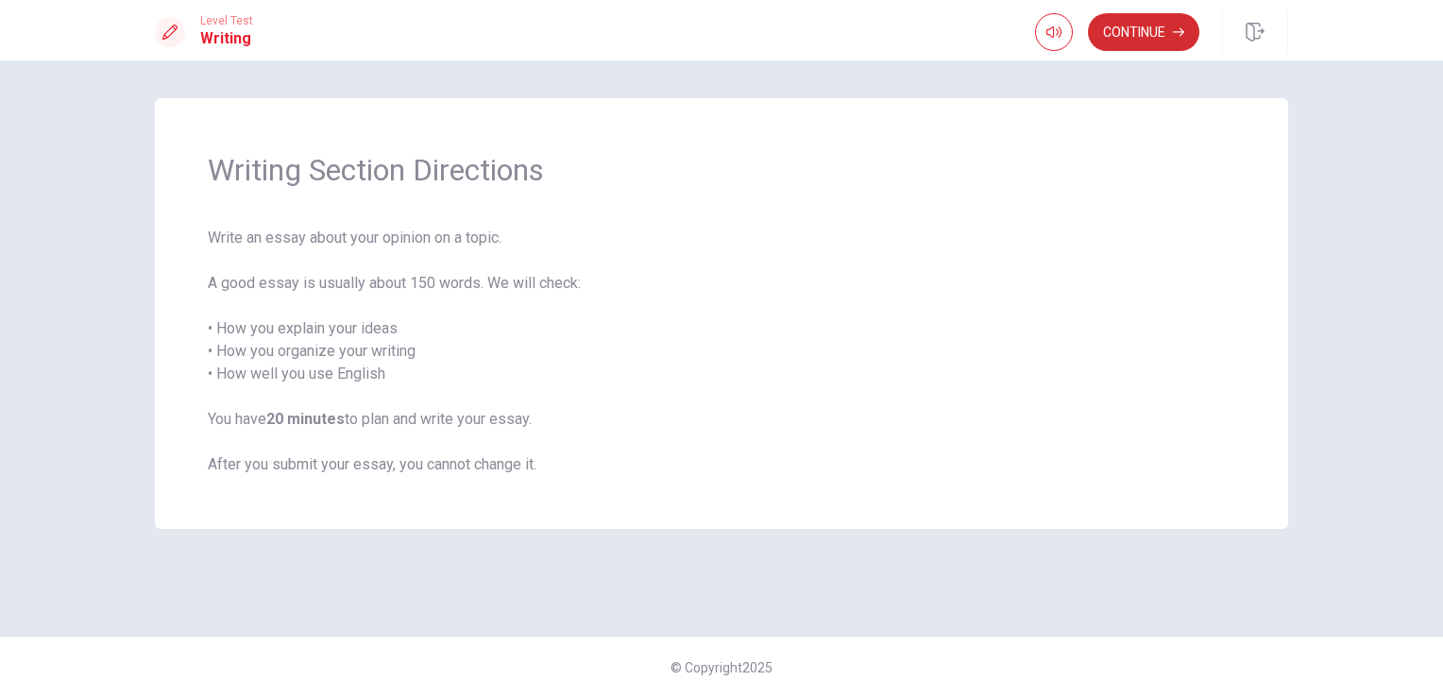
click at [1162, 34] on button "Continue" at bounding box center [1143, 32] width 111 height 38
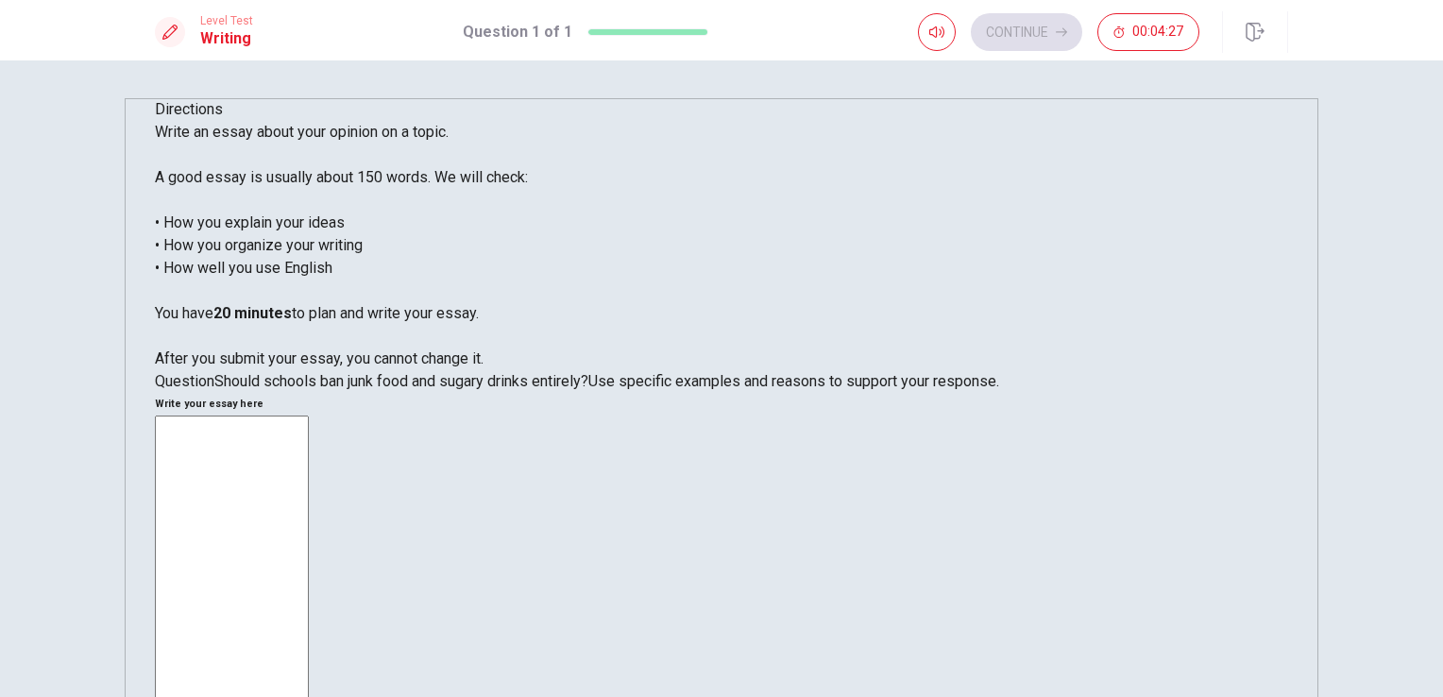
click at [1326, 286] on div "Directions Write an essay about your opinion on a topic. A good essay is usuall…" at bounding box center [721, 378] width 1443 height 636
click at [309, 415] on textarea at bounding box center [232, 676] width 154 height 522
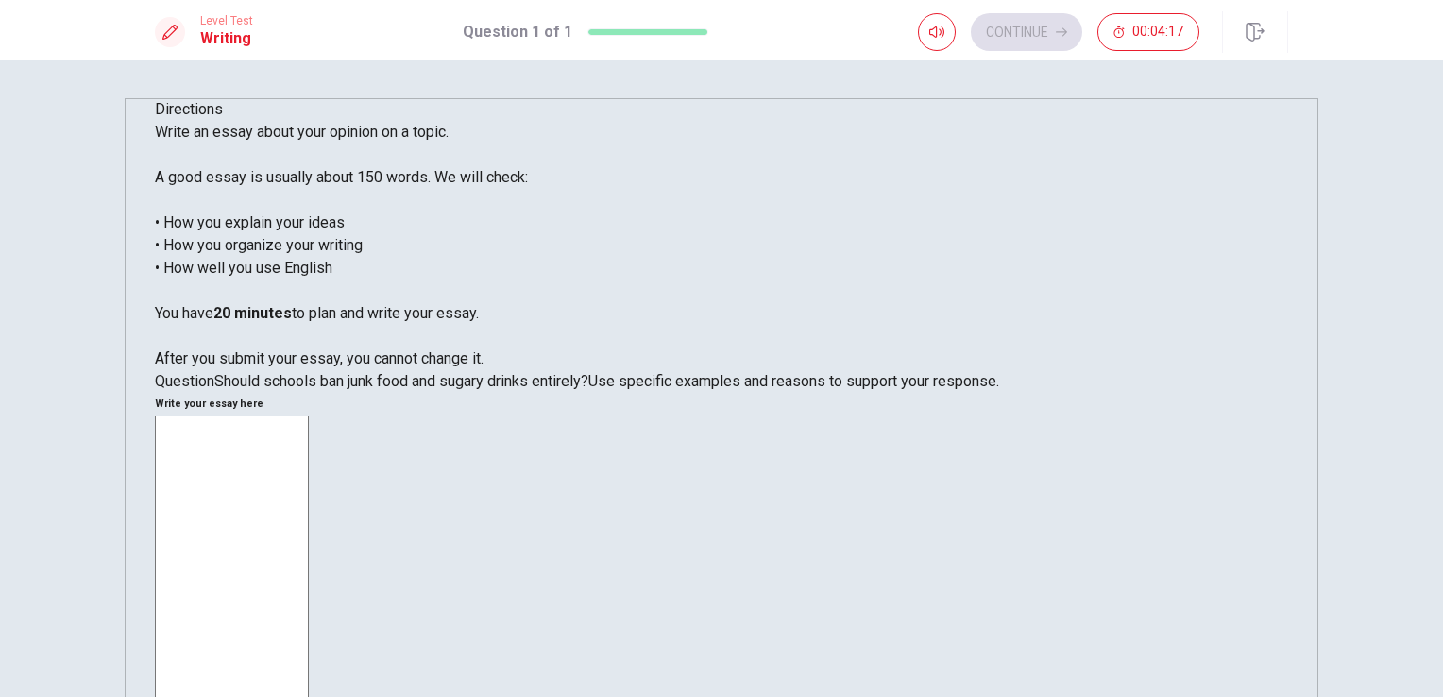
click at [309, 415] on textarea at bounding box center [232, 676] width 154 height 522
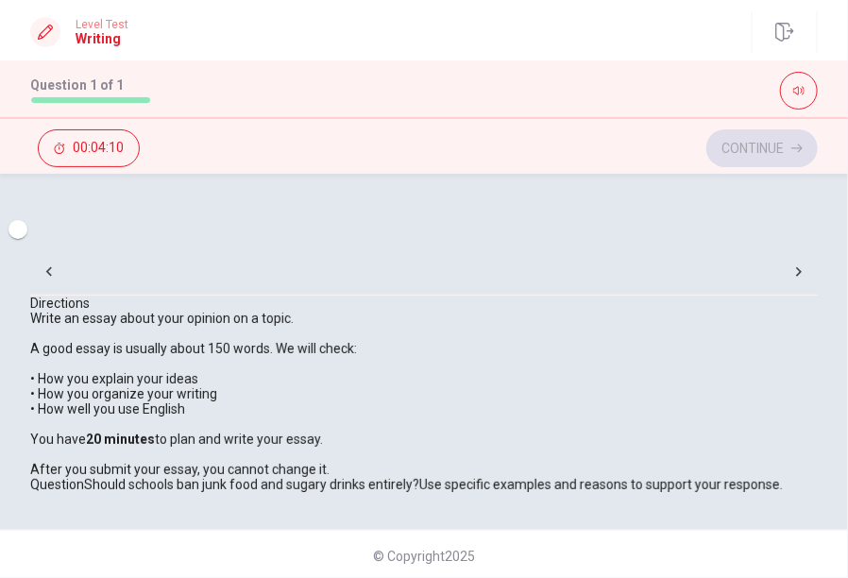
drag, startPoint x: 619, startPoint y: 87, endPoint x: 446, endPoint y: 347, distance: 312.4
click at [431, 110] on div "Question 1 of 1" at bounding box center [424, 88] width 848 height 57
click at [499, 302] on div "Directions Write an essay about your opinion on a topic. A good essay is usuall…" at bounding box center [423, 394] width 787 height 196
click at [72, 247] on input "checkbox" at bounding box center [18, 229] width 108 height 36
checkbox input "true"
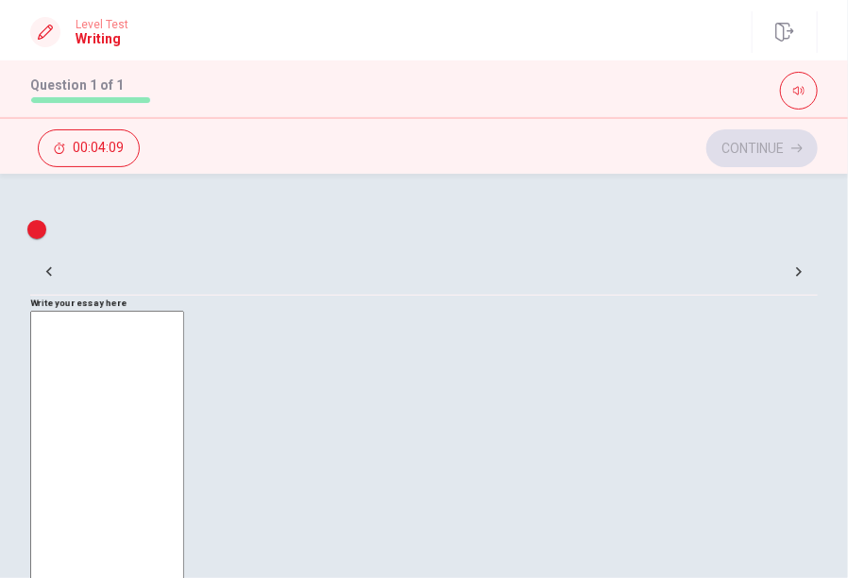
drag, startPoint x: 313, startPoint y: 481, endPoint x: 313, endPoint y: 454, distance: 26.4
click at [184, 480] on textarea at bounding box center [107, 452] width 154 height 283
drag, startPoint x: 366, startPoint y: 484, endPoint x: 351, endPoint y: 458, distance: 30.4
click at [184, 484] on textarea "I" at bounding box center [107, 452] width 154 height 283
type textarea "I"
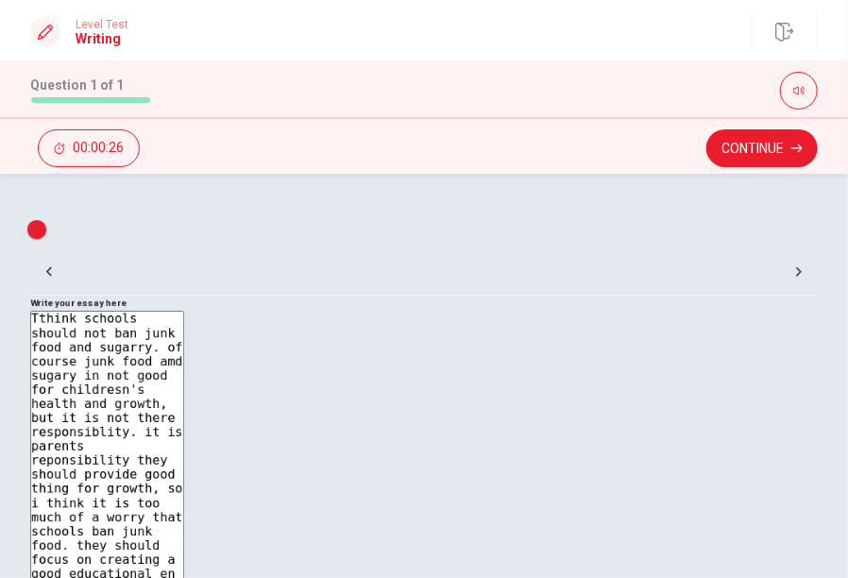
scroll to position [4, 0]
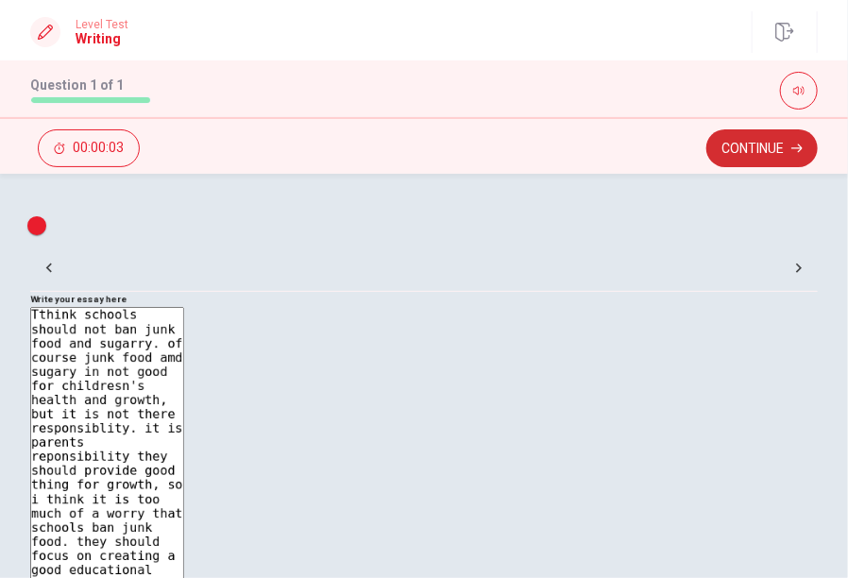
type textarea "Tthink schools should not ban junk food and sugarry. of course junk food amd su…"
click at [786, 145] on button "Continue" at bounding box center [761, 148] width 111 height 38
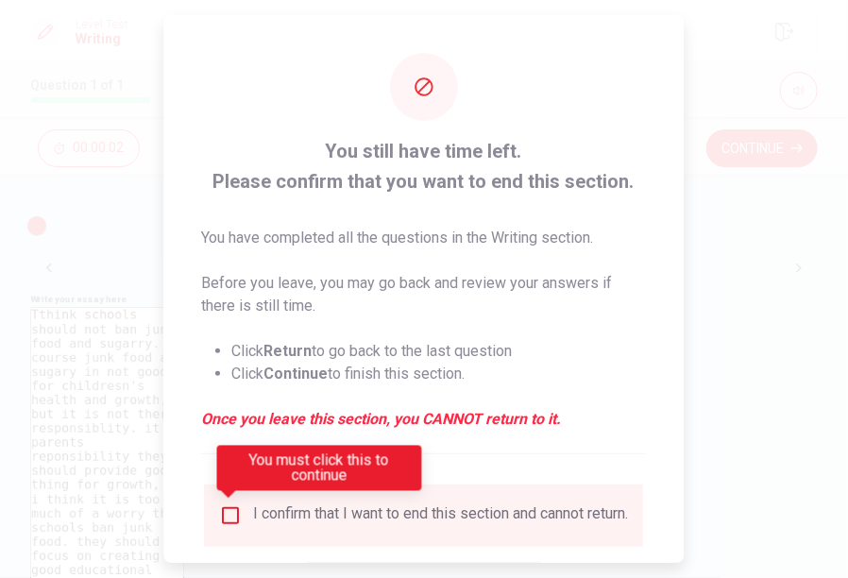
click at [239, 525] on input "You must click this to continue" at bounding box center [231, 515] width 23 height 23
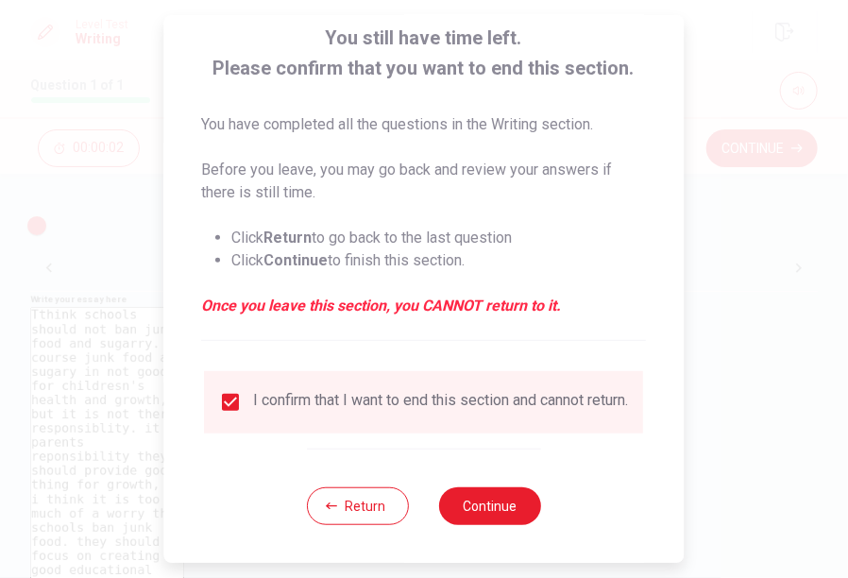
scroll to position [126, 0]
click at [473, 501] on button "Continue" at bounding box center [490, 506] width 102 height 38
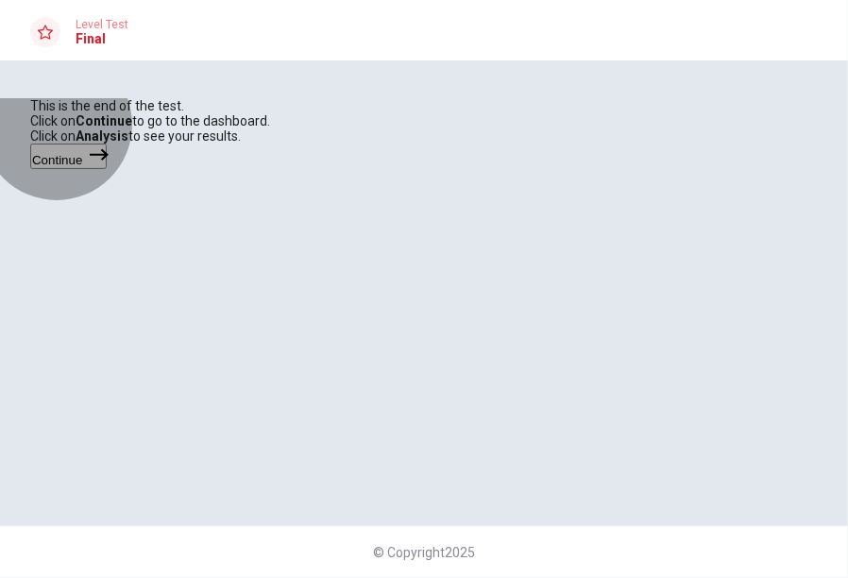
click at [107, 169] on button "Continue" at bounding box center [68, 156] width 76 height 25
